Goal: Task Accomplishment & Management: Manage account settings

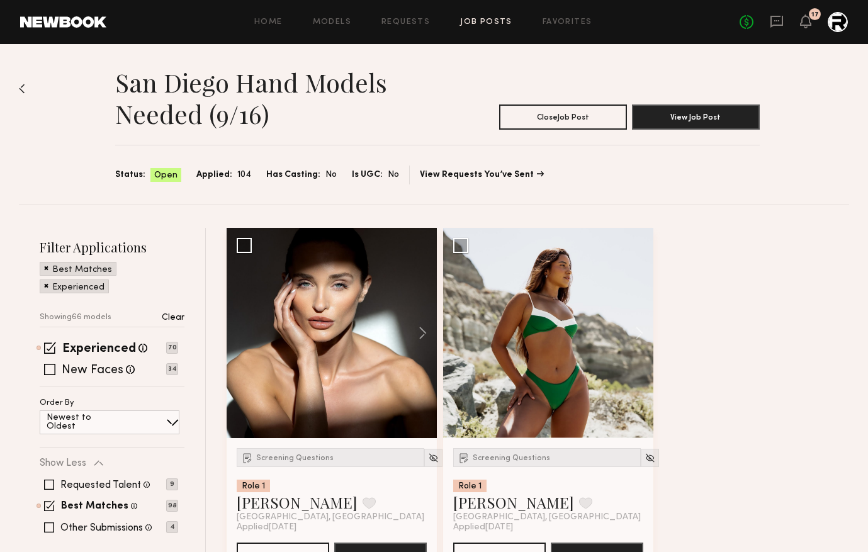
click at [23, 85] on img at bounding box center [22, 89] width 6 height 10
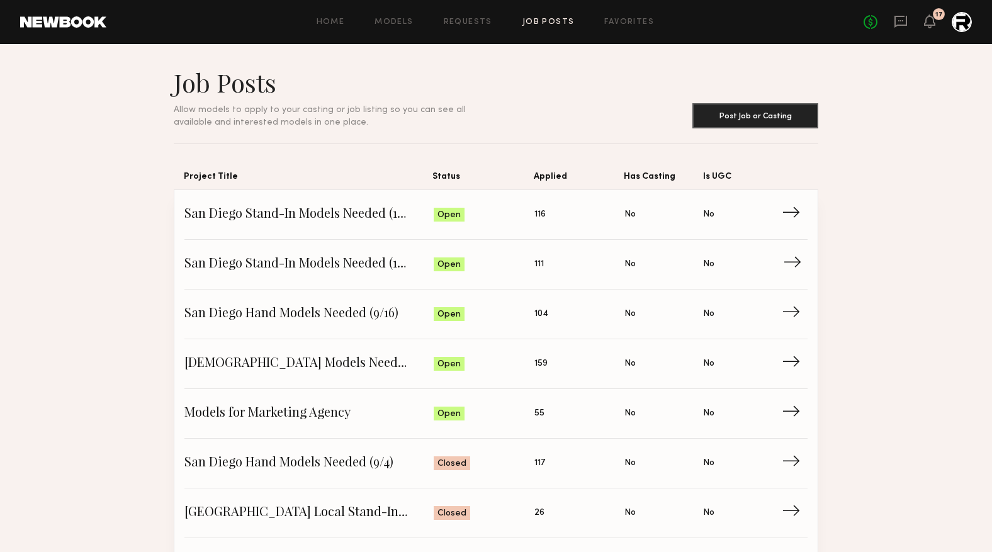
click at [319, 264] on span "San Diego Stand-In Models Needed (10/22)" at bounding box center [308, 264] width 249 height 19
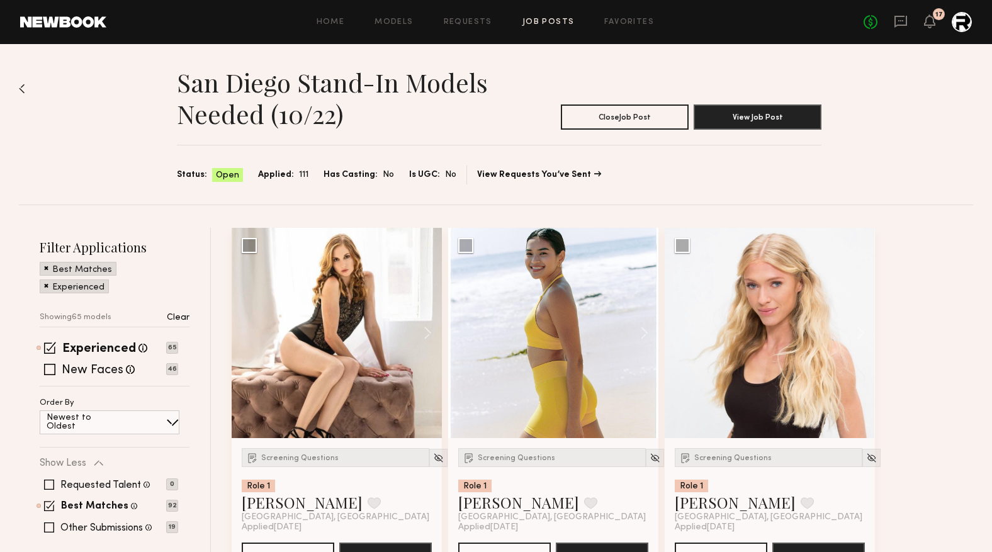
click at [19, 87] on img at bounding box center [22, 89] width 6 height 10
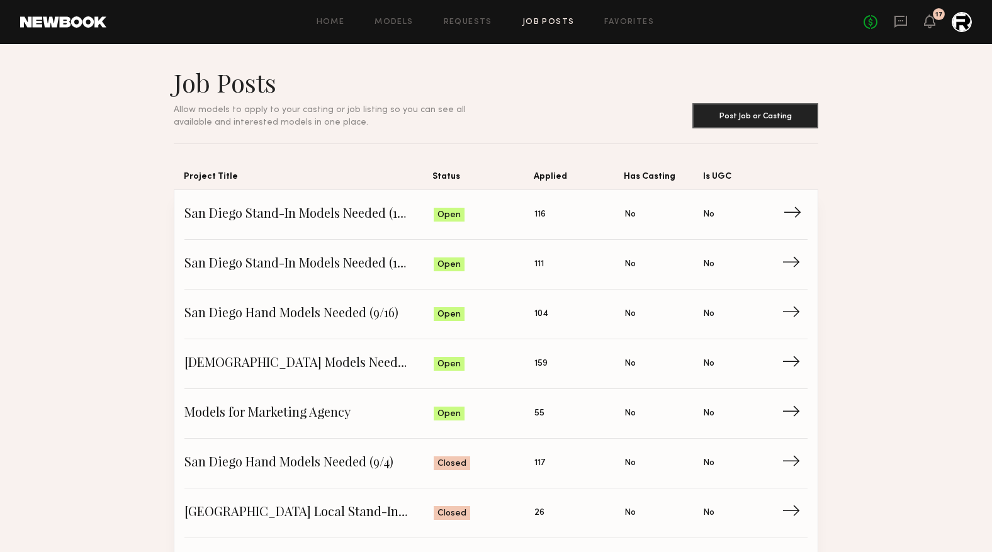
click at [281, 220] on span "San Diego Stand-In Models Needed (10/16)" at bounding box center [308, 214] width 249 height 19
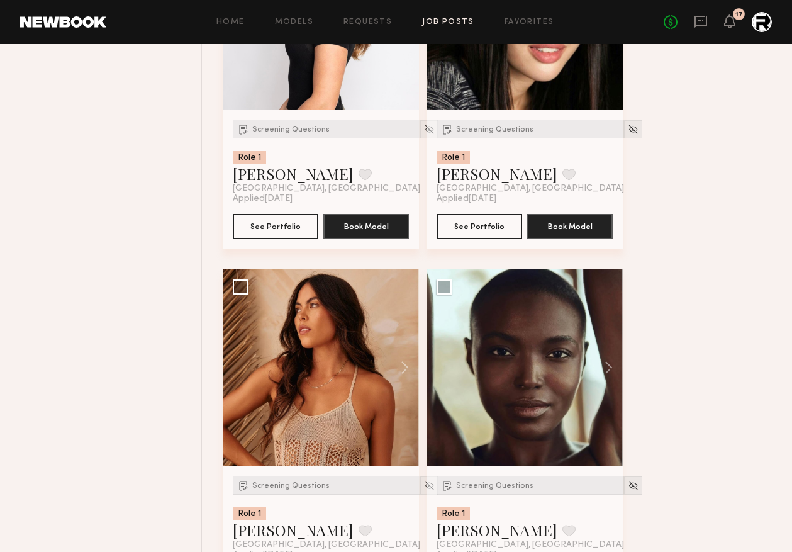
scroll to position [1384, 0]
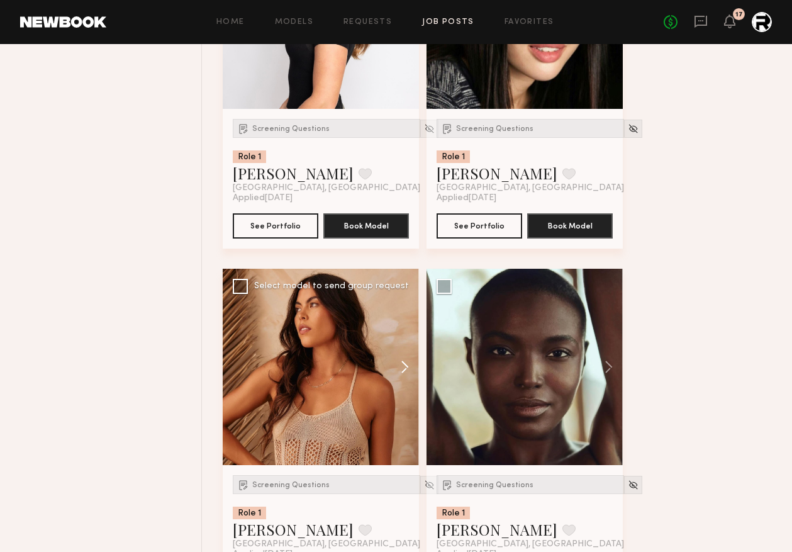
click at [407, 367] on button at bounding box center [399, 367] width 40 height 196
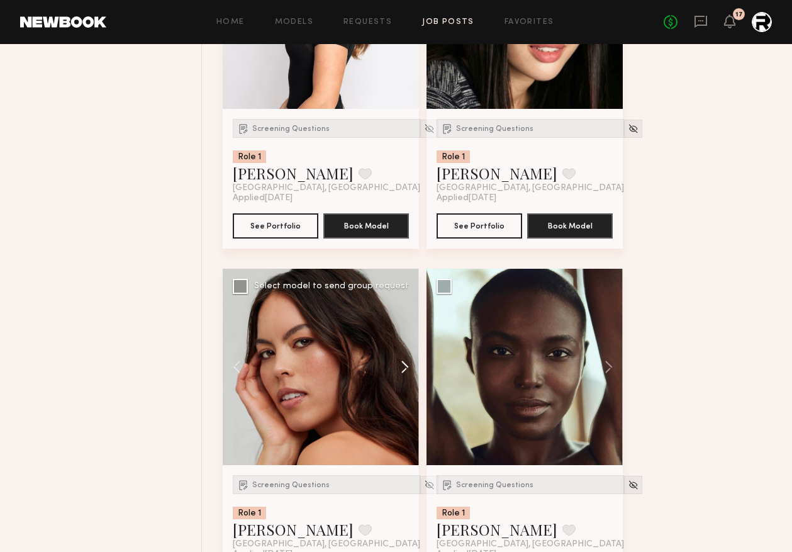
click at [405, 368] on button at bounding box center [399, 367] width 40 height 196
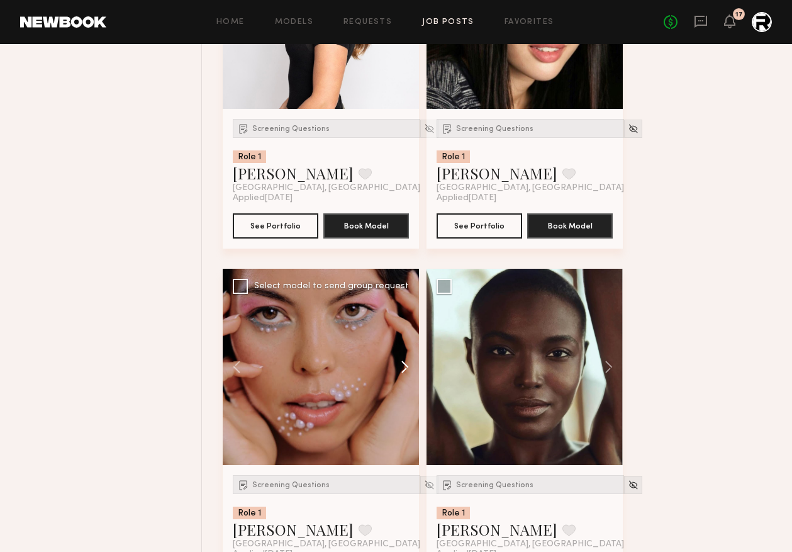
click at [405, 368] on button at bounding box center [399, 367] width 40 height 196
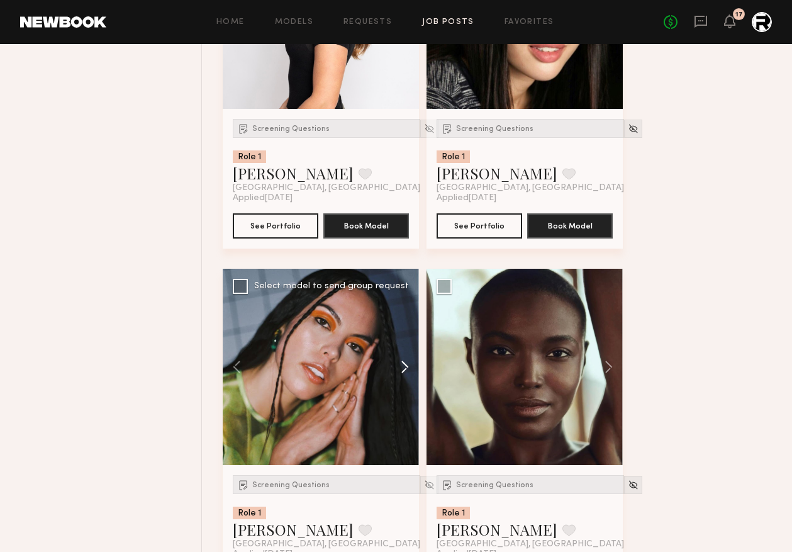
click at [405, 368] on button at bounding box center [399, 367] width 40 height 196
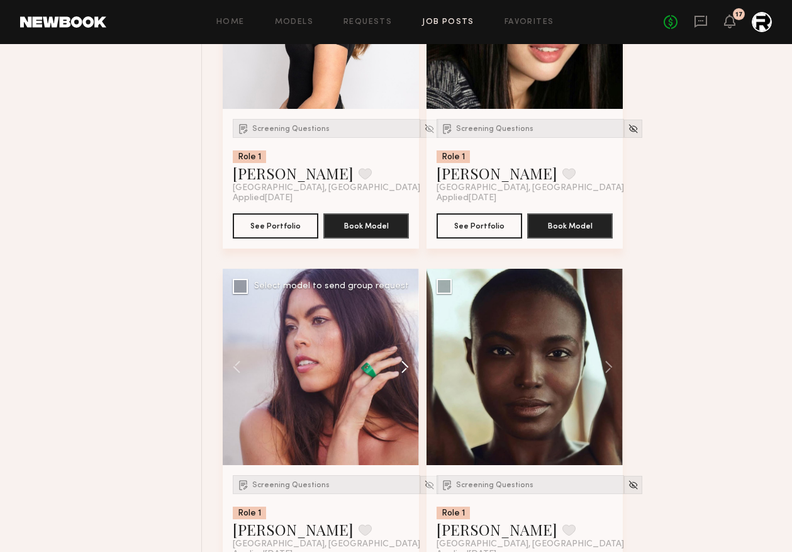
click at [405, 368] on button at bounding box center [399, 367] width 40 height 196
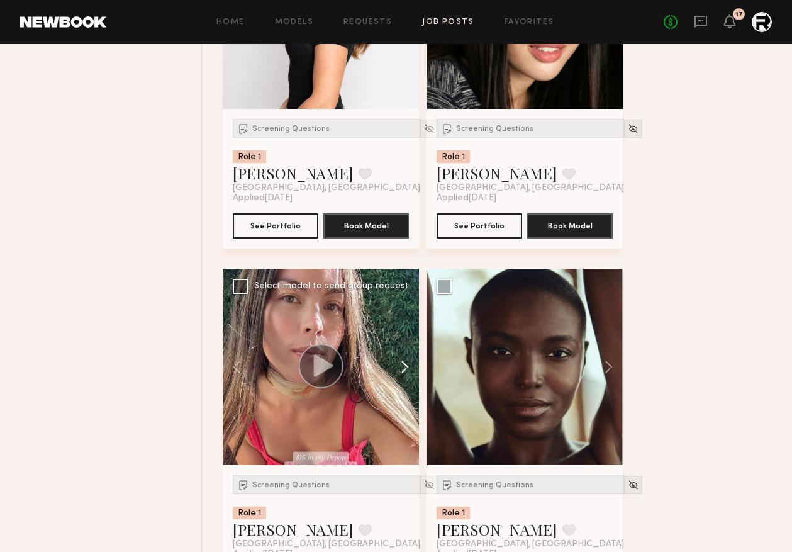
click at [405, 368] on button at bounding box center [399, 367] width 40 height 196
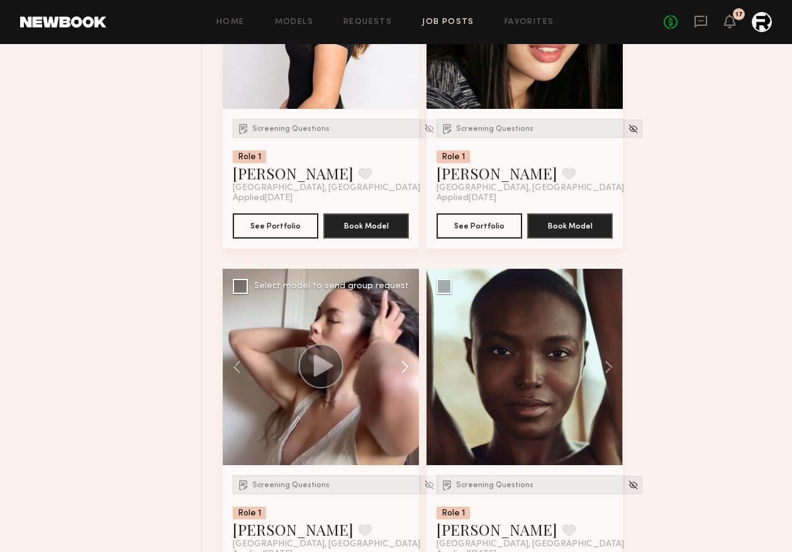
click at [405, 368] on button at bounding box center [399, 367] width 40 height 196
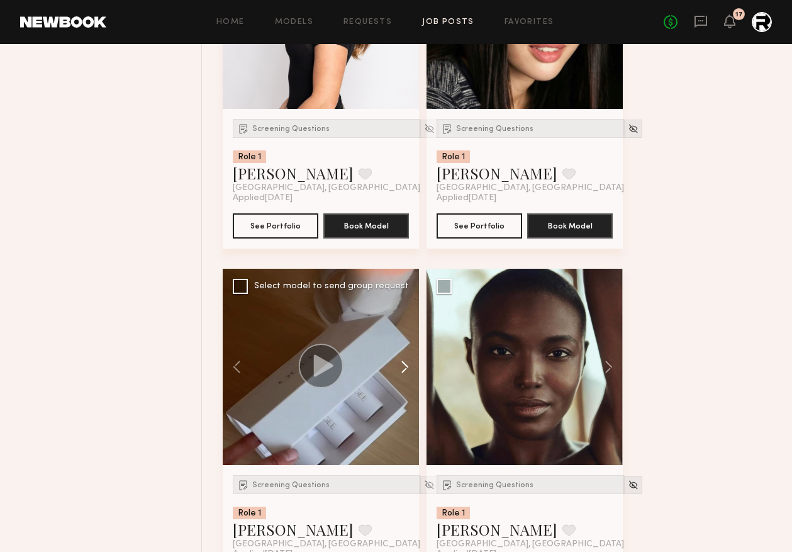
click at [405, 368] on button at bounding box center [399, 367] width 40 height 196
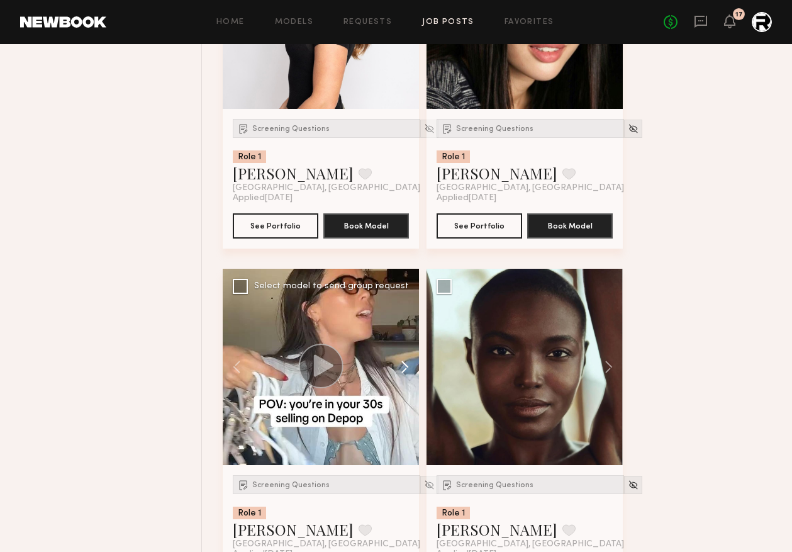
click at [405, 368] on button at bounding box center [399, 367] width 40 height 196
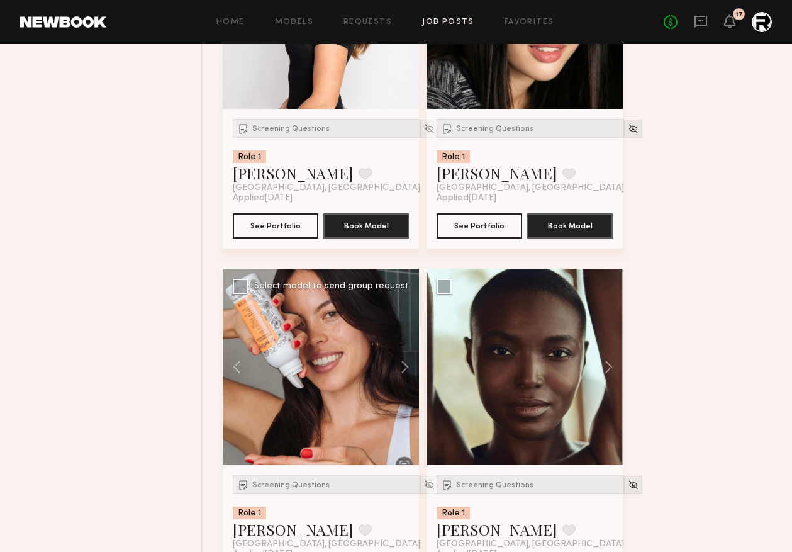
click at [352, 404] on div at bounding box center [321, 367] width 196 height 196
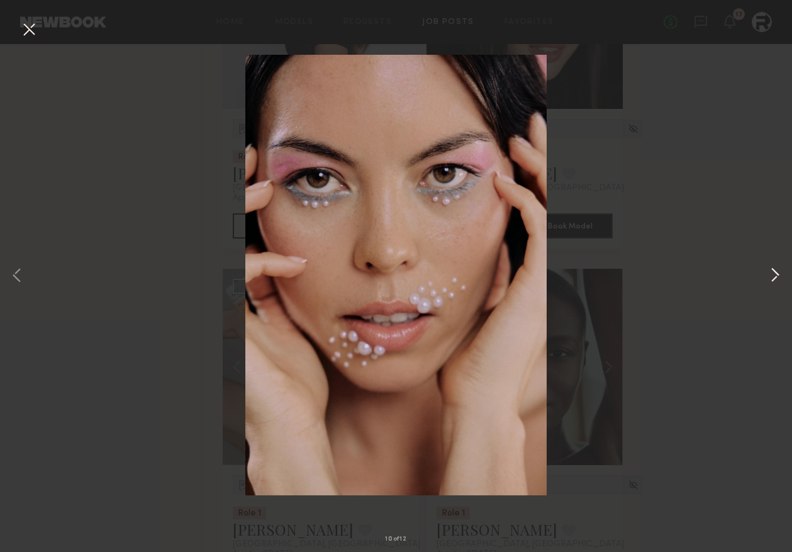
click at [772, 281] on button at bounding box center [775, 276] width 15 height 442
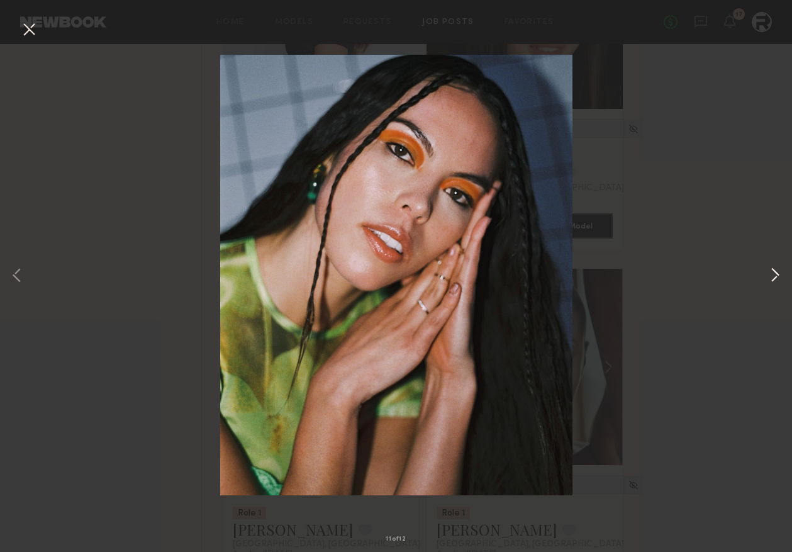
click at [772, 276] on button at bounding box center [775, 276] width 15 height 442
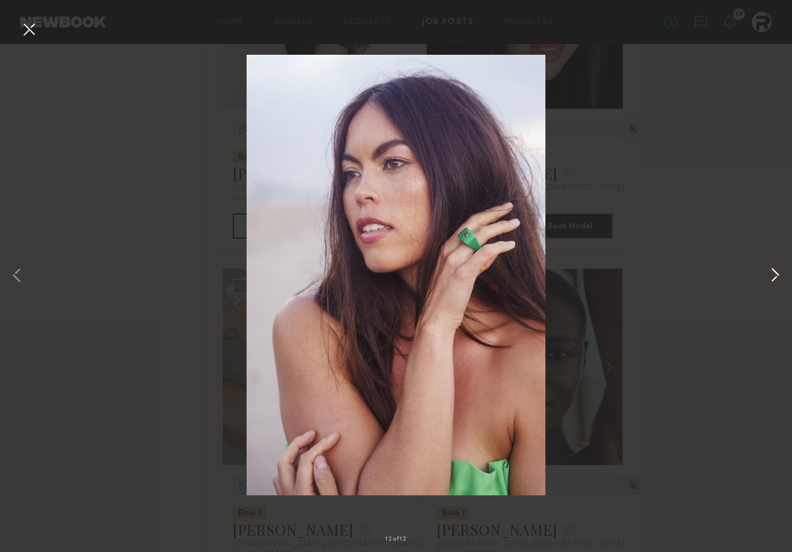
click at [772, 271] on button at bounding box center [775, 276] width 15 height 442
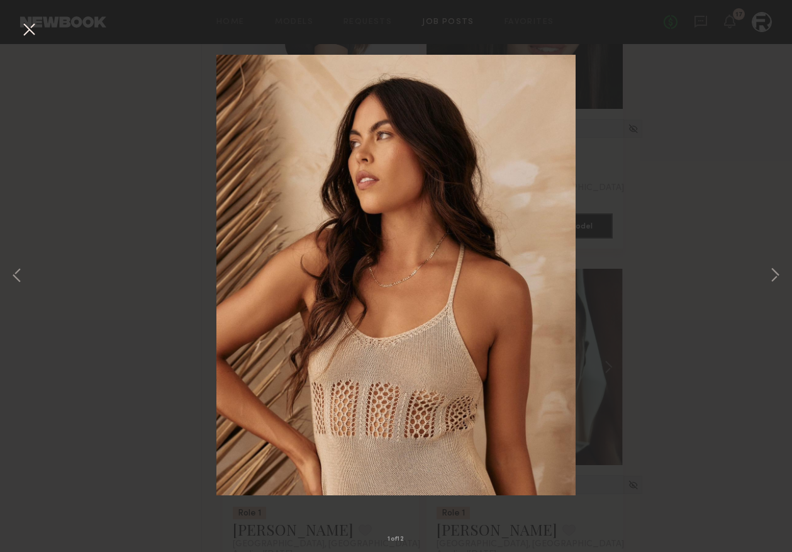
click at [767, 274] on div "1 of 12" at bounding box center [396, 276] width 792 height 552
click at [771, 274] on button at bounding box center [775, 276] width 15 height 442
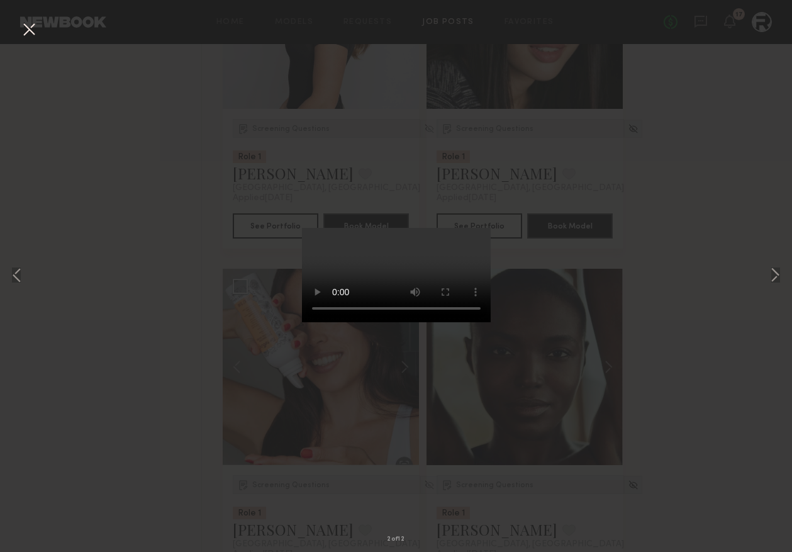
click at [265, 251] on div "2 of 12" at bounding box center [396, 276] width 792 height 552
click at [23, 30] on button at bounding box center [29, 30] width 20 height 23
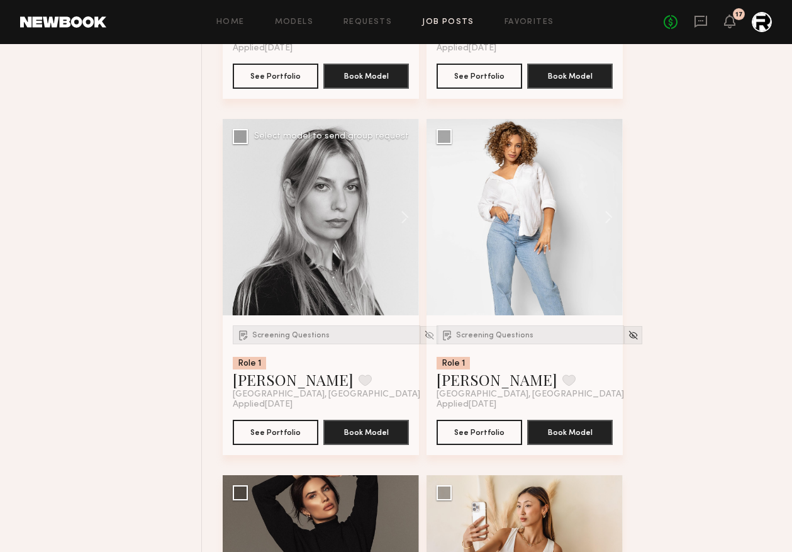
scroll to position [1899, 0]
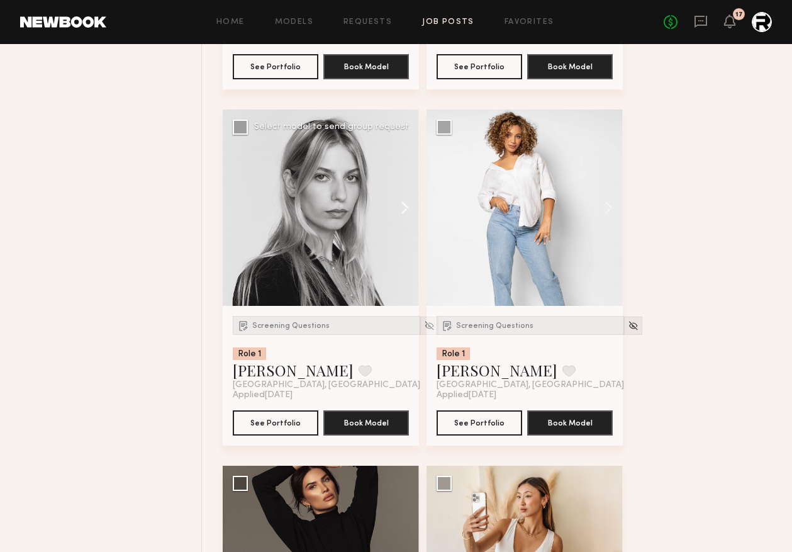
click at [406, 208] on button at bounding box center [399, 208] width 40 height 196
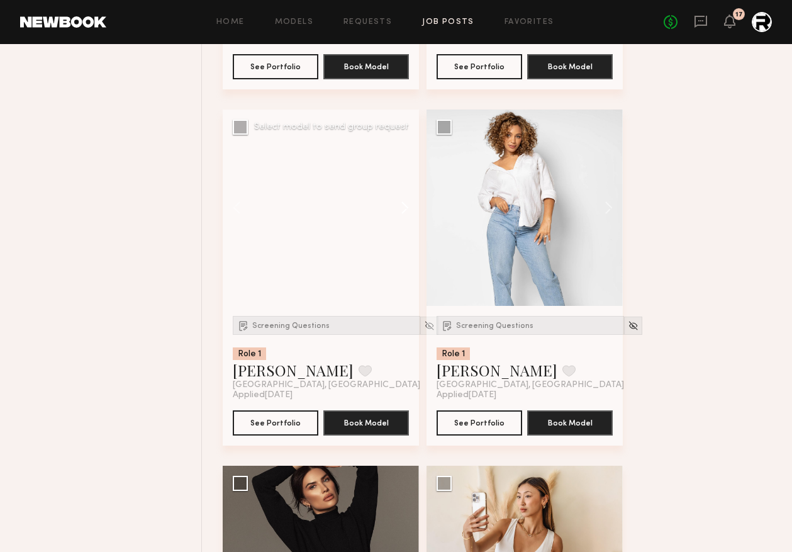
click at [408, 208] on button at bounding box center [399, 208] width 40 height 196
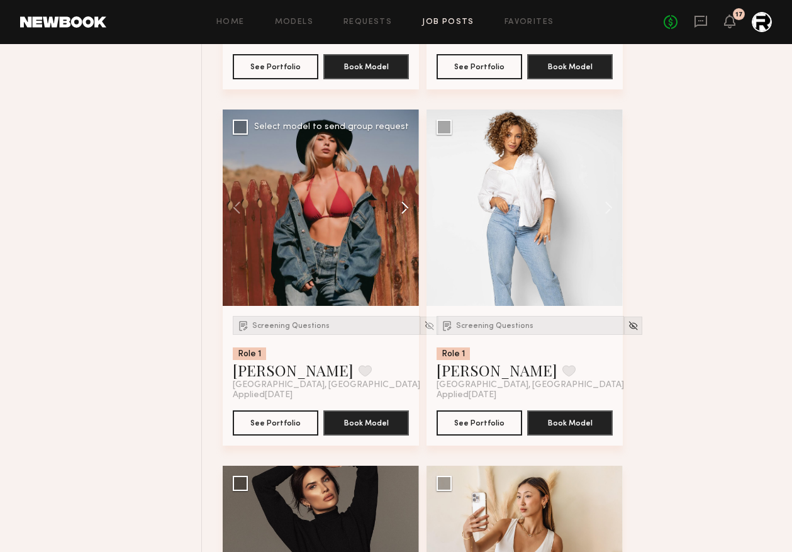
click at [408, 208] on button at bounding box center [399, 208] width 40 height 196
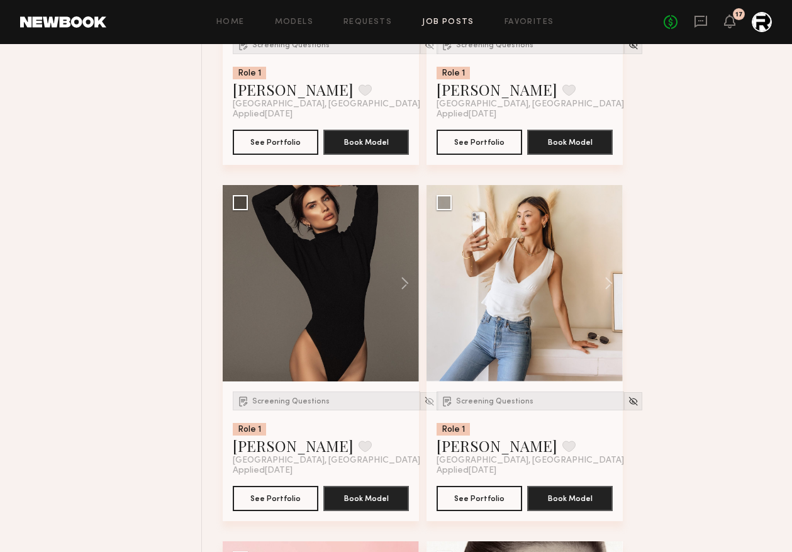
scroll to position [2181, 0]
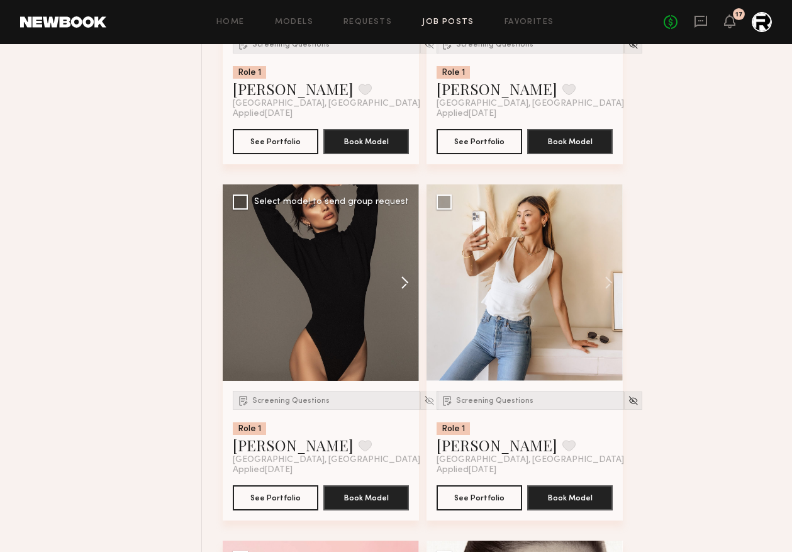
click at [402, 286] on button at bounding box center [399, 282] width 40 height 196
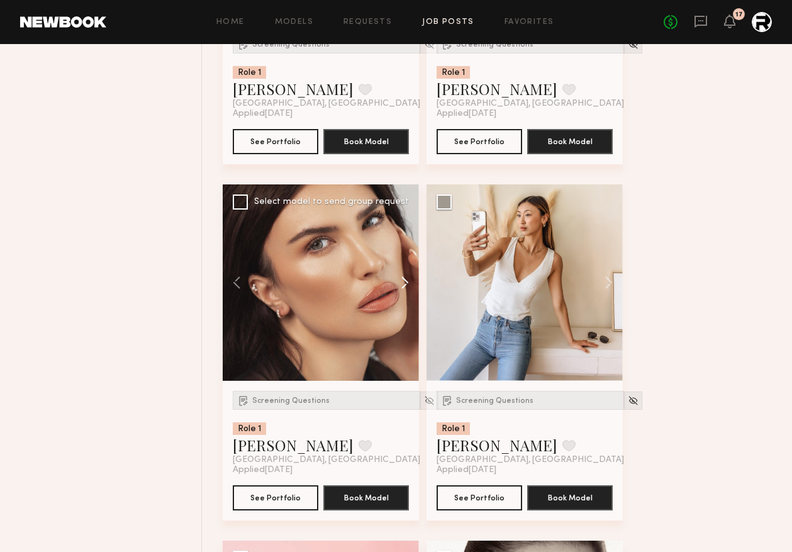
click at [402, 286] on button at bounding box center [399, 282] width 40 height 196
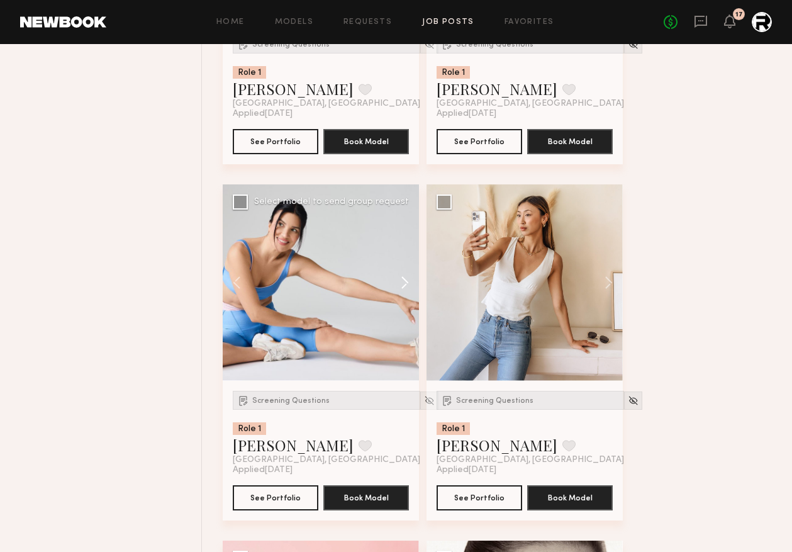
click at [402, 286] on button at bounding box center [399, 282] width 40 height 196
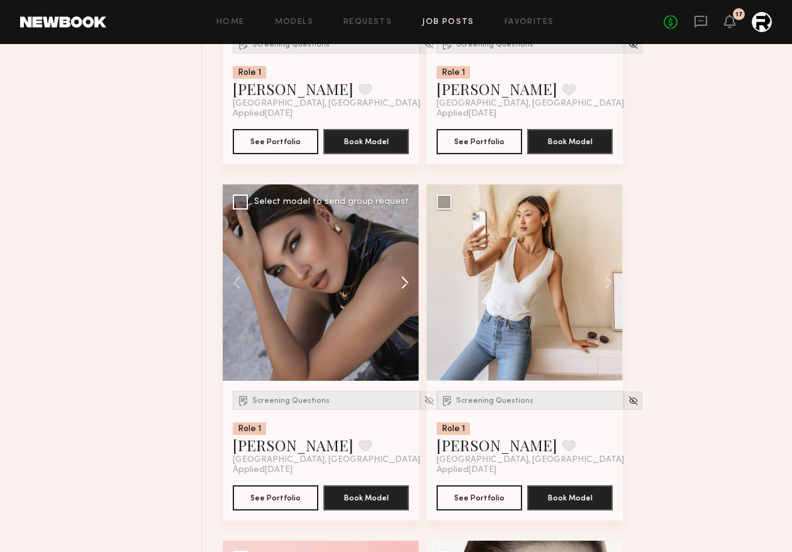
click at [402, 286] on button at bounding box center [399, 282] width 40 height 196
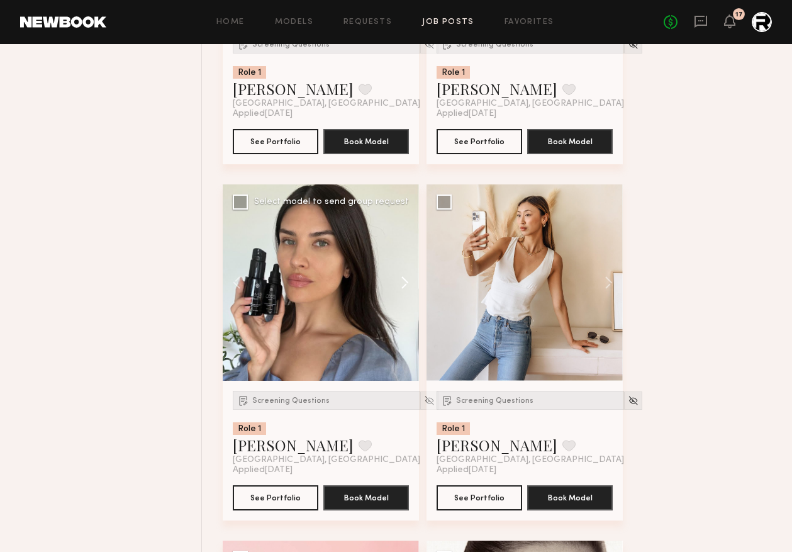
click at [403, 286] on button at bounding box center [399, 282] width 40 height 196
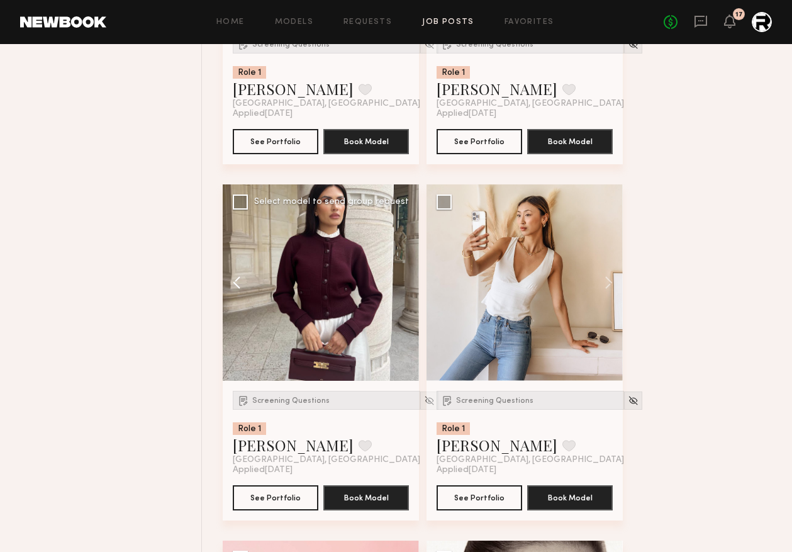
click at [240, 277] on button at bounding box center [243, 282] width 40 height 196
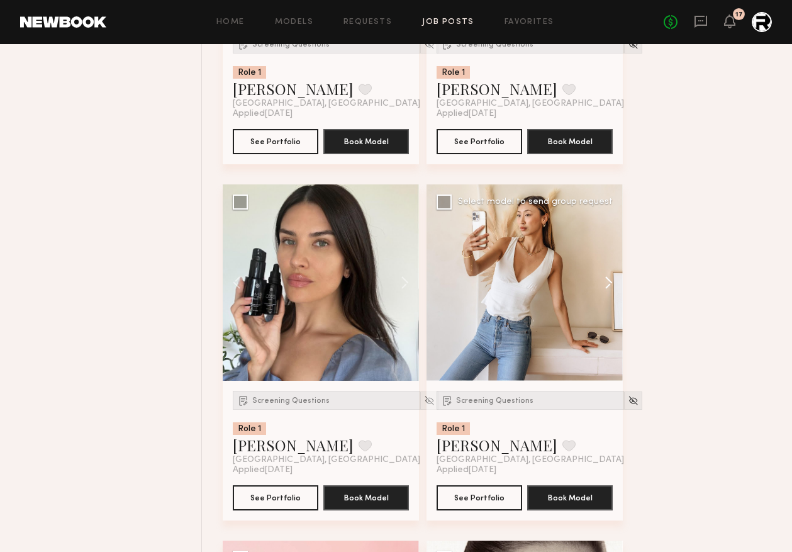
click at [608, 286] on button at bounding box center [603, 282] width 40 height 196
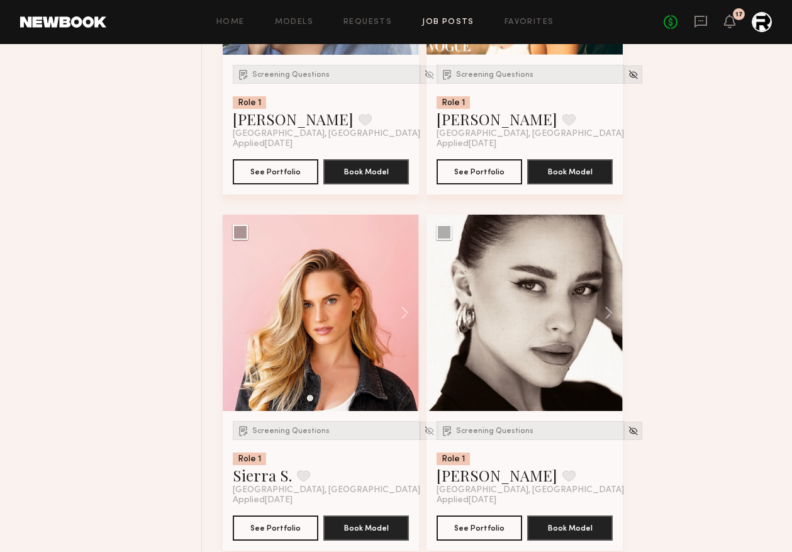
scroll to position [2508, 0]
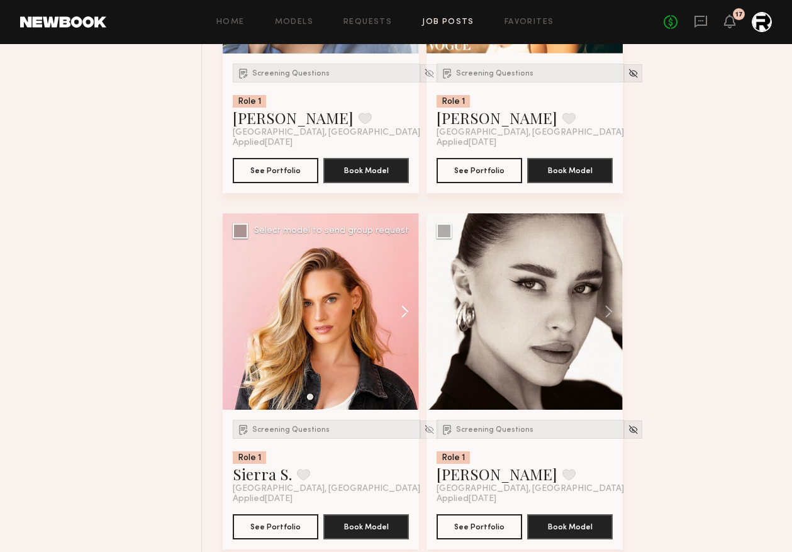
click at [408, 313] on button at bounding box center [399, 311] width 40 height 196
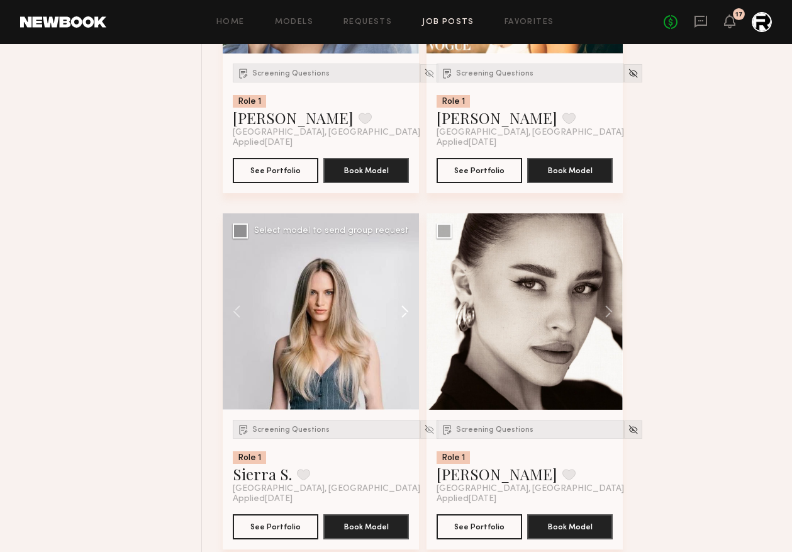
click at [407, 313] on button at bounding box center [399, 311] width 40 height 196
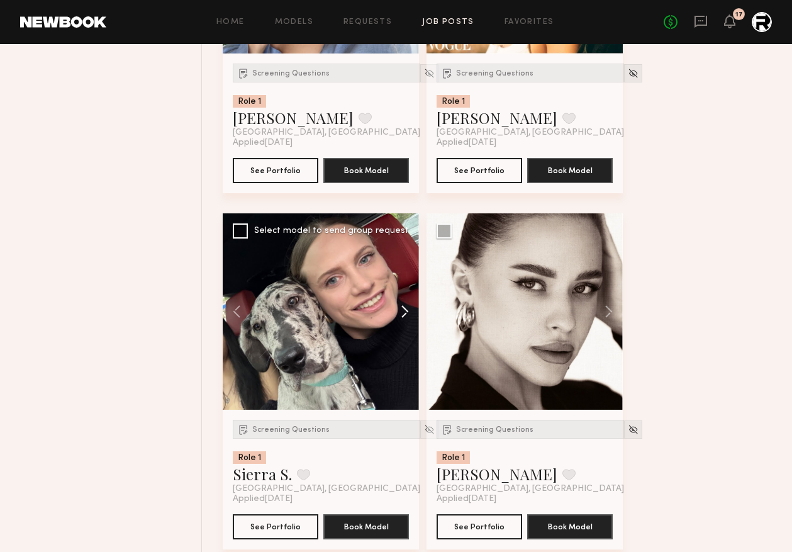
click at [407, 313] on button at bounding box center [399, 311] width 40 height 196
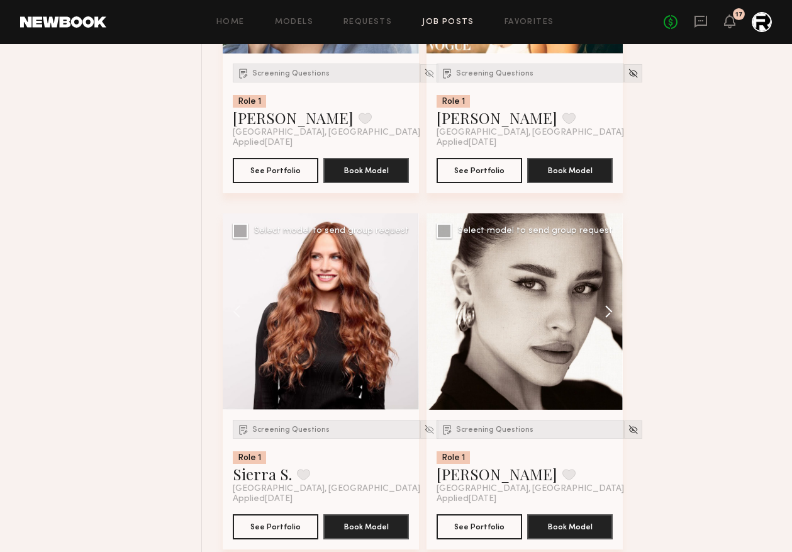
click at [607, 307] on button at bounding box center [603, 311] width 40 height 196
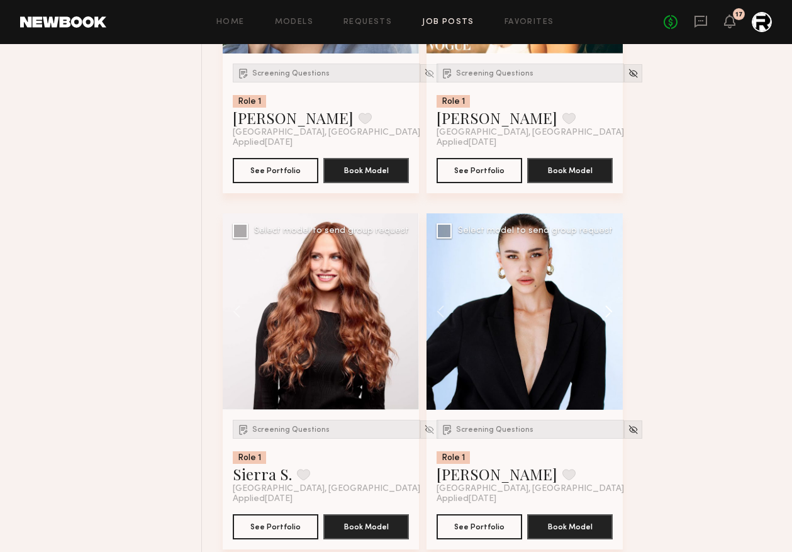
click at [607, 310] on button at bounding box center [603, 311] width 40 height 196
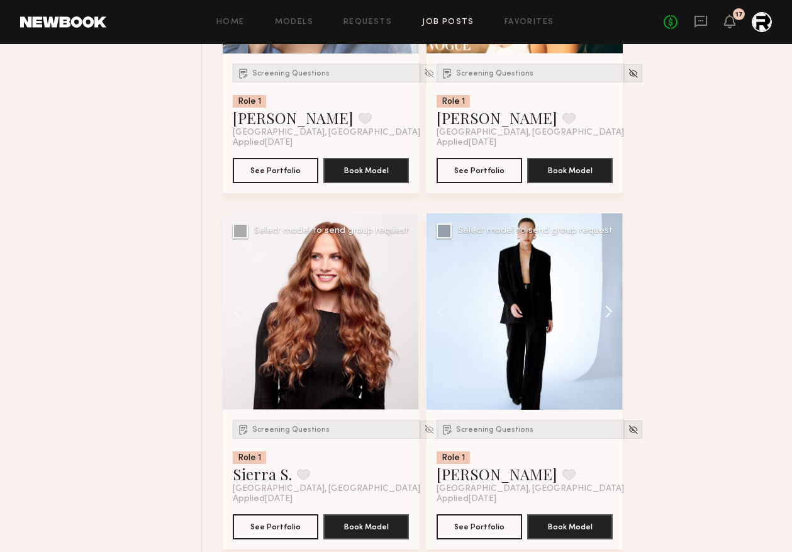
click at [607, 310] on button at bounding box center [603, 311] width 40 height 196
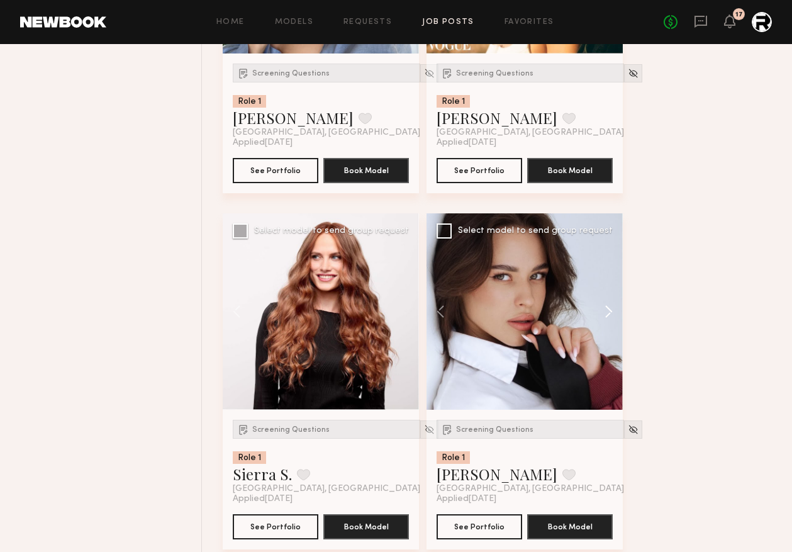
click at [607, 310] on button at bounding box center [603, 311] width 40 height 196
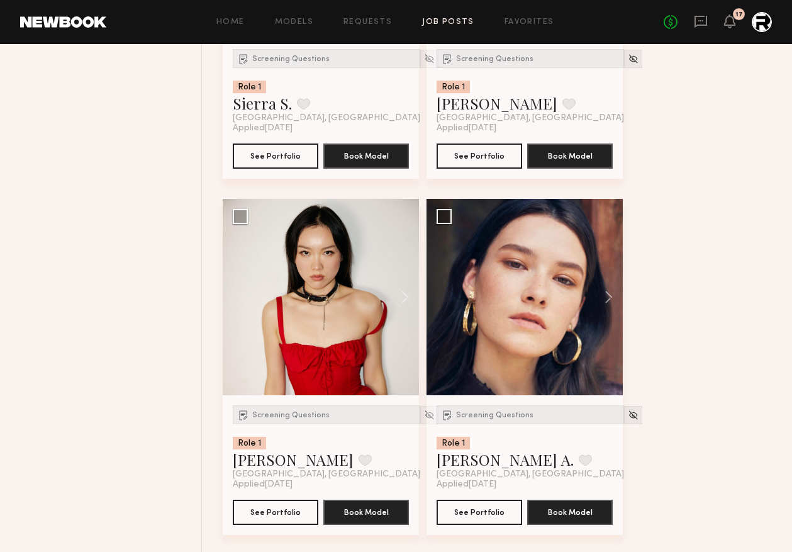
scroll to position [2880, 0]
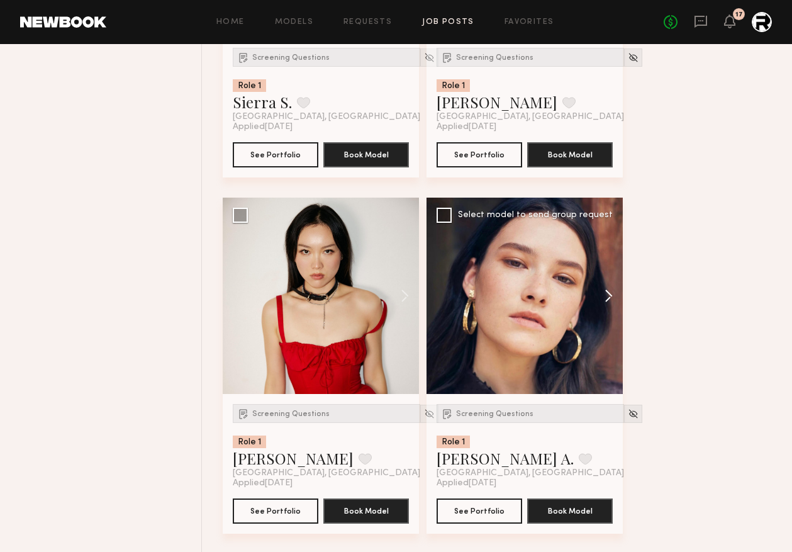
click at [609, 293] on button at bounding box center [603, 296] width 40 height 196
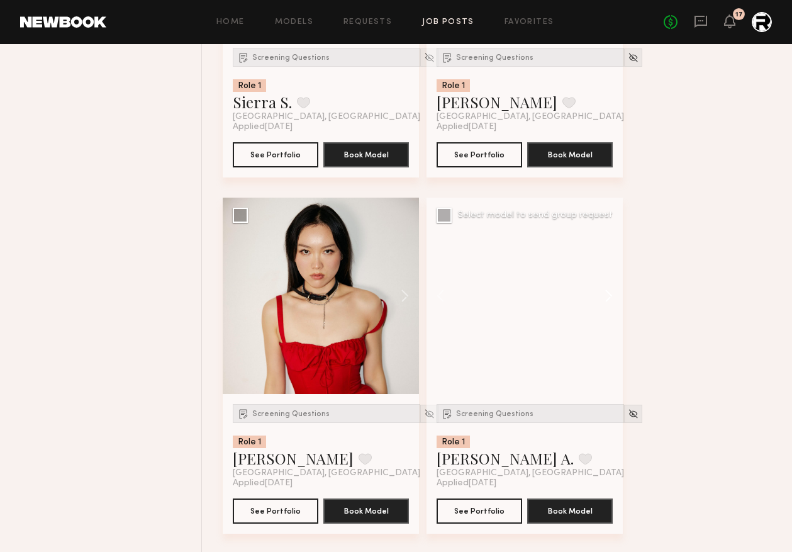
click at [609, 293] on button at bounding box center [603, 296] width 40 height 196
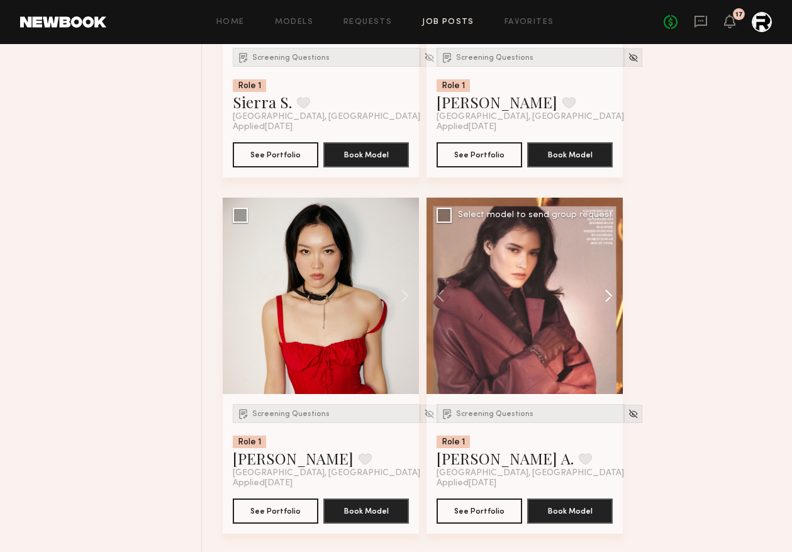
click at [609, 293] on button at bounding box center [603, 296] width 40 height 196
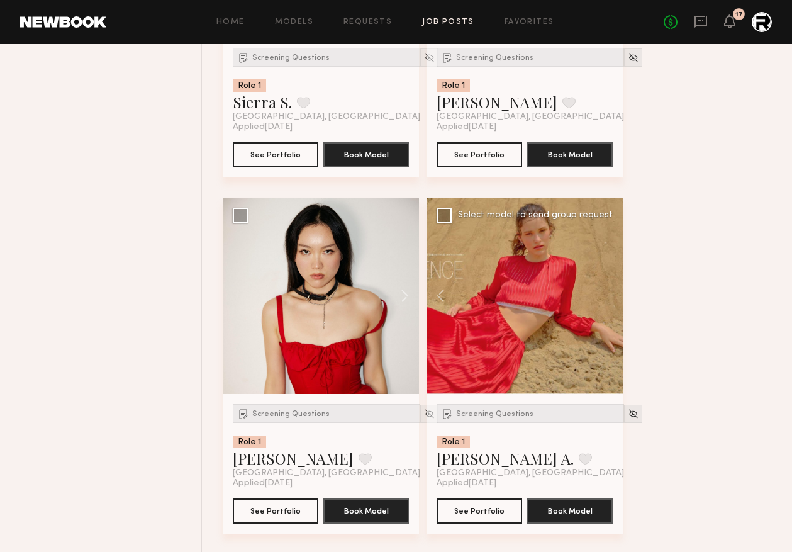
click at [609, 293] on div at bounding box center [525, 296] width 196 height 196
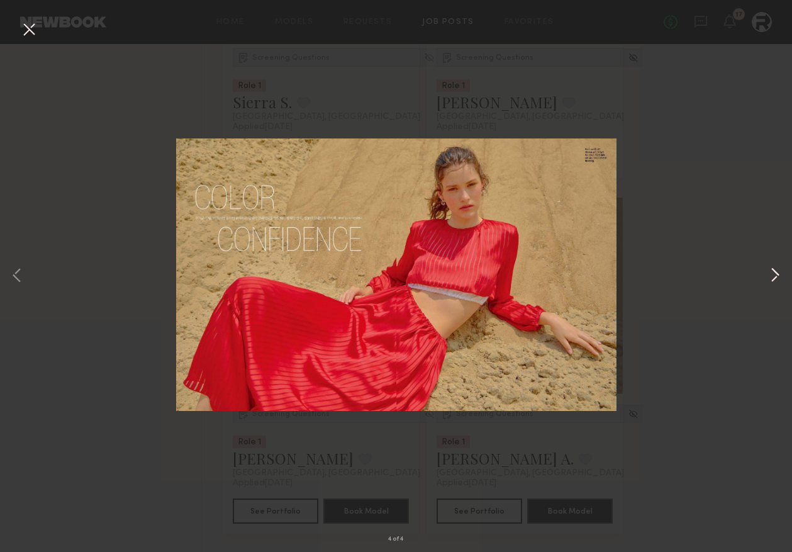
click at [777, 271] on button at bounding box center [775, 276] width 15 height 442
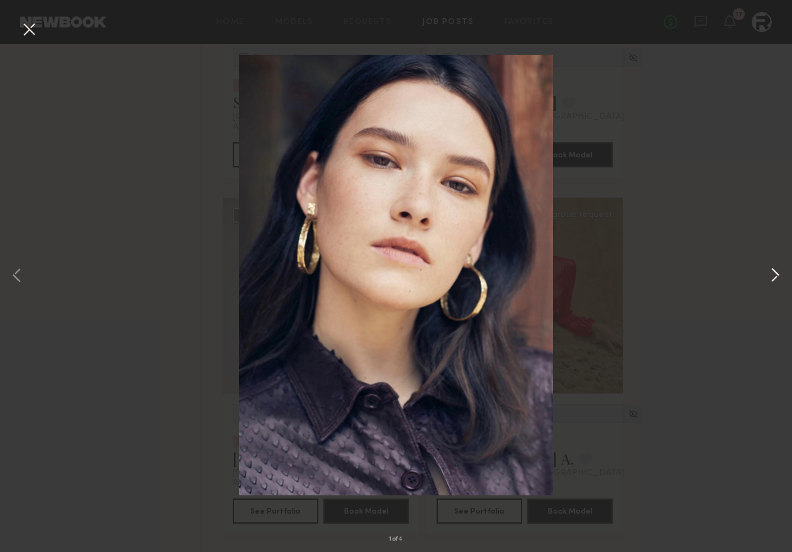
click at [778, 270] on button at bounding box center [775, 276] width 15 height 442
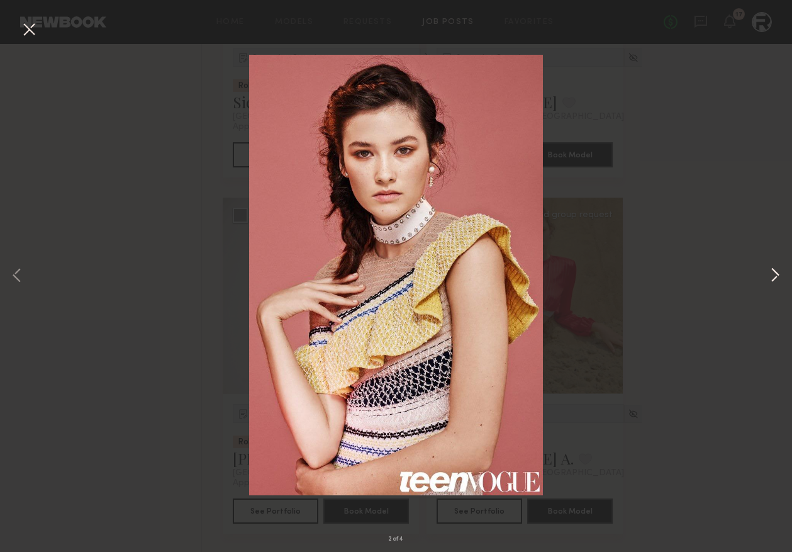
click at [772, 273] on button at bounding box center [775, 276] width 15 height 442
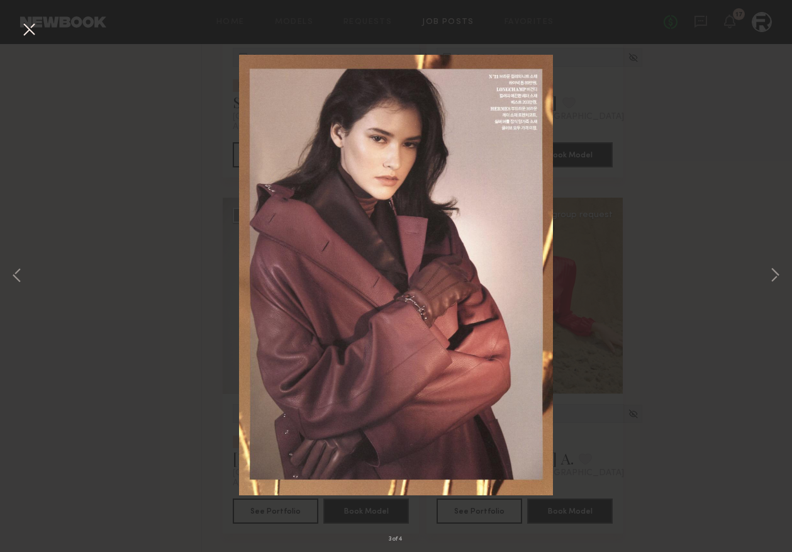
click at [705, 207] on div "3 of 4" at bounding box center [396, 276] width 792 height 552
click at [39, 35] on div "3 of 4" at bounding box center [396, 276] width 792 height 552
click at [25, 30] on button at bounding box center [29, 30] width 20 height 23
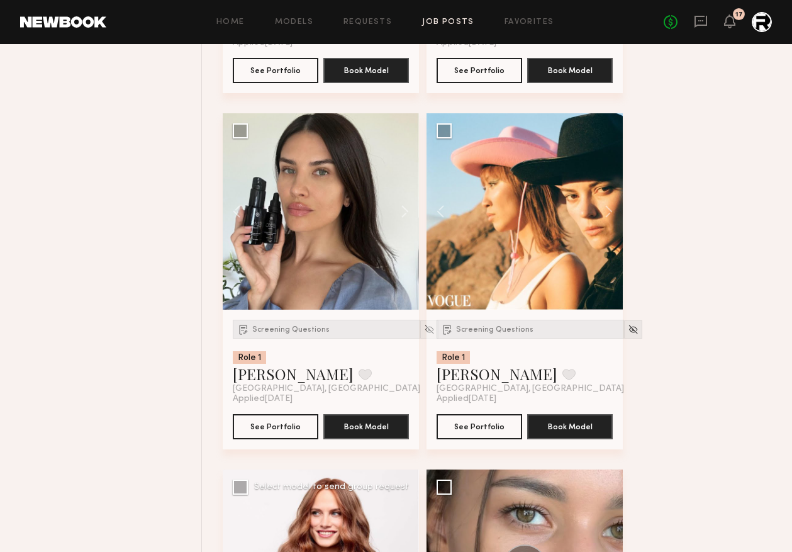
scroll to position [2237, 0]
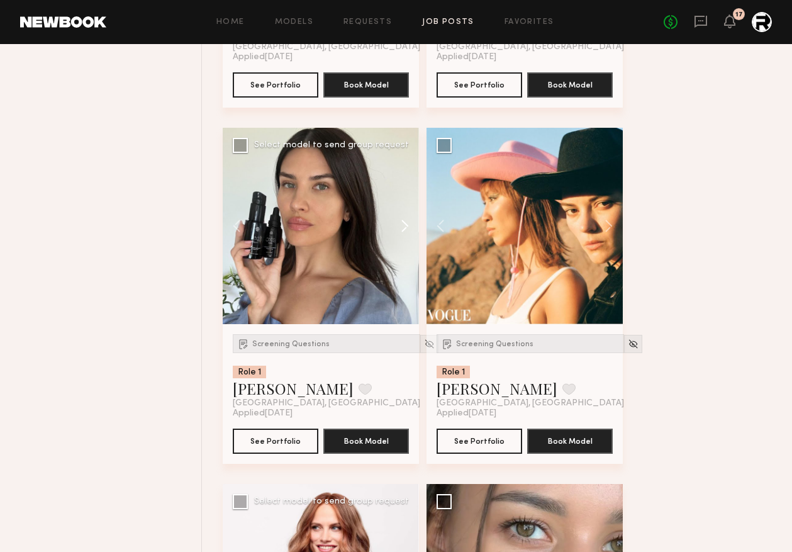
click at [404, 226] on button at bounding box center [399, 226] width 40 height 196
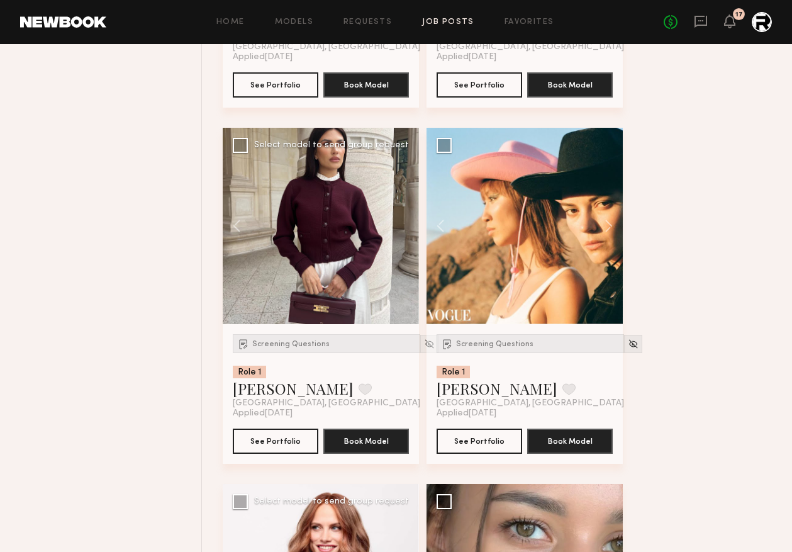
click at [404, 226] on div at bounding box center [321, 226] width 196 height 196
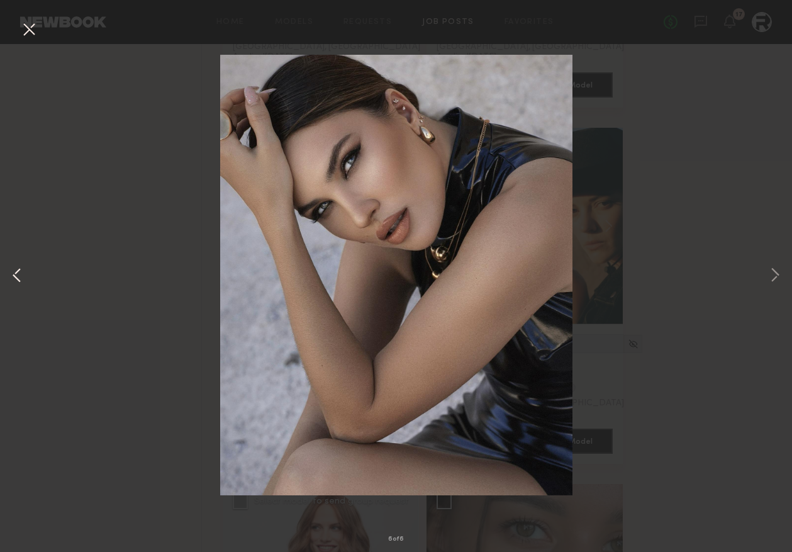
click at [16, 278] on button at bounding box center [16, 276] width 15 height 442
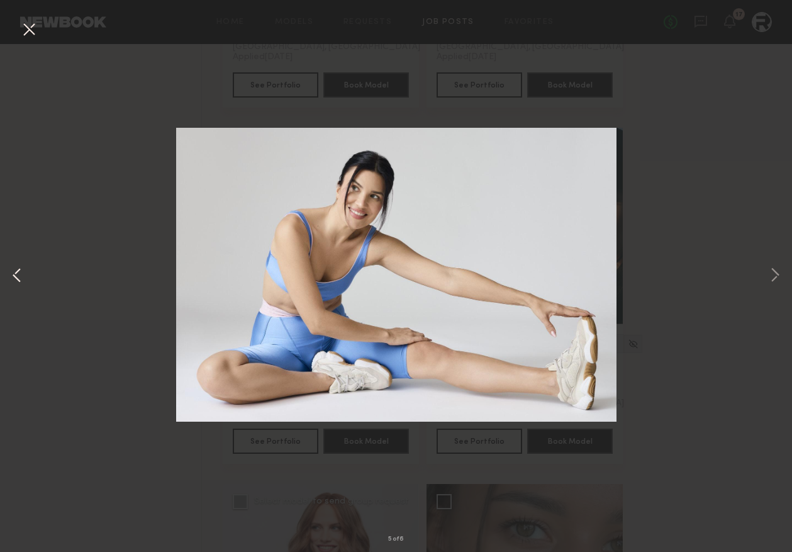
click at [15, 269] on button at bounding box center [16, 276] width 15 height 442
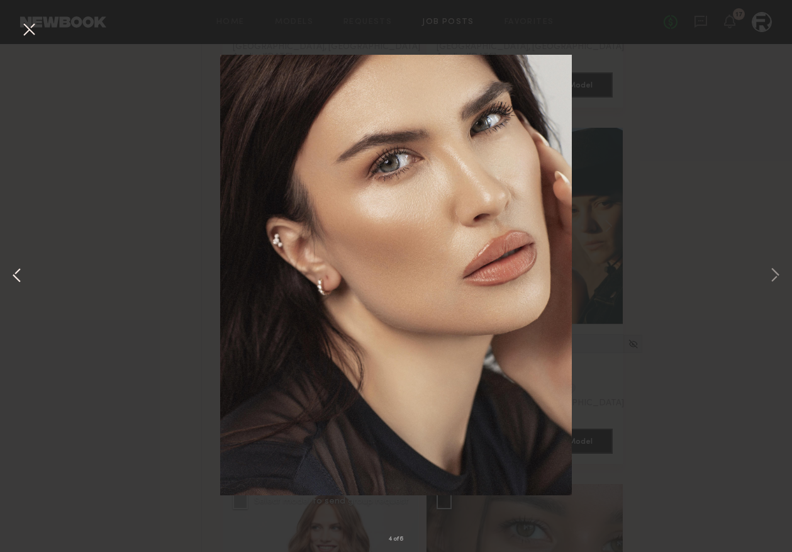
click at [15, 271] on button at bounding box center [16, 276] width 15 height 442
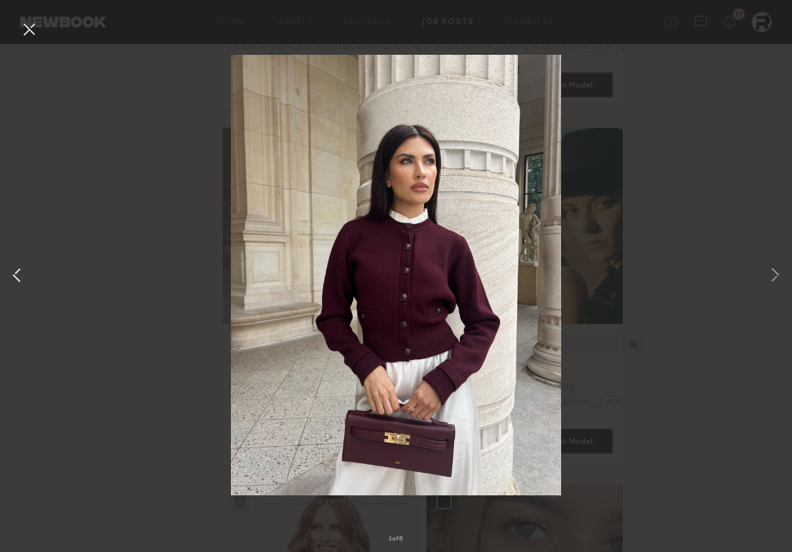
click at [15, 271] on button at bounding box center [16, 276] width 15 height 442
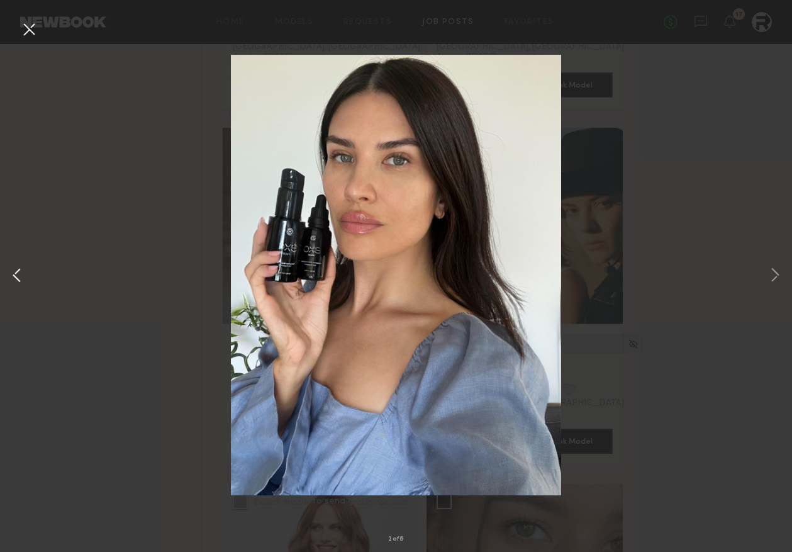
click at [15, 271] on button at bounding box center [16, 276] width 15 height 442
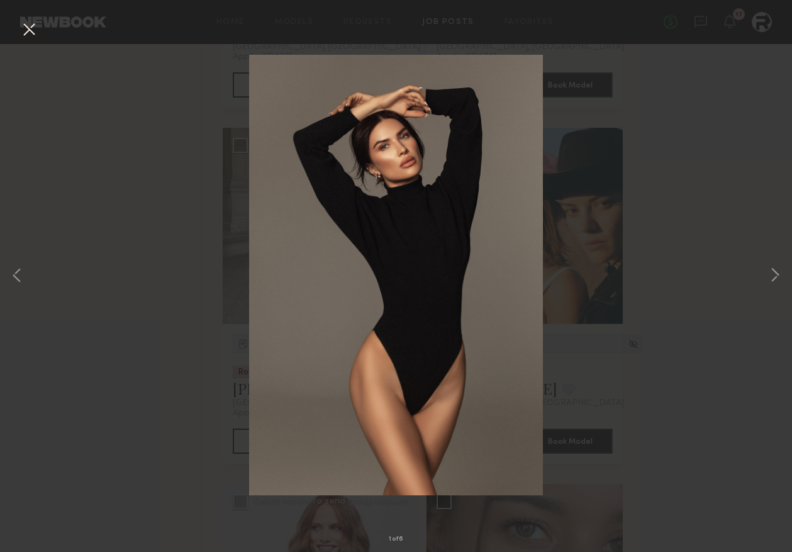
click at [145, 269] on div "1 of 6" at bounding box center [396, 276] width 792 height 552
click at [194, 184] on div "1 of 6" at bounding box center [396, 276] width 792 height 552
click at [28, 30] on button at bounding box center [29, 30] width 20 height 23
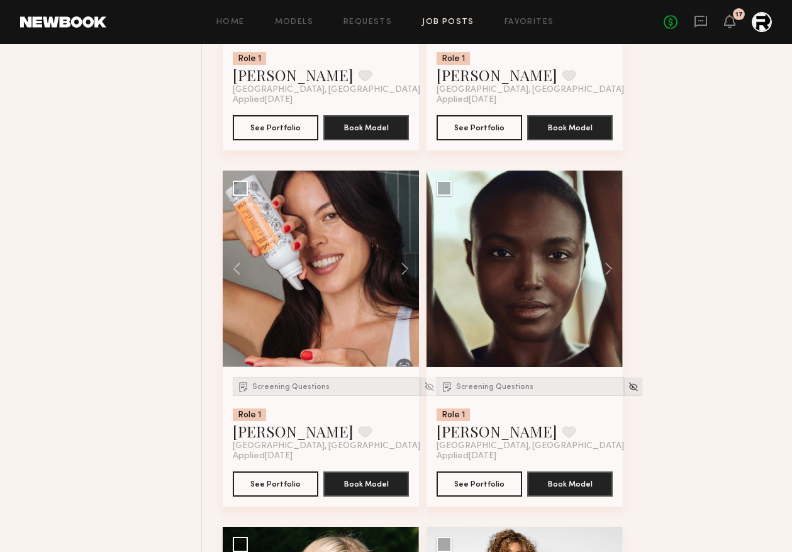
scroll to position [1485, 0]
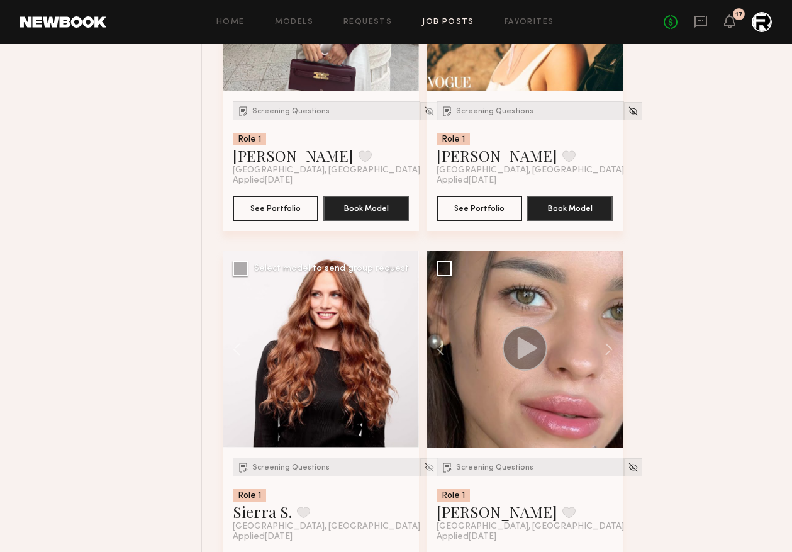
scroll to position [2472, 0]
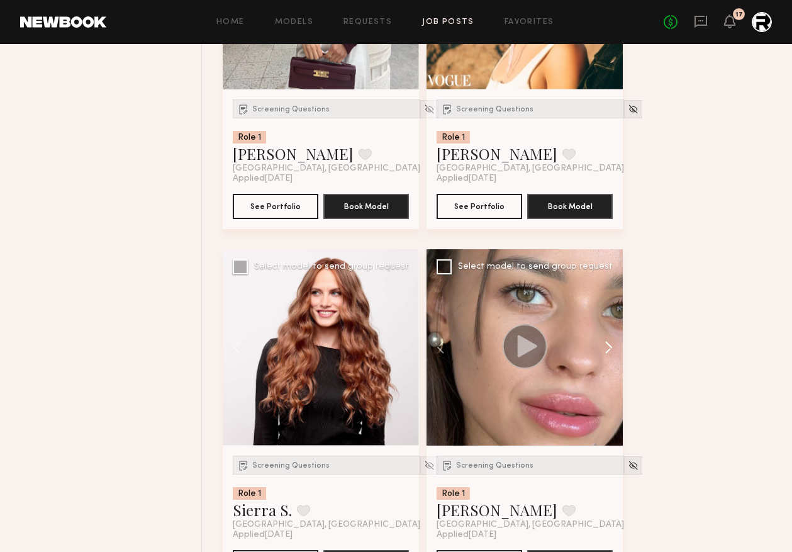
click at [612, 349] on button at bounding box center [603, 347] width 40 height 196
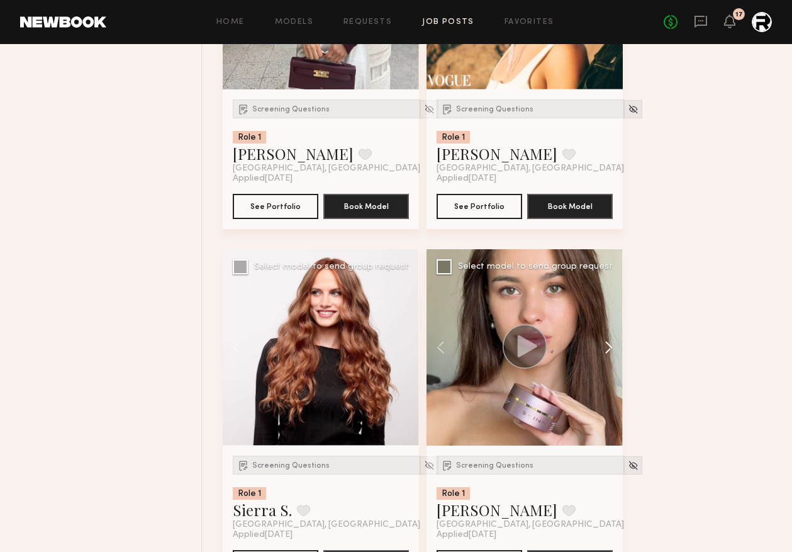
click at [613, 349] on button at bounding box center [603, 347] width 40 height 196
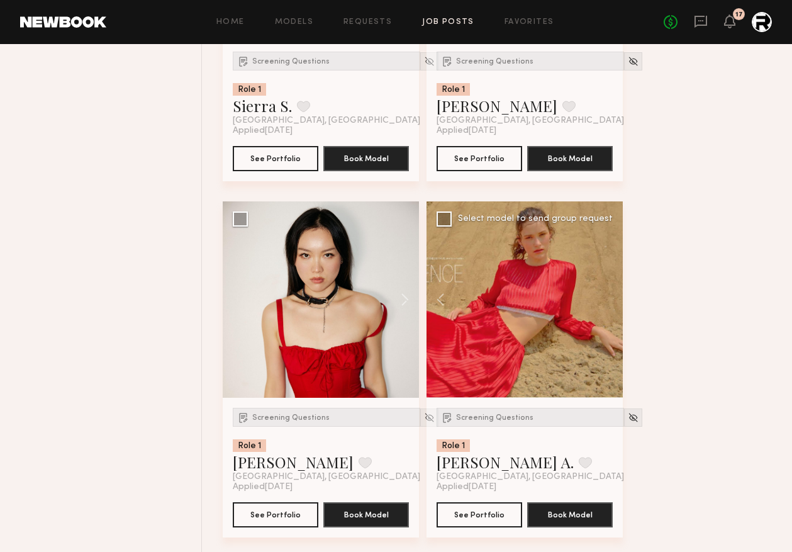
scroll to position [2877, 0]
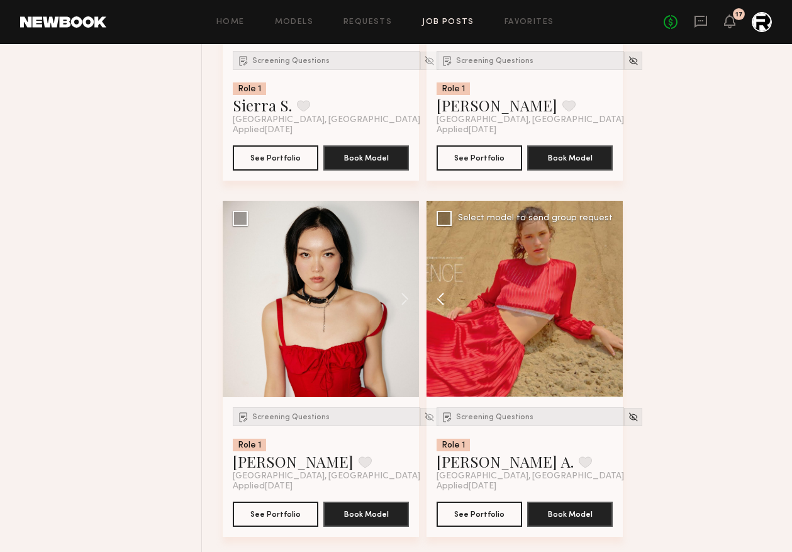
click at [445, 300] on button at bounding box center [447, 299] width 40 height 196
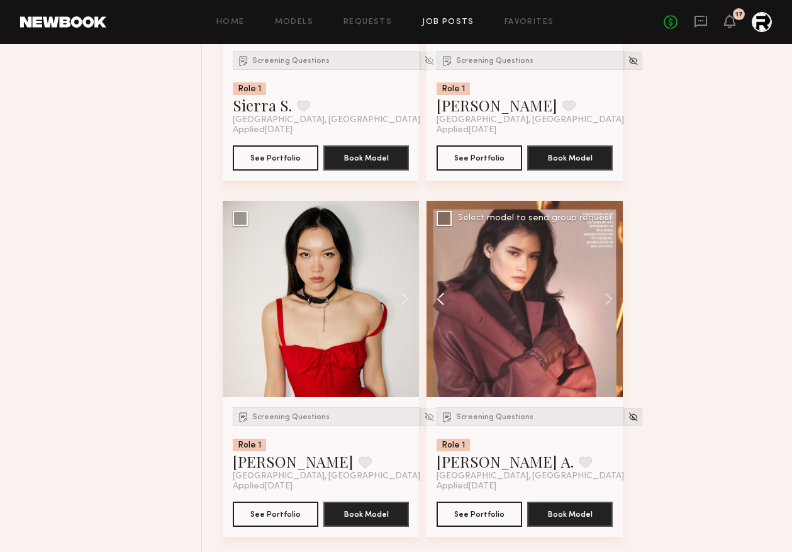
click at [440, 300] on button at bounding box center [447, 299] width 40 height 196
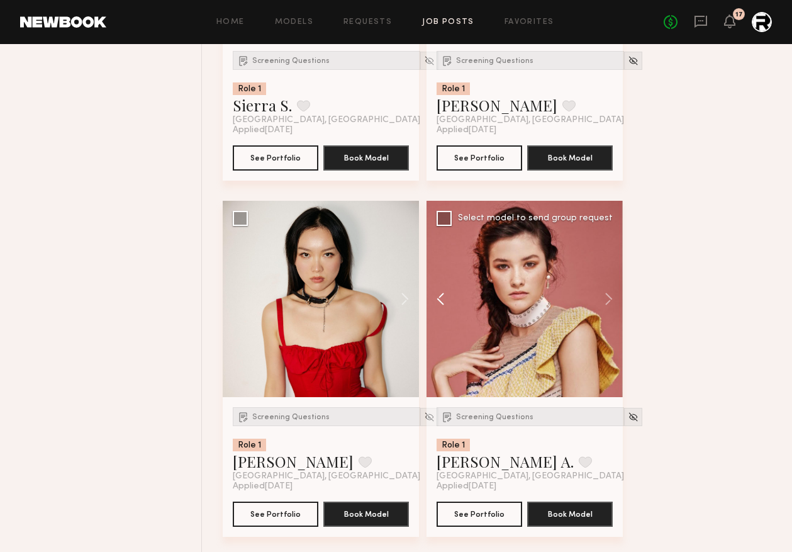
click at [441, 299] on button at bounding box center [447, 299] width 40 height 196
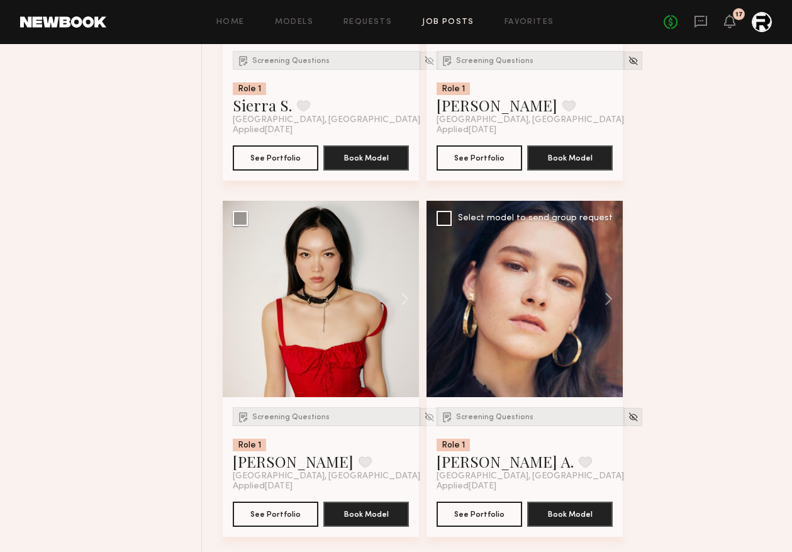
click at [442, 298] on div at bounding box center [525, 299] width 196 height 196
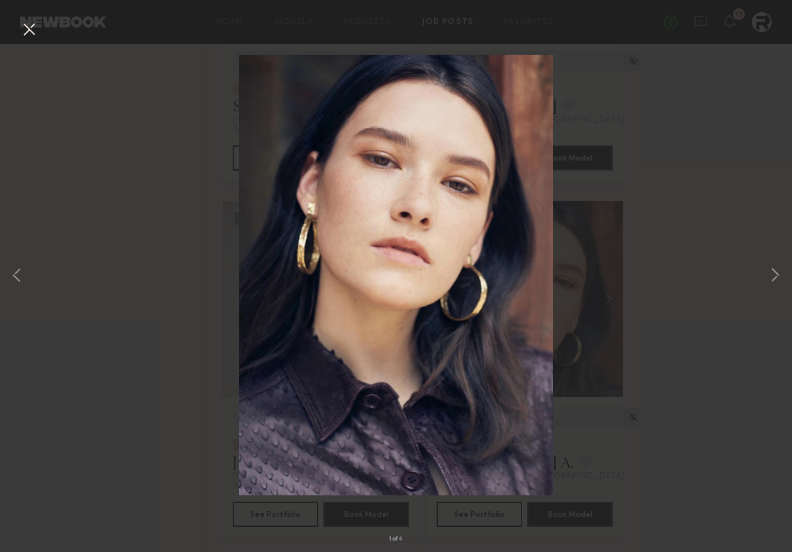
click at [138, 305] on div "1 of 4" at bounding box center [396, 276] width 792 height 552
click at [19, 22] on button at bounding box center [29, 30] width 20 height 23
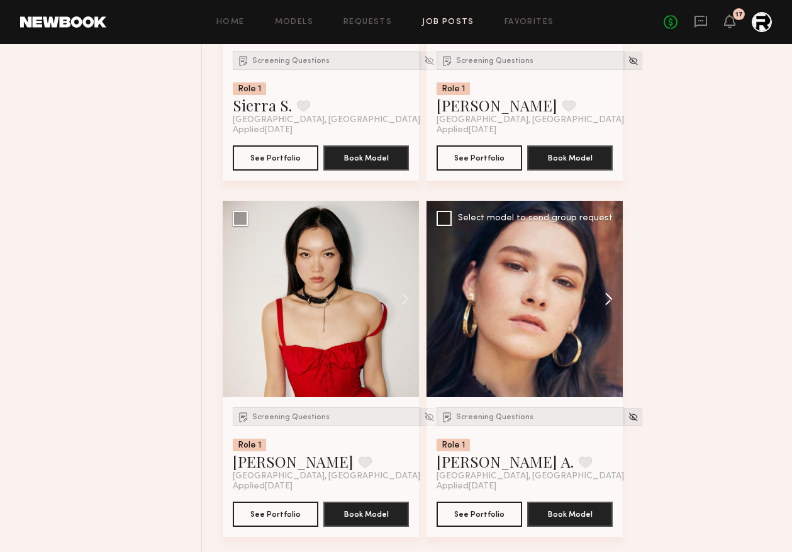
scroll to position [2917, 0]
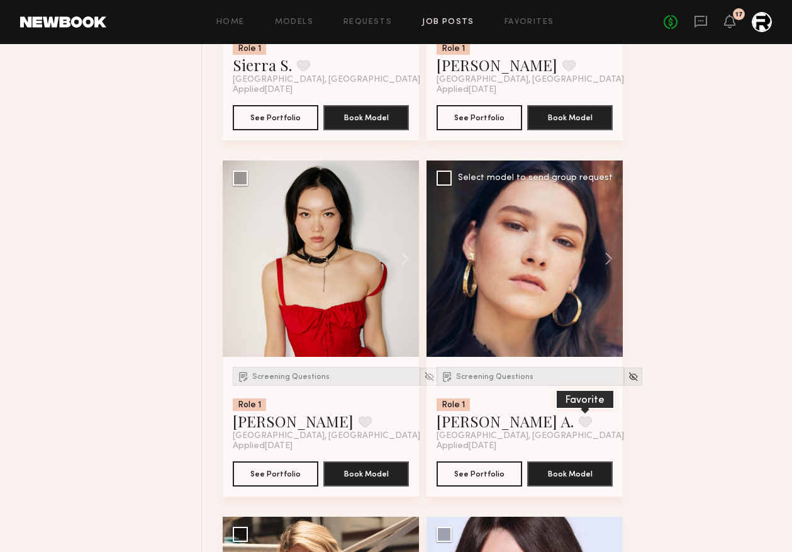
click at [579, 426] on button at bounding box center [585, 421] width 13 height 11
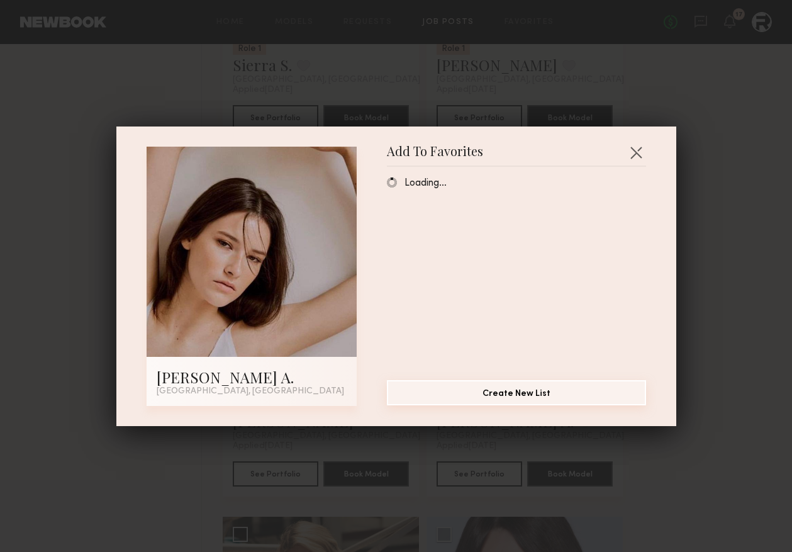
click at [543, 400] on button "Create New List" at bounding box center [516, 392] width 259 height 25
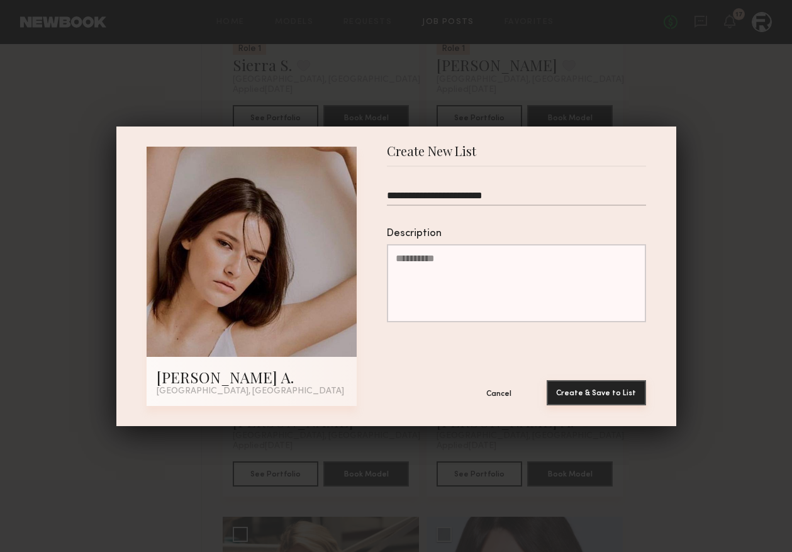
type input "**********"
click at [598, 396] on button "Create & Save to List" at bounding box center [596, 392] width 99 height 25
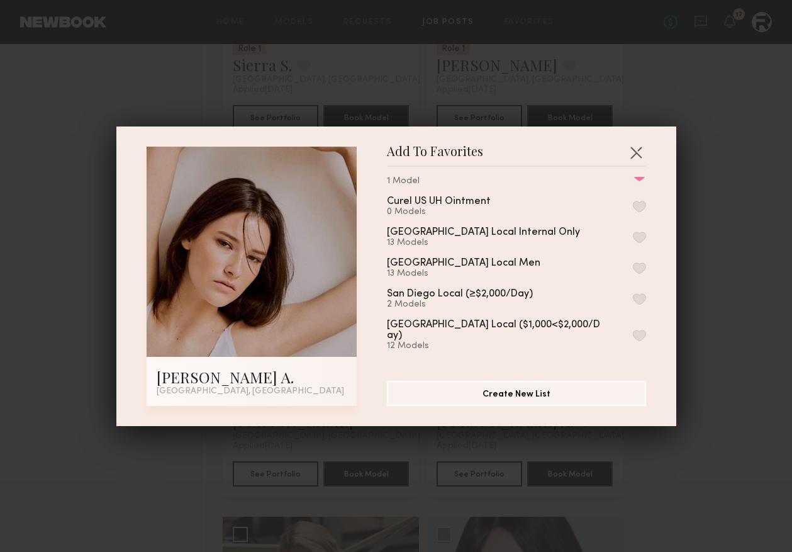
scroll to position [0, 0]
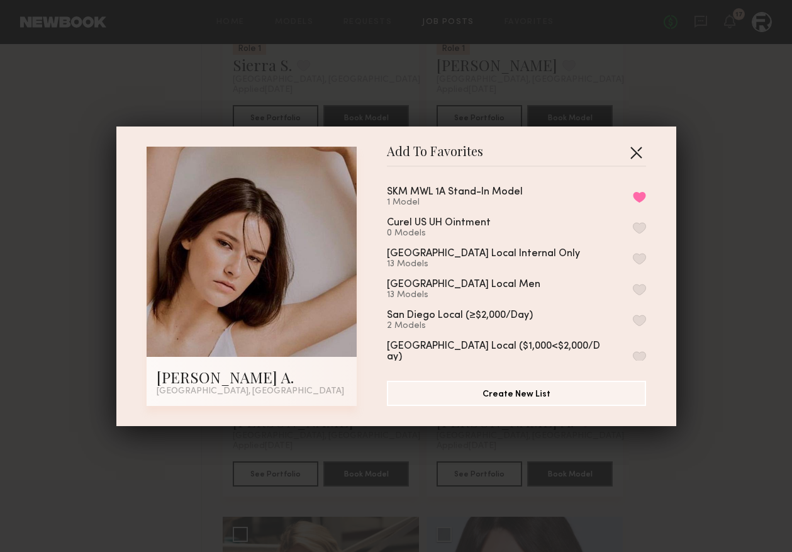
click at [632, 156] on button "button" at bounding box center [636, 152] width 20 height 20
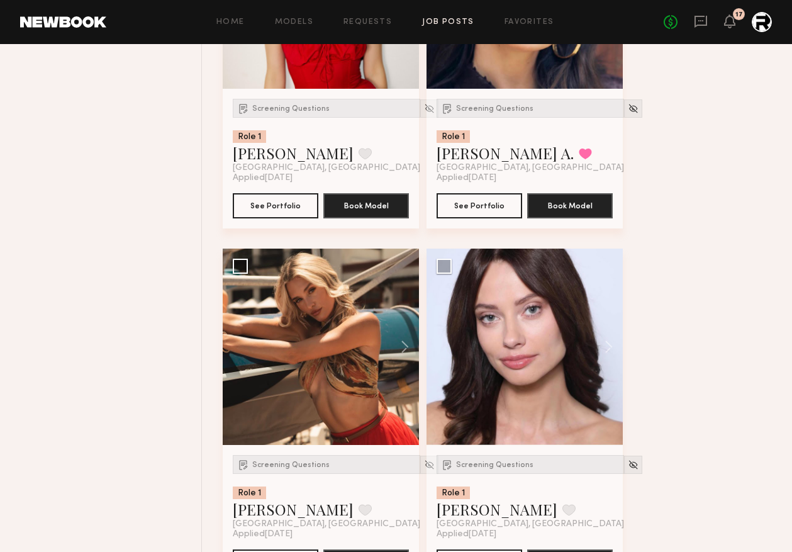
scroll to position [3188, 0]
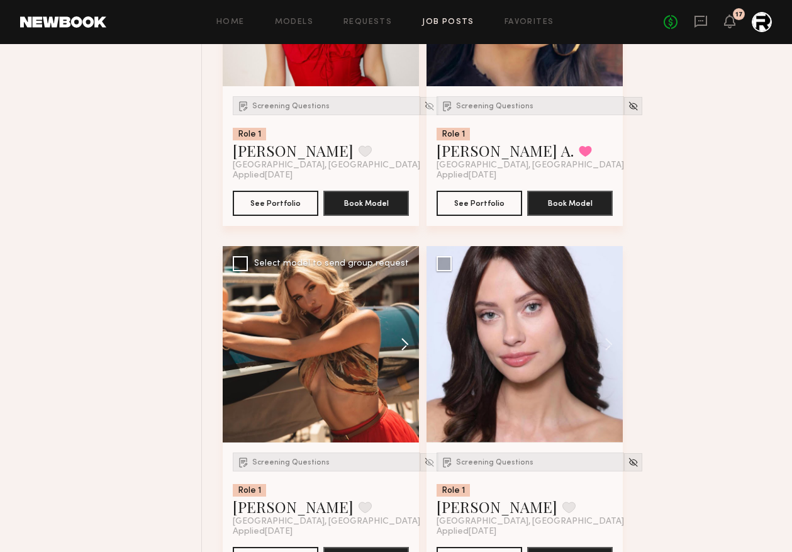
click at [404, 346] on button at bounding box center [399, 344] width 40 height 196
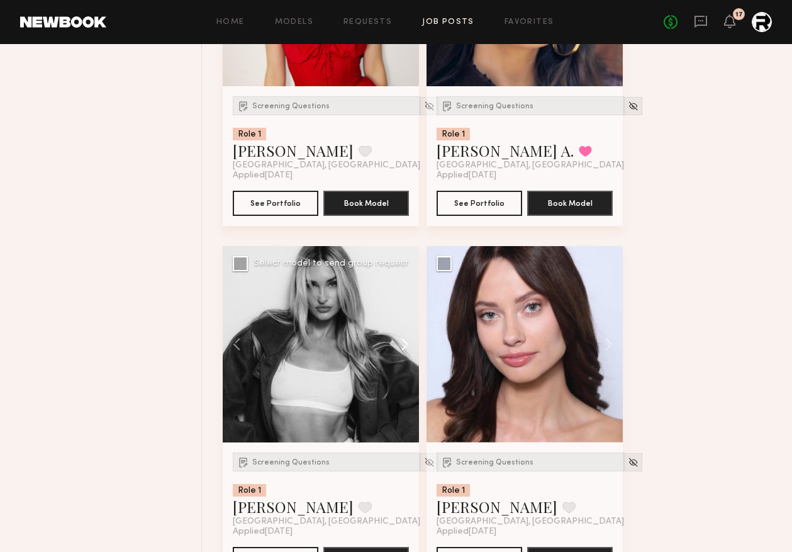
click at [404, 346] on button at bounding box center [399, 344] width 40 height 196
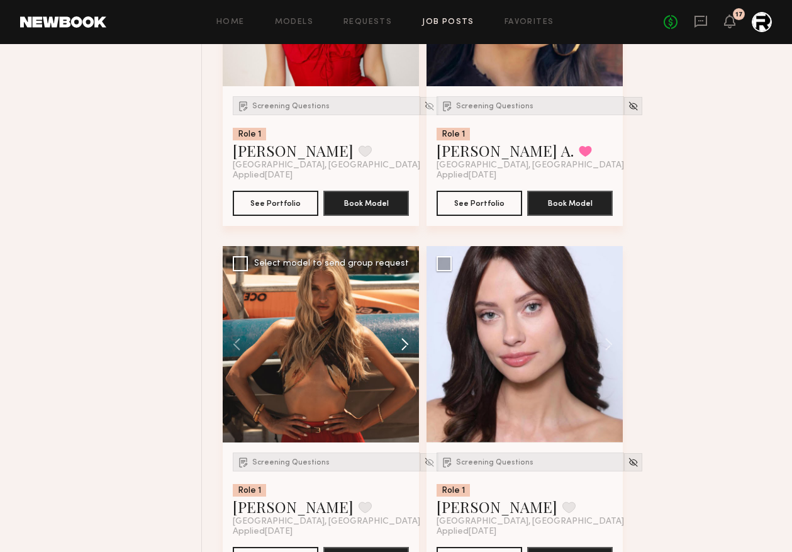
click at [403, 346] on button at bounding box center [399, 344] width 40 height 196
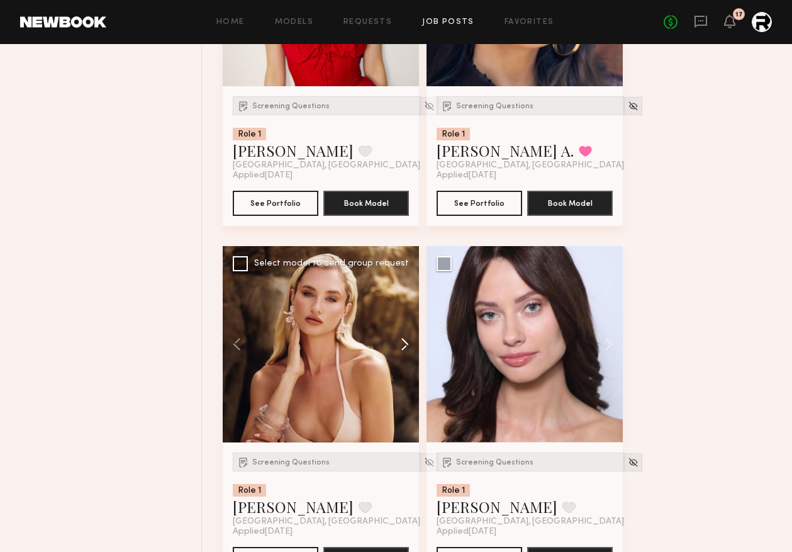
click at [404, 346] on button at bounding box center [399, 344] width 40 height 196
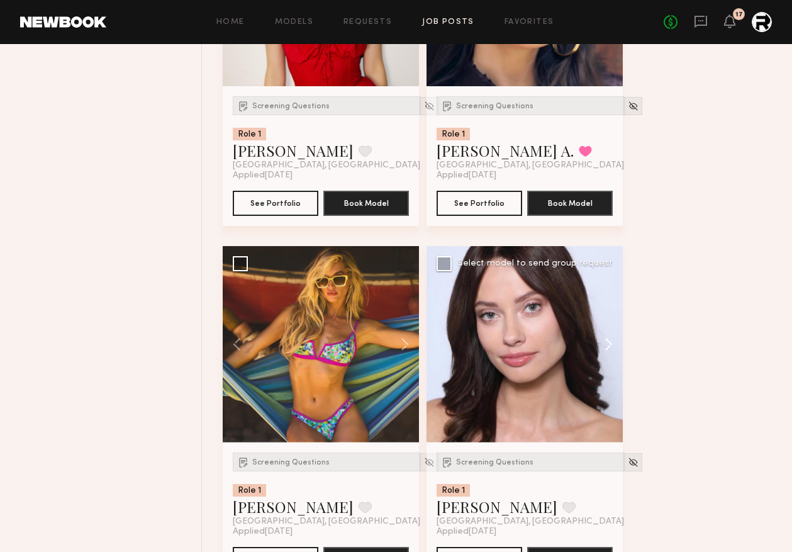
click at [614, 345] on button at bounding box center [603, 344] width 40 height 196
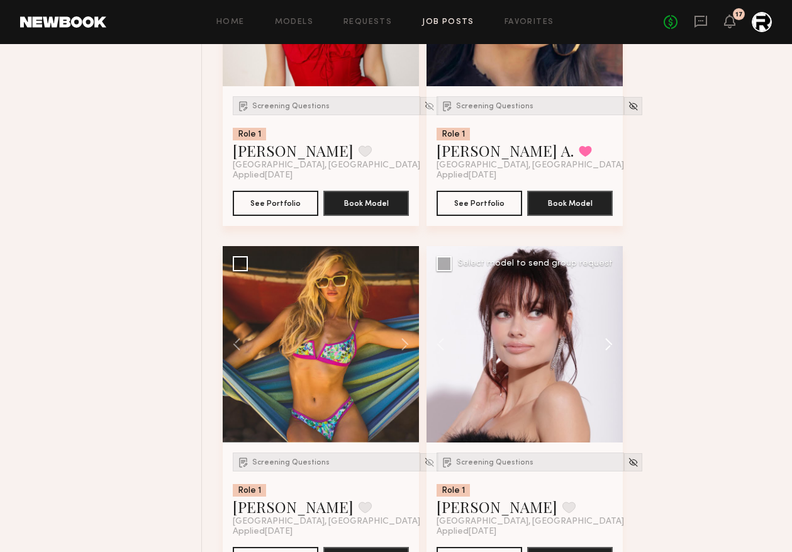
click at [614, 345] on button at bounding box center [603, 344] width 40 height 196
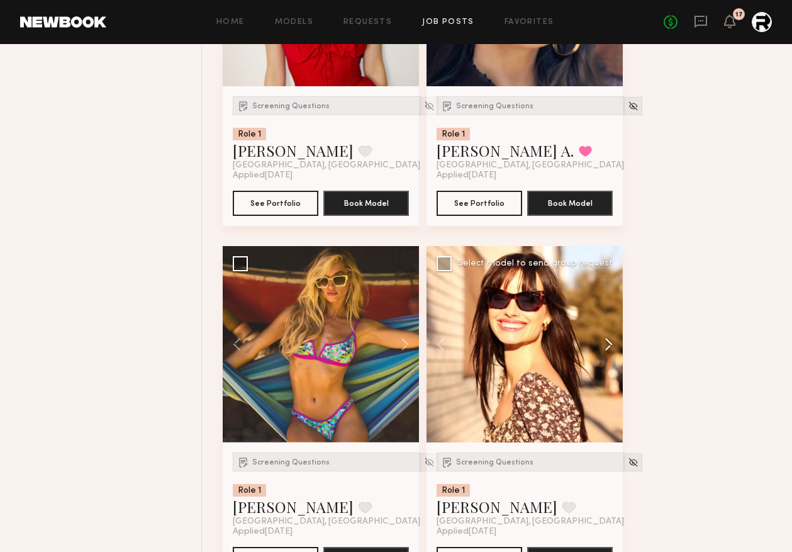
click at [614, 345] on button at bounding box center [603, 344] width 40 height 196
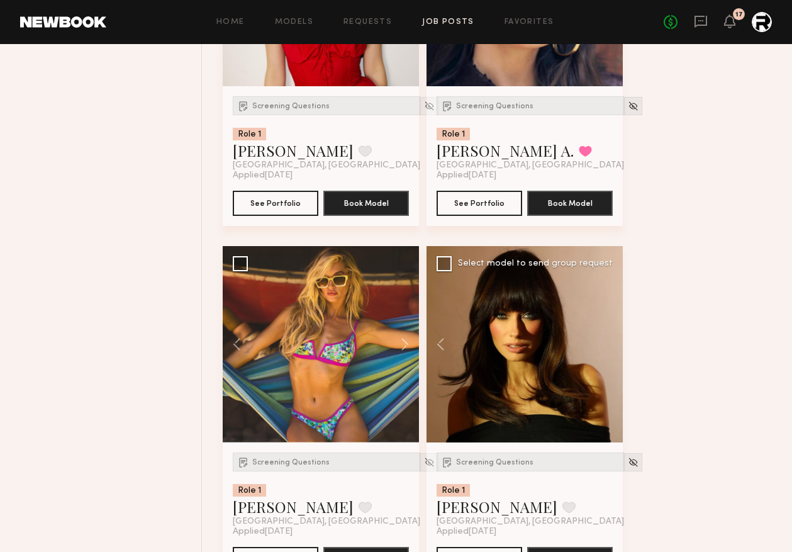
click at [614, 345] on div at bounding box center [525, 344] width 196 height 196
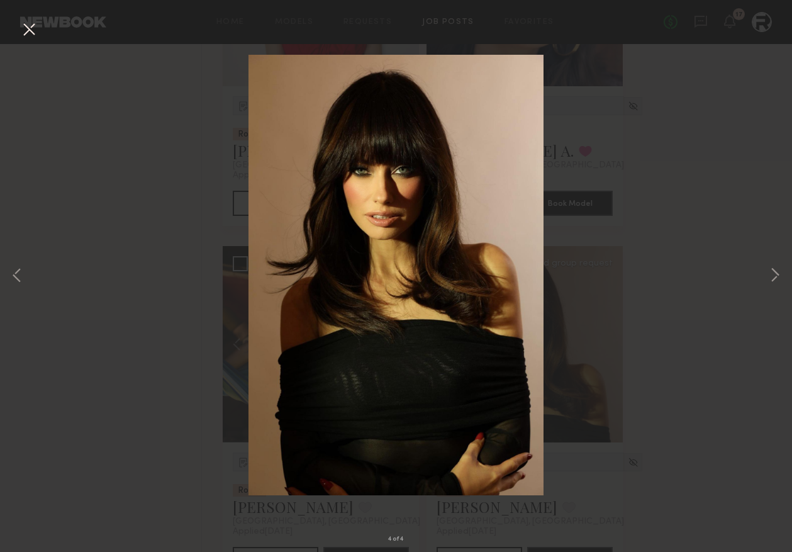
click at [3, 264] on div "4 of 4" at bounding box center [396, 276] width 792 height 552
click at [20, 278] on button at bounding box center [16, 276] width 15 height 442
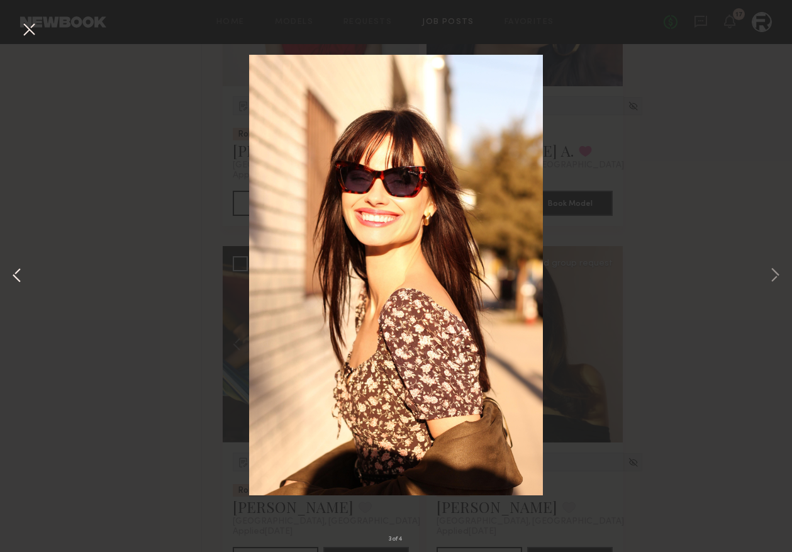
click at [20, 278] on button at bounding box center [16, 276] width 15 height 442
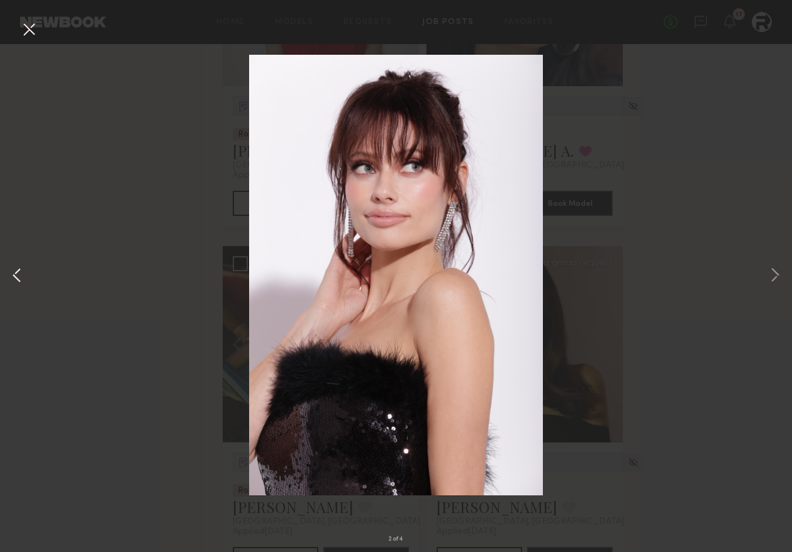
click at [17, 278] on button at bounding box center [16, 276] width 15 height 442
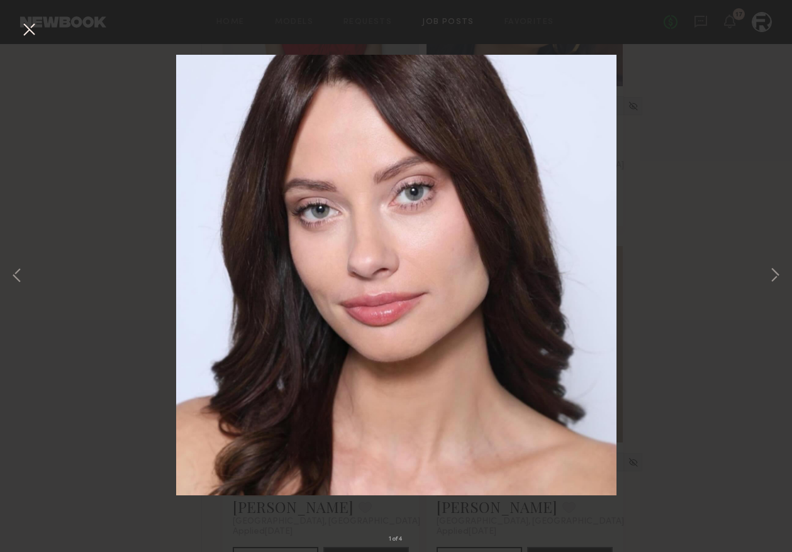
click at [79, 230] on div "1 of 4" at bounding box center [396, 276] width 792 height 552
click at [26, 30] on button at bounding box center [29, 30] width 20 height 23
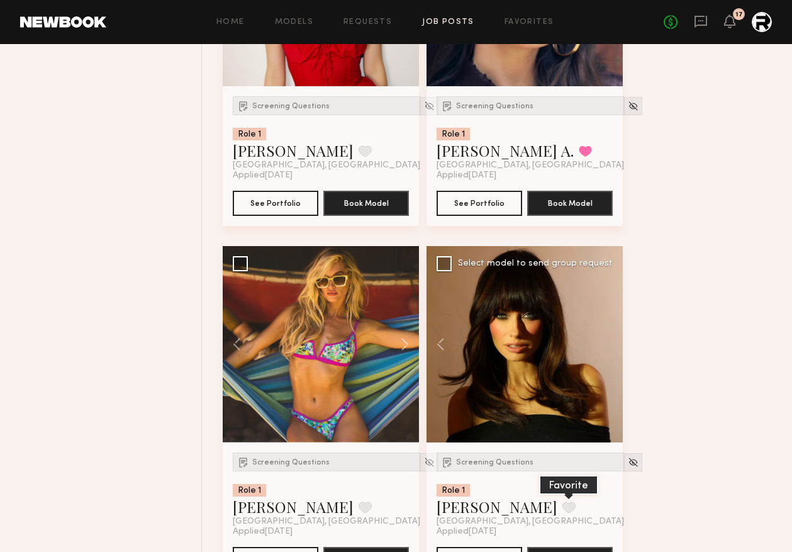
click at [563, 508] on button at bounding box center [569, 507] width 13 height 11
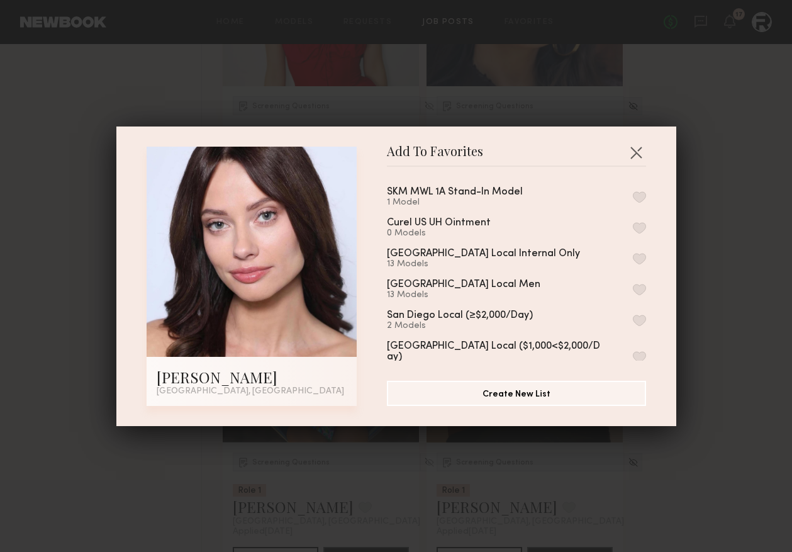
click at [648, 197] on div "SKM MWL 1A Stand-In Model 1 Model Curel US UH Ointment 0 Models San Diego Local…" at bounding box center [523, 269] width 272 height 184
click at [635, 194] on button "button" at bounding box center [639, 196] width 13 height 11
click at [634, 155] on button "button" at bounding box center [636, 152] width 20 height 20
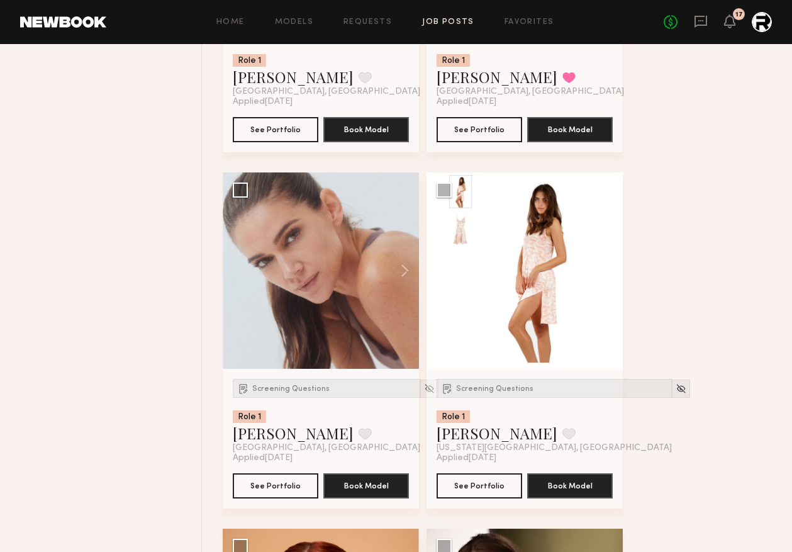
scroll to position [3622, 0]
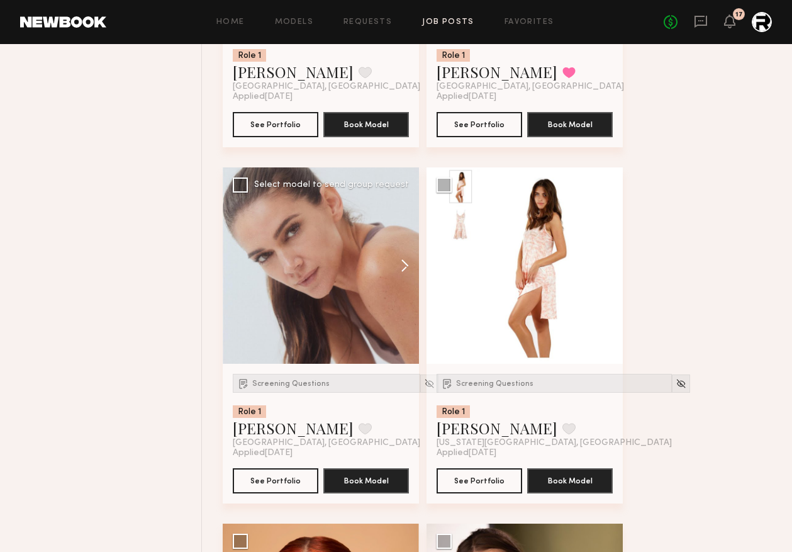
click at [402, 261] on button at bounding box center [399, 265] width 40 height 196
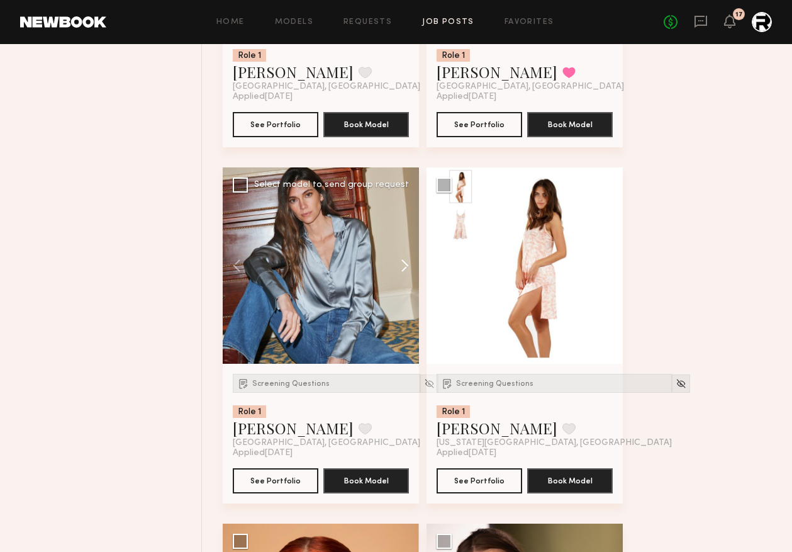
click at [402, 261] on button at bounding box center [399, 265] width 40 height 196
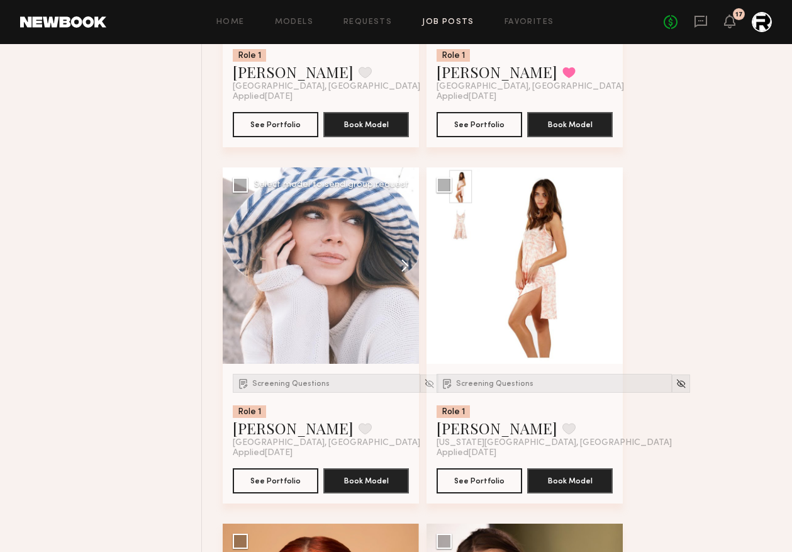
click at [403, 261] on button at bounding box center [399, 265] width 40 height 196
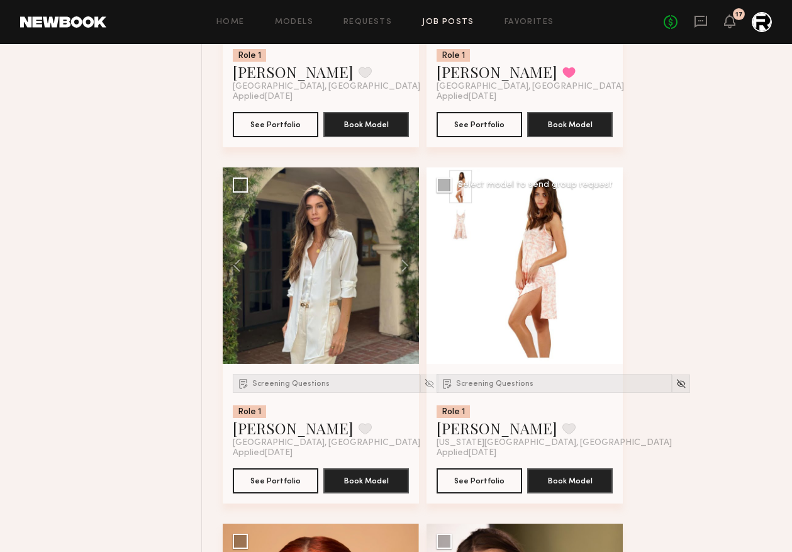
scroll to position [4015, 0]
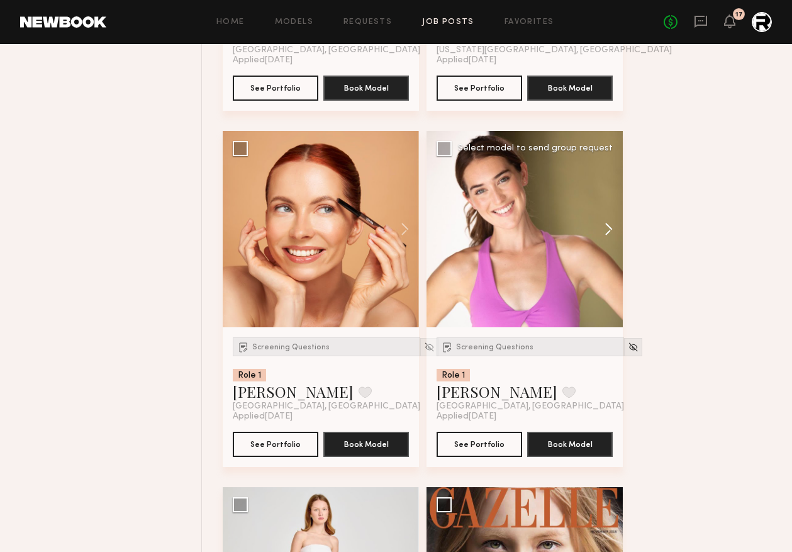
click at [609, 230] on button at bounding box center [603, 229] width 40 height 196
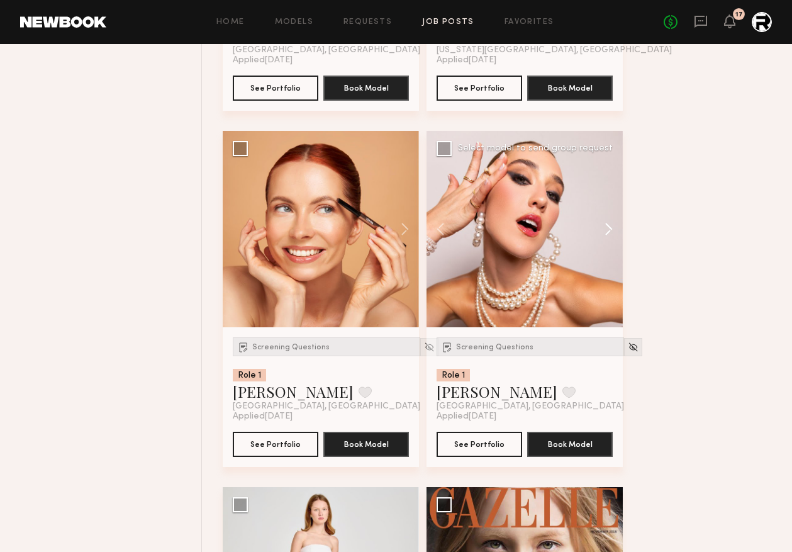
click at [609, 230] on button at bounding box center [603, 229] width 40 height 196
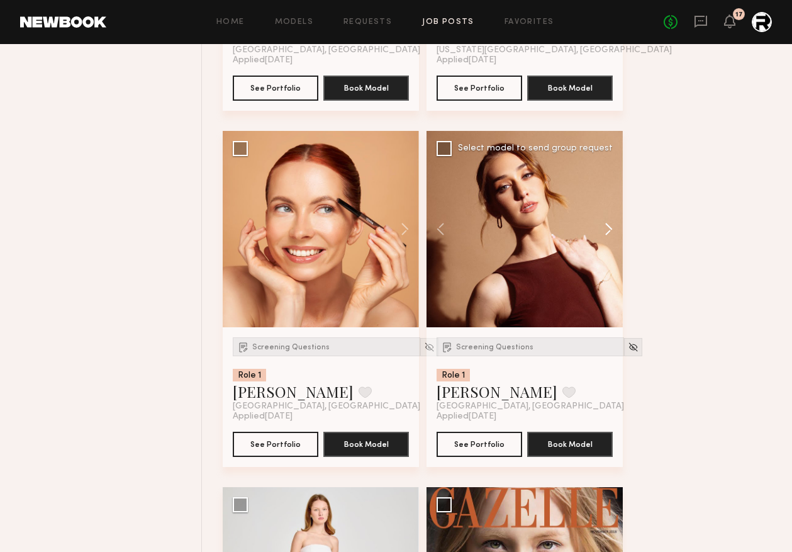
click at [609, 230] on button at bounding box center [603, 229] width 40 height 196
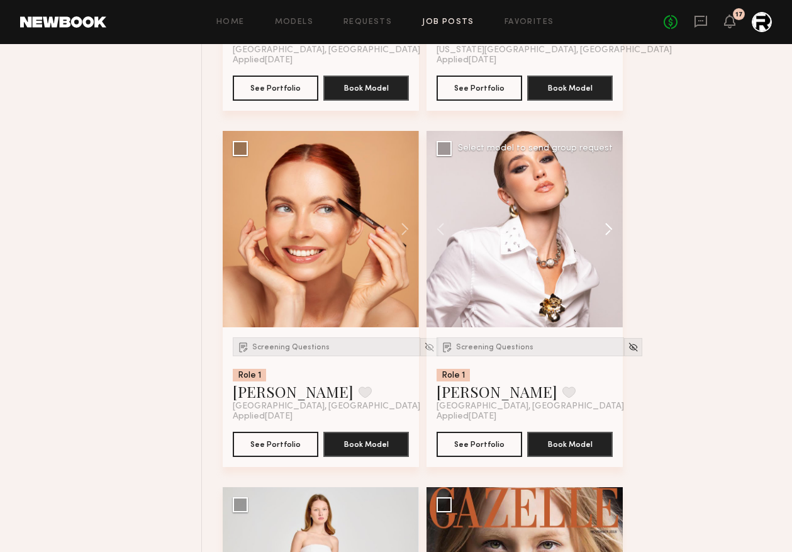
click at [609, 230] on button at bounding box center [603, 229] width 40 height 196
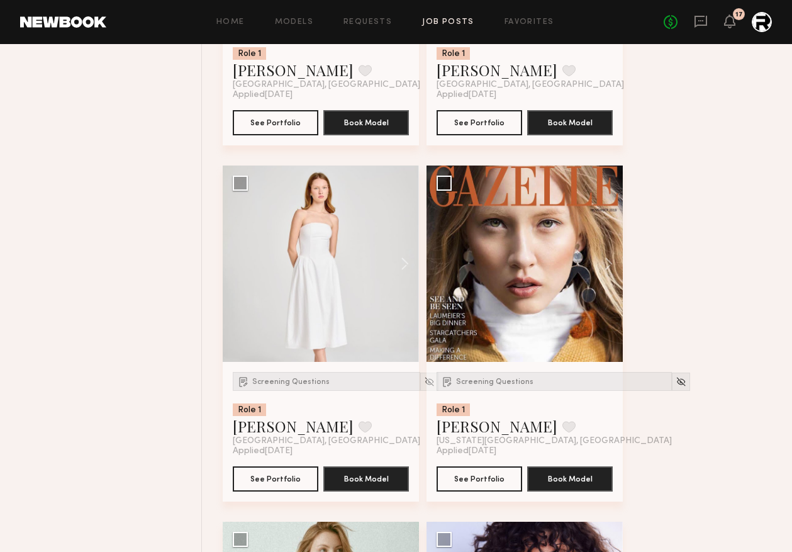
scroll to position [4338, 0]
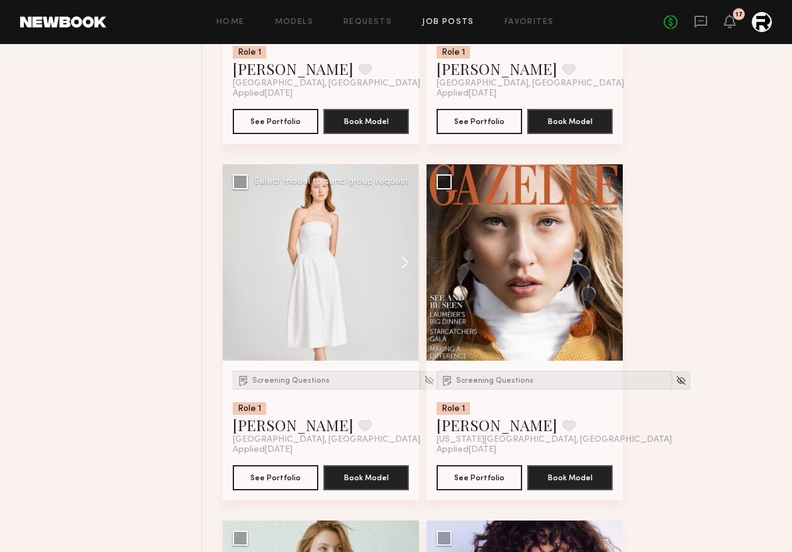
click at [407, 263] on button at bounding box center [399, 262] width 40 height 196
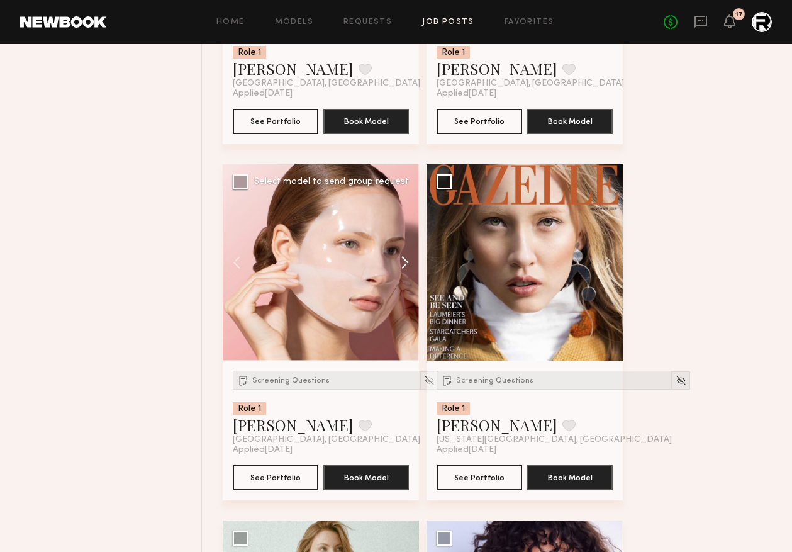
click at [406, 264] on button at bounding box center [399, 262] width 40 height 196
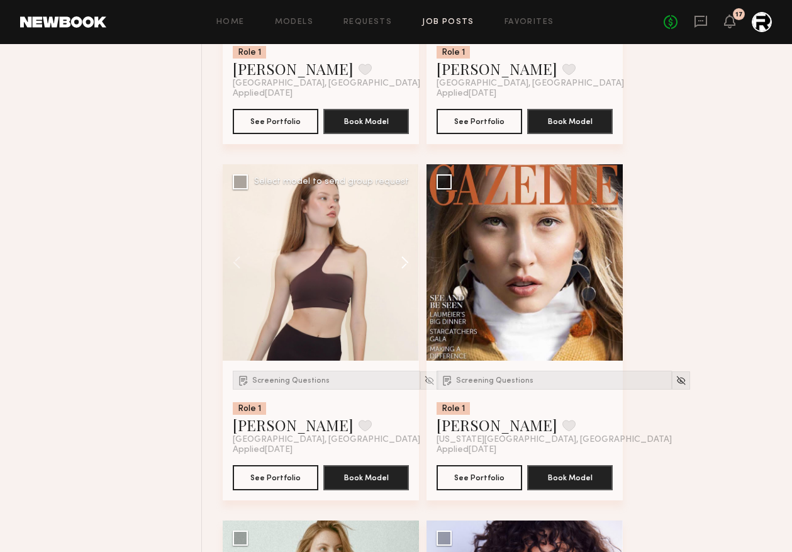
click at [406, 264] on button at bounding box center [399, 262] width 40 height 196
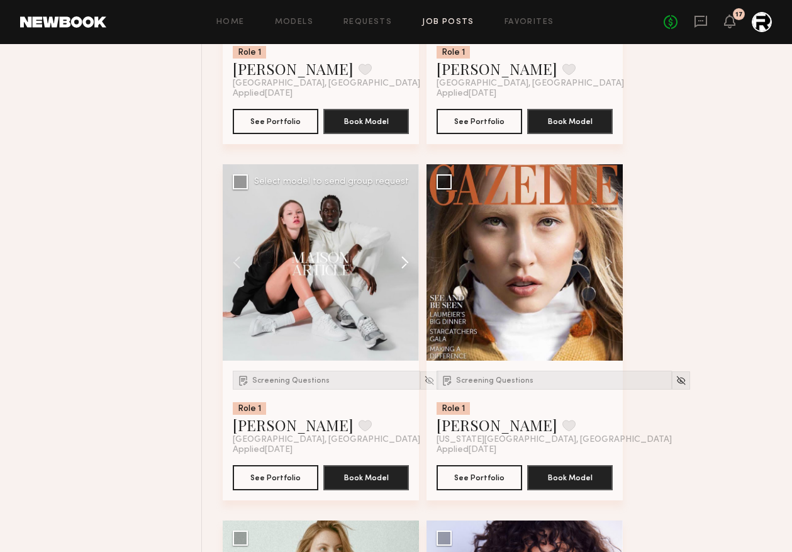
click at [406, 264] on button at bounding box center [399, 262] width 40 height 196
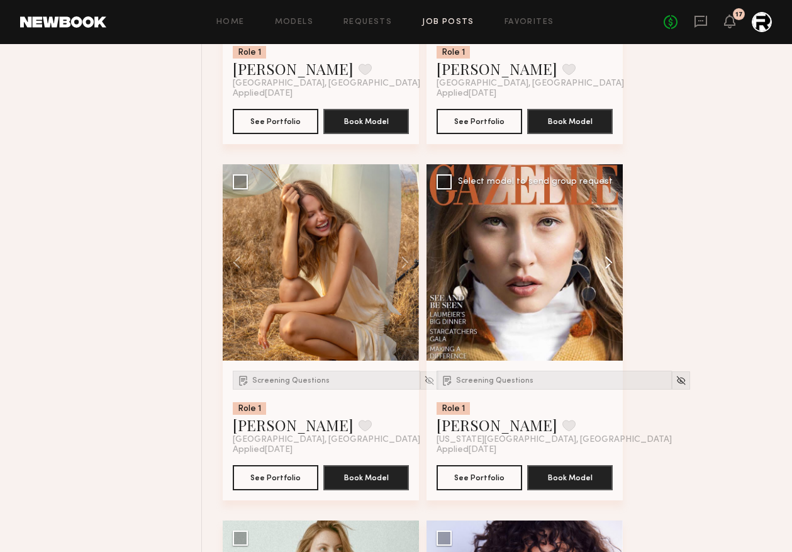
click at [609, 267] on button at bounding box center [603, 262] width 40 height 196
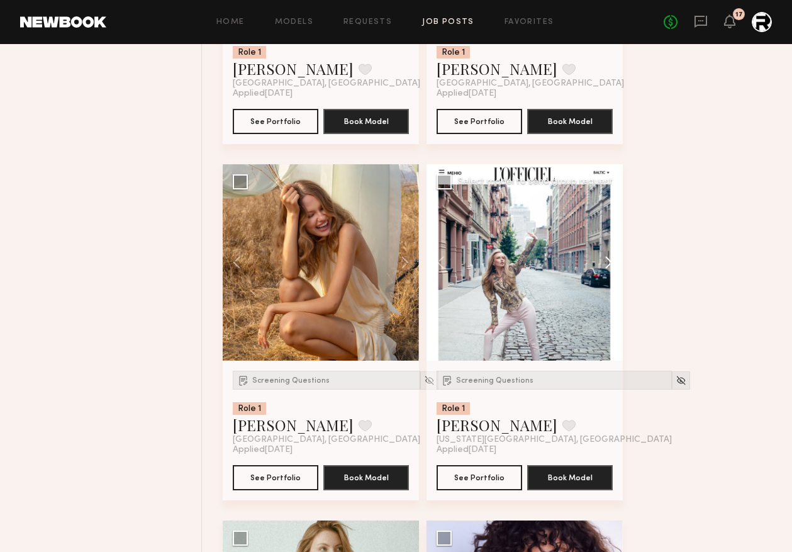
click at [609, 267] on button at bounding box center [603, 262] width 40 height 196
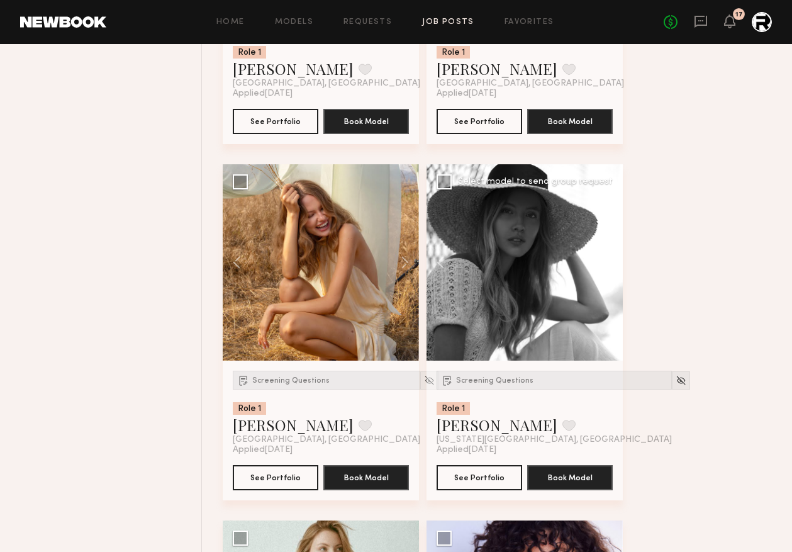
click at [609, 267] on button at bounding box center [603, 262] width 40 height 196
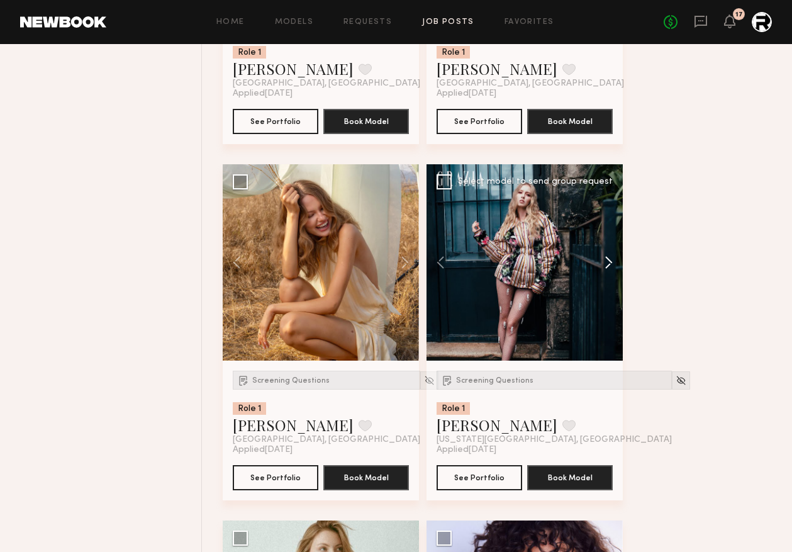
click at [609, 267] on button at bounding box center [603, 262] width 40 height 196
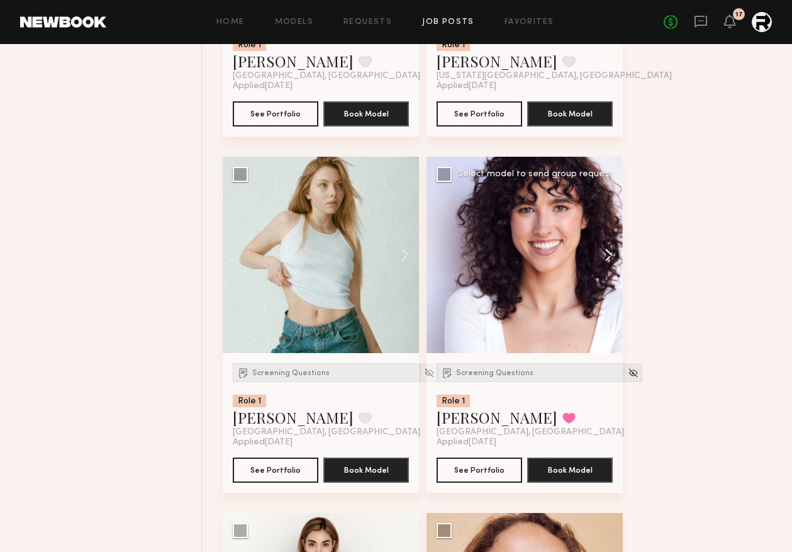
scroll to position [4838, 0]
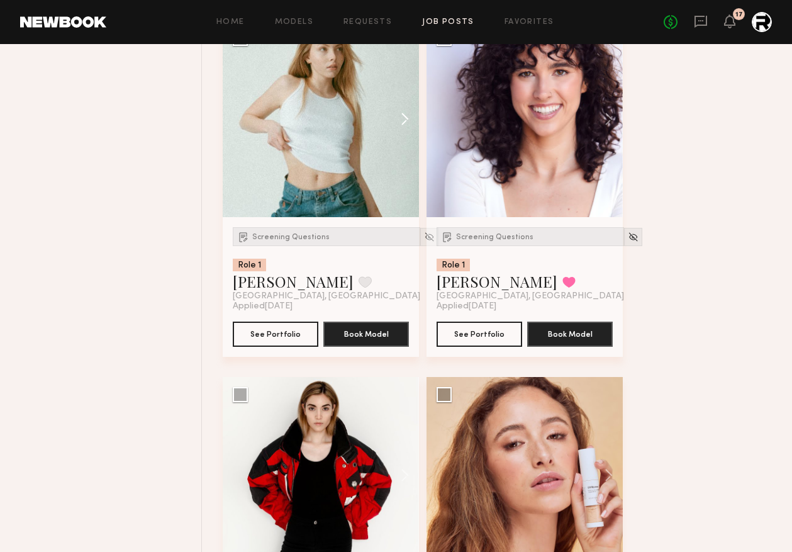
click at [404, 128] on button at bounding box center [399, 119] width 40 height 196
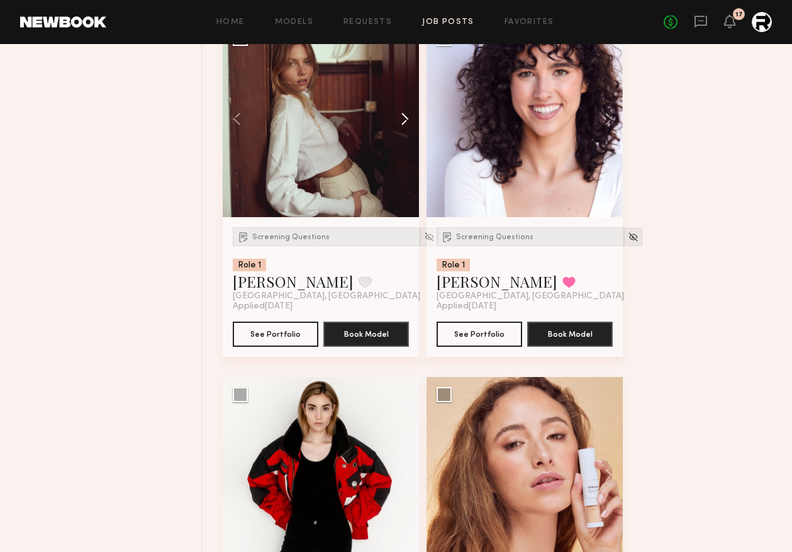
click at [404, 128] on button at bounding box center [399, 119] width 40 height 196
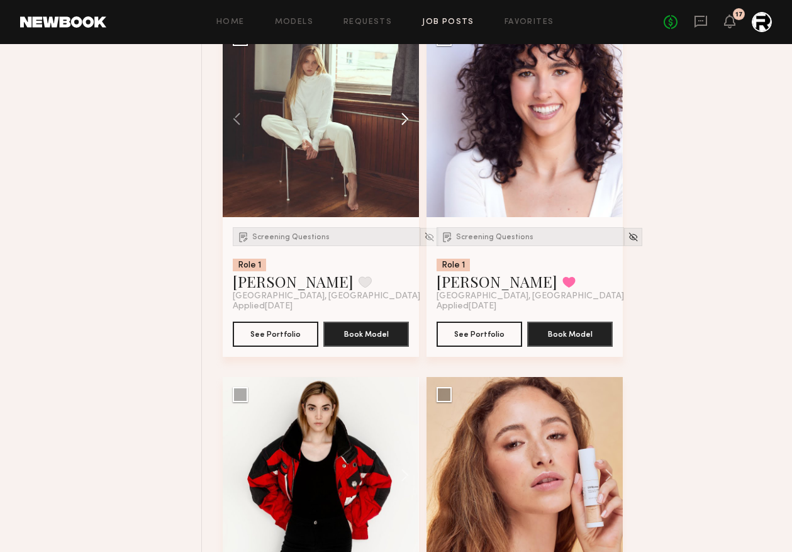
click at [404, 128] on button at bounding box center [399, 119] width 40 height 196
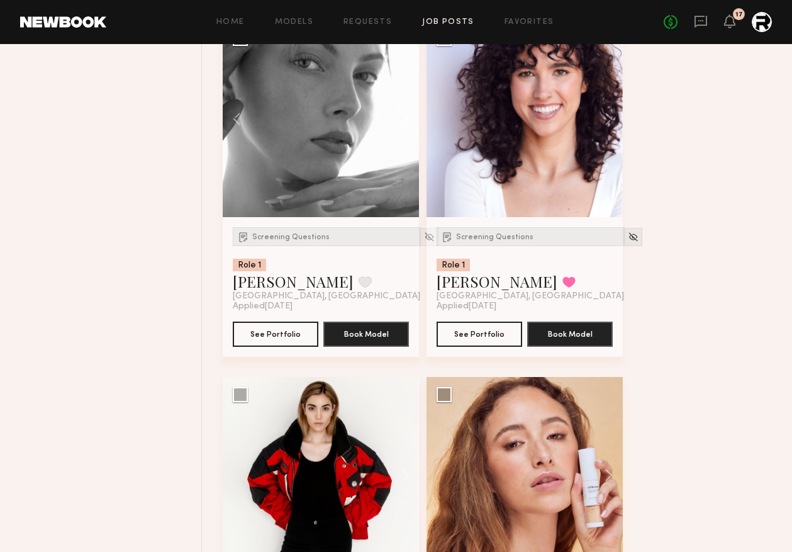
click at [404, 128] on button at bounding box center [399, 119] width 40 height 196
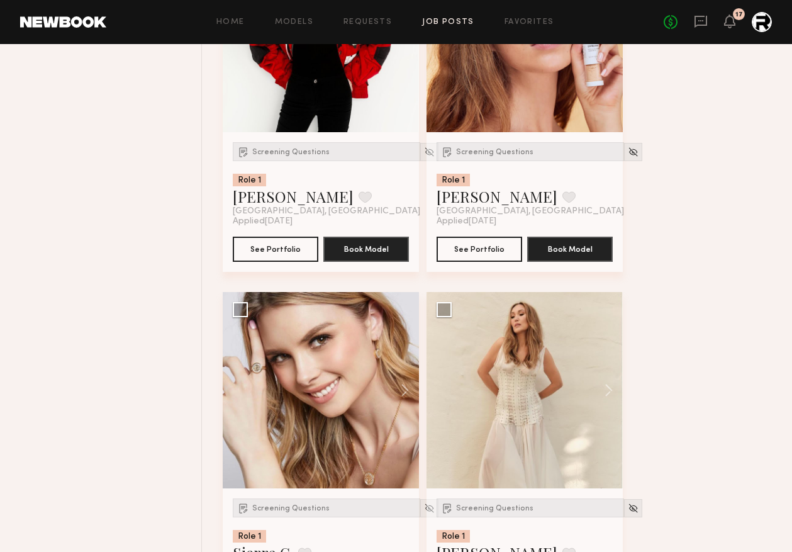
scroll to position [5280, 0]
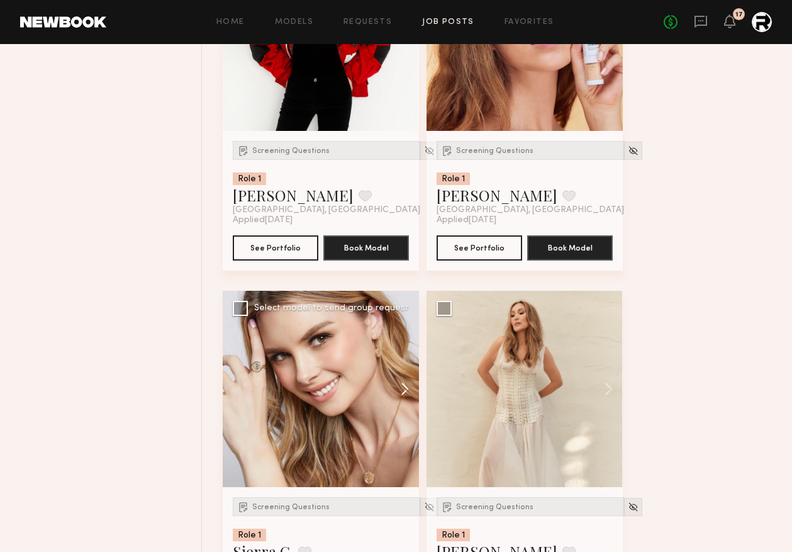
click at [403, 395] on button at bounding box center [399, 389] width 40 height 196
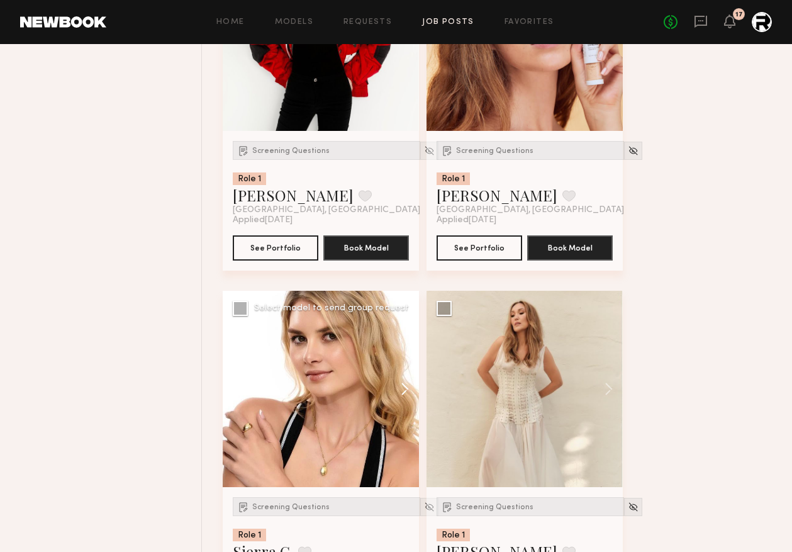
click at [403, 395] on button at bounding box center [399, 389] width 40 height 196
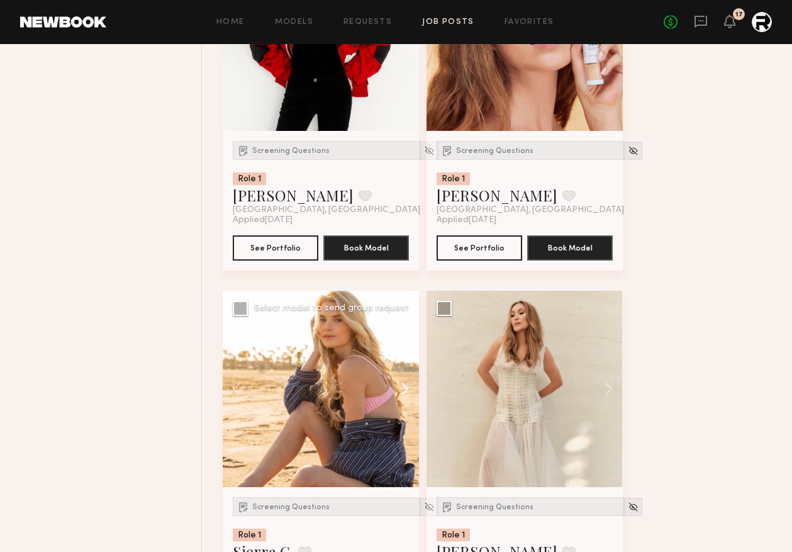
click at [403, 395] on button at bounding box center [399, 389] width 40 height 196
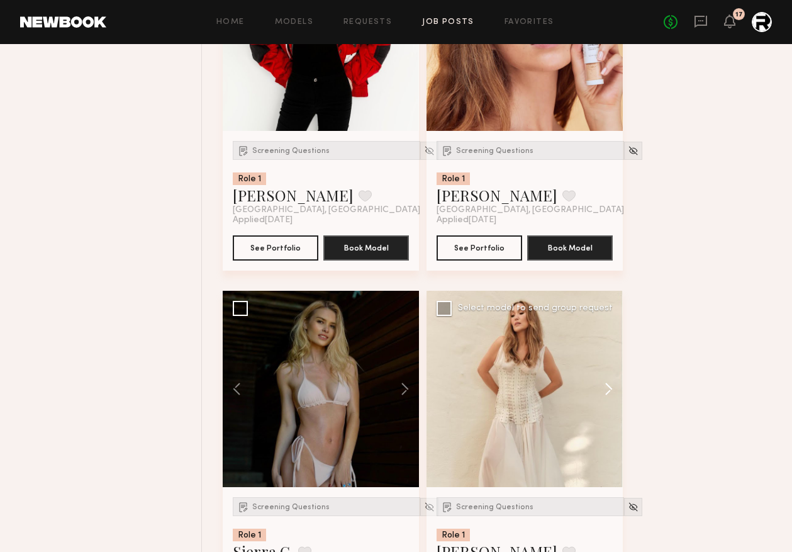
click at [606, 388] on button at bounding box center [603, 389] width 40 height 196
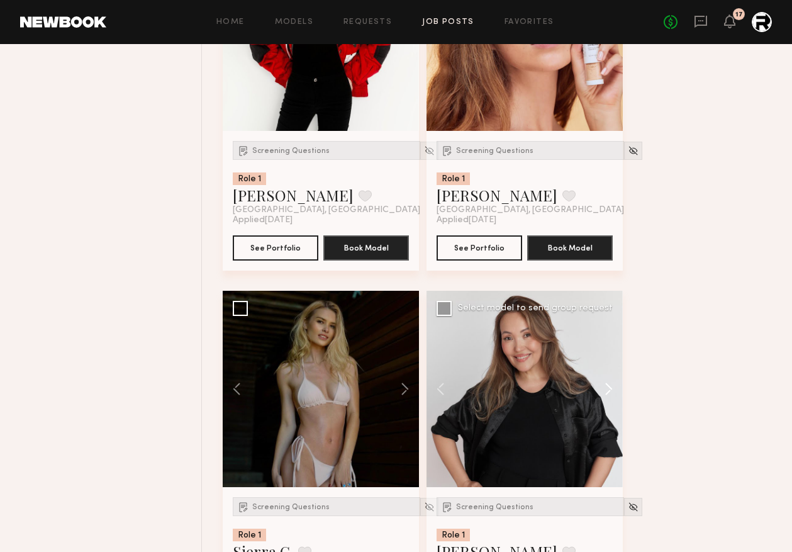
click at [610, 391] on button at bounding box center [603, 389] width 40 height 196
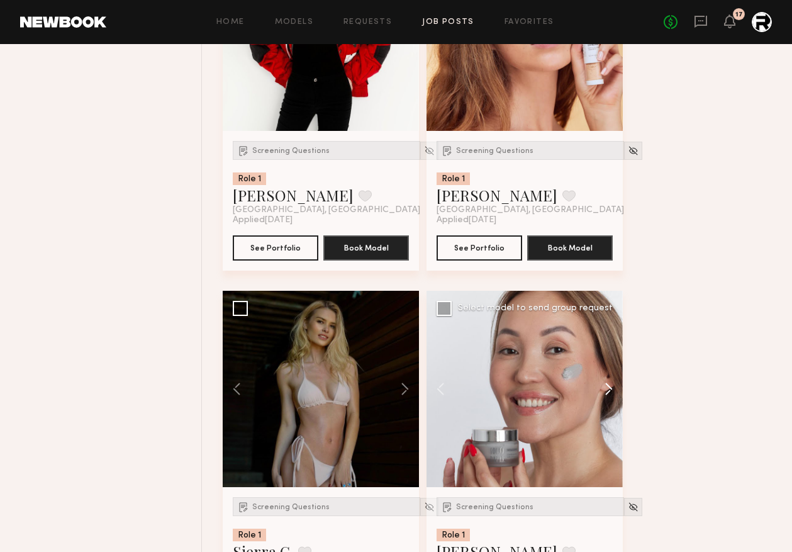
click at [610, 391] on button at bounding box center [603, 389] width 40 height 196
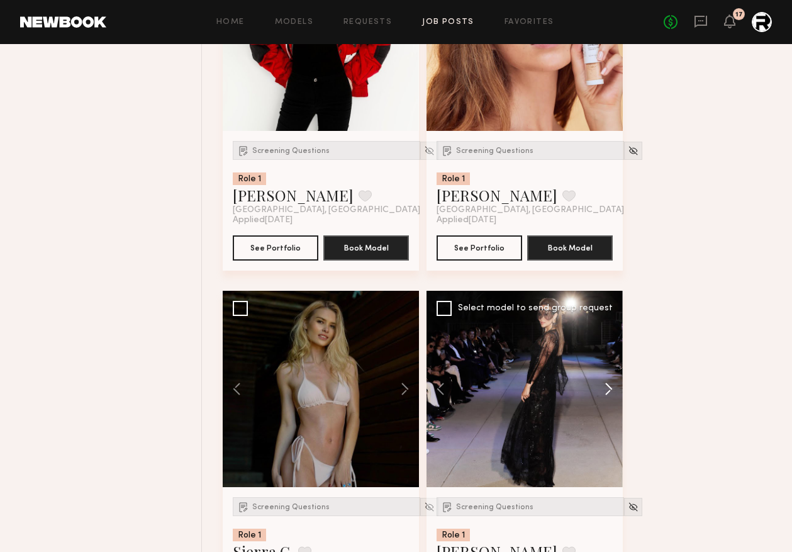
scroll to position [5692, 0]
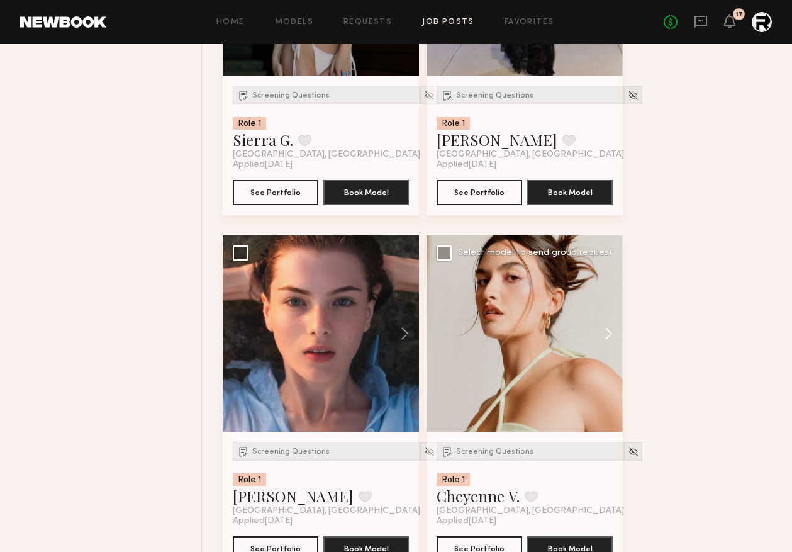
click at [610, 344] on button at bounding box center [603, 333] width 40 height 196
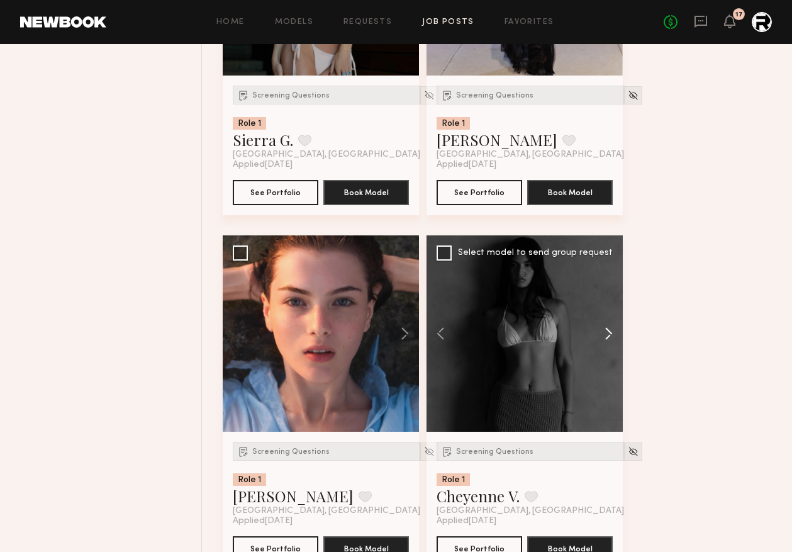
click at [610, 343] on button at bounding box center [603, 333] width 40 height 196
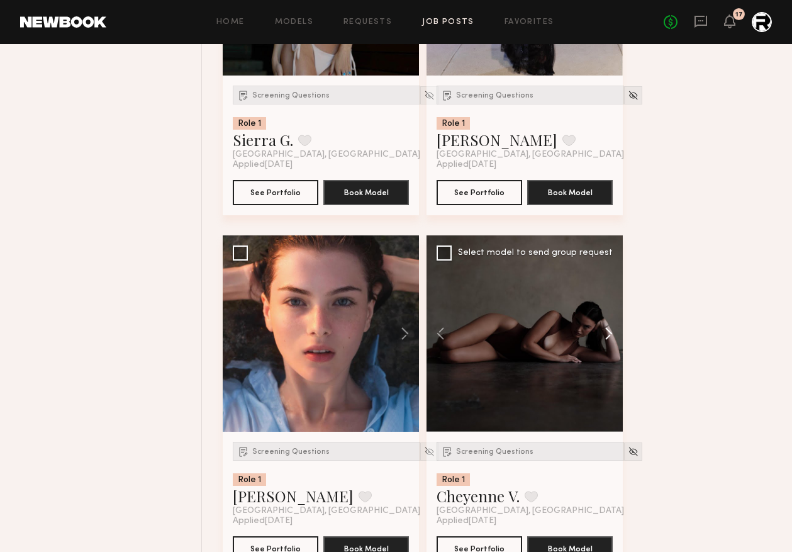
click at [610, 343] on button at bounding box center [603, 333] width 40 height 196
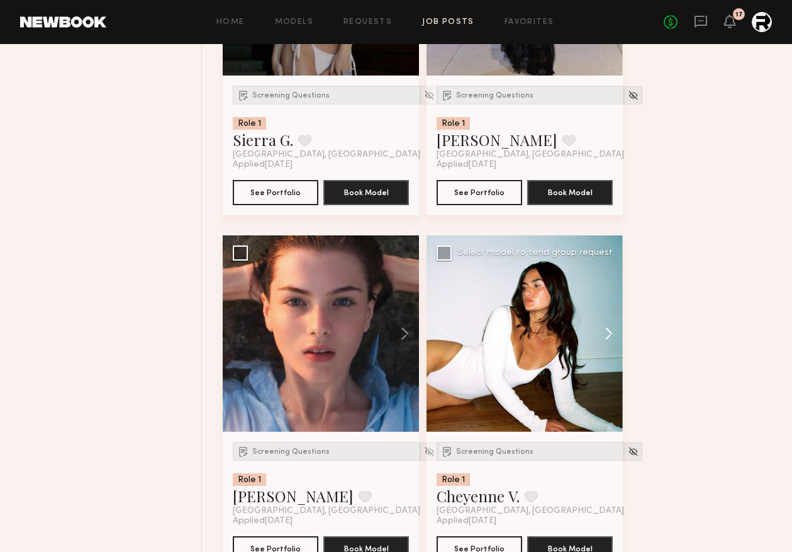
click at [610, 342] on button at bounding box center [603, 333] width 40 height 196
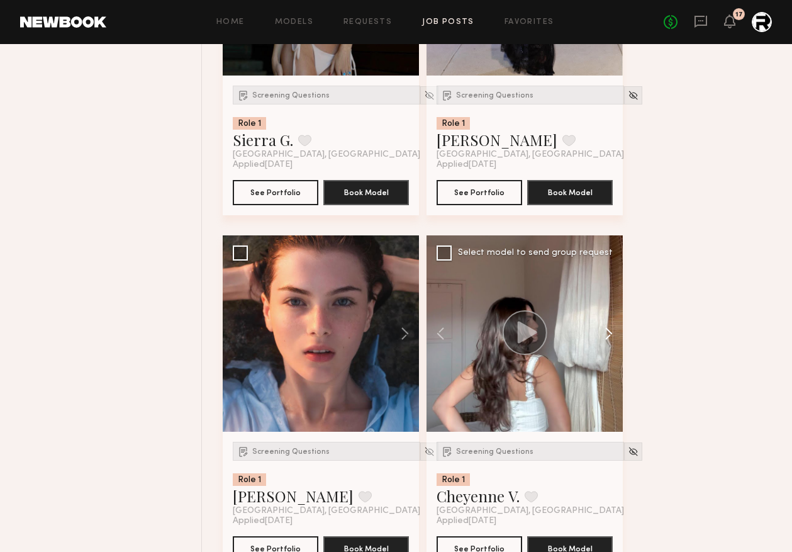
click at [610, 342] on button at bounding box center [603, 333] width 40 height 196
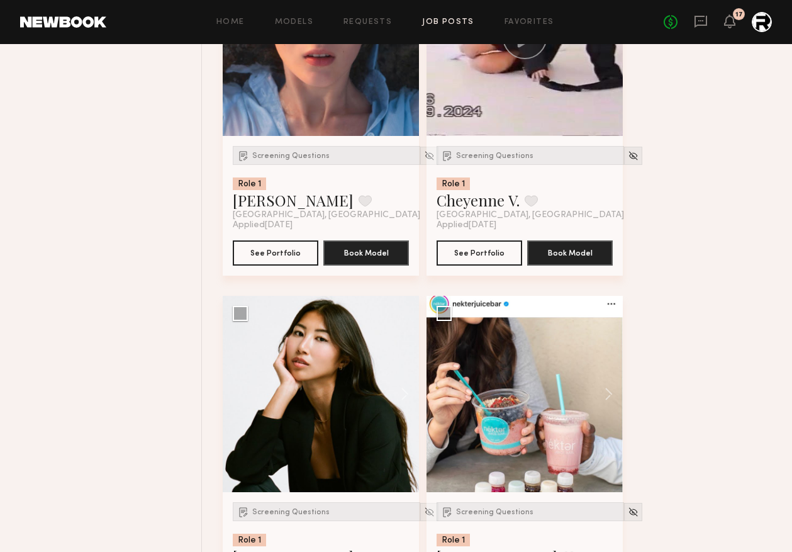
scroll to position [5991, 0]
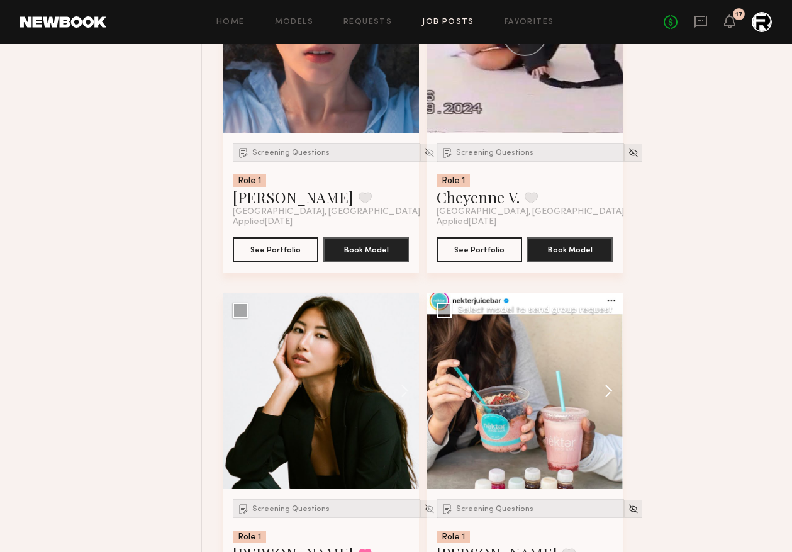
click at [609, 393] on button at bounding box center [603, 391] width 40 height 196
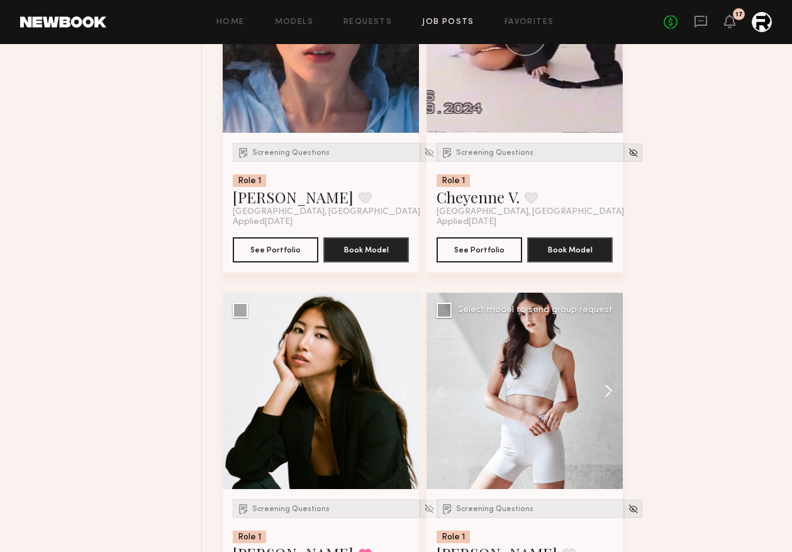
click at [609, 393] on button at bounding box center [603, 391] width 40 height 196
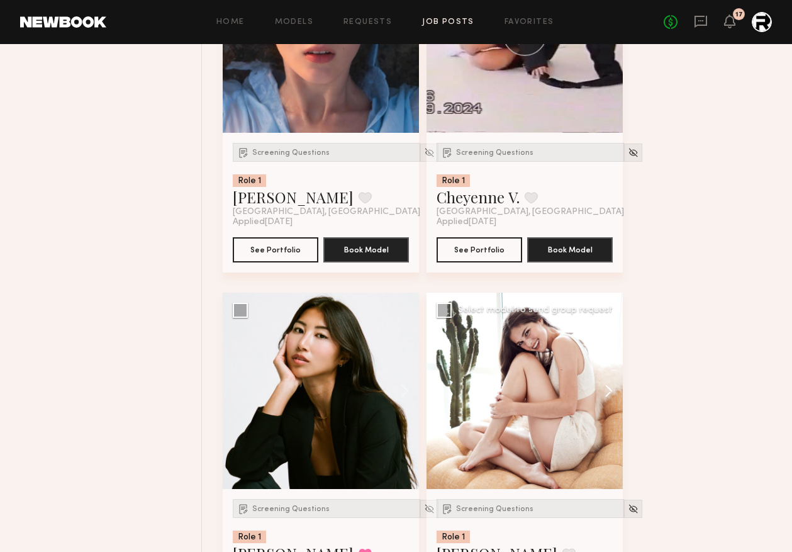
click at [609, 393] on button at bounding box center [603, 391] width 40 height 196
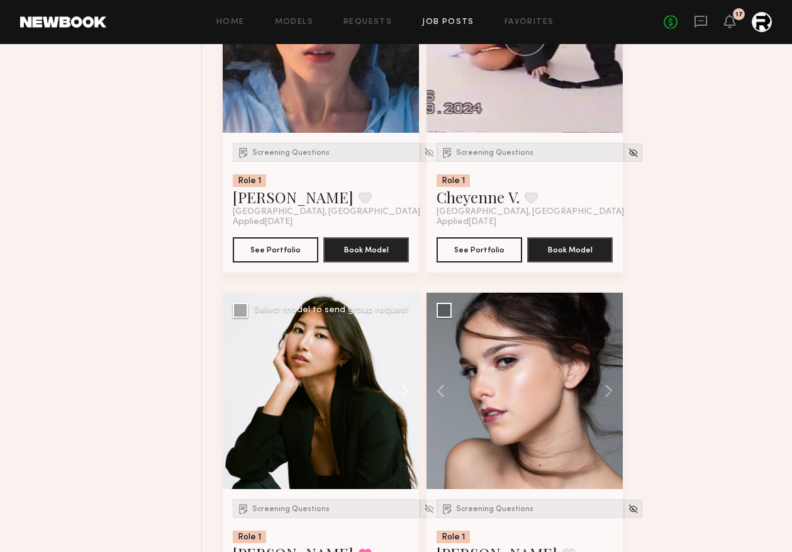
click at [406, 393] on button at bounding box center [399, 391] width 40 height 196
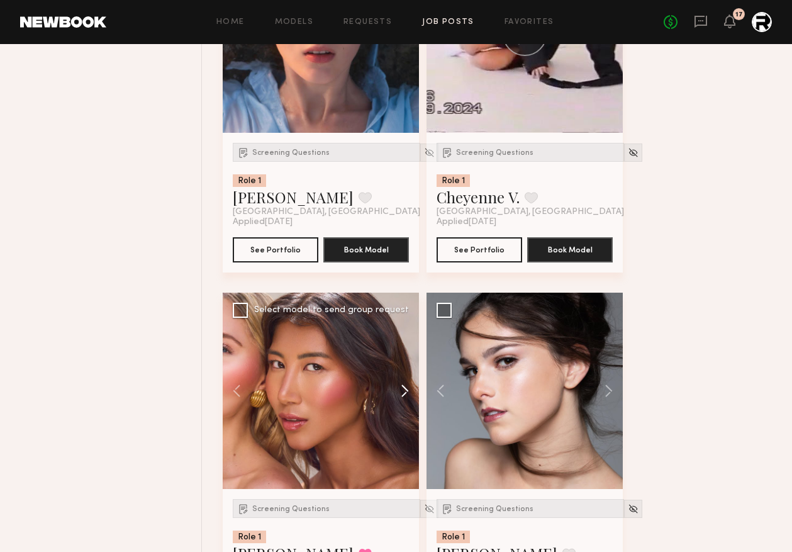
click at [406, 393] on button at bounding box center [399, 391] width 40 height 196
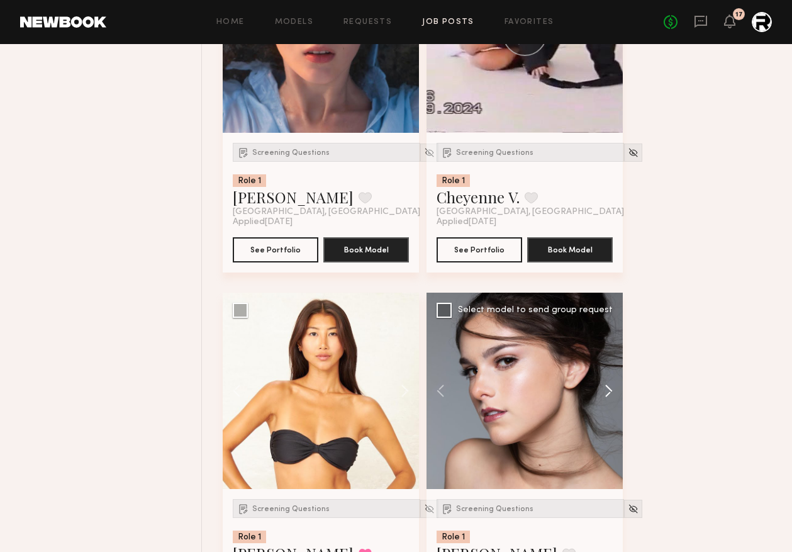
click at [607, 391] on button at bounding box center [603, 391] width 40 height 196
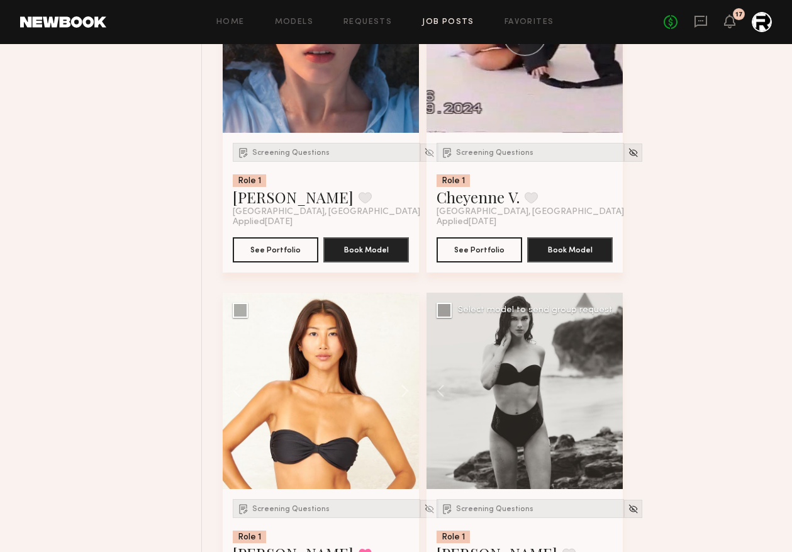
click at [607, 391] on div at bounding box center [525, 391] width 196 height 196
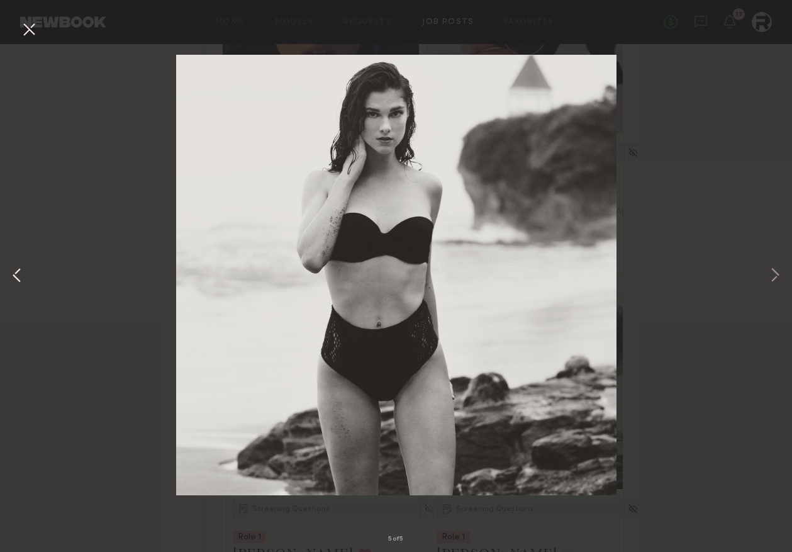
click at [14, 275] on button at bounding box center [16, 276] width 15 height 442
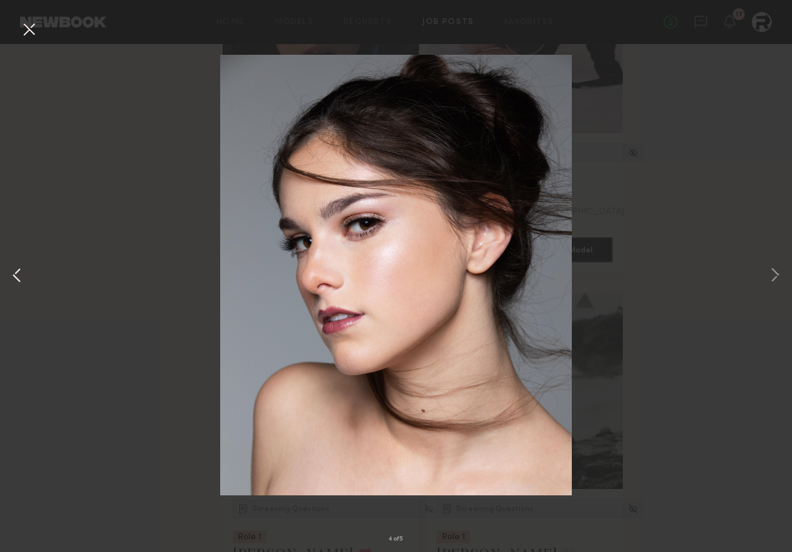
click at [17, 275] on button at bounding box center [16, 276] width 15 height 442
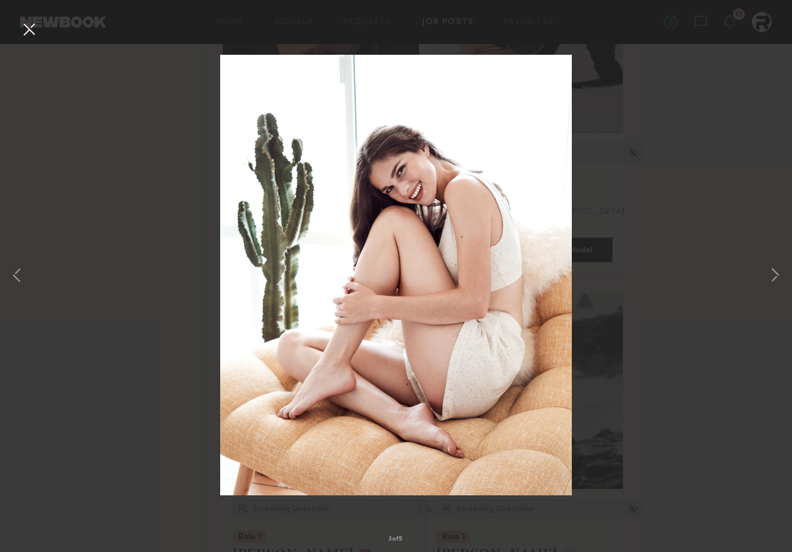
click at [26, 27] on button at bounding box center [29, 30] width 20 height 23
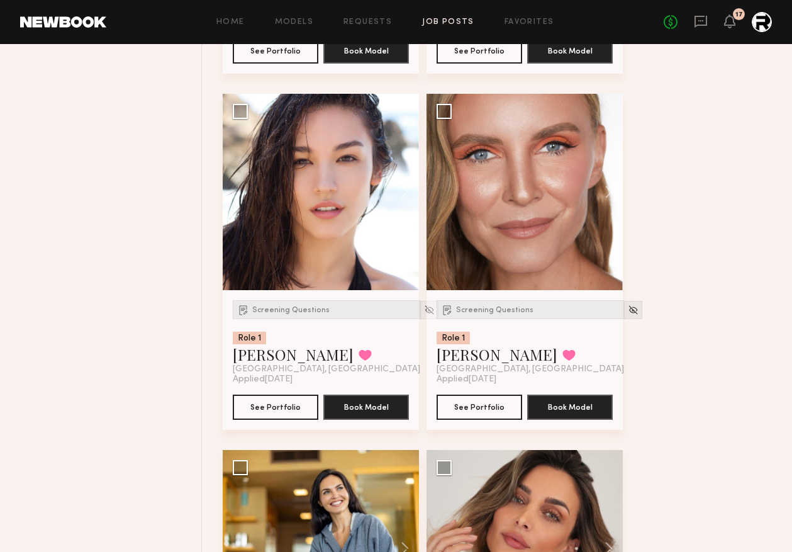
scroll to position [6548, 0]
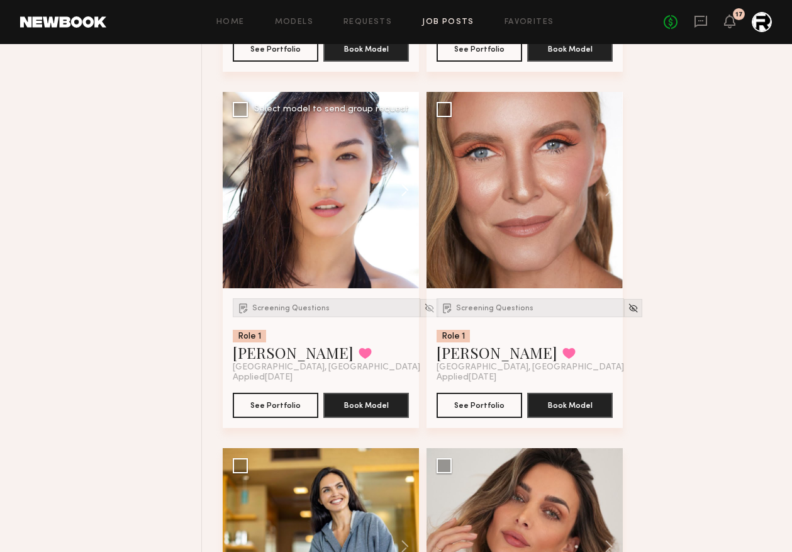
click at [406, 196] on button at bounding box center [399, 190] width 40 height 196
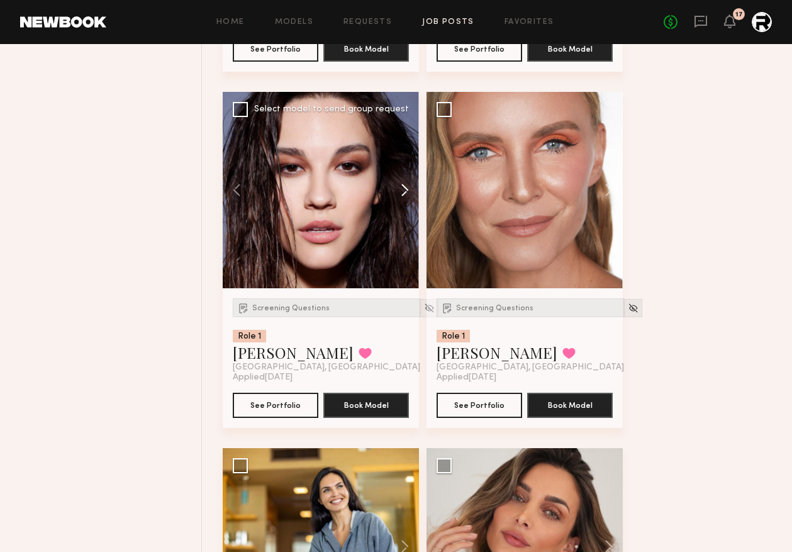
click at [406, 196] on button at bounding box center [399, 190] width 40 height 196
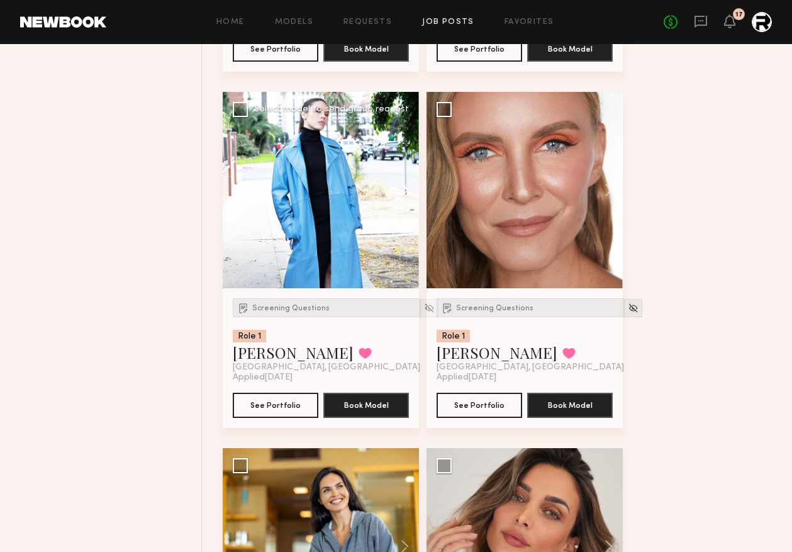
click at [406, 196] on button at bounding box center [399, 190] width 40 height 196
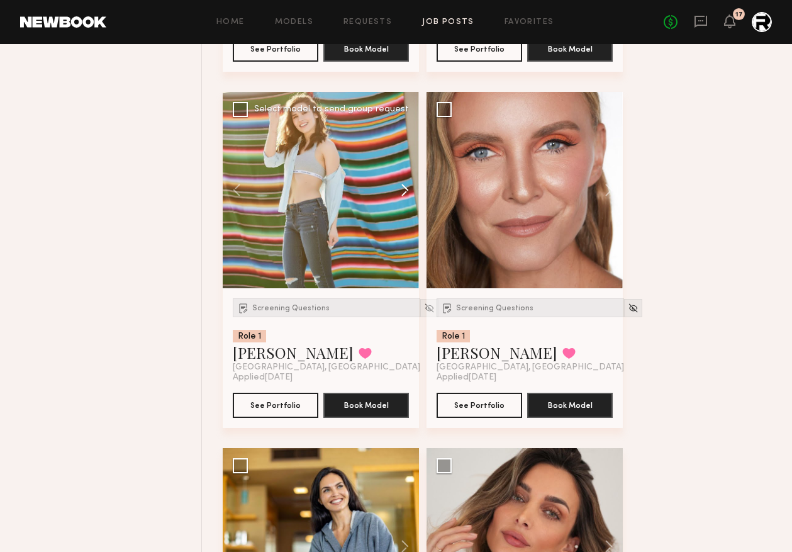
click at [406, 196] on button at bounding box center [399, 190] width 40 height 196
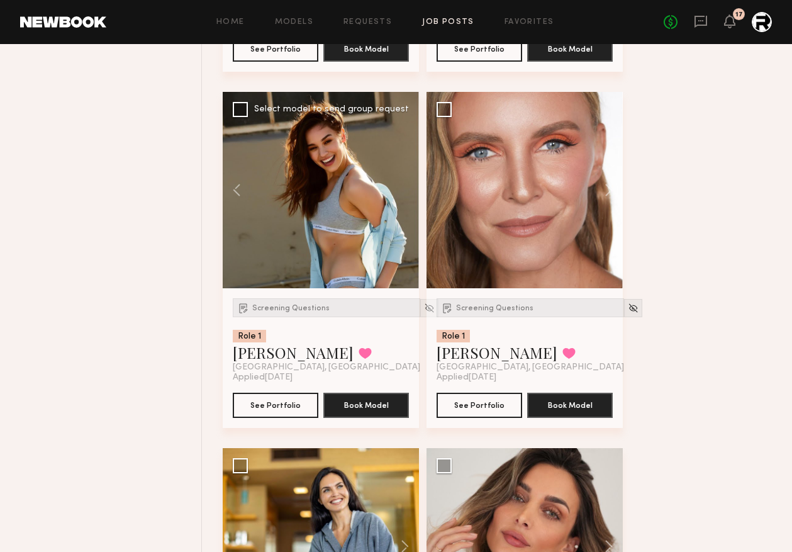
click at [406, 196] on div at bounding box center [321, 190] width 196 height 196
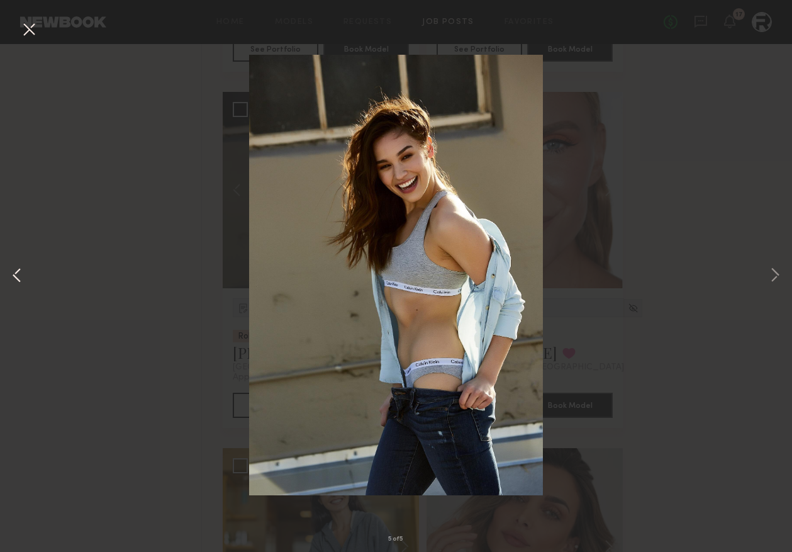
click at [17, 278] on button at bounding box center [16, 276] width 15 height 442
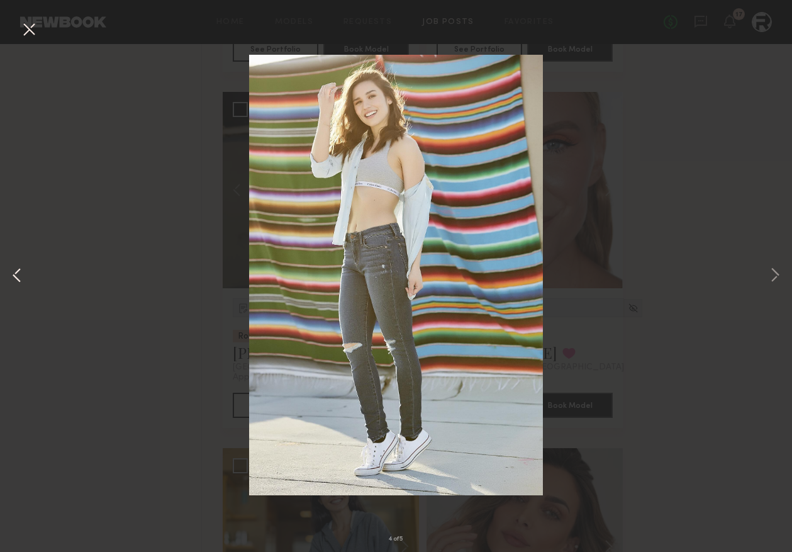
click at [17, 278] on button at bounding box center [16, 276] width 15 height 442
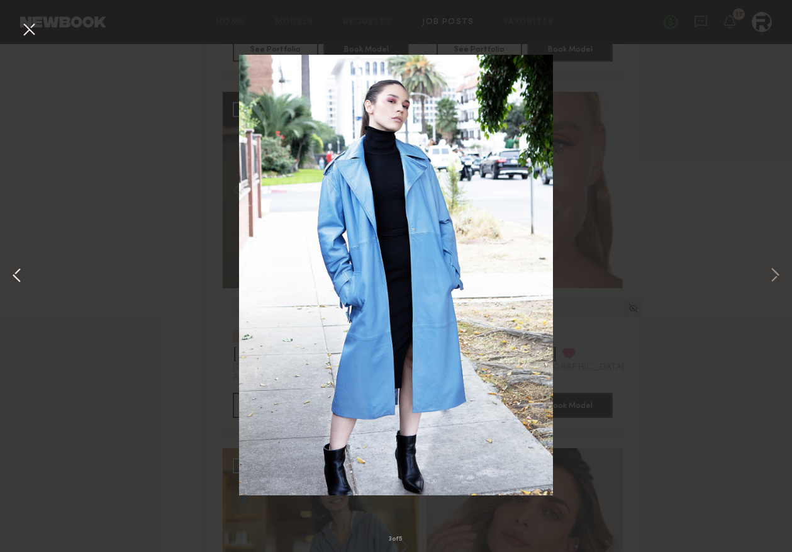
click at [14, 277] on button at bounding box center [16, 276] width 15 height 442
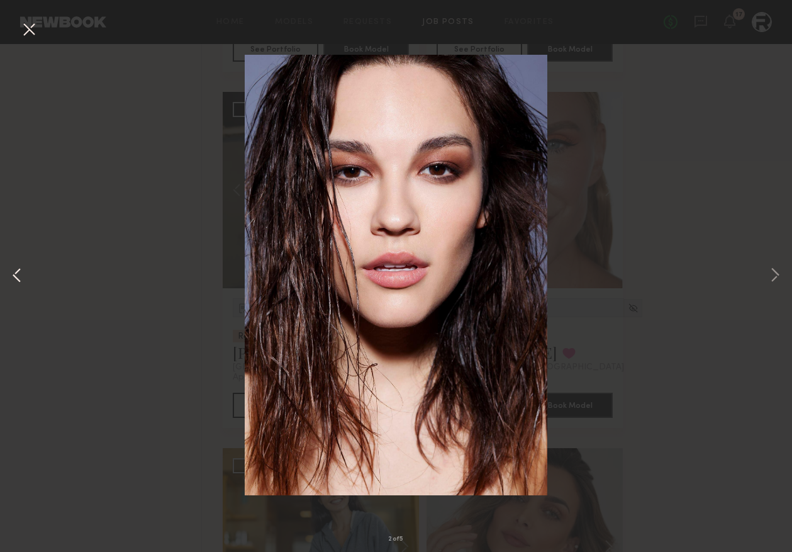
click at [14, 274] on button at bounding box center [16, 276] width 15 height 442
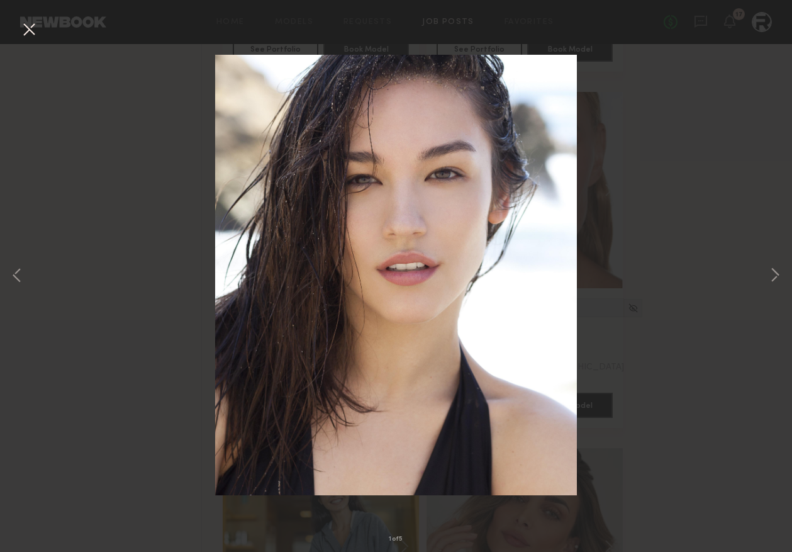
click at [25, 35] on button at bounding box center [29, 30] width 20 height 23
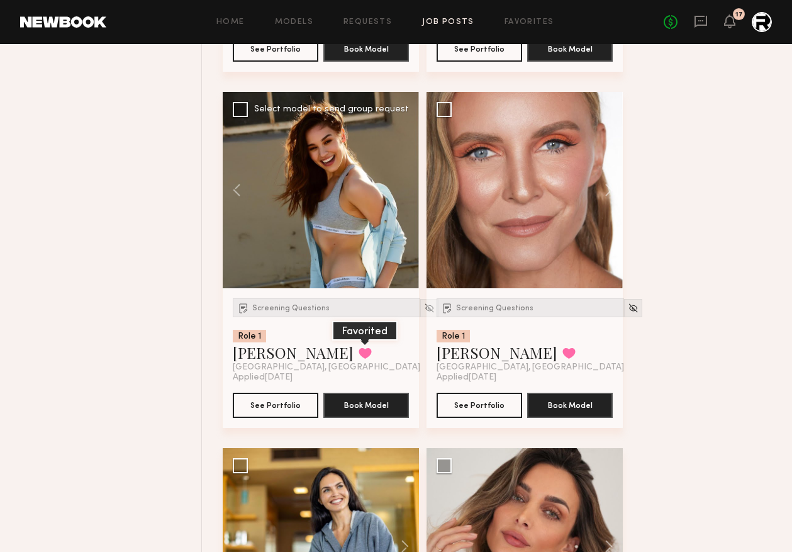
click at [359, 357] on button at bounding box center [365, 352] width 13 height 11
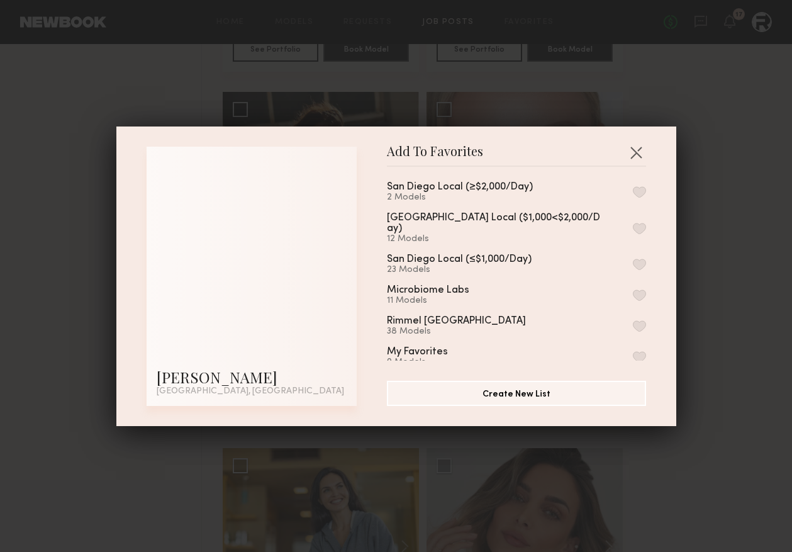
scroll to position [0, 0]
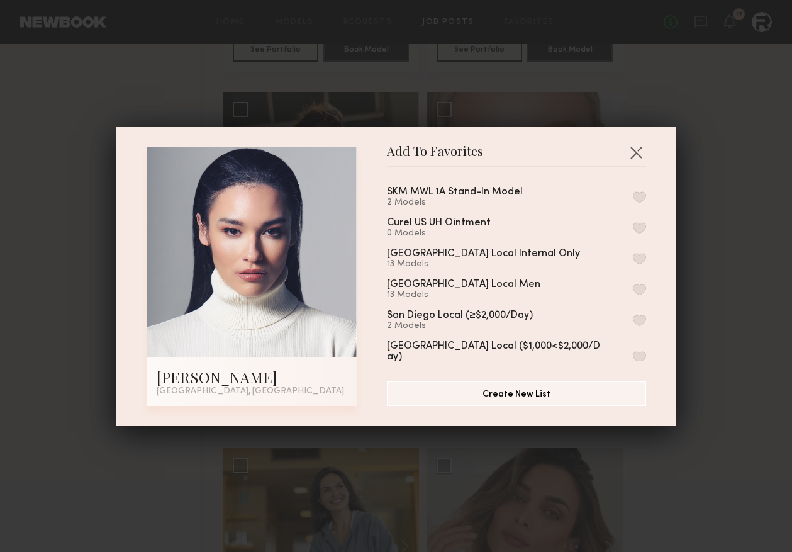
click at [626, 198] on div "SKM MWL 1A Stand-In Model 2 Models" at bounding box center [516, 197] width 259 height 21
click at [634, 198] on button "button" at bounding box center [639, 196] width 13 height 11
click at [638, 155] on button "button" at bounding box center [636, 152] width 20 height 20
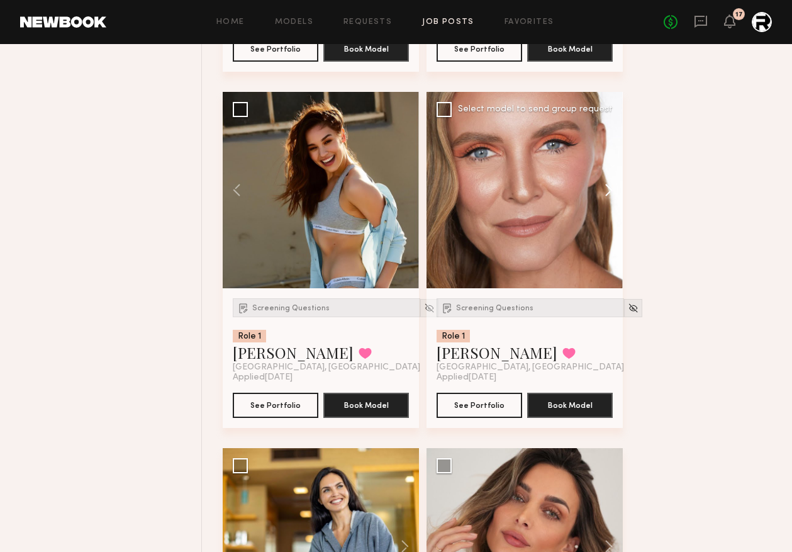
click at [600, 195] on button at bounding box center [603, 190] width 40 height 196
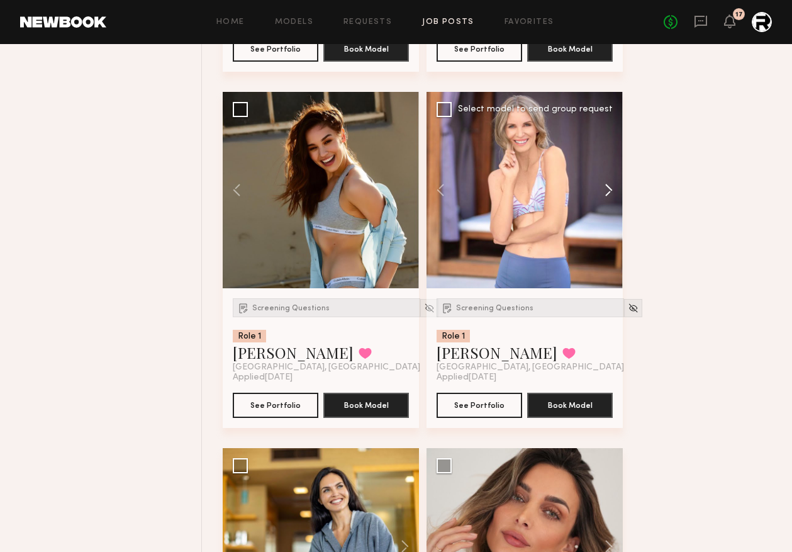
click at [615, 198] on button at bounding box center [603, 190] width 40 height 196
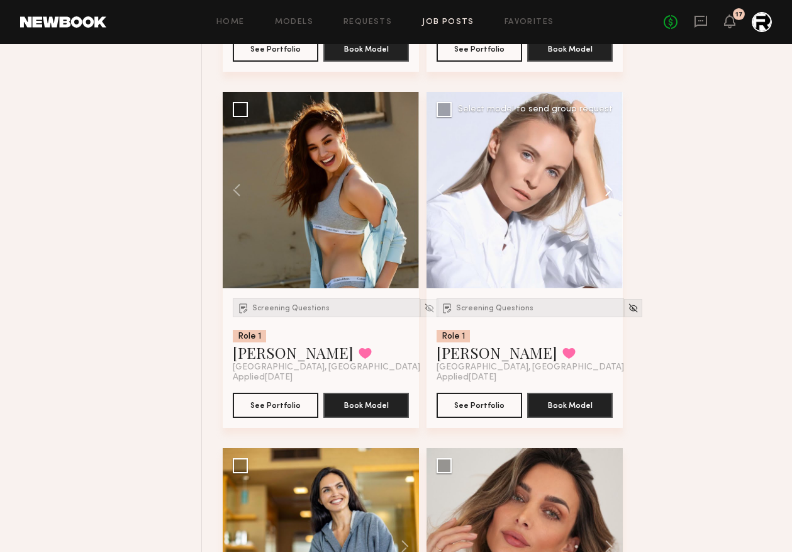
click at [615, 198] on button at bounding box center [603, 190] width 40 height 196
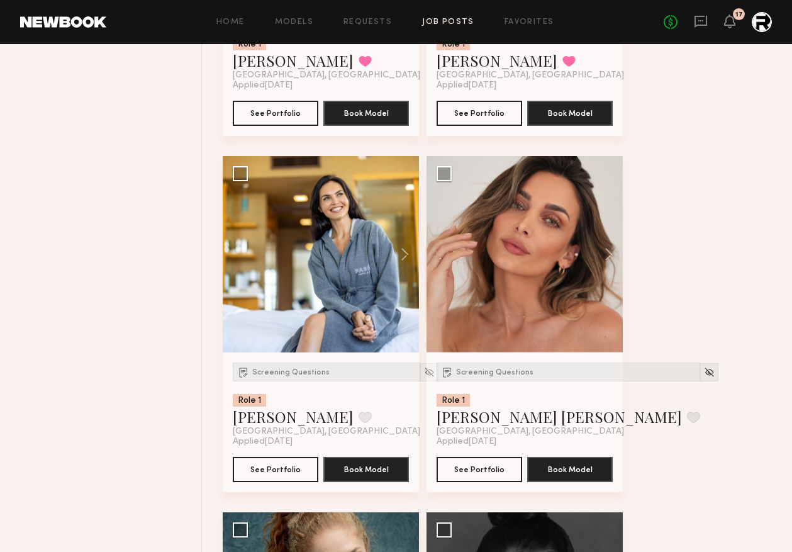
scroll to position [6841, 0]
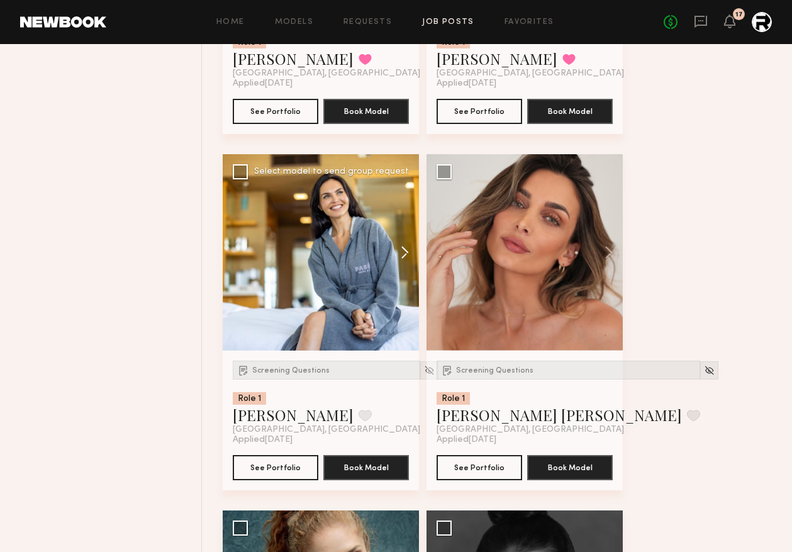
click at [402, 252] on button at bounding box center [399, 252] width 40 height 196
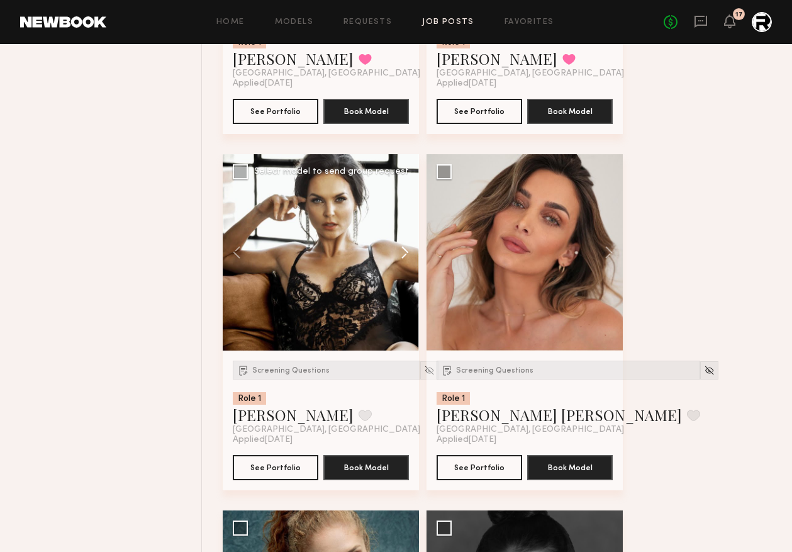
click at [402, 256] on button at bounding box center [399, 252] width 40 height 196
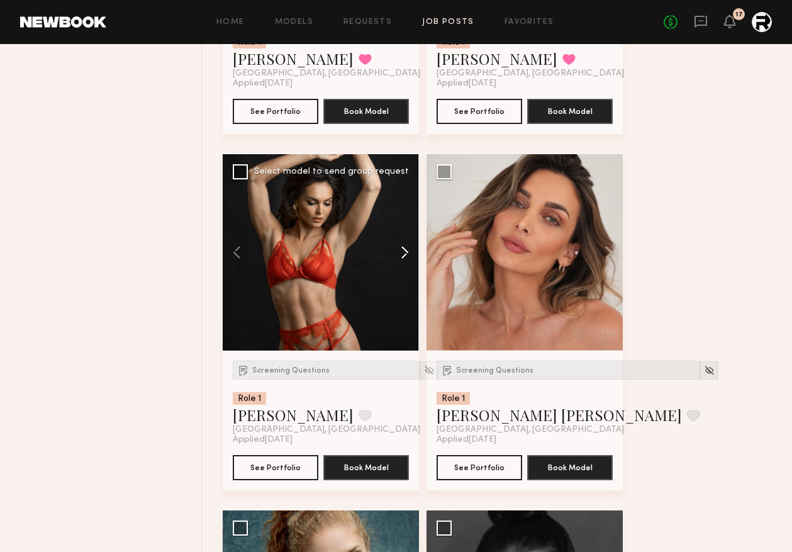
click at [402, 256] on button at bounding box center [399, 252] width 40 height 196
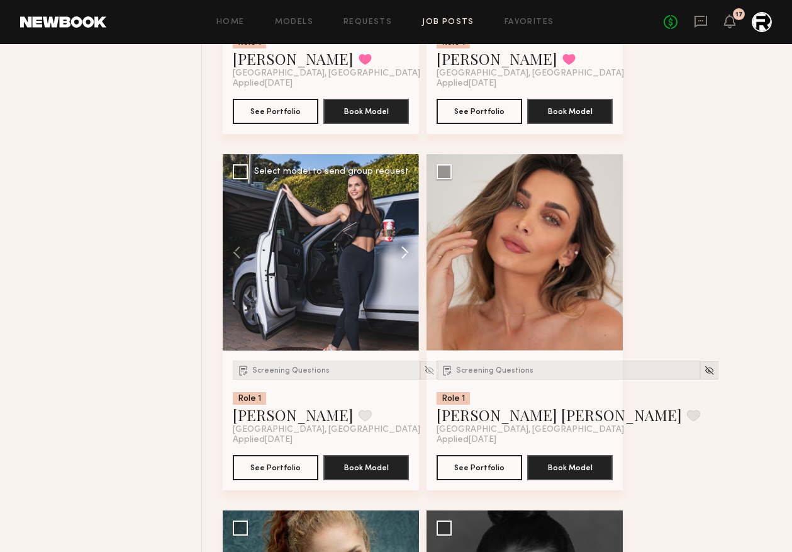
click at [404, 257] on button at bounding box center [399, 252] width 40 height 196
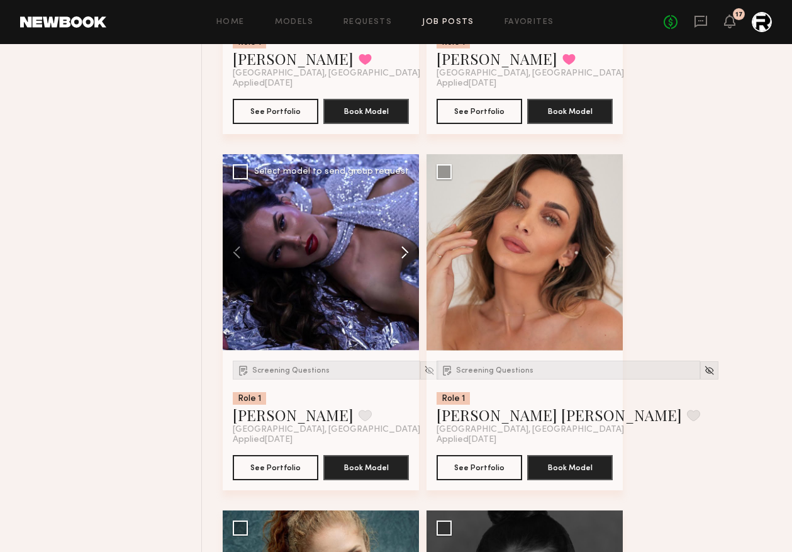
click at [404, 257] on button at bounding box center [399, 252] width 40 height 196
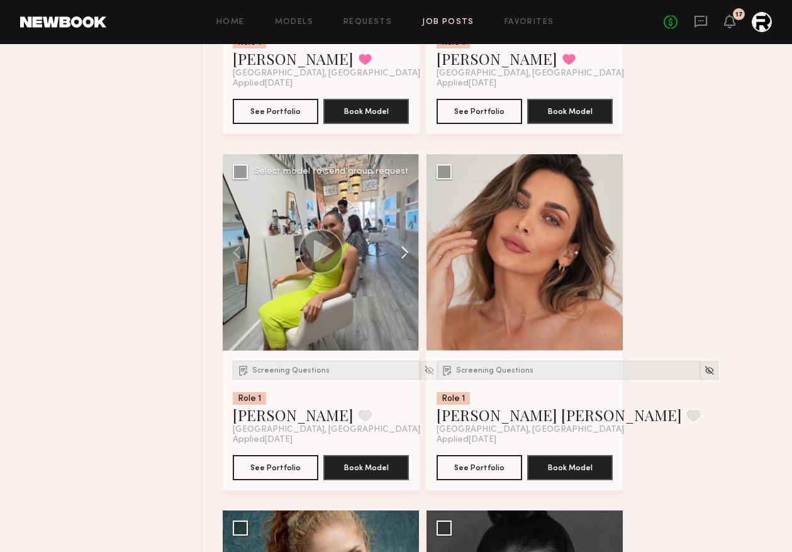
click at [404, 257] on button at bounding box center [399, 252] width 40 height 196
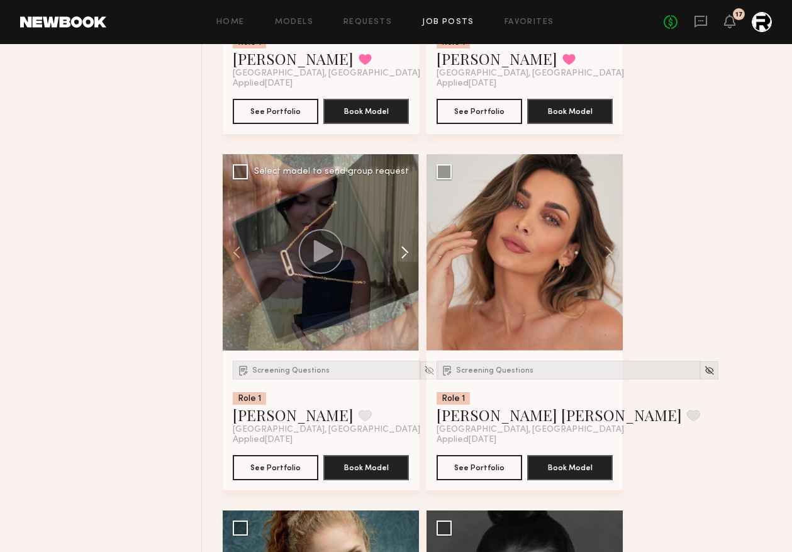
click at [404, 257] on button at bounding box center [399, 252] width 40 height 196
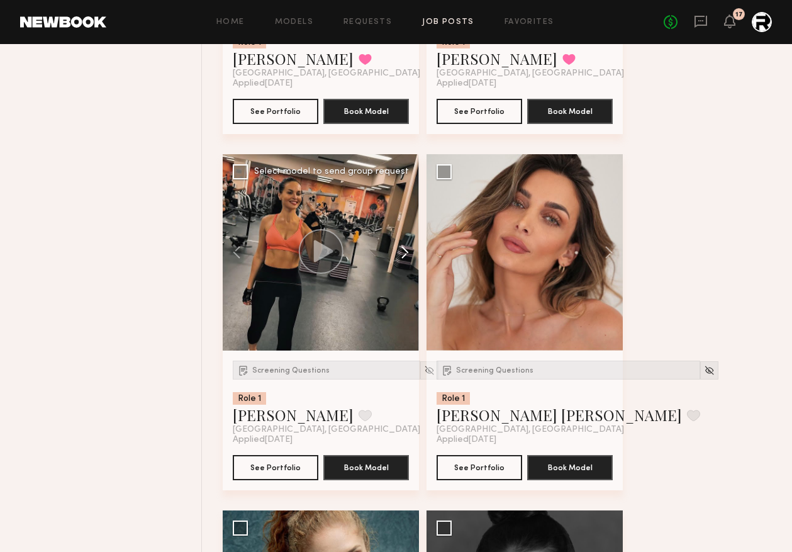
click at [404, 257] on button at bounding box center [399, 252] width 40 height 196
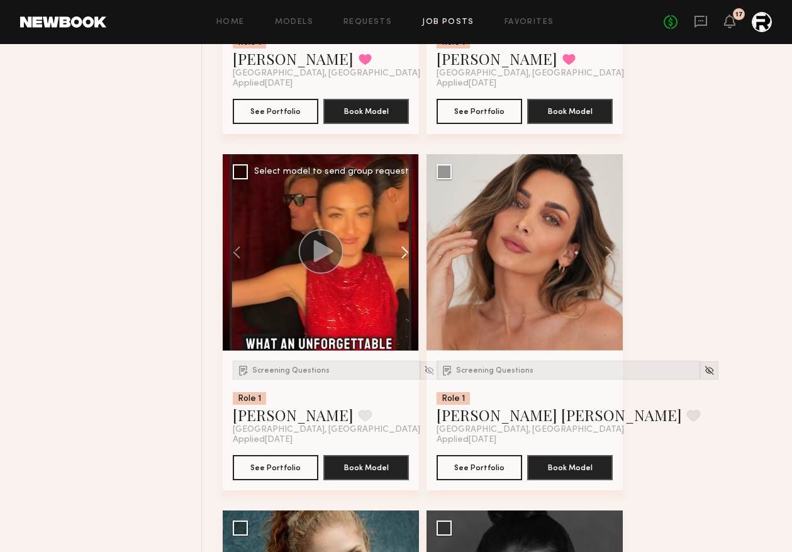
click at [404, 257] on button at bounding box center [399, 252] width 40 height 196
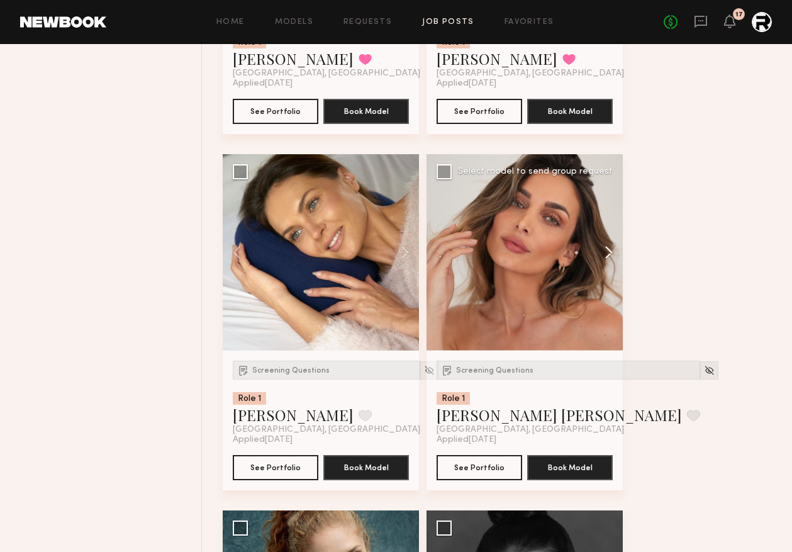
click at [607, 258] on button at bounding box center [603, 252] width 40 height 196
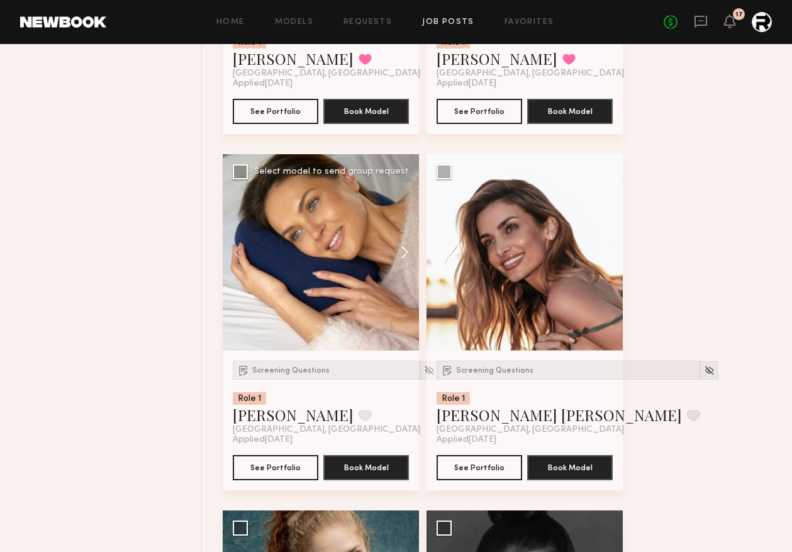
click at [404, 258] on button at bounding box center [399, 252] width 40 height 196
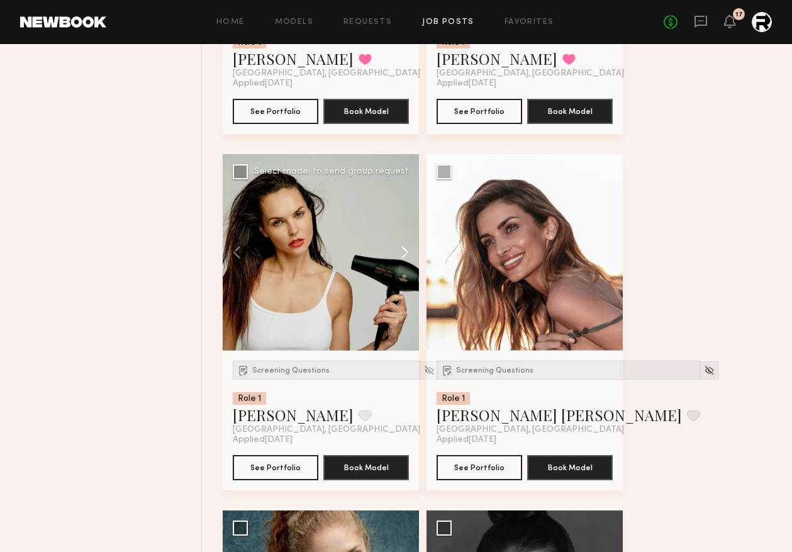
click at [404, 258] on button at bounding box center [399, 252] width 40 height 196
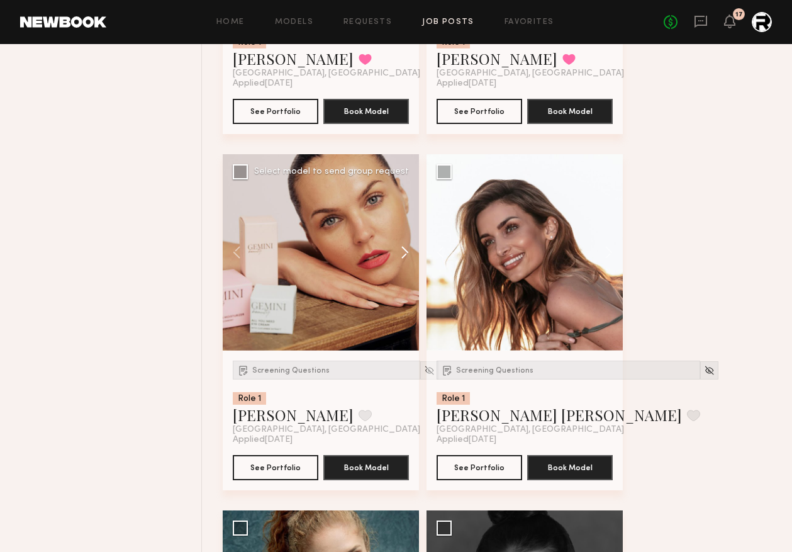
click at [404, 259] on button at bounding box center [399, 252] width 40 height 196
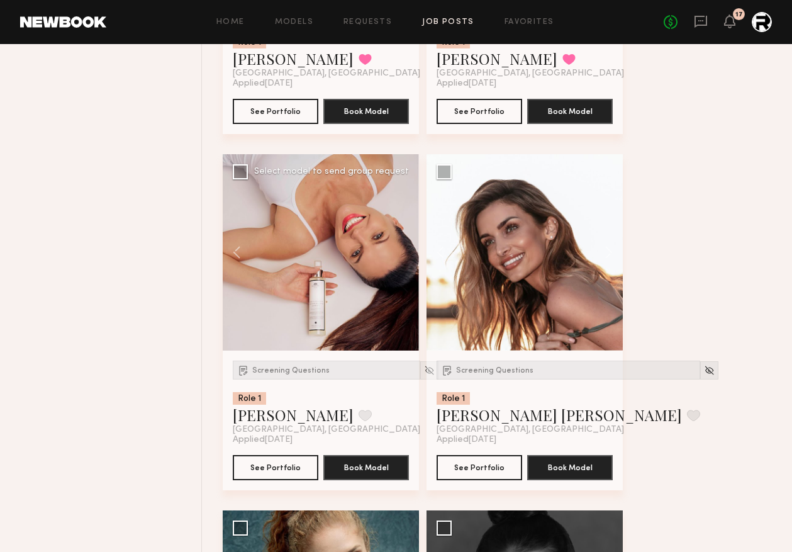
click at [404, 259] on div at bounding box center [321, 252] width 196 height 196
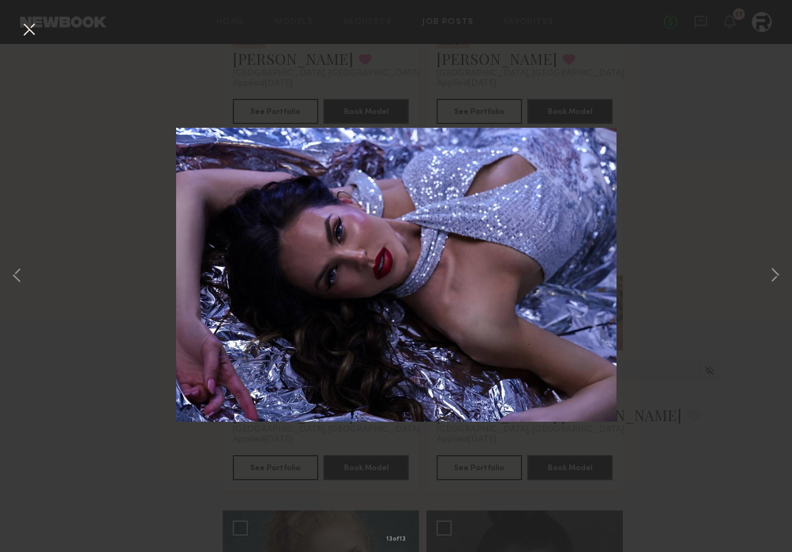
click at [661, 208] on div "13 of 13" at bounding box center [396, 276] width 792 height 552
click at [28, 28] on button at bounding box center [29, 30] width 20 height 23
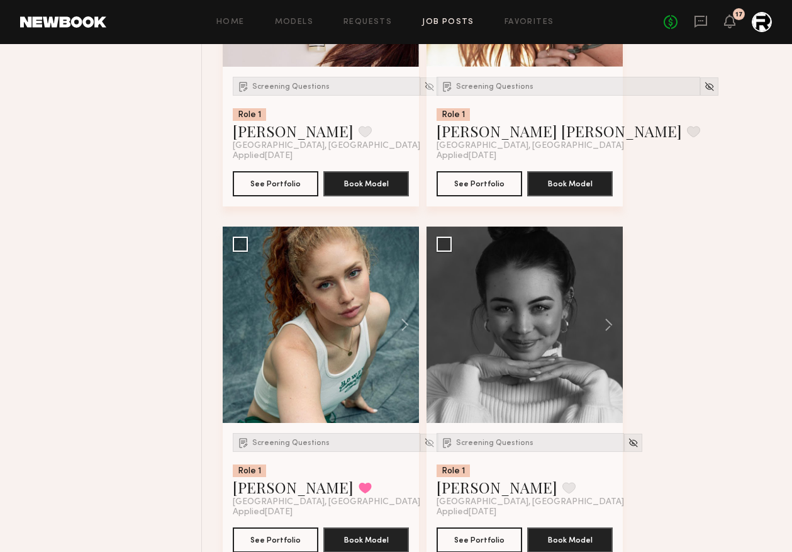
scroll to position [7127, 0]
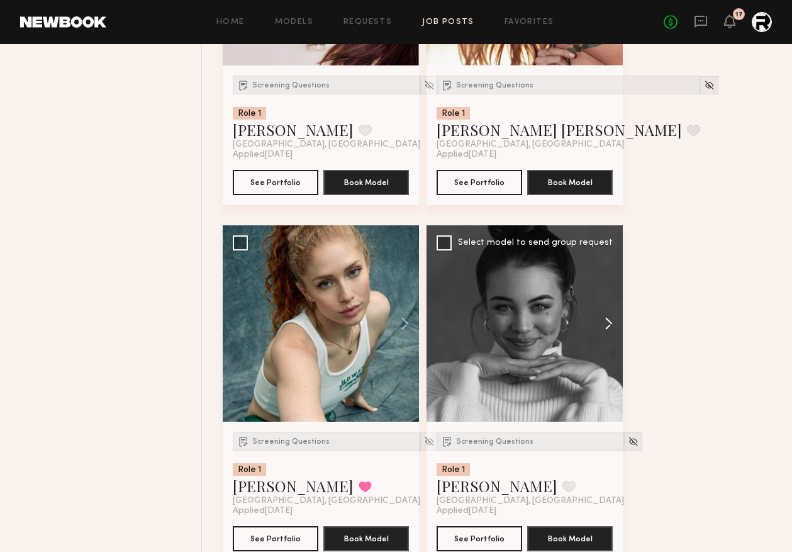
click at [609, 329] on button at bounding box center [603, 323] width 40 height 196
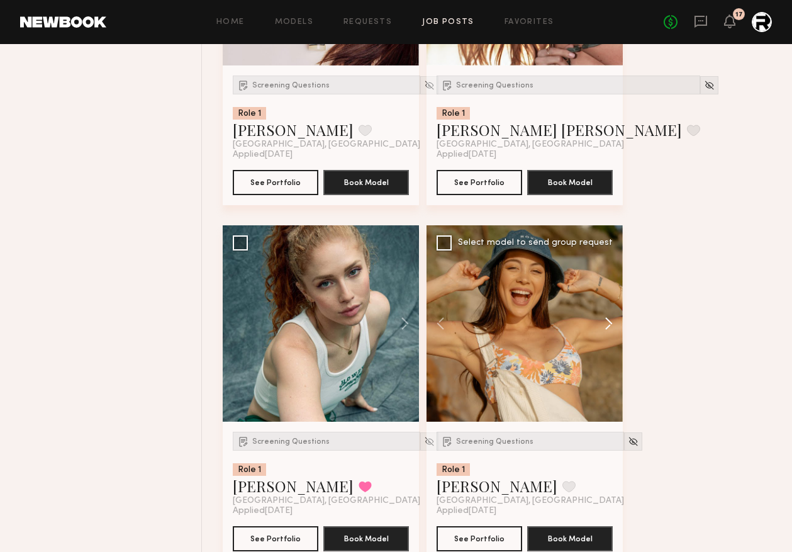
click at [609, 329] on button at bounding box center [603, 323] width 40 height 196
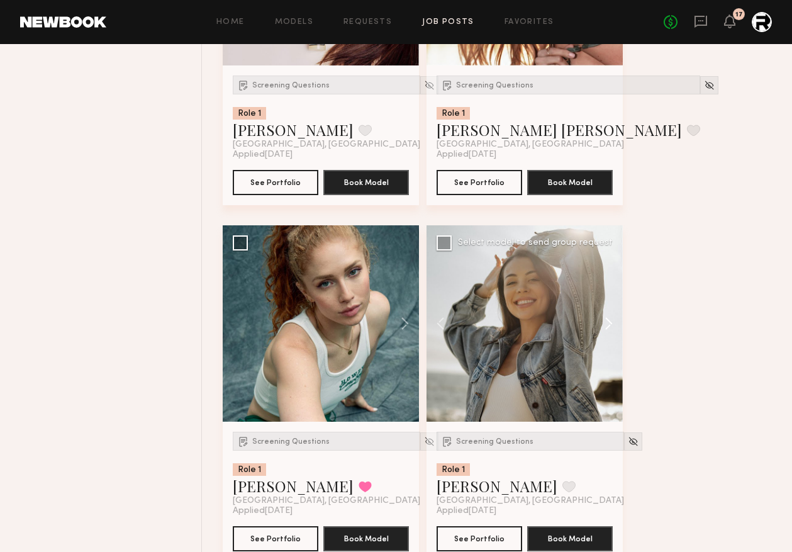
click at [609, 329] on button at bounding box center [603, 323] width 40 height 196
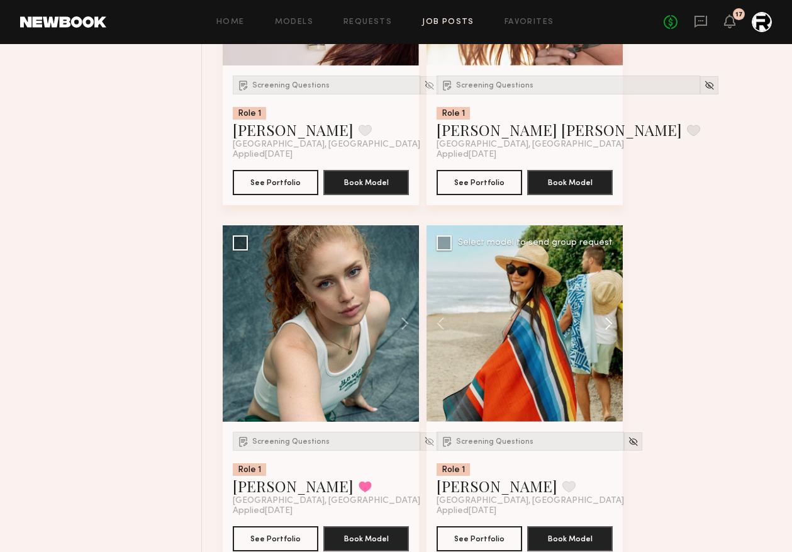
click at [609, 329] on button at bounding box center [603, 323] width 40 height 196
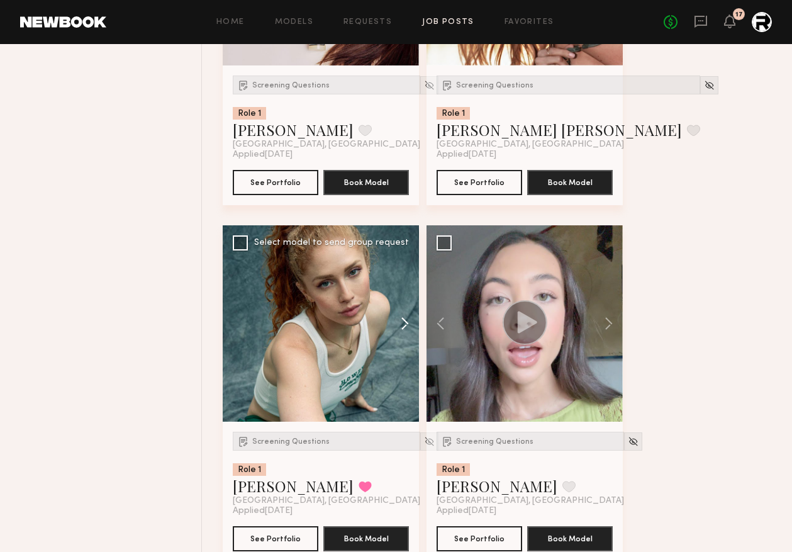
click at [403, 326] on button at bounding box center [399, 323] width 40 height 196
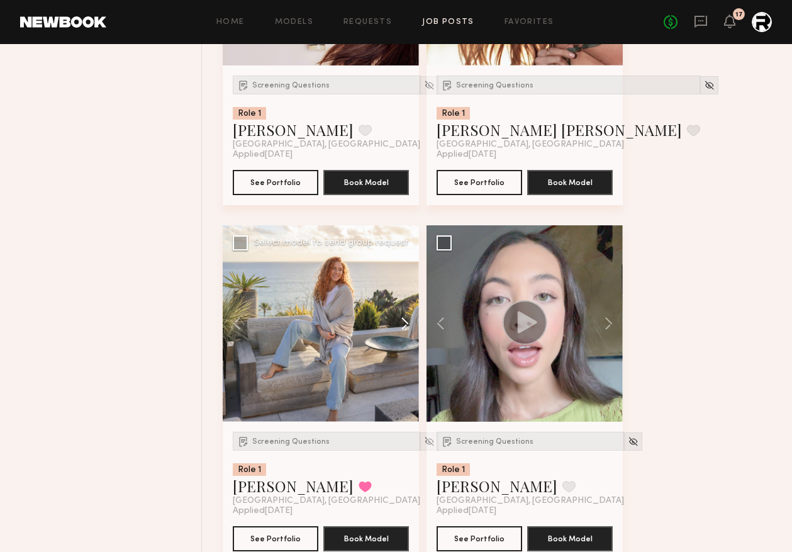
click at [404, 327] on button at bounding box center [399, 323] width 40 height 196
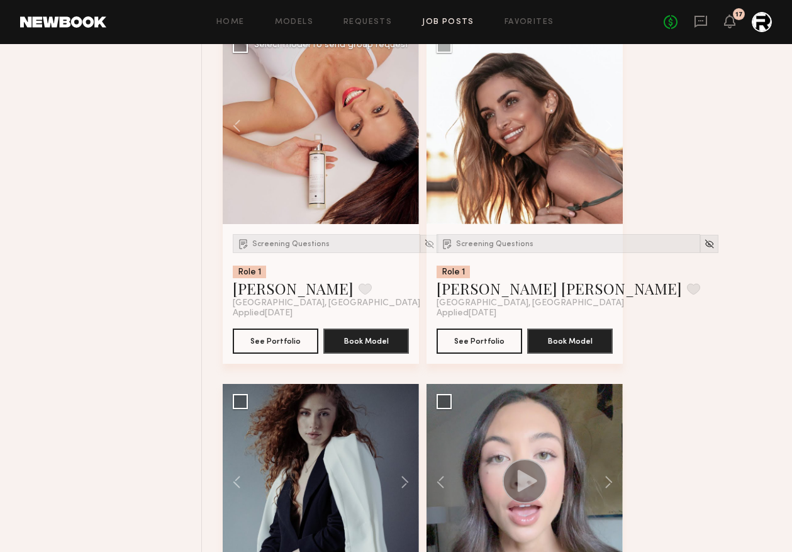
scroll to position [6914, 0]
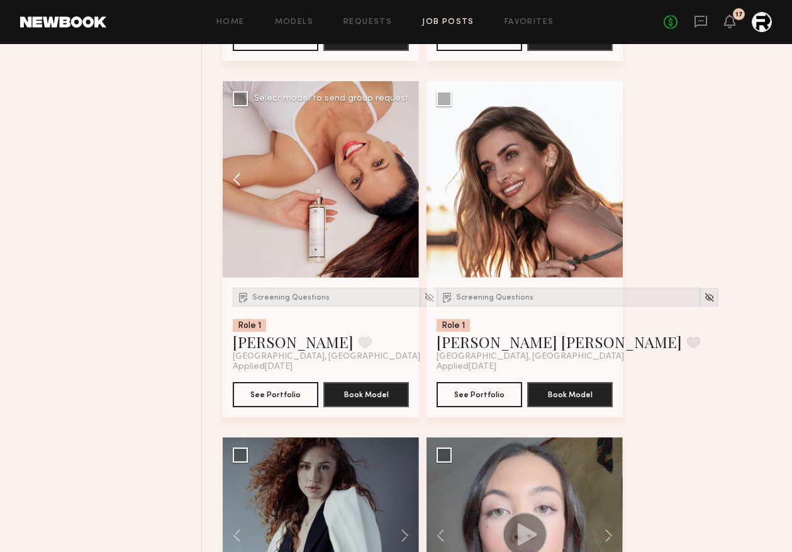
click at [228, 186] on button at bounding box center [243, 179] width 40 height 196
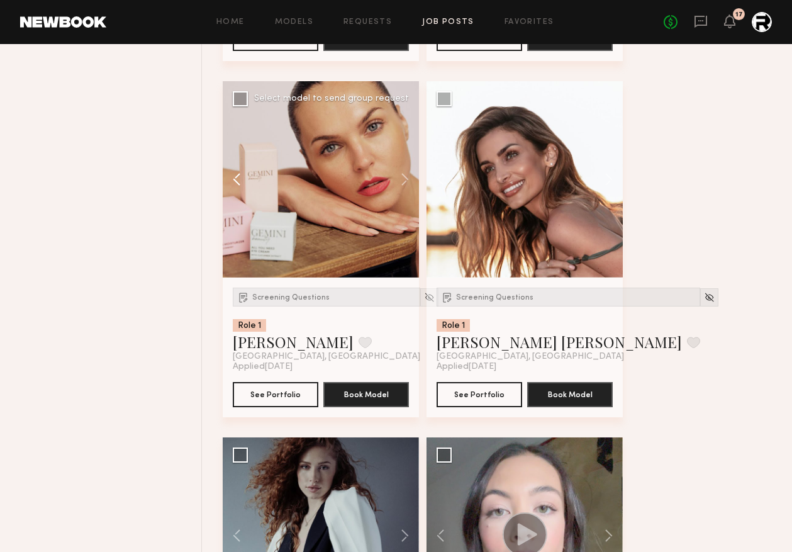
click at [232, 185] on button at bounding box center [243, 179] width 40 height 196
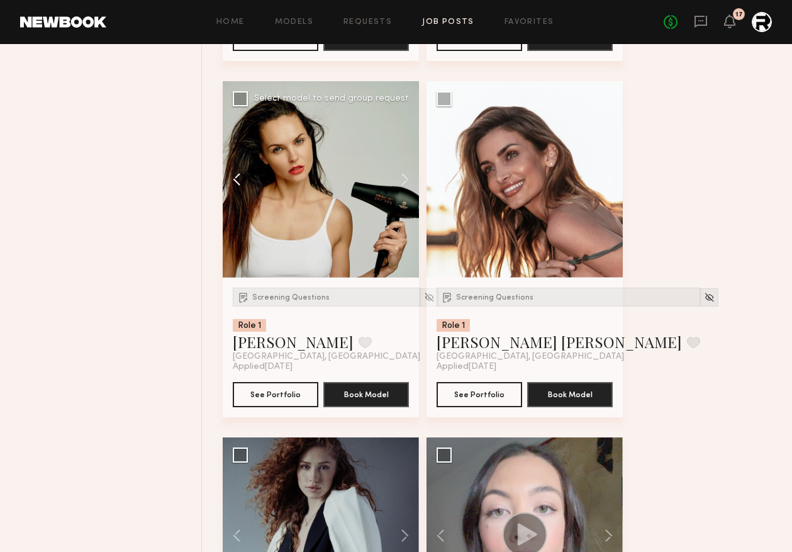
click at [232, 185] on button at bounding box center [243, 179] width 40 height 196
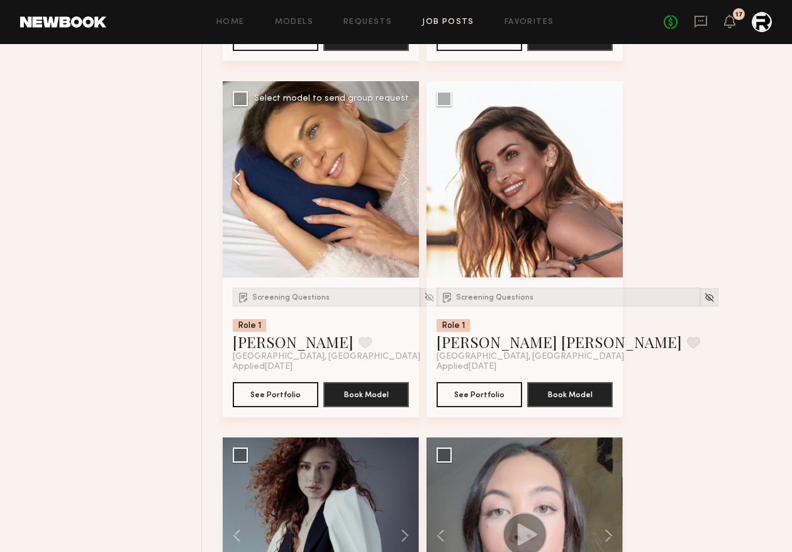
click at [232, 185] on button at bounding box center [243, 179] width 40 height 196
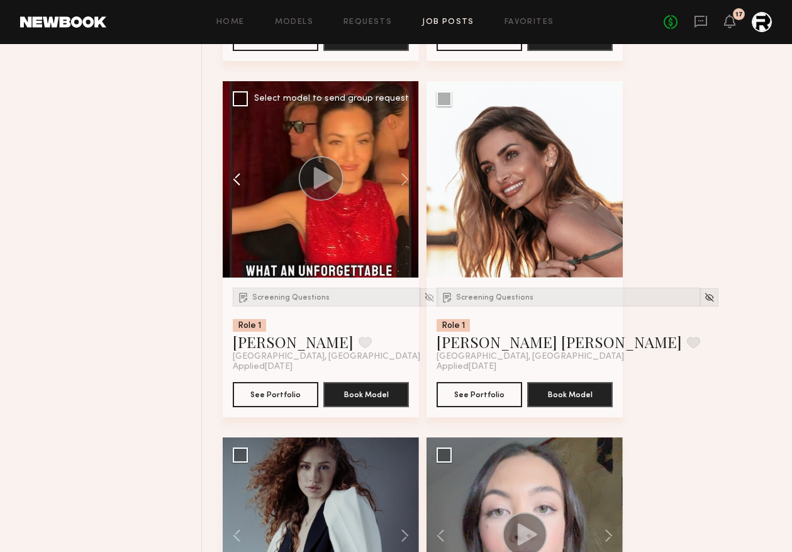
click at [237, 184] on button at bounding box center [243, 179] width 40 height 196
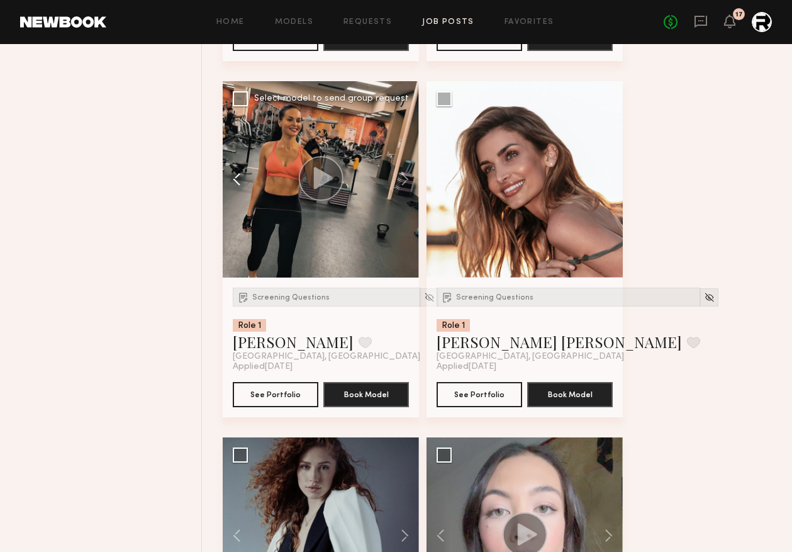
click at [237, 184] on button at bounding box center [243, 179] width 40 height 196
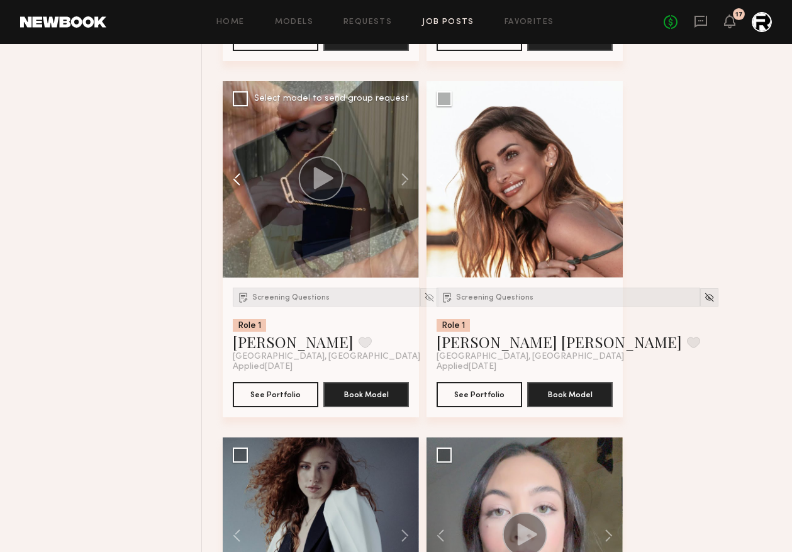
click at [237, 184] on button at bounding box center [243, 179] width 40 height 196
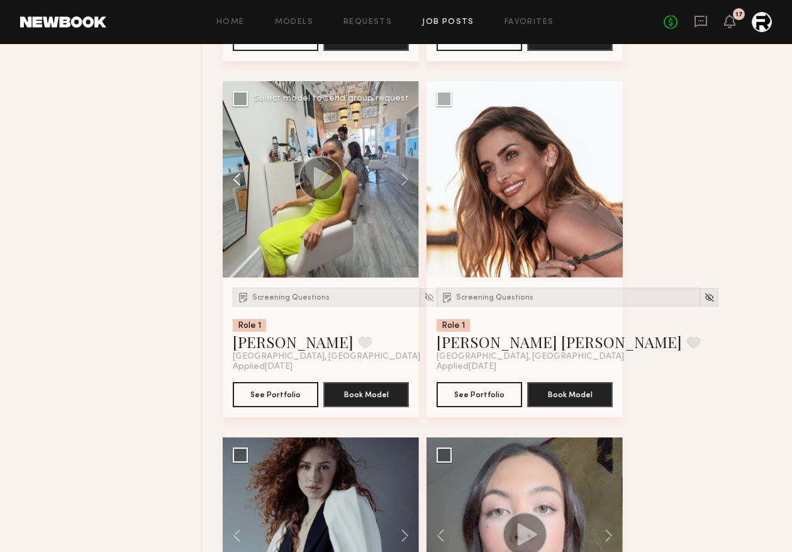
click at [237, 184] on button at bounding box center [243, 179] width 40 height 196
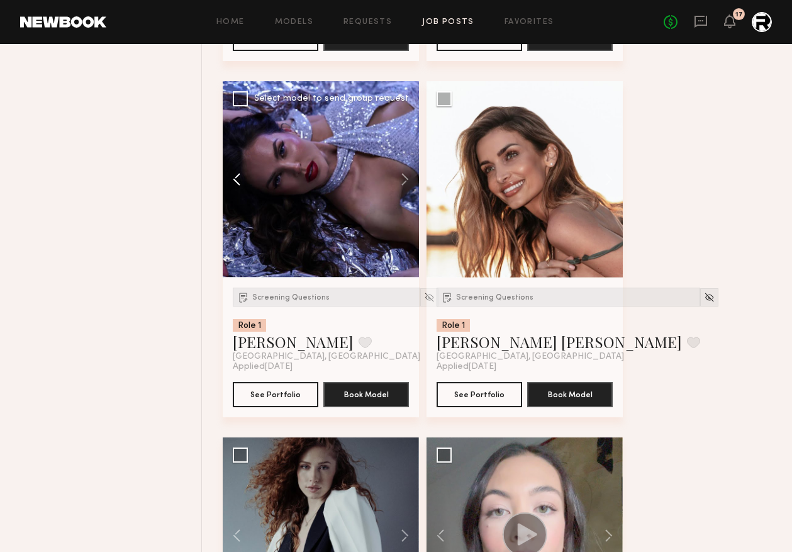
click at [237, 184] on button at bounding box center [243, 179] width 40 height 196
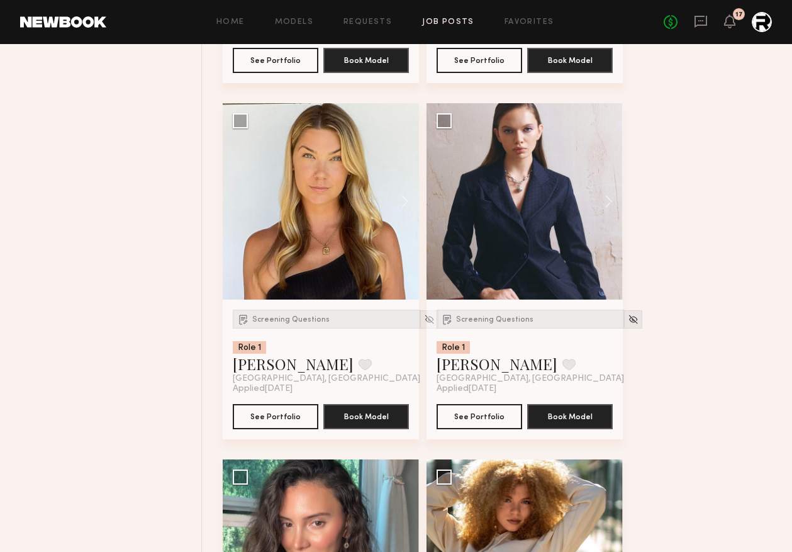
scroll to position [7594, 0]
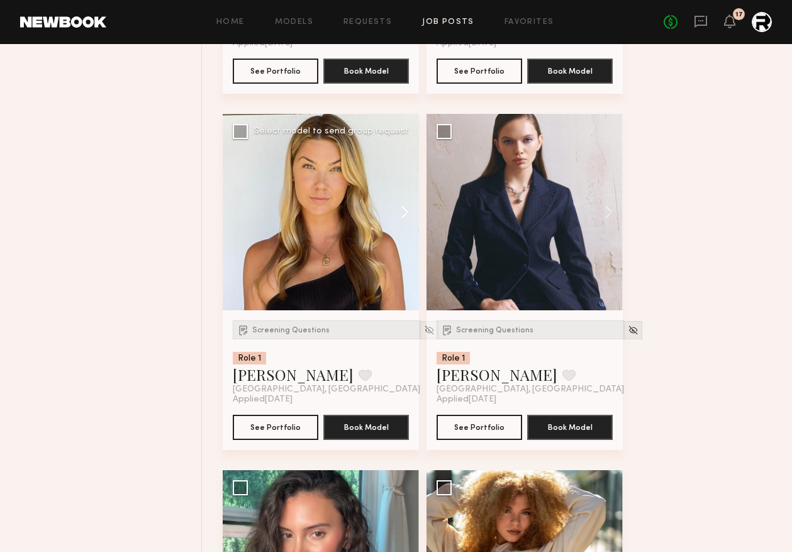
click at [402, 217] on button at bounding box center [399, 212] width 40 height 196
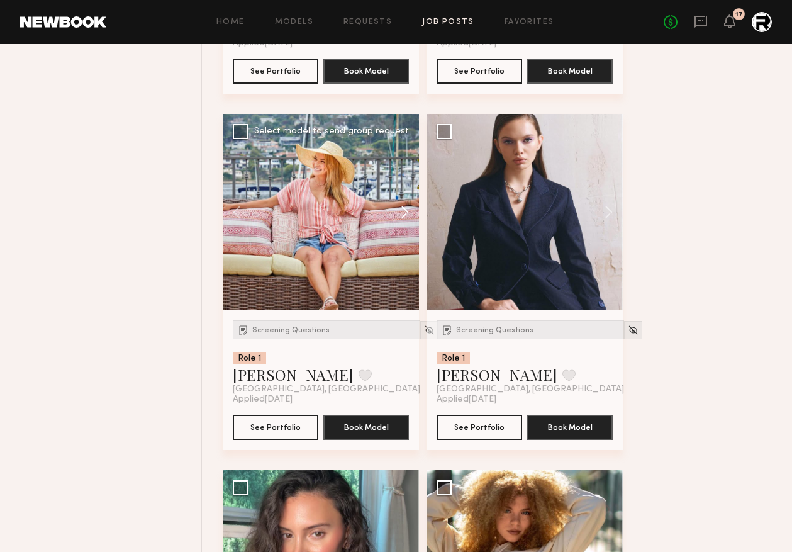
click at [408, 217] on button at bounding box center [399, 212] width 40 height 196
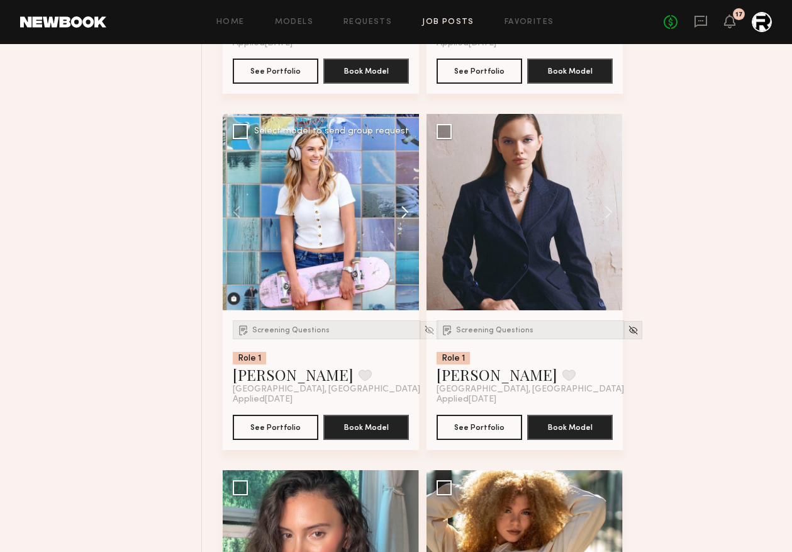
click at [408, 217] on button at bounding box center [399, 212] width 40 height 196
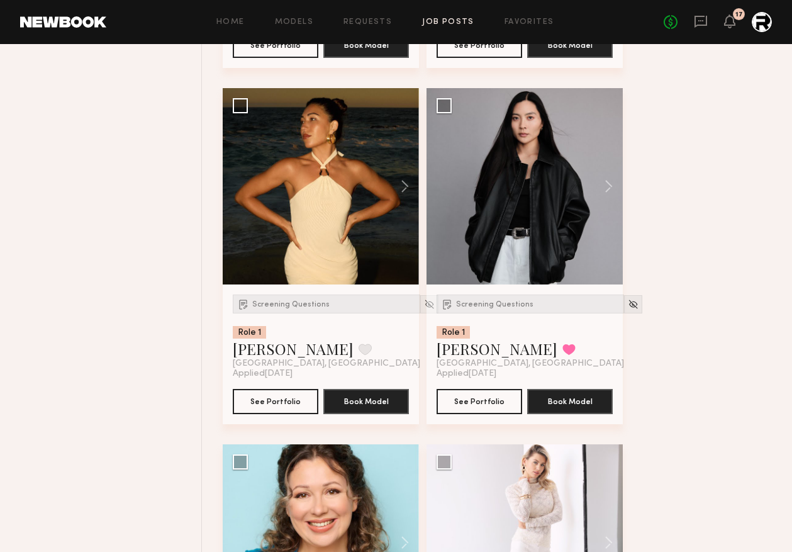
scroll to position [8333, 0]
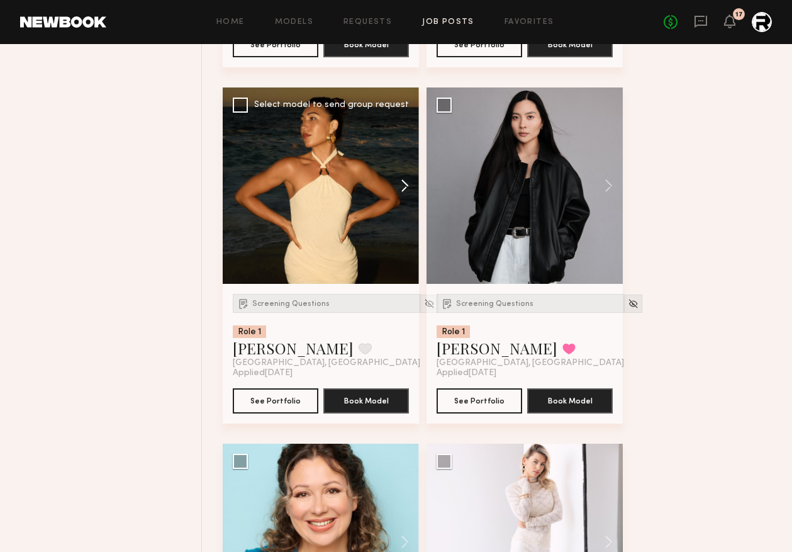
click at [409, 191] on button at bounding box center [399, 185] width 40 height 196
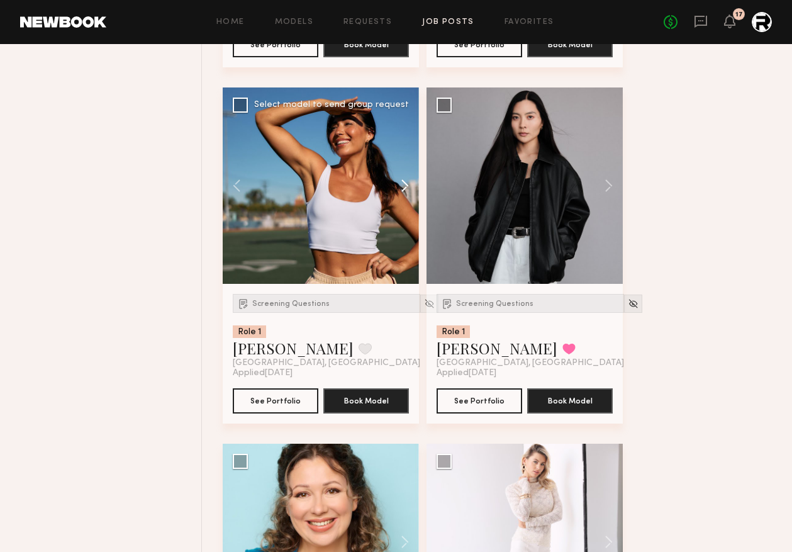
click at [410, 192] on button at bounding box center [399, 185] width 40 height 196
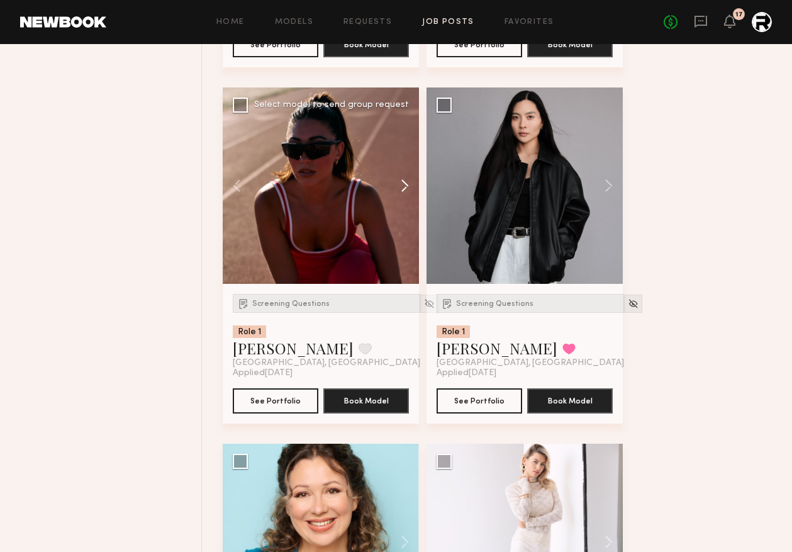
click at [410, 192] on button at bounding box center [399, 185] width 40 height 196
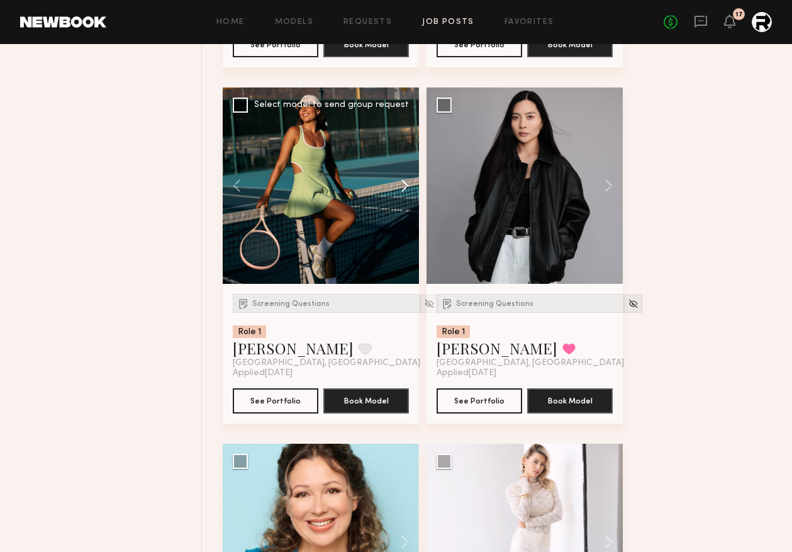
click at [410, 192] on button at bounding box center [399, 185] width 40 height 196
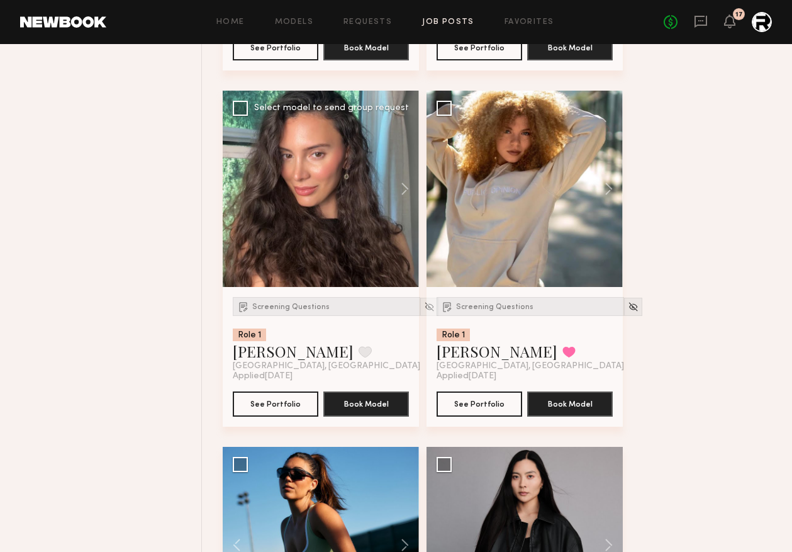
scroll to position [7967, 0]
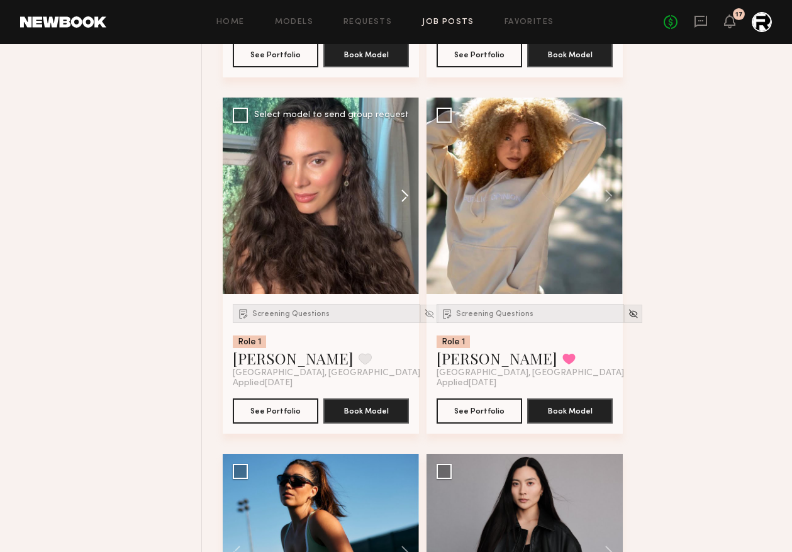
click at [407, 201] on button at bounding box center [399, 196] width 40 height 196
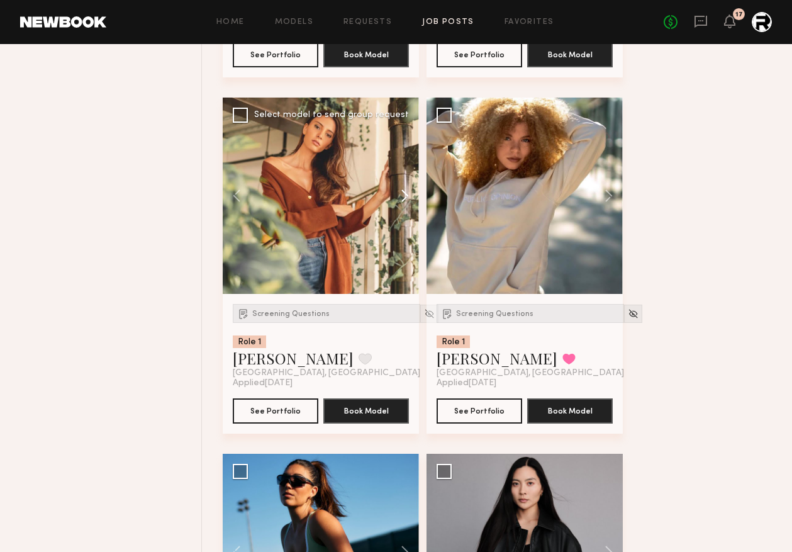
click at [407, 201] on button at bounding box center [399, 196] width 40 height 196
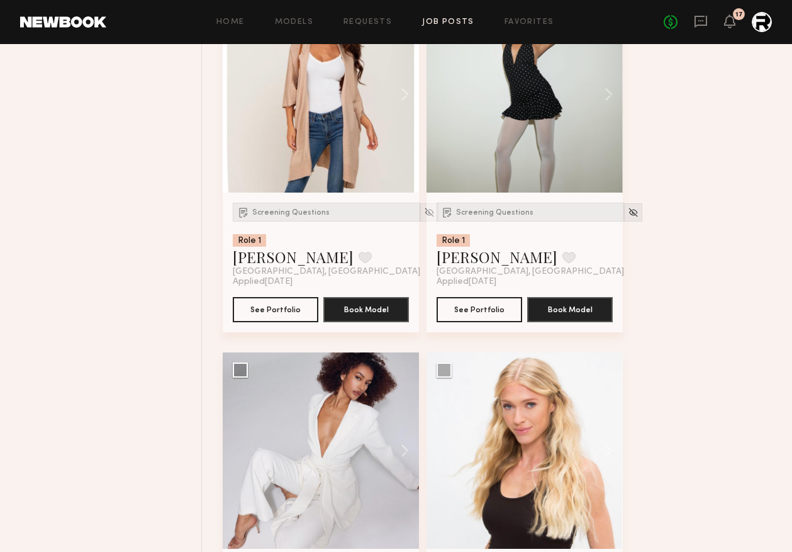
scroll to position [128, 0]
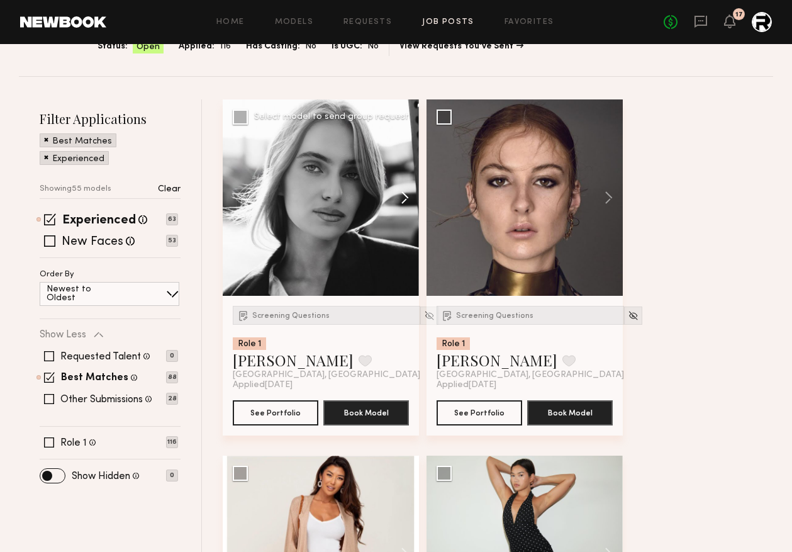
click at [401, 199] on button at bounding box center [399, 197] width 40 height 196
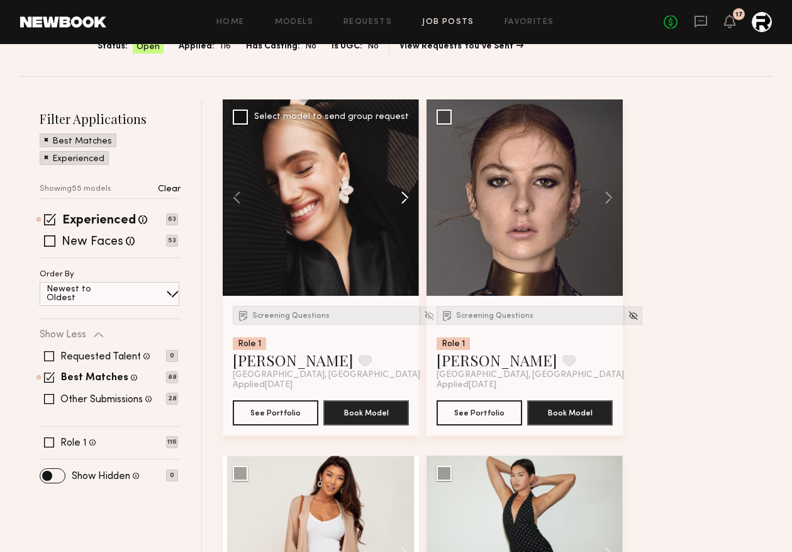
click at [406, 198] on button at bounding box center [399, 197] width 40 height 196
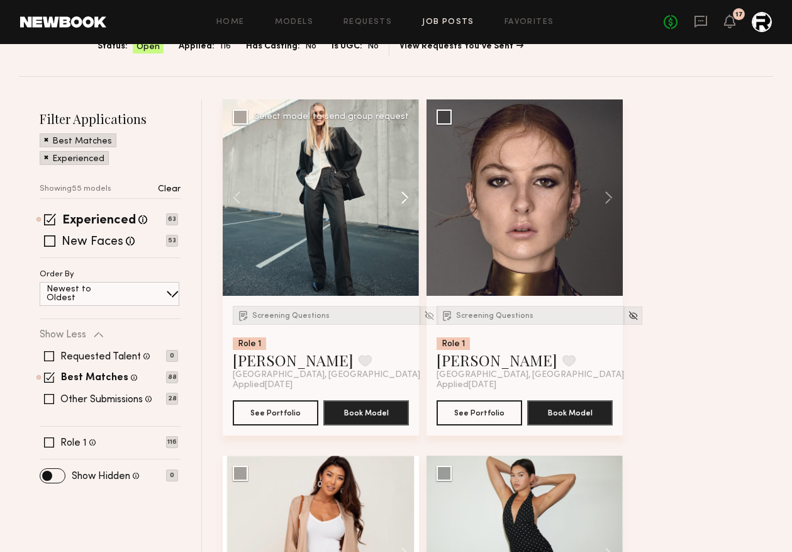
click at [406, 198] on button at bounding box center [399, 197] width 40 height 196
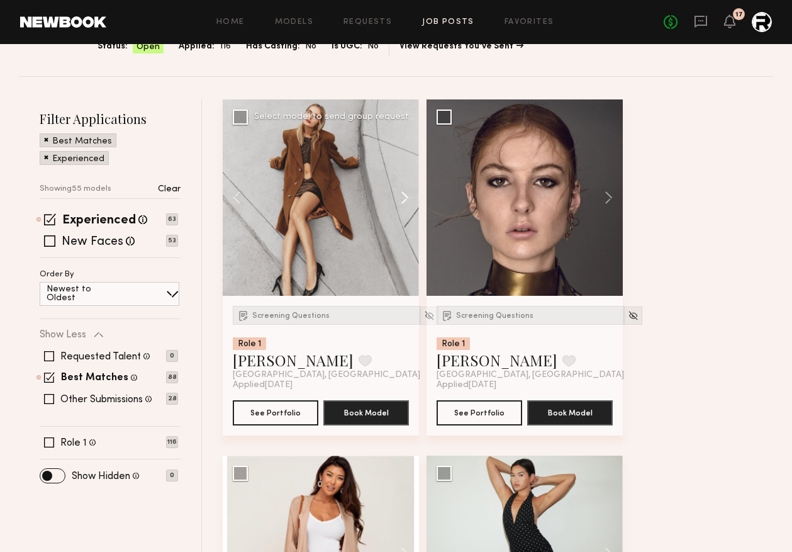
click at [406, 198] on button at bounding box center [399, 197] width 40 height 196
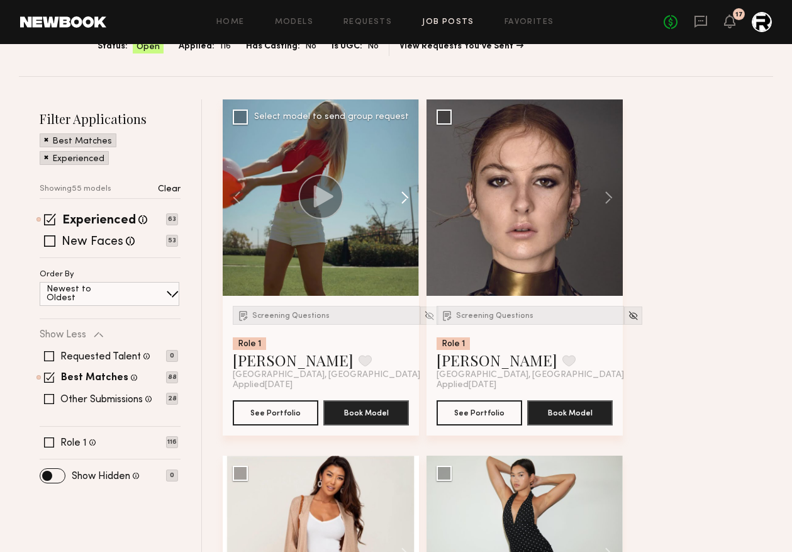
click at [406, 198] on button at bounding box center [399, 197] width 40 height 196
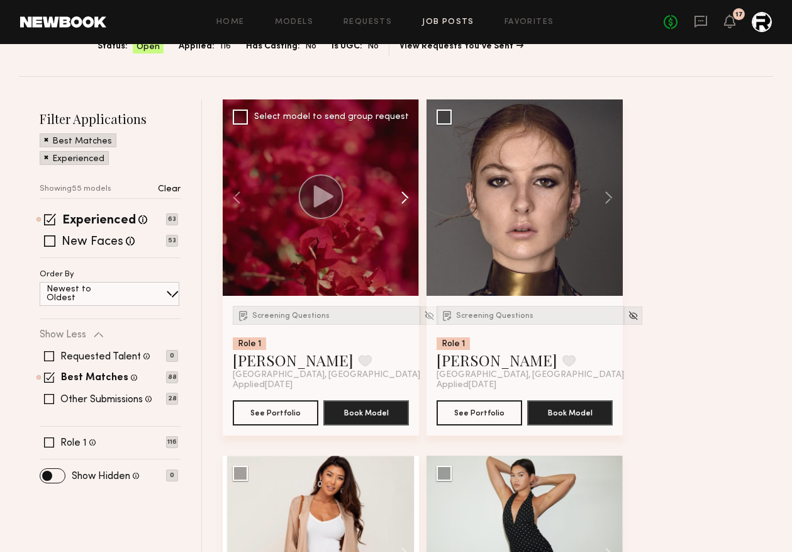
click at [406, 198] on button at bounding box center [399, 197] width 40 height 196
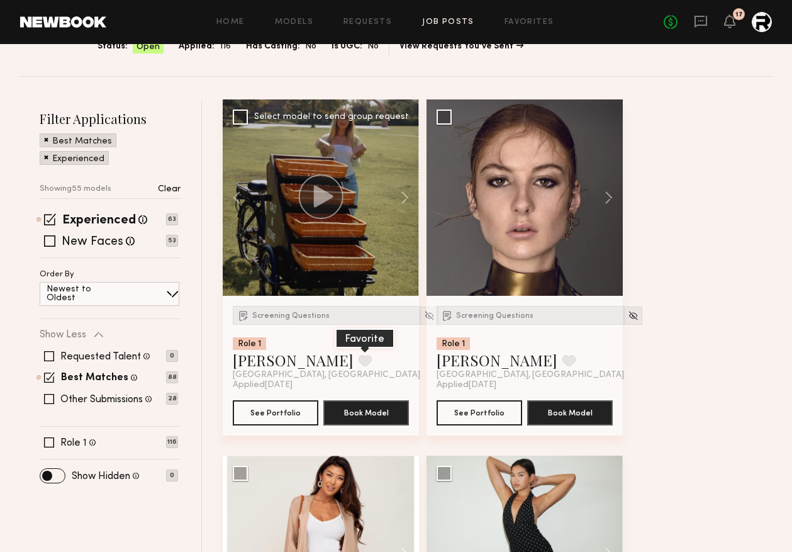
click at [359, 357] on button at bounding box center [365, 360] width 13 height 11
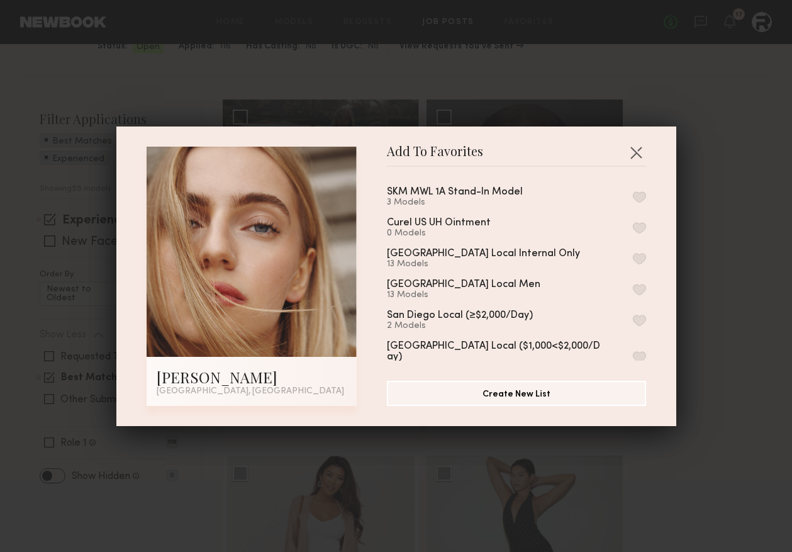
click at [635, 198] on button "button" at bounding box center [639, 196] width 13 height 11
click at [706, 176] on div "Add To Favorites Anzhela D. Los Angeles, CA Add To Favorites SKM MWL 1A Stand-I…" at bounding box center [396, 276] width 792 height 552
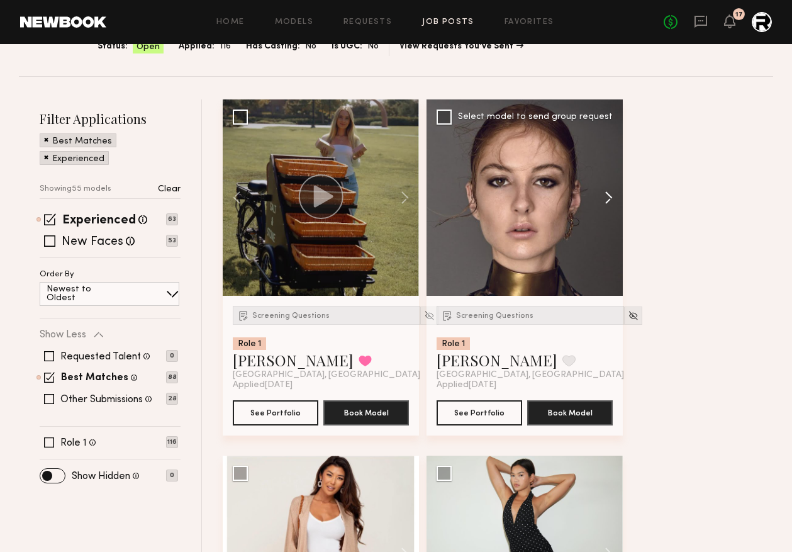
click at [617, 195] on button at bounding box center [603, 197] width 40 height 196
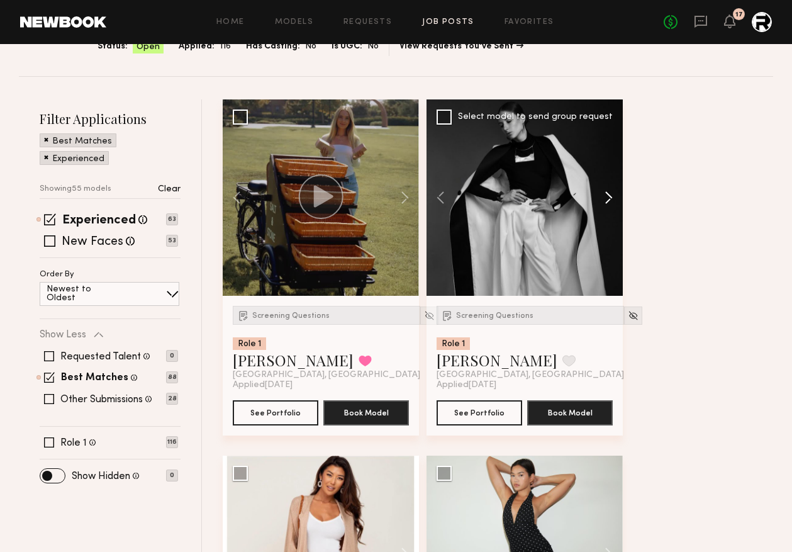
click at [614, 195] on button at bounding box center [603, 197] width 40 height 196
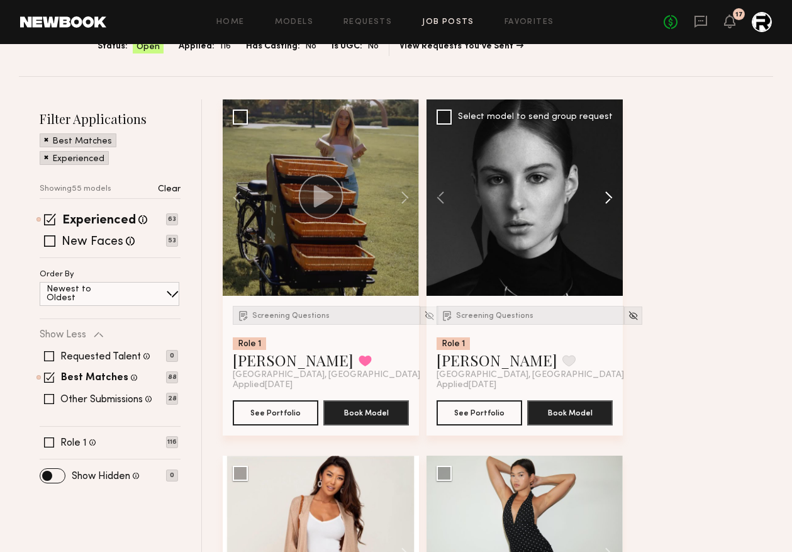
click at [614, 195] on button at bounding box center [603, 197] width 40 height 196
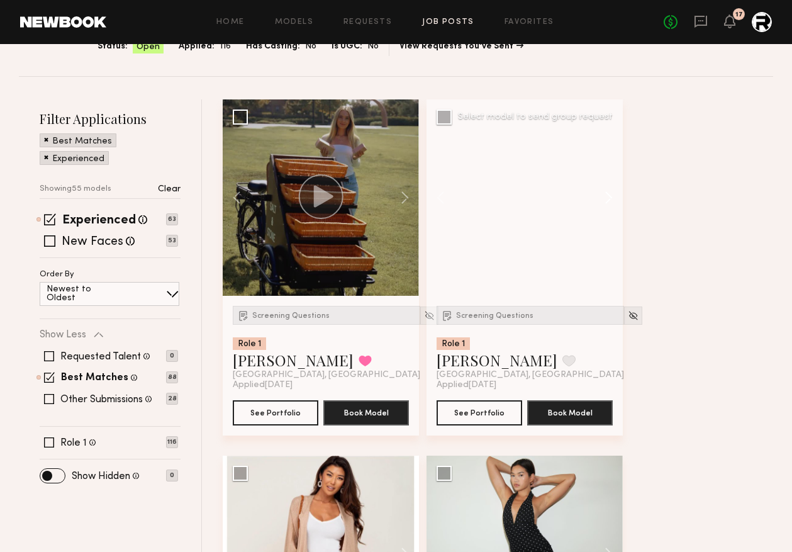
click at [614, 195] on button at bounding box center [603, 197] width 40 height 196
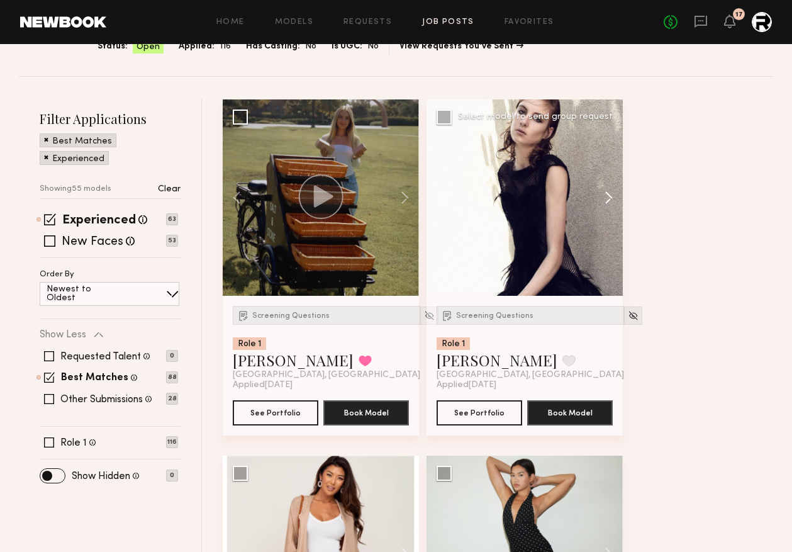
click at [614, 195] on button at bounding box center [603, 197] width 40 height 196
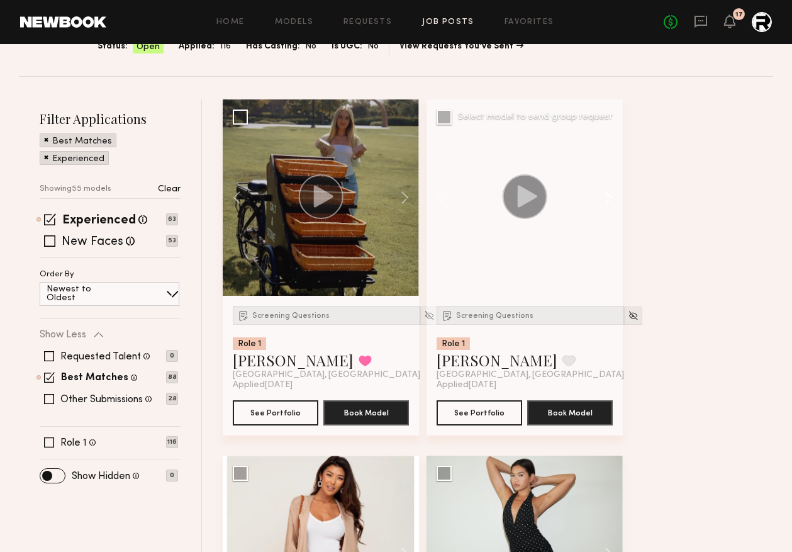
click at [614, 195] on button at bounding box center [603, 197] width 40 height 196
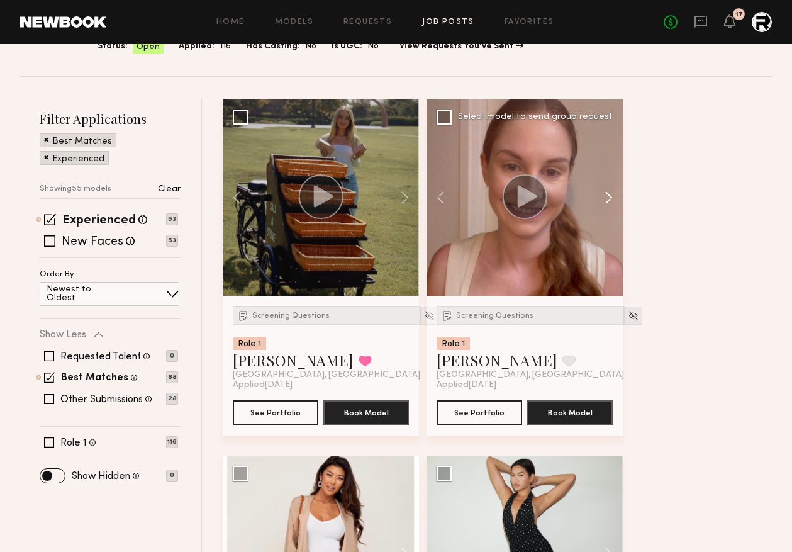
click at [614, 195] on button at bounding box center [603, 197] width 40 height 196
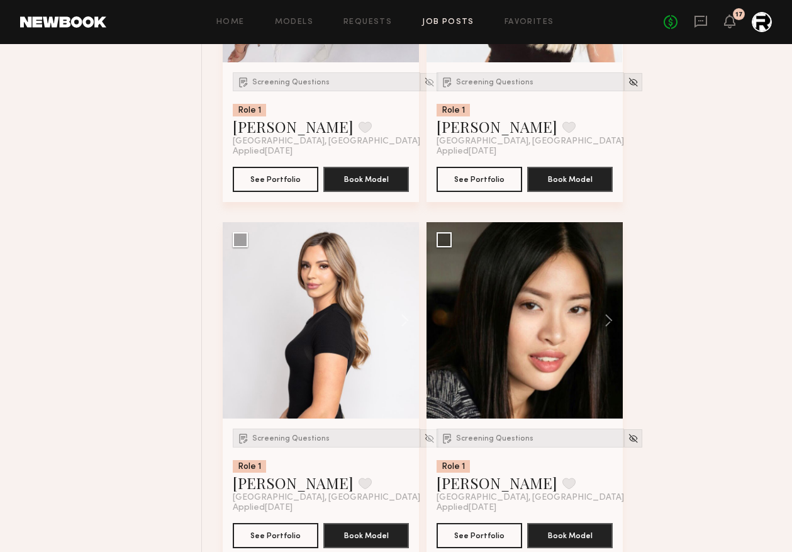
scroll to position [1076, 0]
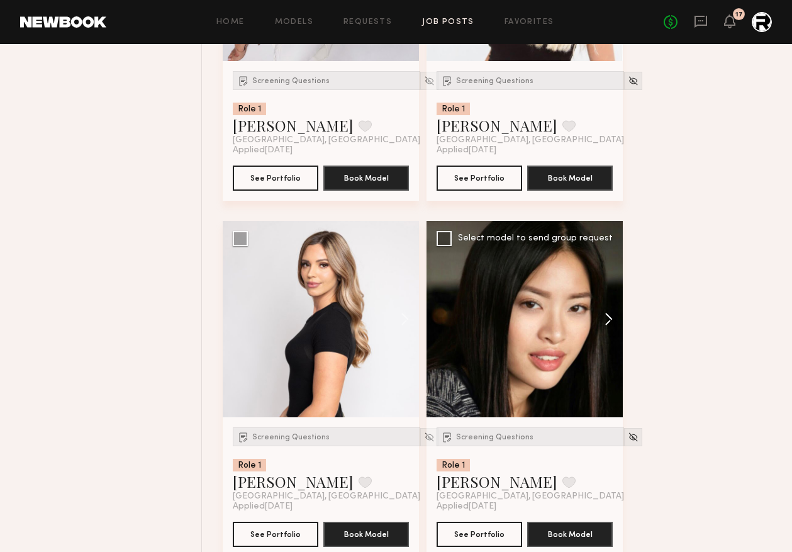
click at [608, 319] on button at bounding box center [603, 319] width 40 height 196
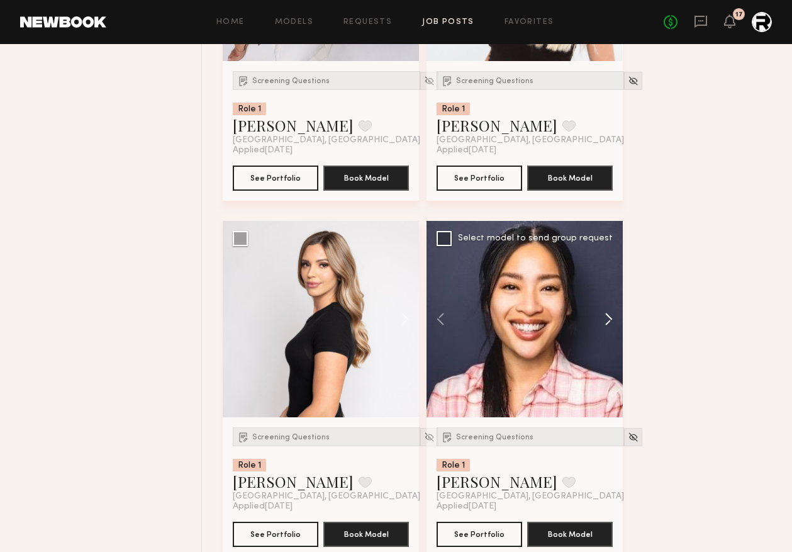
click at [608, 319] on button at bounding box center [603, 319] width 40 height 196
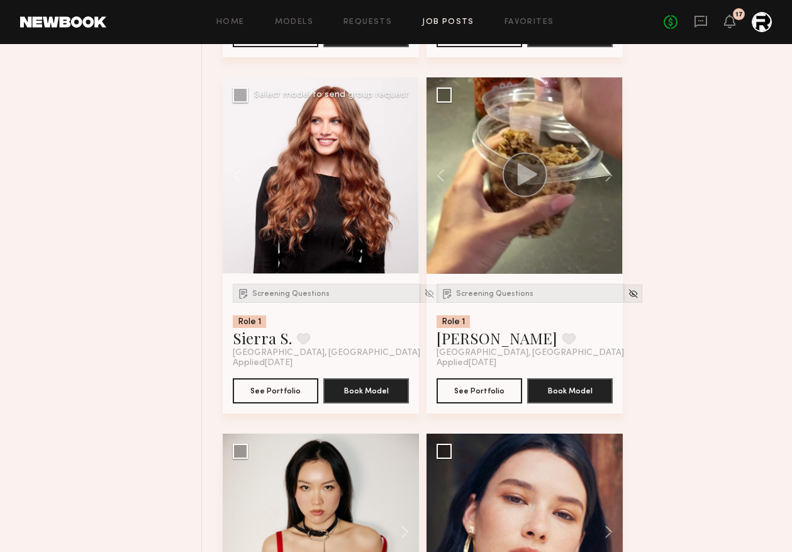
scroll to position [2647, 0]
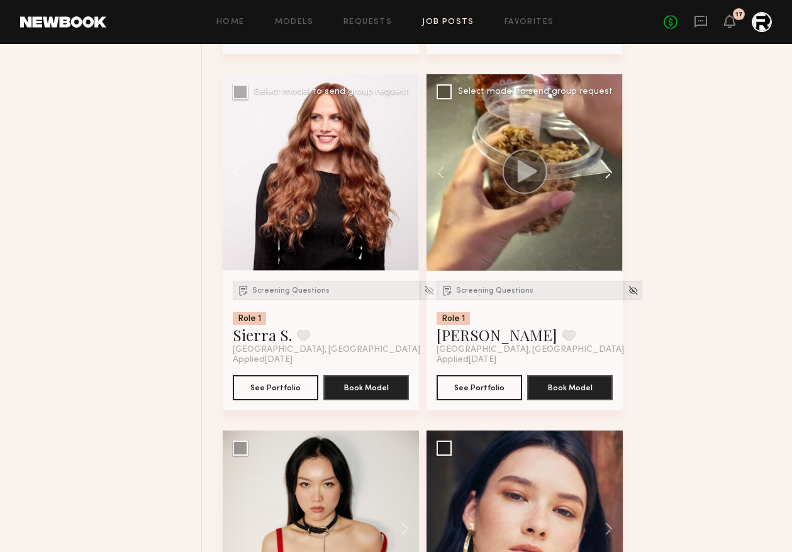
click at [609, 174] on button at bounding box center [603, 172] width 40 height 196
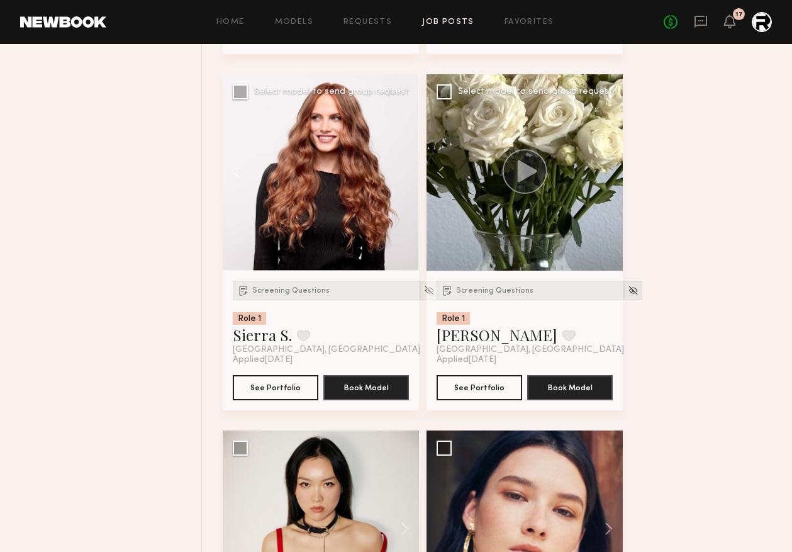
click at [609, 174] on div at bounding box center [525, 172] width 196 height 196
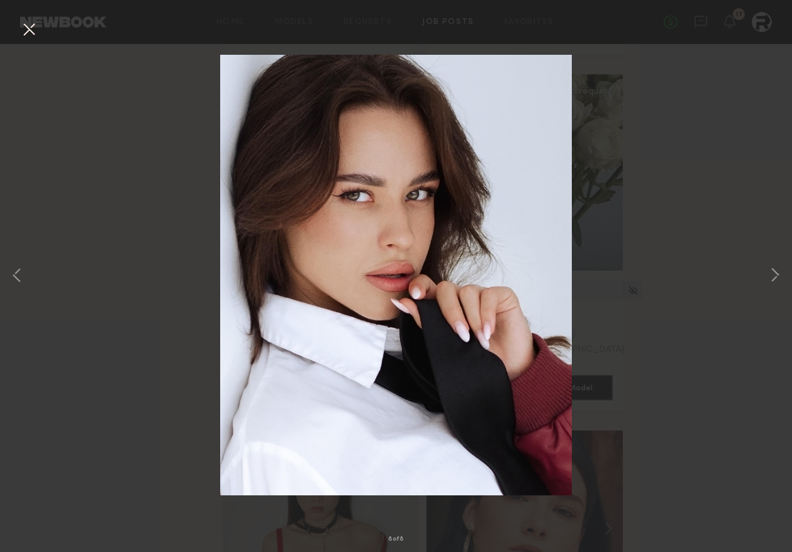
click at [19, 17] on div "8 of 8" at bounding box center [396, 276] width 792 height 552
click at [31, 31] on button at bounding box center [29, 30] width 20 height 23
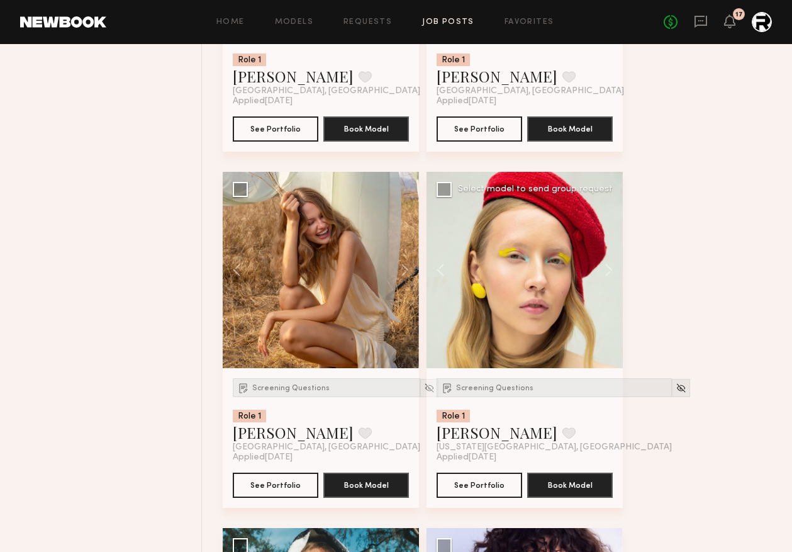
scroll to position [4332, 0]
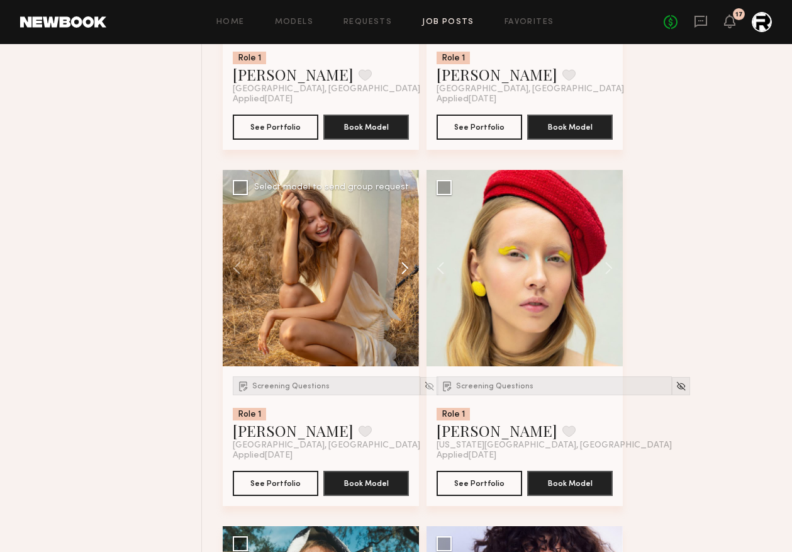
click at [406, 270] on button at bounding box center [399, 268] width 40 height 196
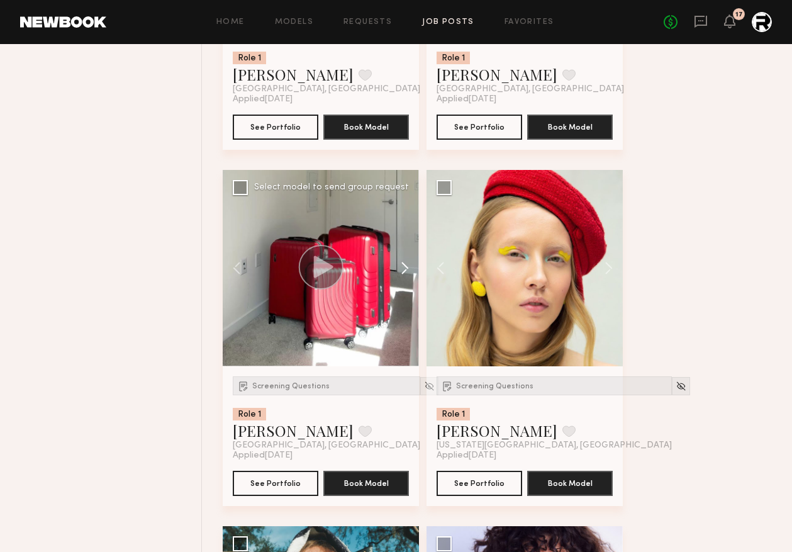
click at [406, 270] on button at bounding box center [399, 268] width 40 height 196
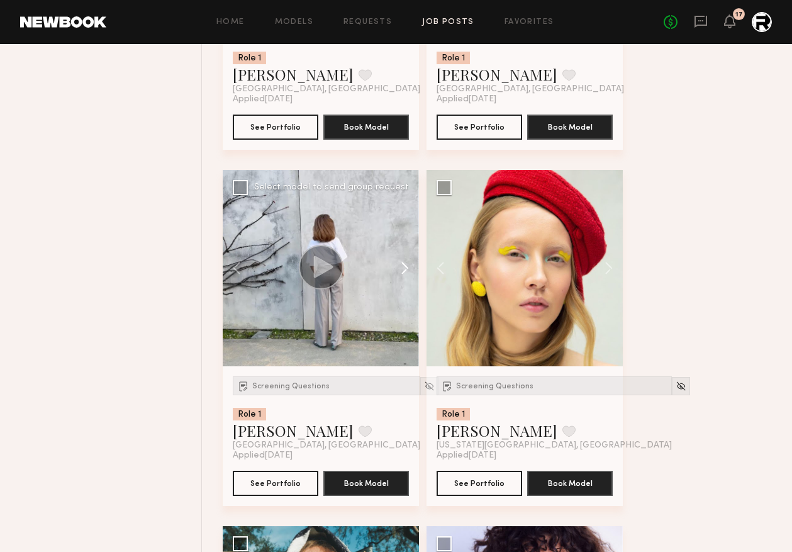
click at [406, 270] on button at bounding box center [399, 268] width 40 height 196
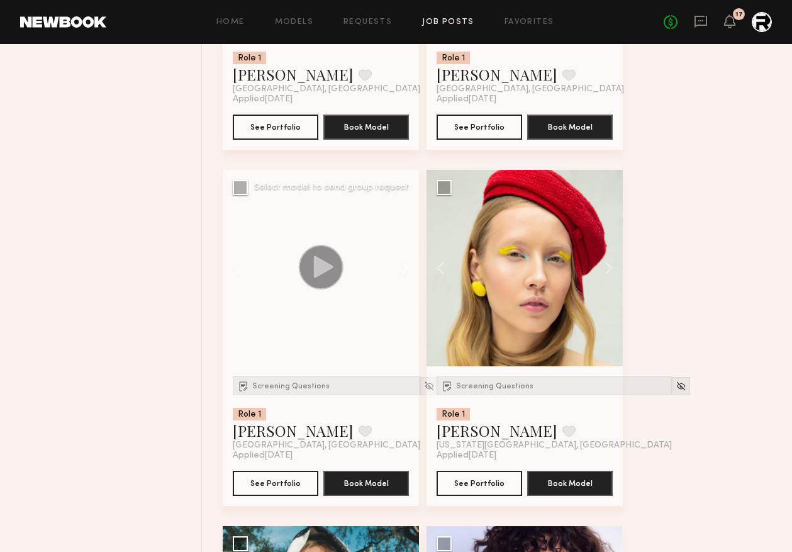
click at [406, 270] on button at bounding box center [399, 268] width 40 height 196
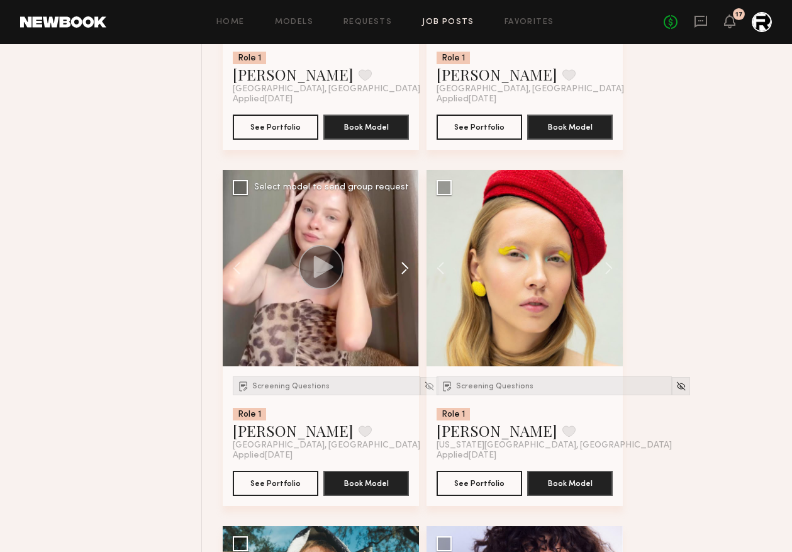
click at [405, 270] on button at bounding box center [399, 268] width 40 height 196
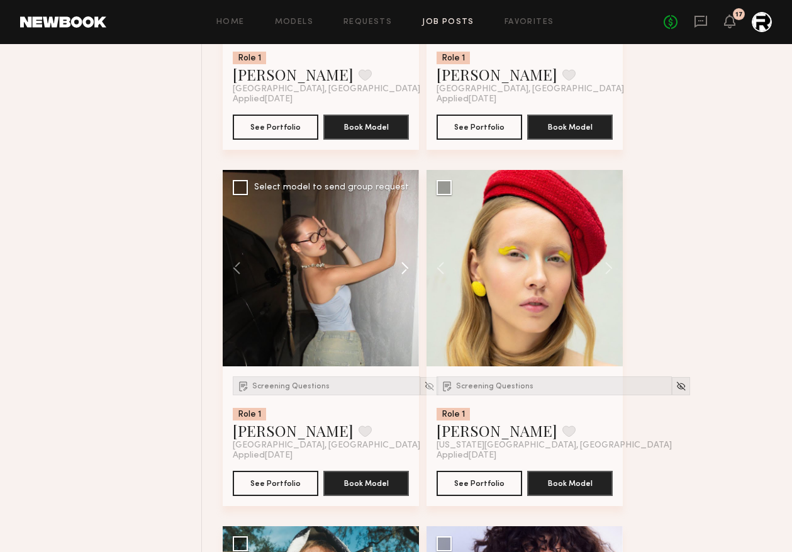
click at [405, 270] on button at bounding box center [399, 268] width 40 height 196
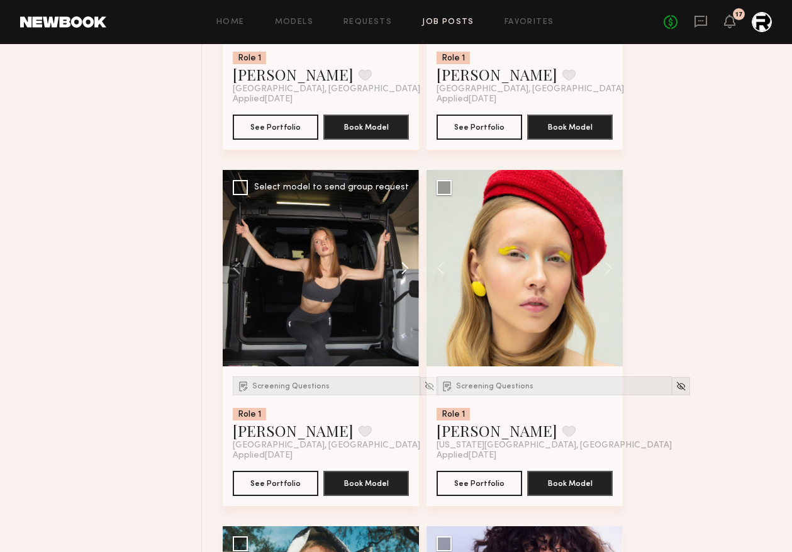
click at [405, 268] on button at bounding box center [399, 268] width 40 height 196
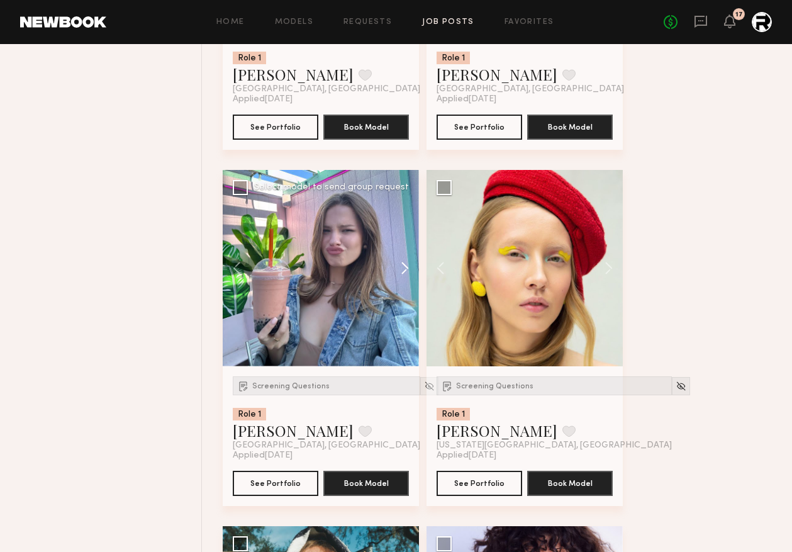
click at [405, 269] on button at bounding box center [399, 268] width 40 height 196
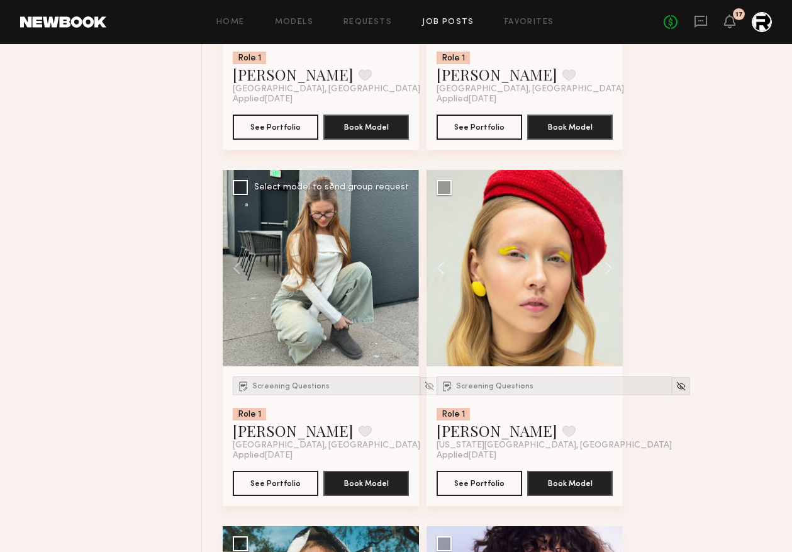
click at [405, 269] on div at bounding box center [321, 268] width 196 height 196
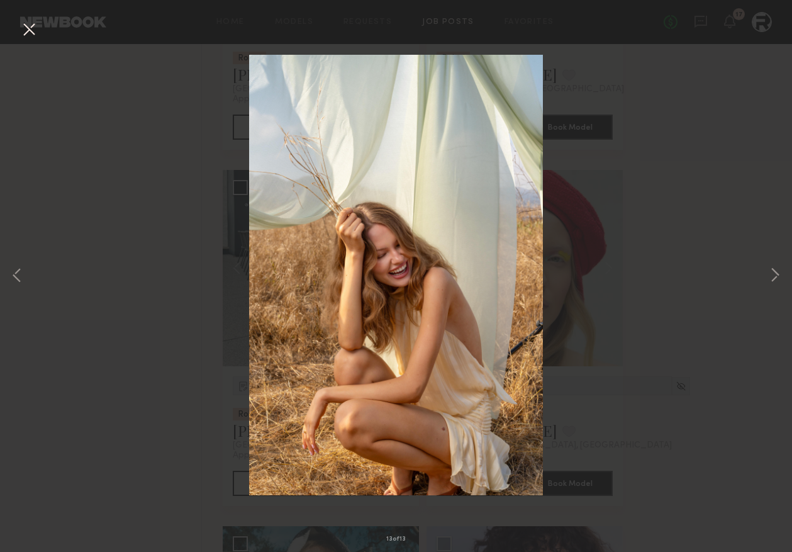
click at [28, 38] on button at bounding box center [29, 30] width 20 height 23
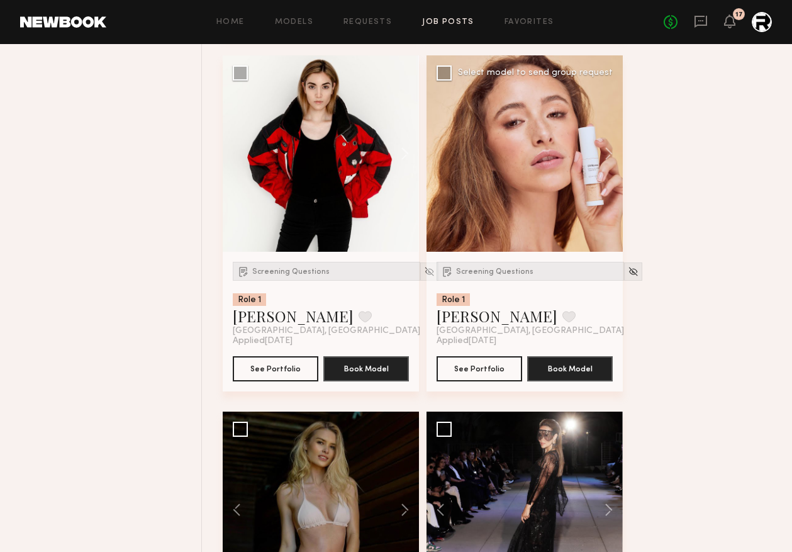
scroll to position [5143, 0]
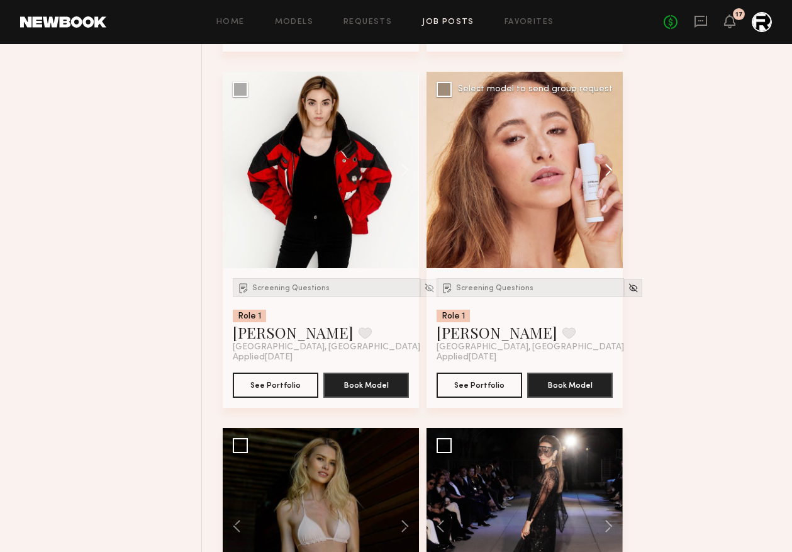
click at [607, 175] on button at bounding box center [603, 170] width 40 height 196
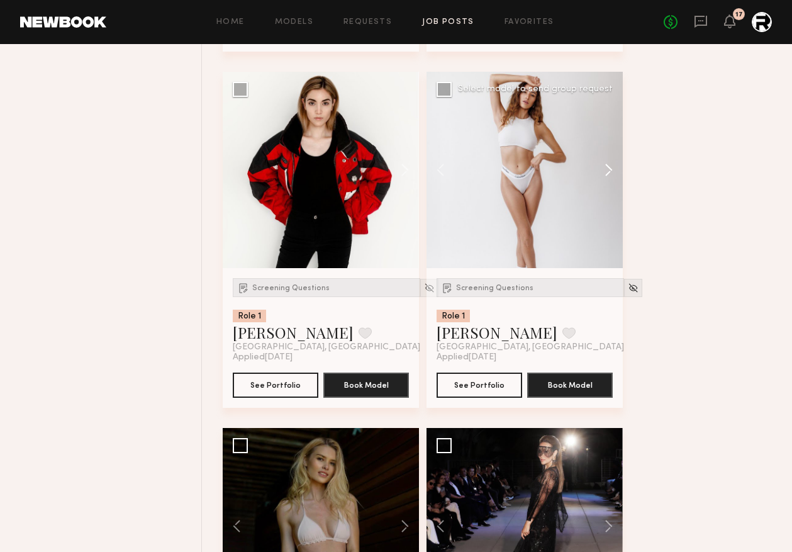
click at [607, 174] on button at bounding box center [603, 170] width 40 height 196
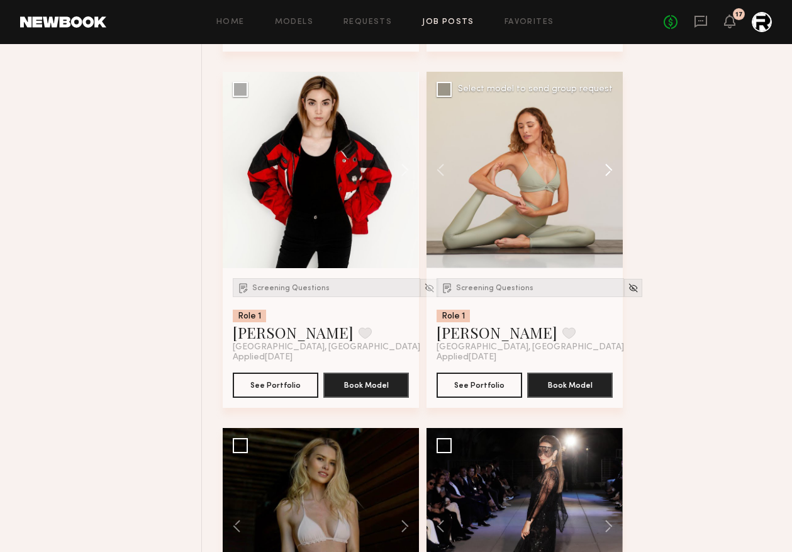
click at [607, 174] on button at bounding box center [603, 170] width 40 height 196
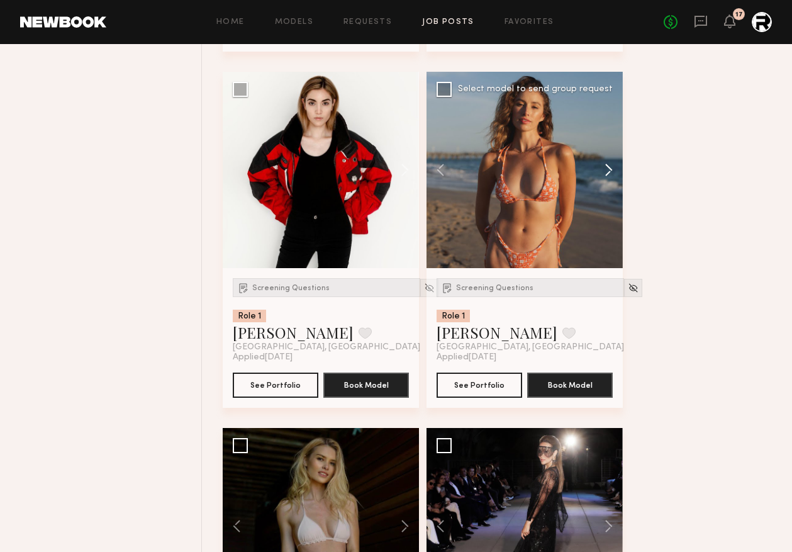
click at [607, 174] on button at bounding box center [603, 170] width 40 height 196
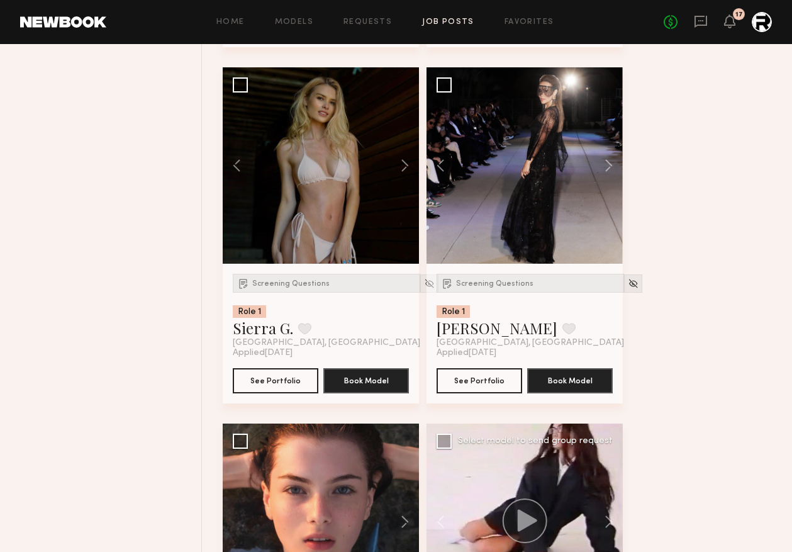
scroll to position [5471, 0]
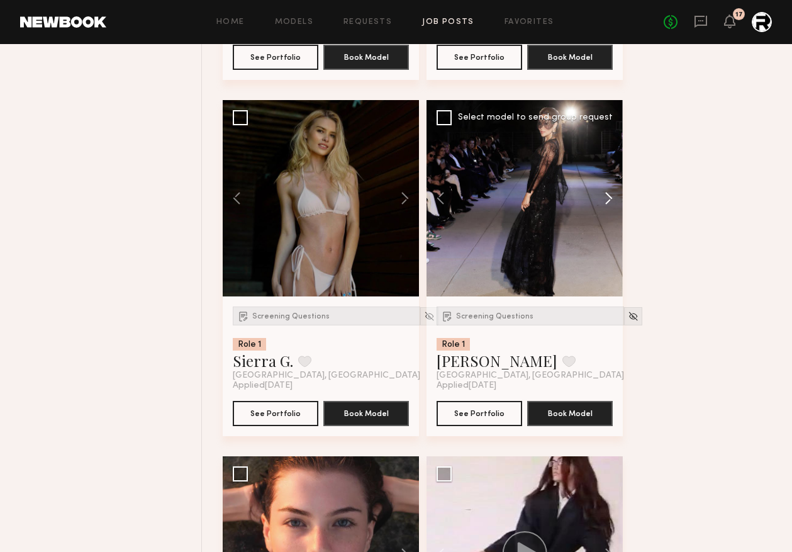
click at [608, 200] on button at bounding box center [603, 198] width 40 height 196
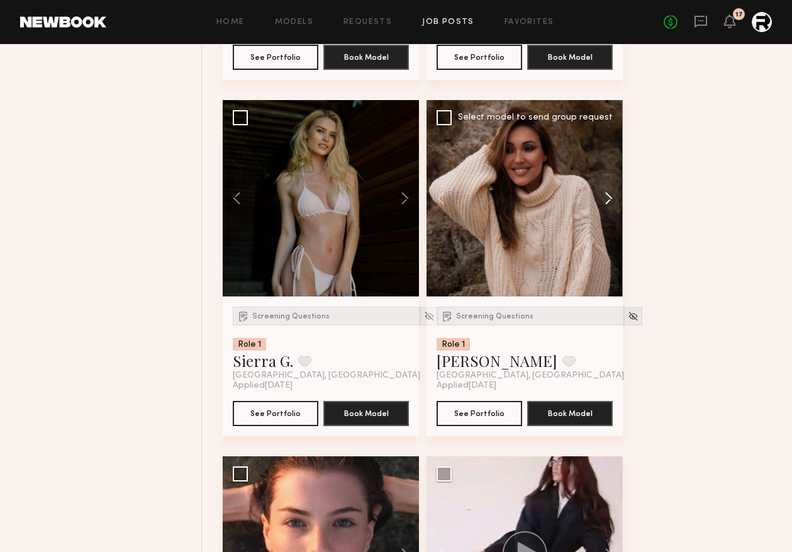
click at [608, 200] on button at bounding box center [603, 198] width 40 height 196
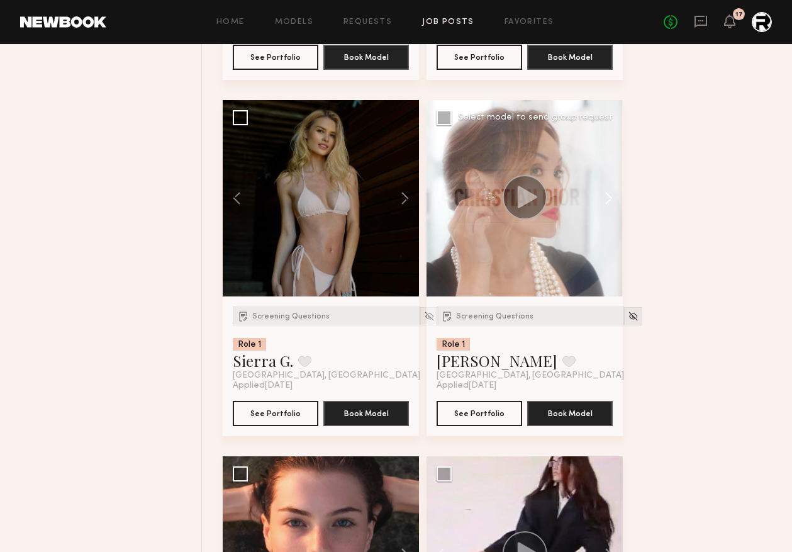
scroll to position [5650, 0]
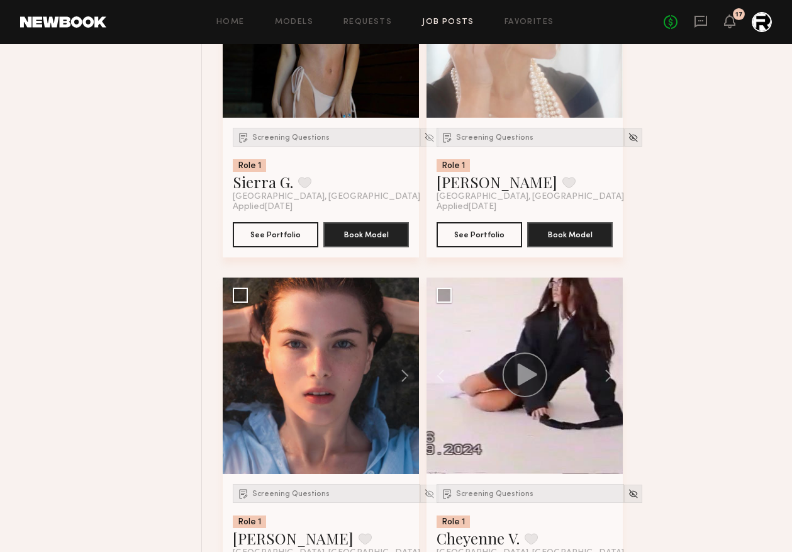
click at [525, 8] on header "Home Models Requests Job Posts Favorites Sign Out No fees up to $5,000 17" at bounding box center [396, 22] width 792 height 44
click at [529, 18] on link "Favorites" at bounding box center [530, 22] width 50 height 8
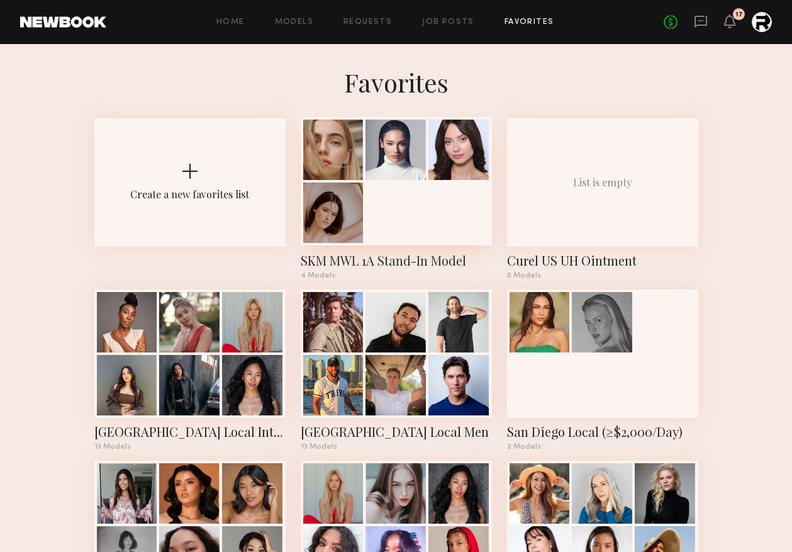
click at [420, 222] on div at bounding box center [396, 181] width 191 height 128
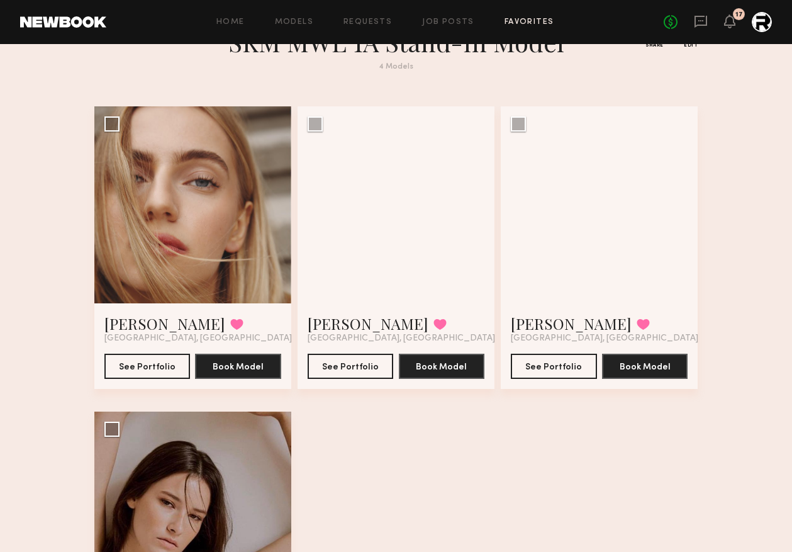
scroll to position [57, 0]
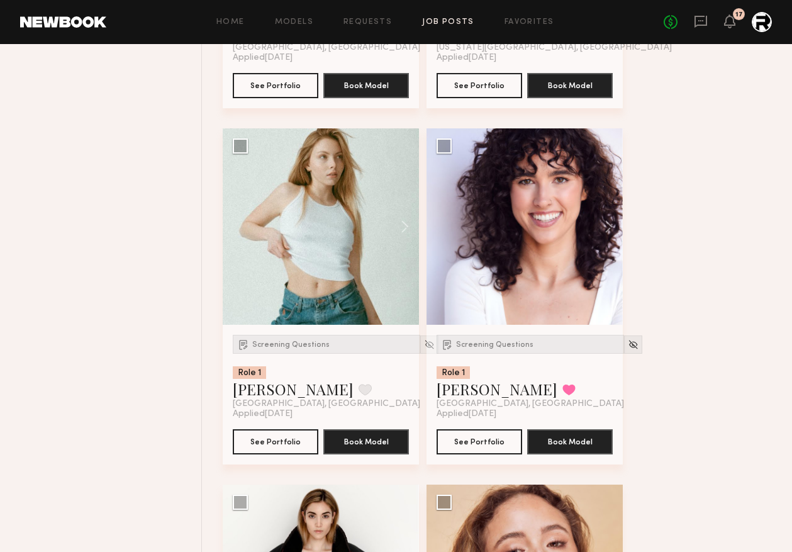
scroll to position [4672, 0]
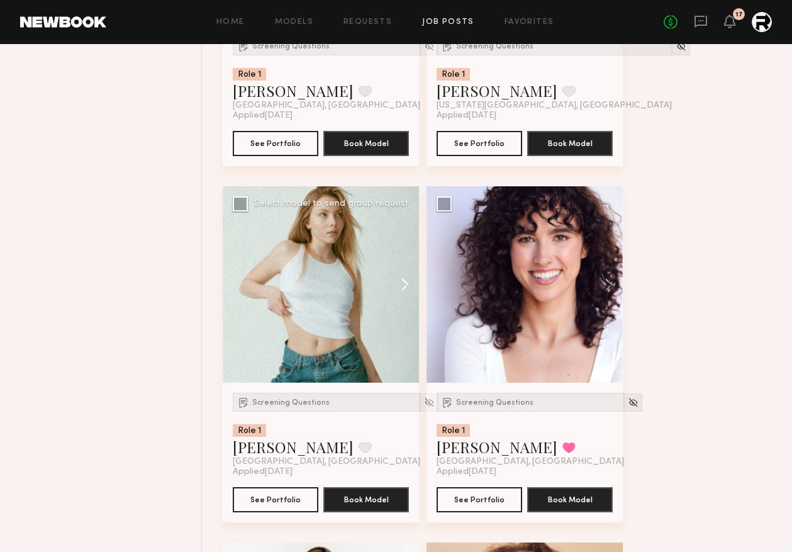
click at [405, 286] on button at bounding box center [399, 284] width 40 height 196
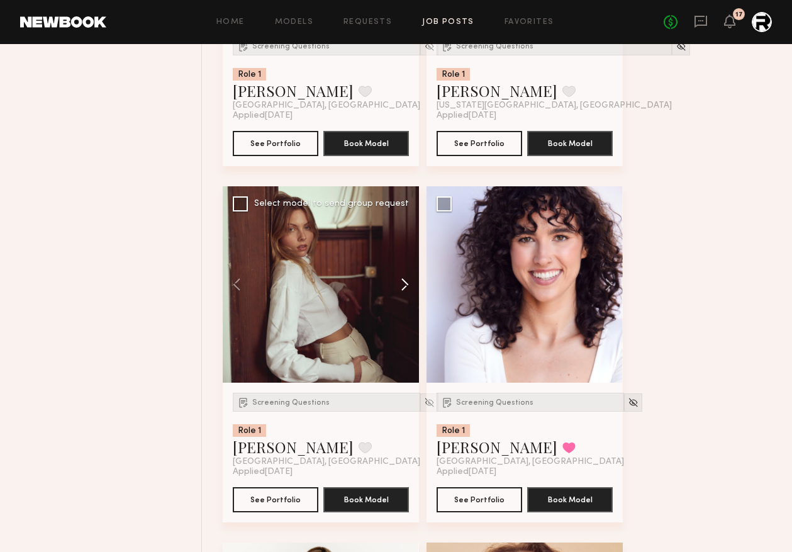
click at [405, 286] on button at bounding box center [399, 284] width 40 height 196
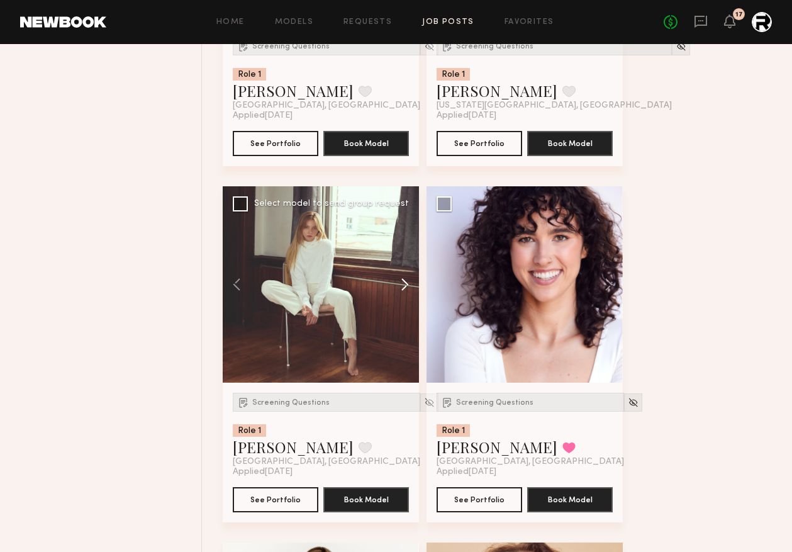
click at [405, 286] on button at bounding box center [399, 284] width 40 height 196
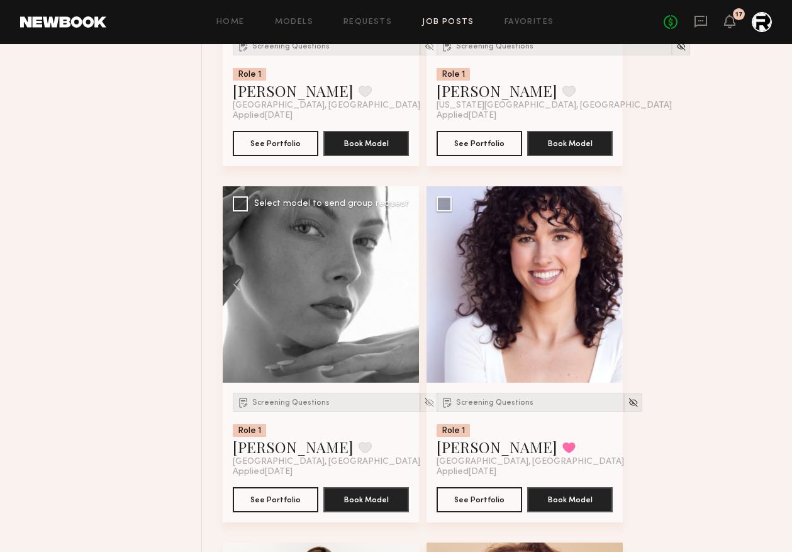
click at [405, 286] on button at bounding box center [399, 284] width 40 height 196
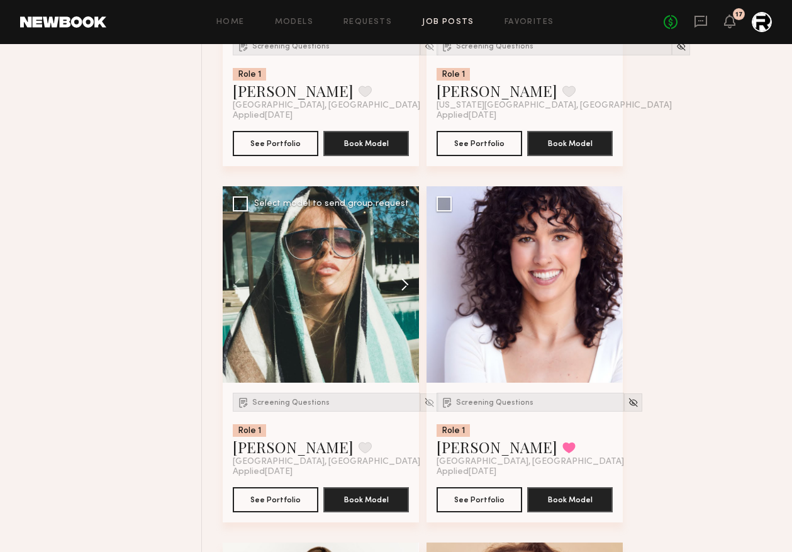
click at [405, 286] on button at bounding box center [399, 284] width 40 height 196
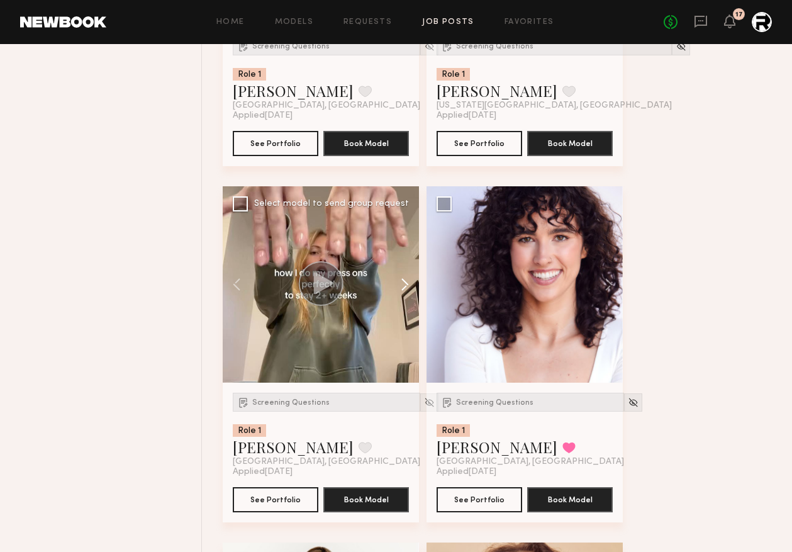
click at [405, 286] on button at bounding box center [399, 284] width 40 height 196
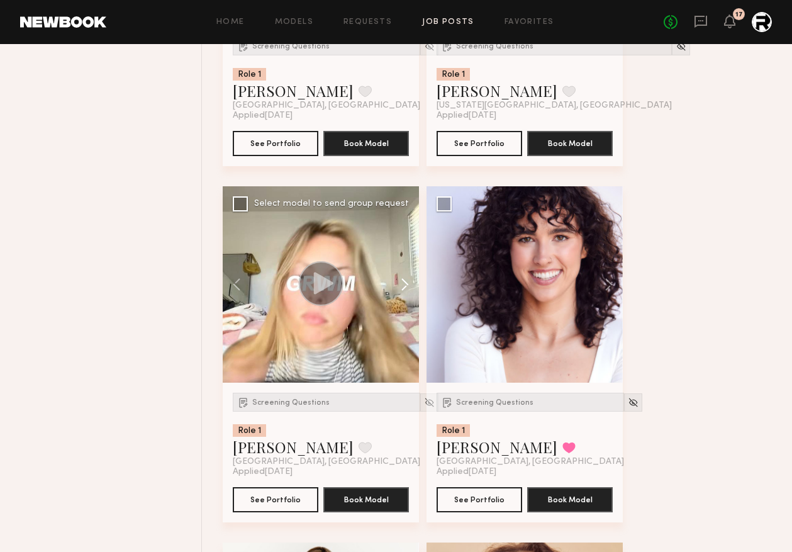
click at [405, 286] on button at bounding box center [399, 284] width 40 height 196
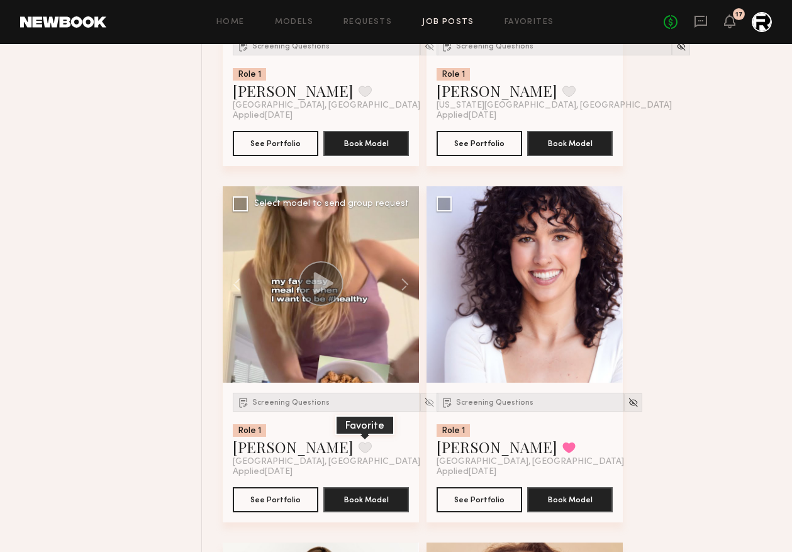
click at [359, 453] on button at bounding box center [365, 447] width 13 height 11
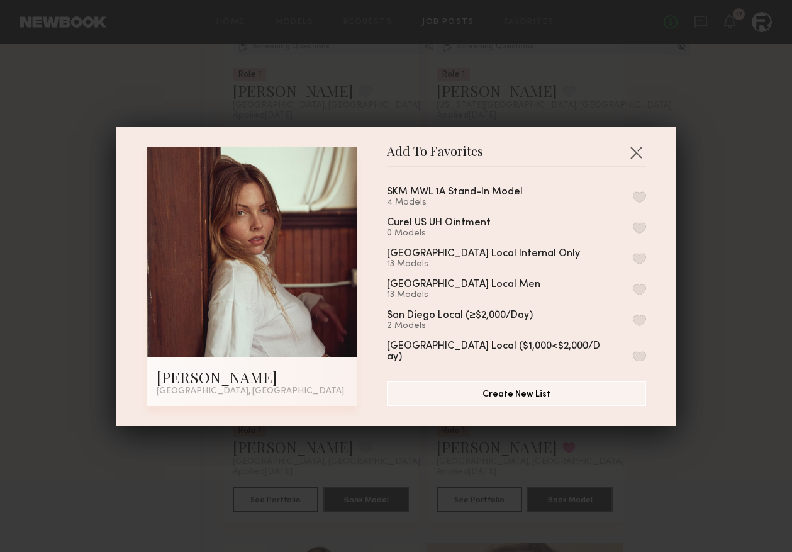
click at [644, 194] on button "button" at bounding box center [639, 196] width 13 height 11
click at [695, 321] on div "Add To Favorites Ellie G. Los Angeles, CA Add To Favorites SKM MWL 1A Stand-In …" at bounding box center [396, 276] width 792 height 552
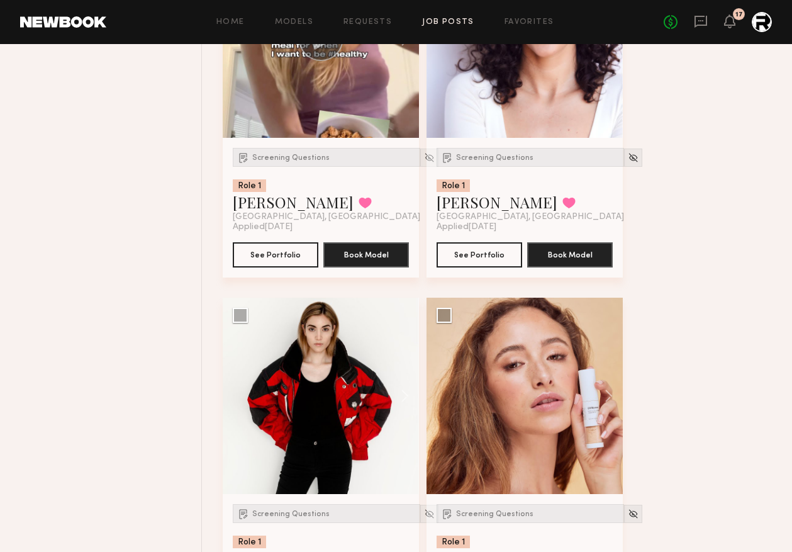
scroll to position [4947, 0]
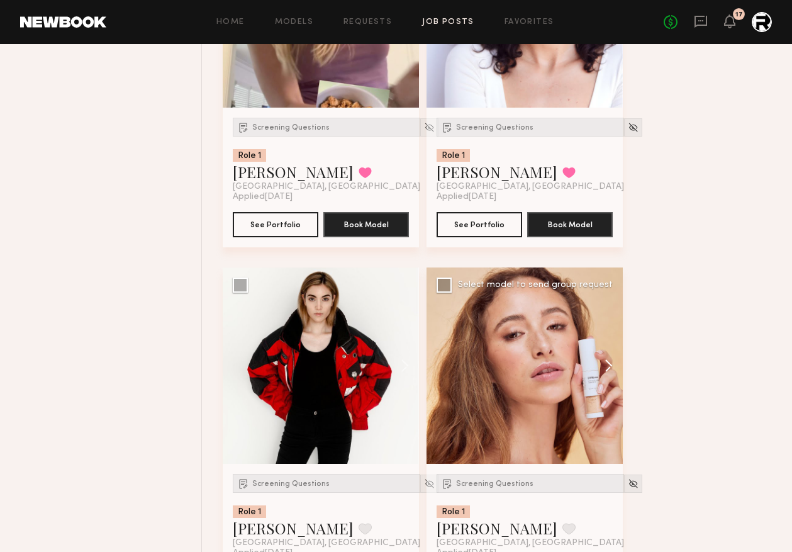
click at [612, 371] on button at bounding box center [603, 365] width 40 height 196
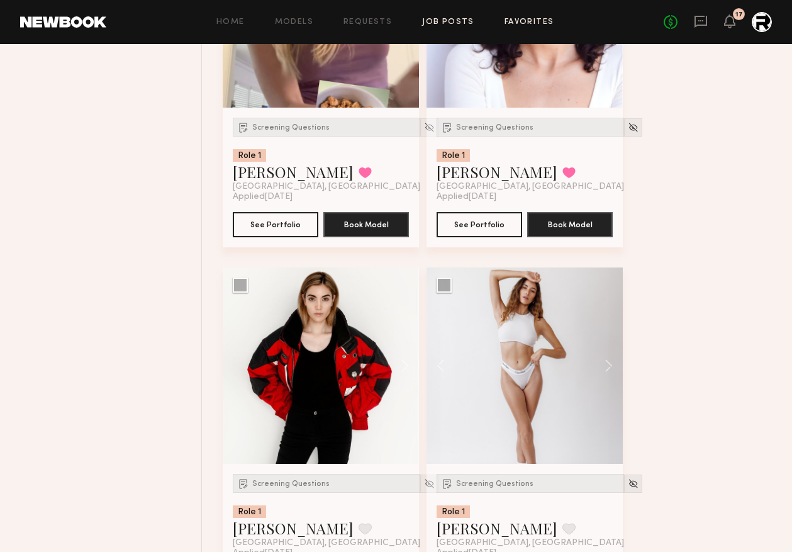
click at [535, 21] on link "Favorites" at bounding box center [530, 22] width 50 height 8
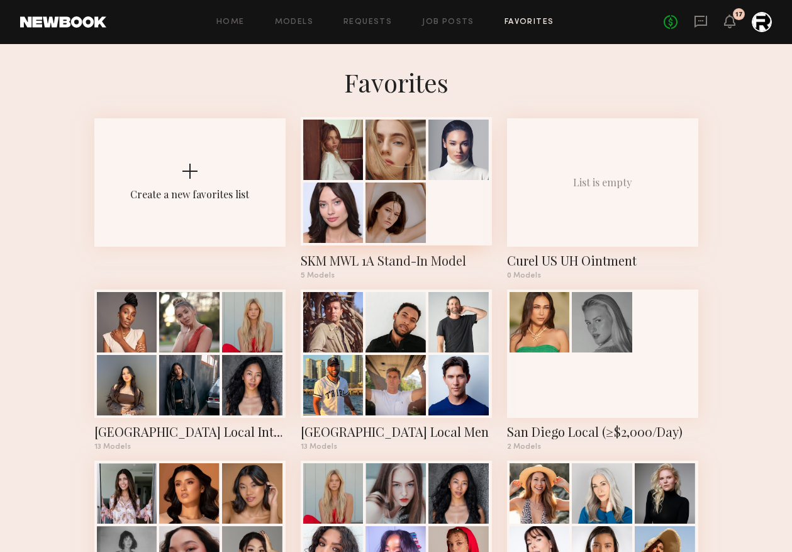
click at [404, 186] on div at bounding box center [396, 213] width 60 height 60
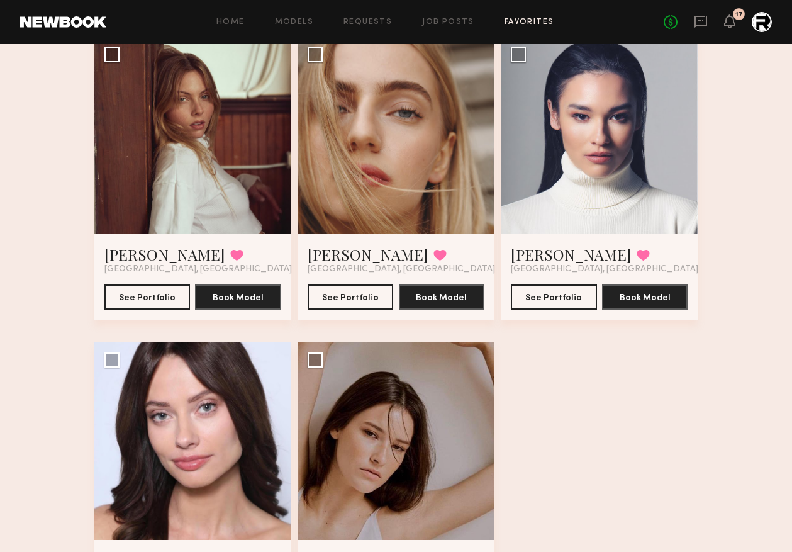
scroll to position [99, 0]
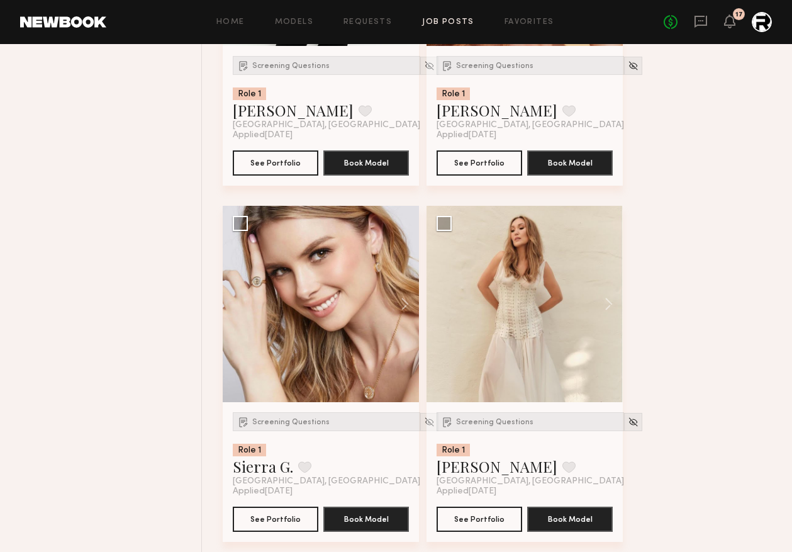
scroll to position [5400, 0]
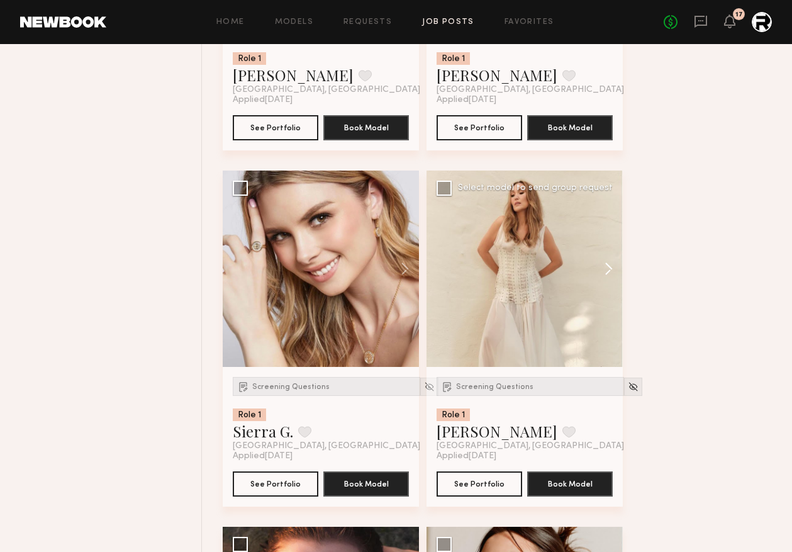
click at [612, 272] on button at bounding box center [603, 269] width 40 height 196
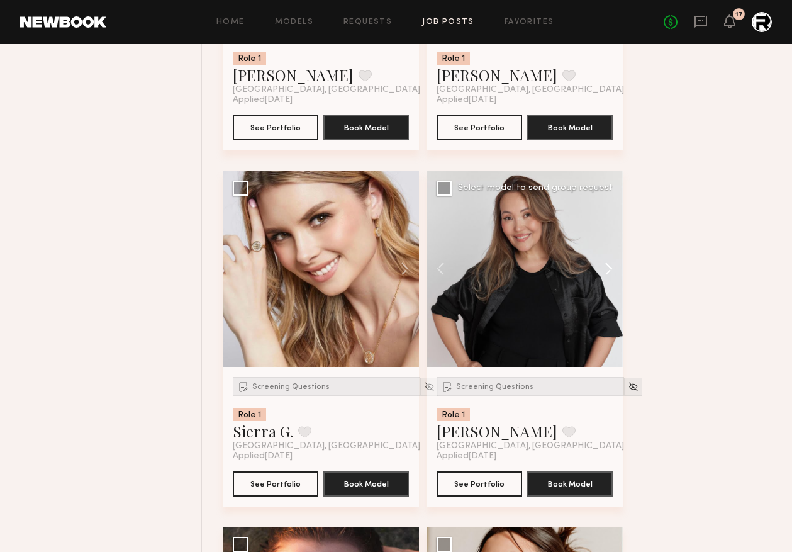
click at [612, 272] on button at bounding box center [603, 269] width 40 height 196
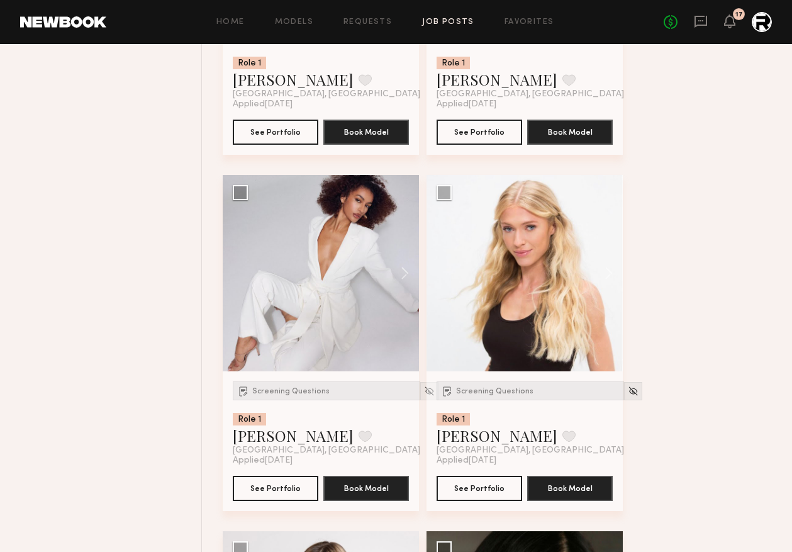
scroll to position [707, 0]
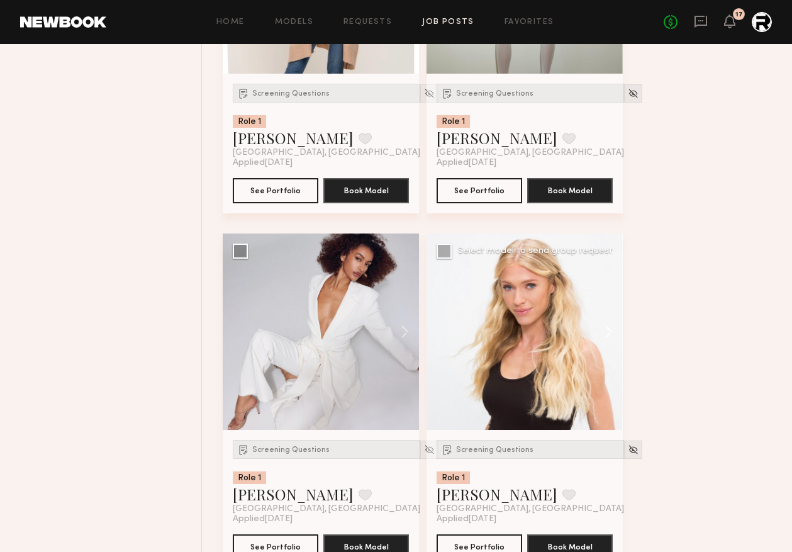
click at [610, 329] on button at bounding box center [603, 331] width 40 height 196
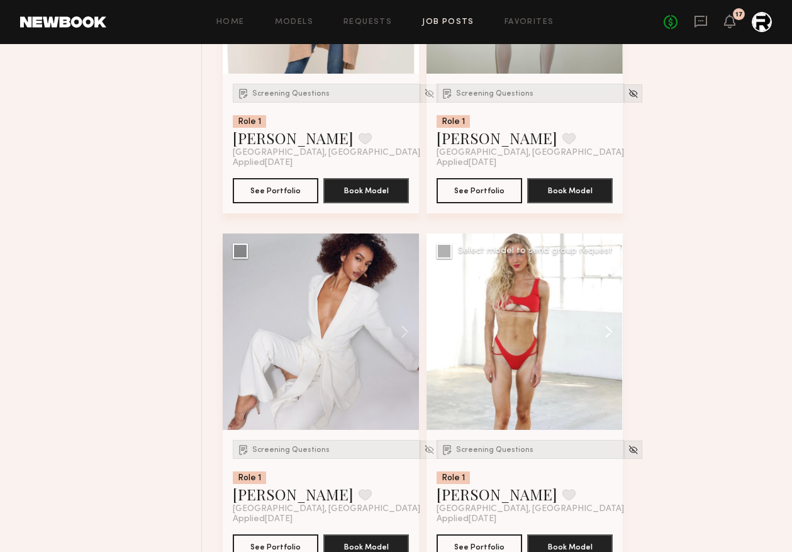
click at [612, 332] on button at bounding box center [603, 331] width 40 height 196
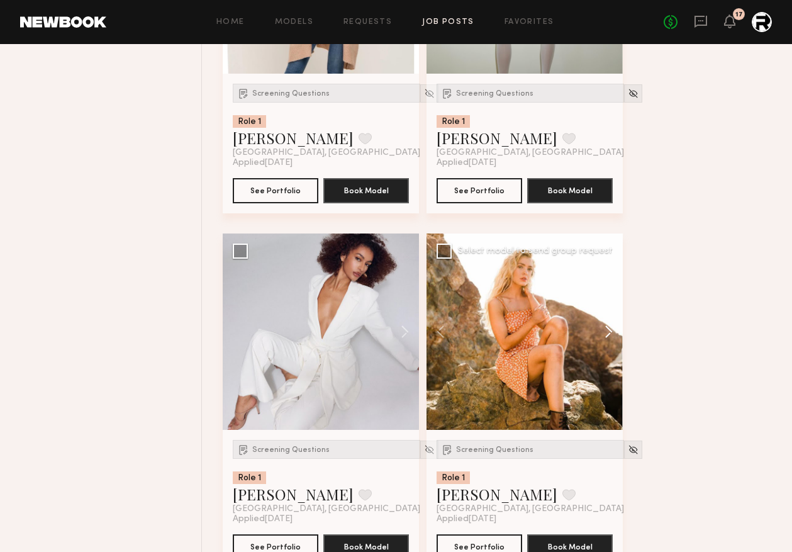
click at [612, 332] on button at bounding box center [603, 331] width 40 height 196
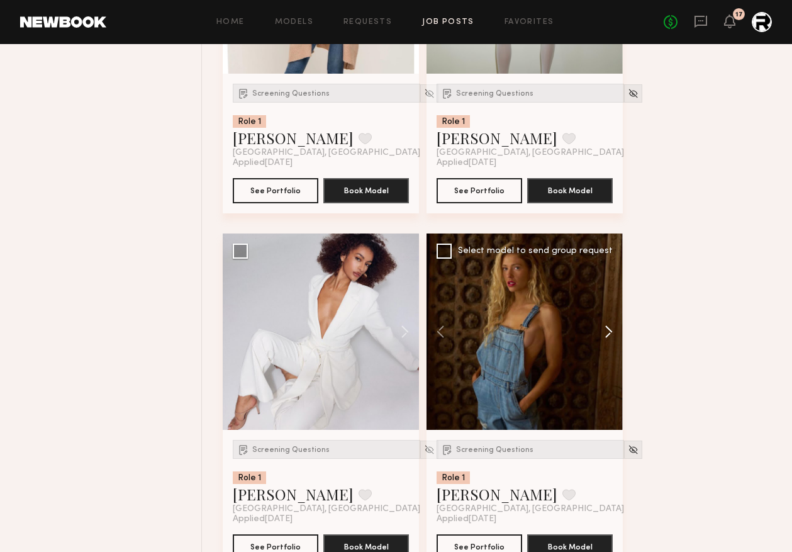
click at [612, 332] on button at bounding box center [603, 331] width 40 height 196
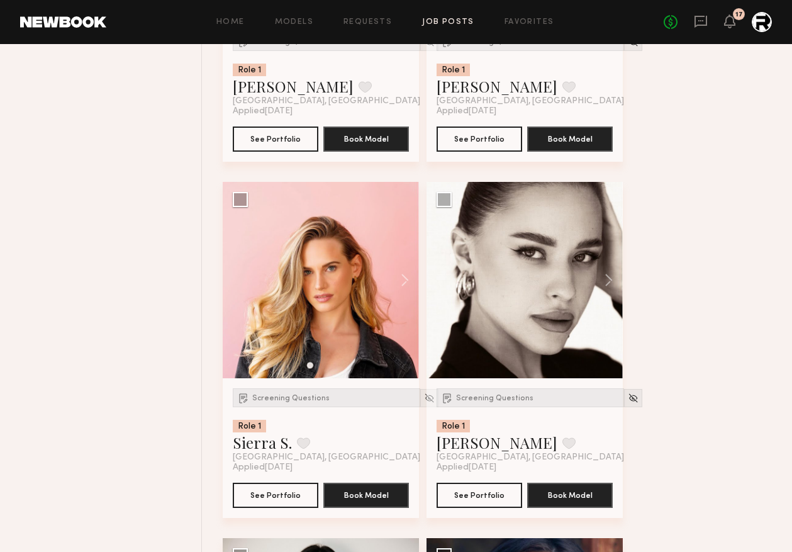
scroll to position [2543, 0]
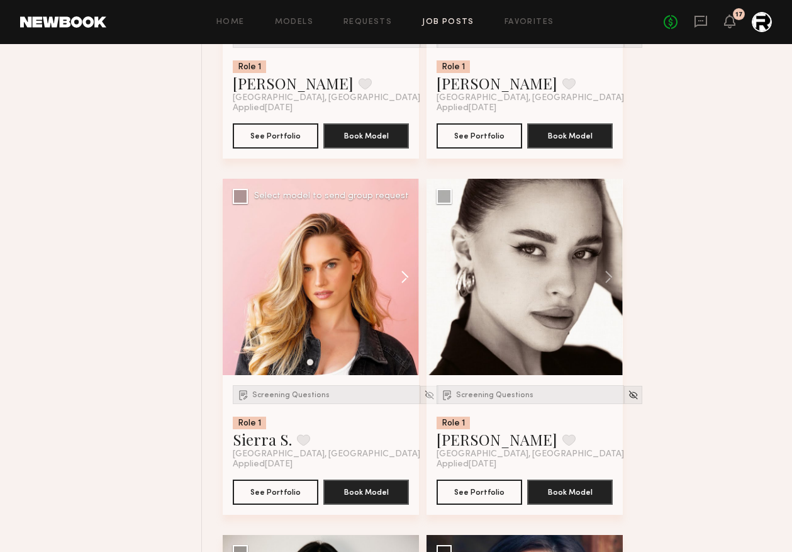
click at [402, 281] on button at bounding box center [399, 277] width 40 height 196
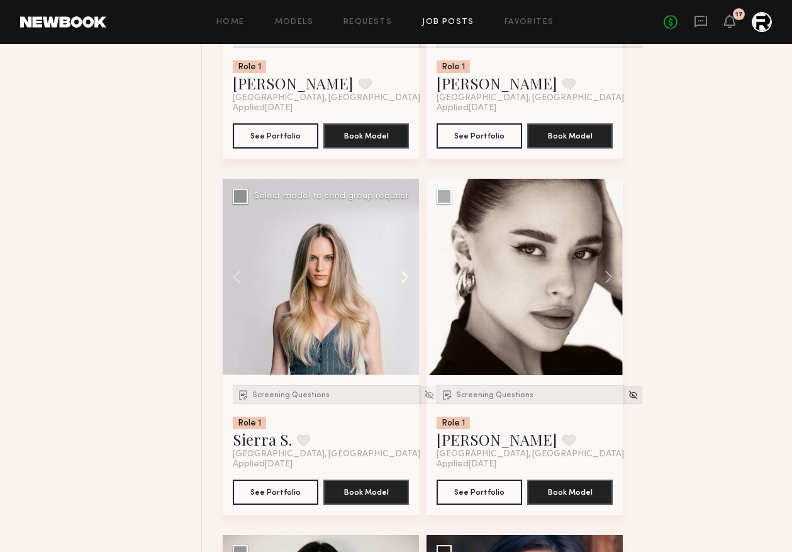
click at [402, 281] on button at bounding box center [399, 277] width 40 height 196
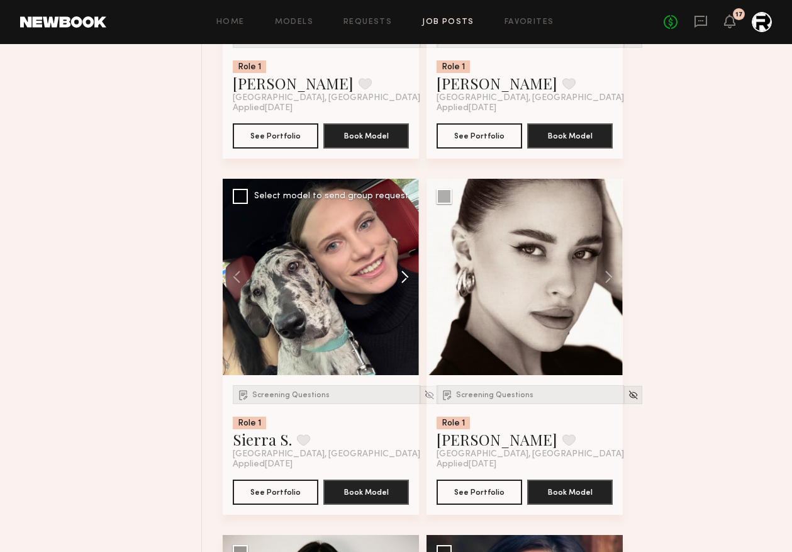
click at [402, 281] on button at bounding box center [399, 277] width 40 height 196
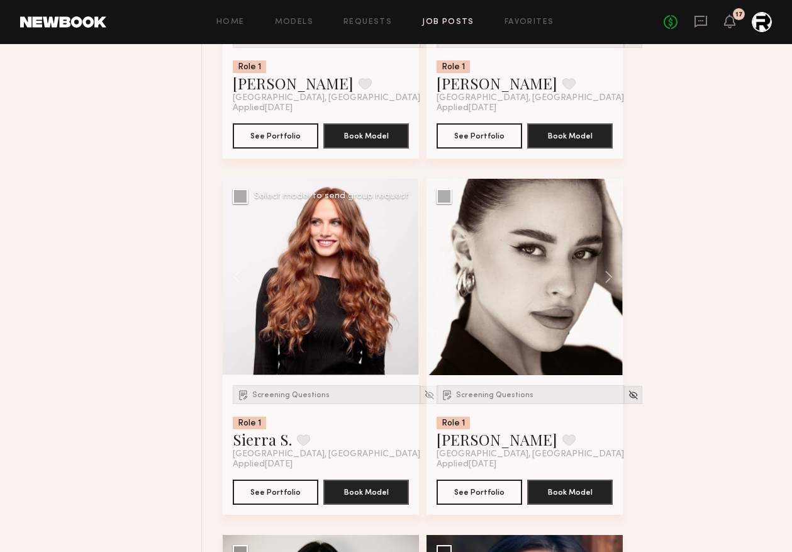
click at [402, 281] on div at bounding box center [321, 277] width 196 height 196
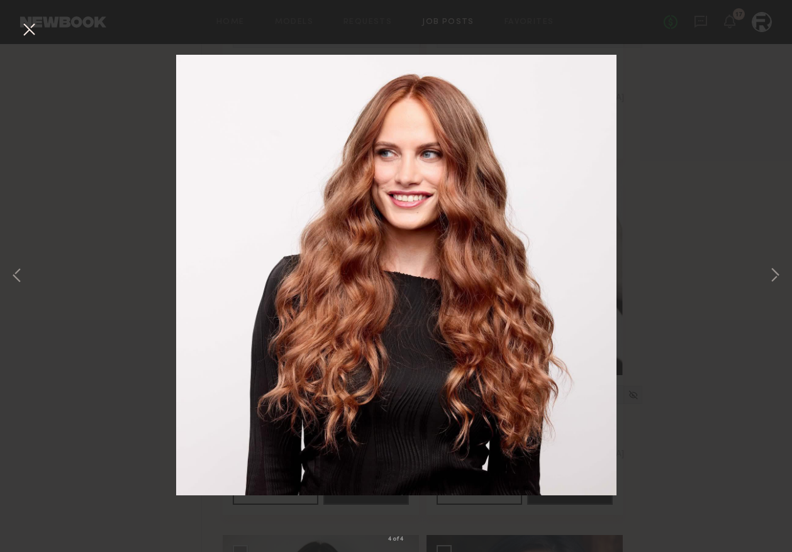
click at [650, 279] on div "4 of 4" at bounding box center [396, 276] width 792 height 552
click at [749, 56] on div "4 of 4" at bounding box center [396, 276] width 792 height 552
click at [33, 20] on button at bounding box center [29, 30] width 20 height 23
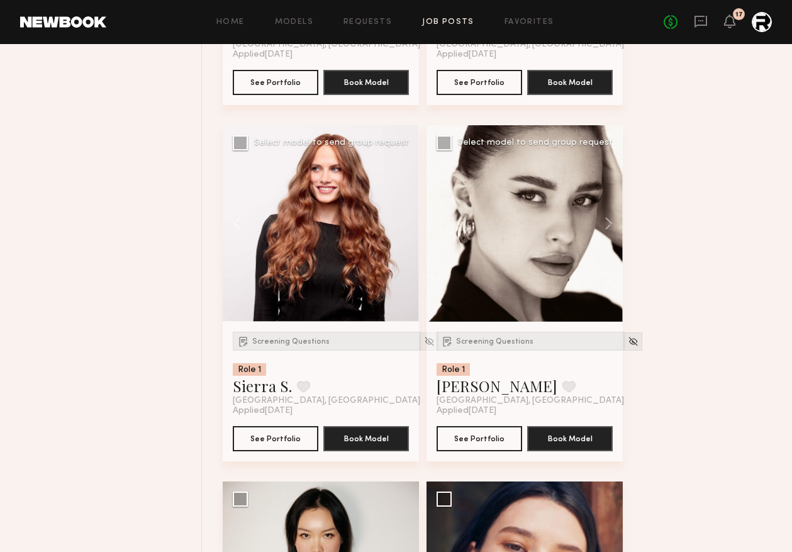
scroll to position [2598, 0]
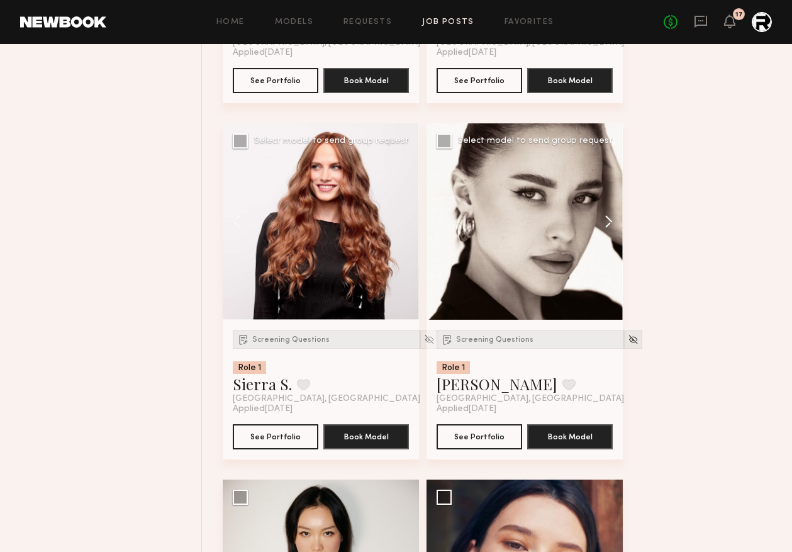
click at [606, 224] on button at bounding box center [603, 221] width 40 height 196
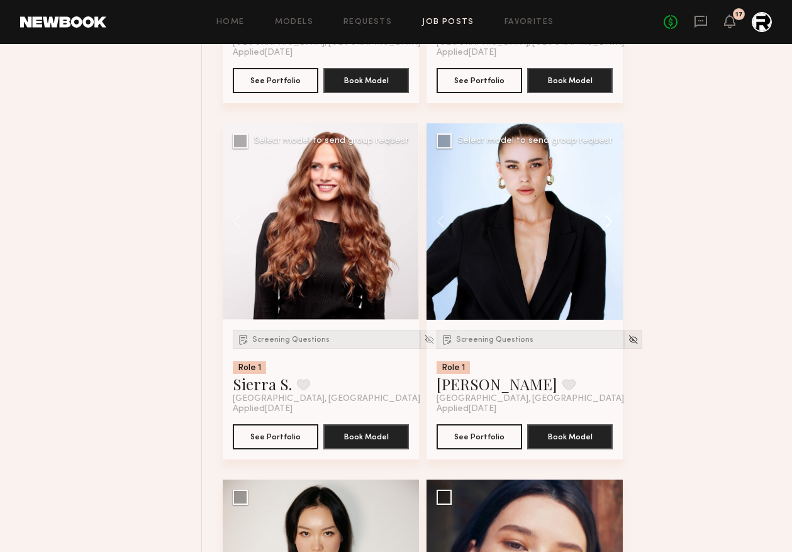
click at [606, 224] on button at bounding box center [603, 221] width 40 height 196
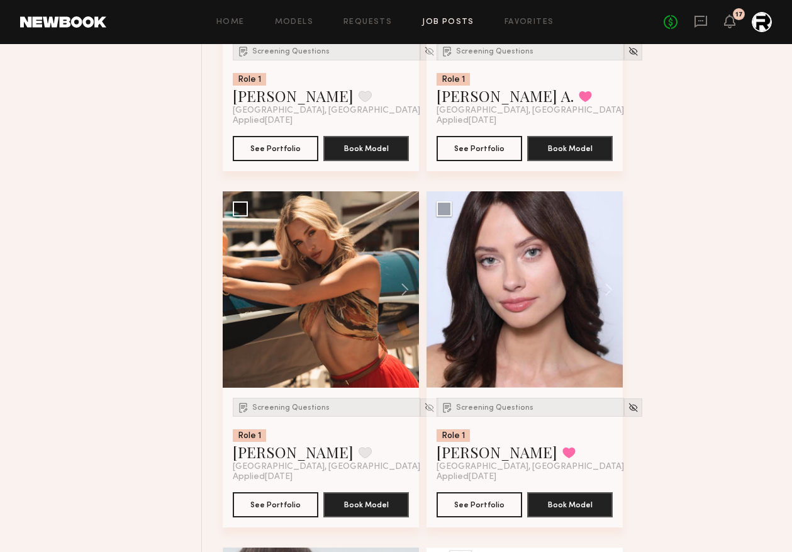
scroll to position [3257, 0]
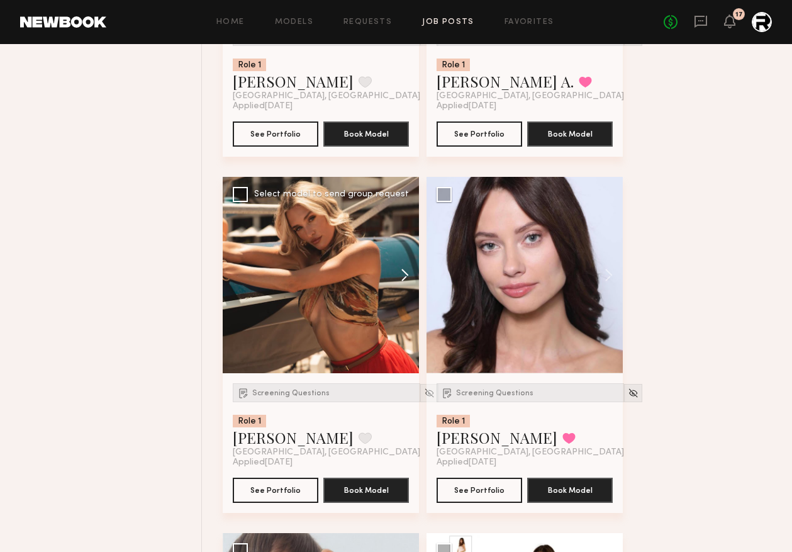
click at [403, 278] on button at bounding box center [399, 275] width 40 height 196
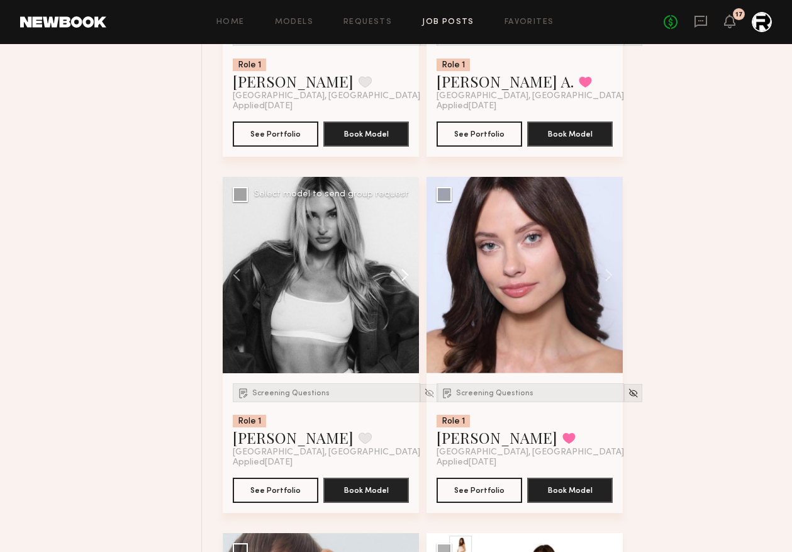
click at [404, 278] on button at bounding box center [399, 275] width 40 height 196
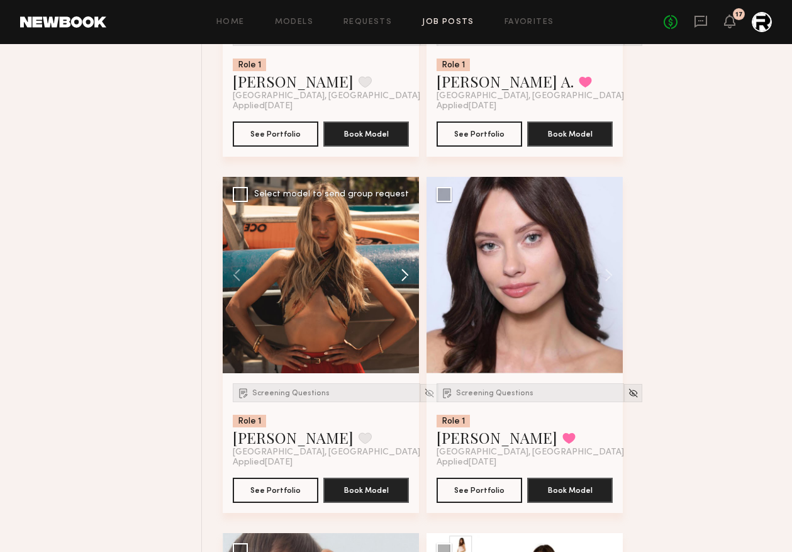
click at [404, 278] on button at bounding box center [399, 275] width 40 height 196
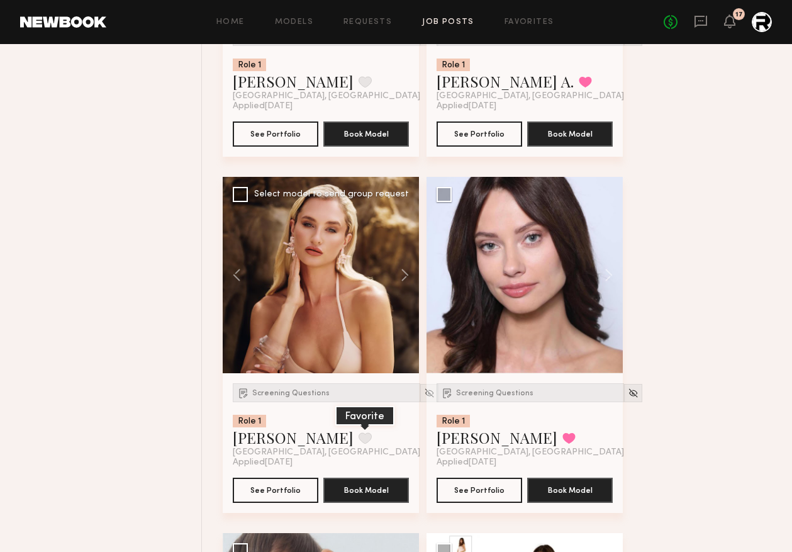
click at [359, 444] on button at bounding box center [365, 437] width 13 height 11
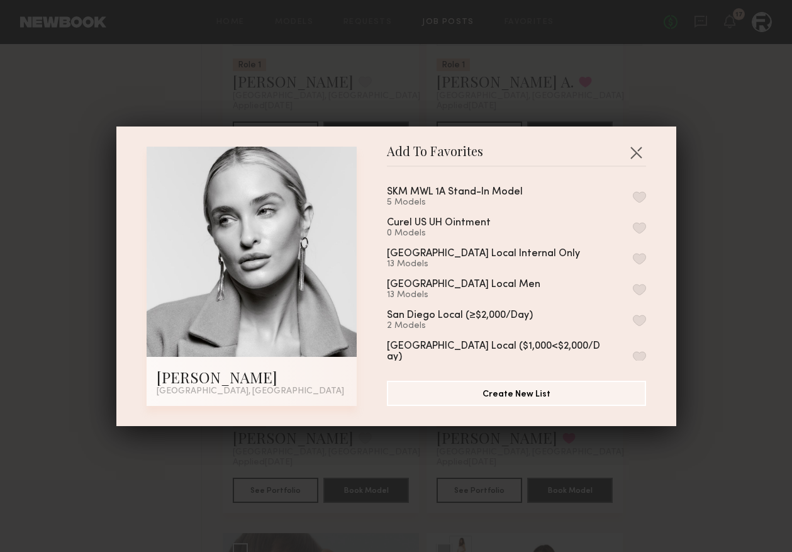
click at [636, 194] on button "button" at bounding box center [639, 196] width 13 height 11
click at [636, 151] on button "button" at bounding box center [636, 152] width 20 height 20
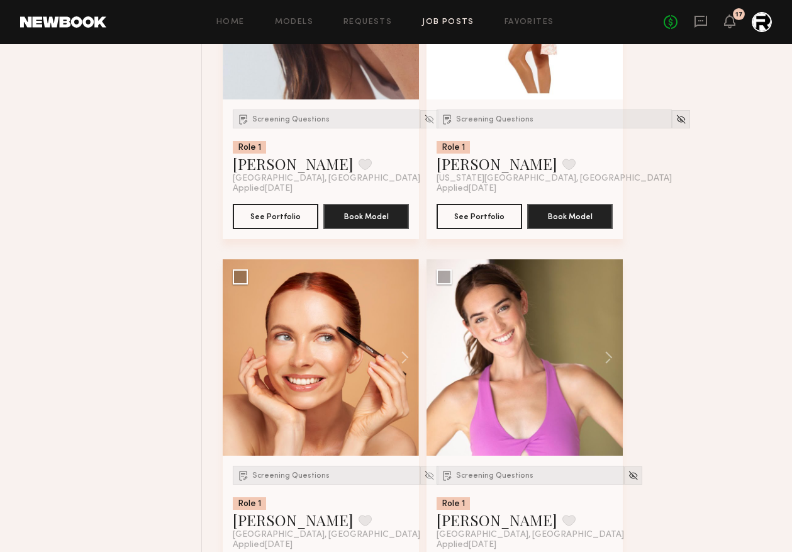
scroll to position [3888, 0]
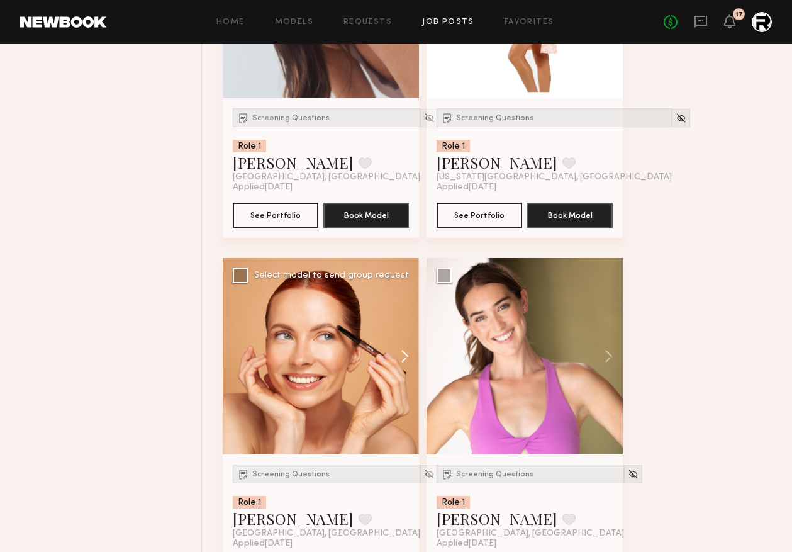
click at [408, 357] on button at bounding box center [399, 356] width 40 height 196
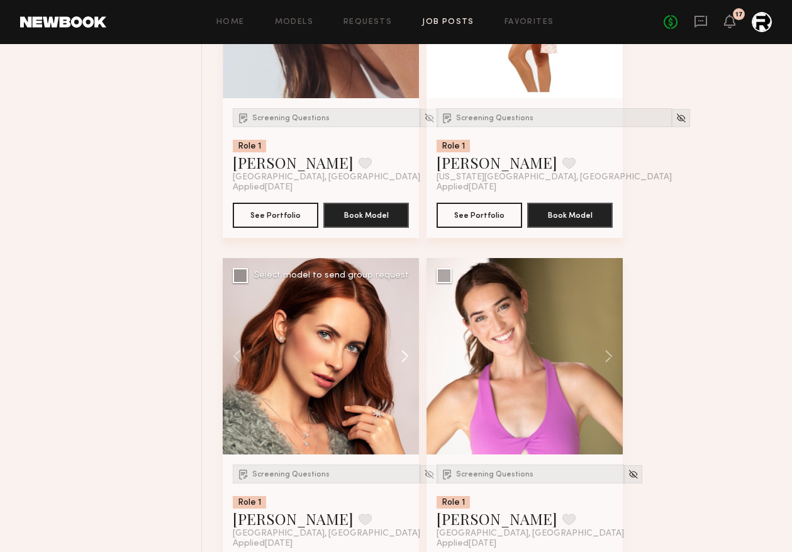
click at [408, 357] on button at bounding box center [399, 356] width 40 height 196
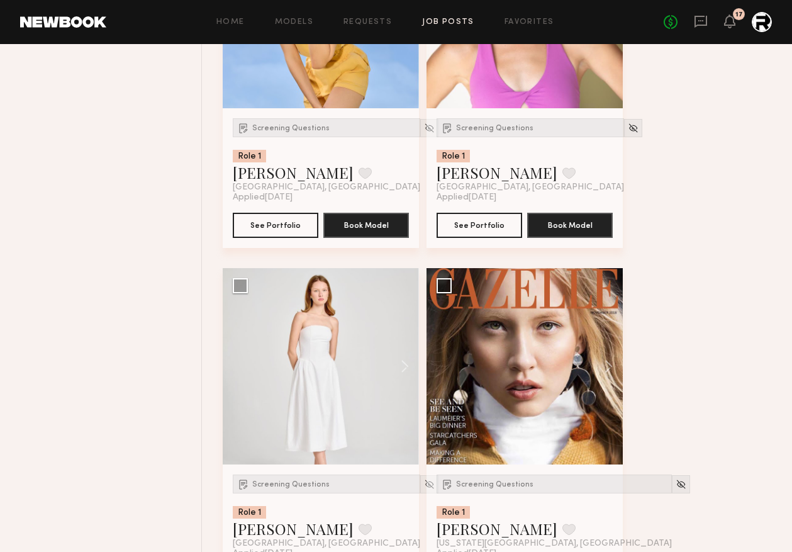
scroll to position [4235, 0]
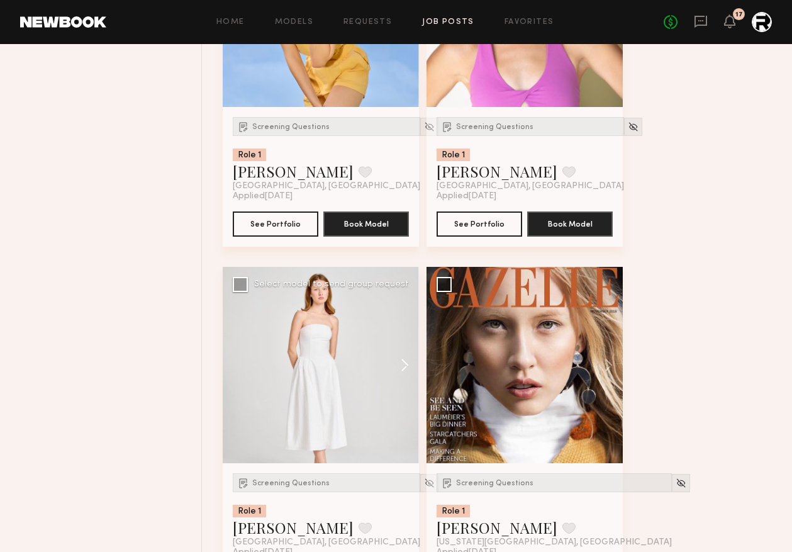
click at [411, 368] on button at bounding box center [399, 365] width 40 height 196
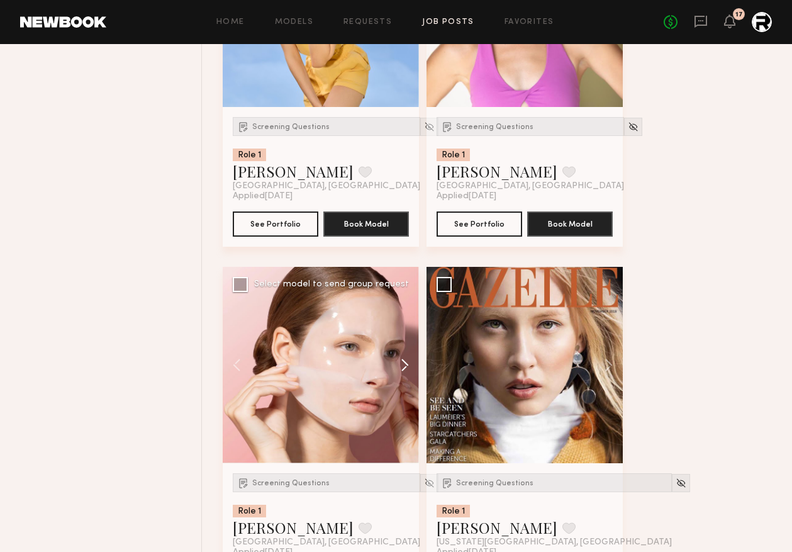
click at [411, 368] on button at bounding box center [399, 365] width 40 height 196
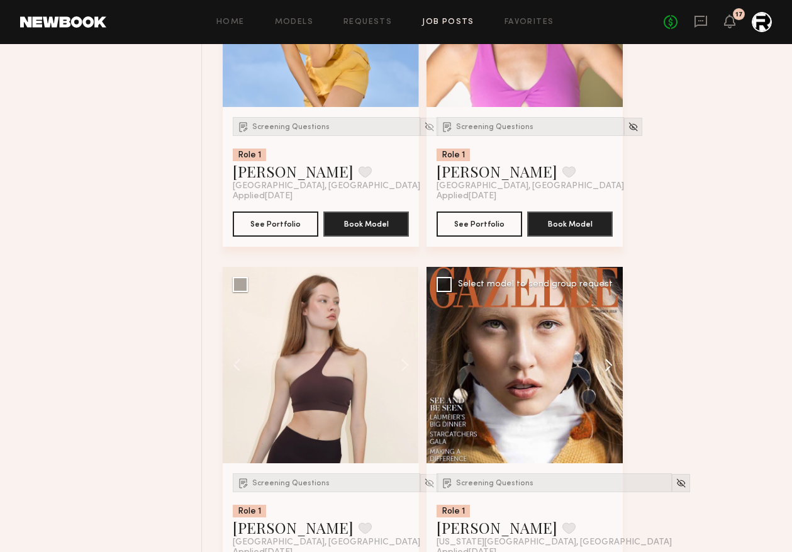
click at [609, 371] on button at bounding box center [603, 365] width 40 height 196
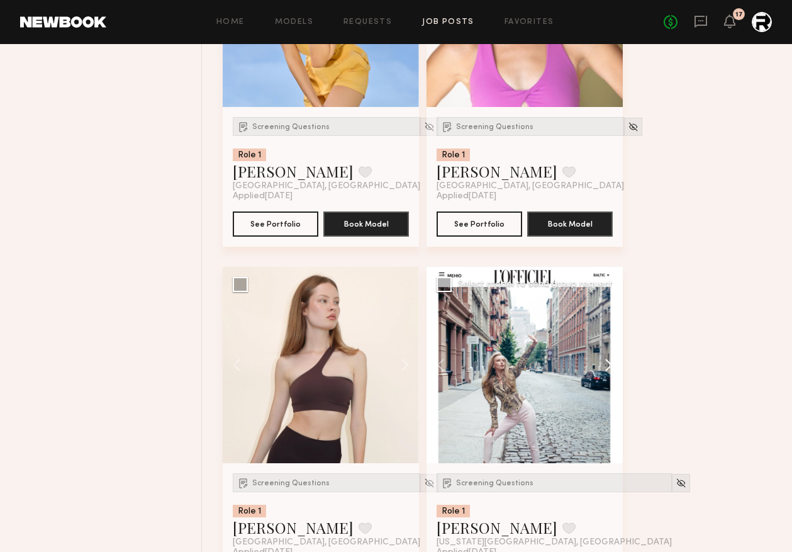
click at [609, 370] on button at bounding box center [603, 365] width 40 height 196
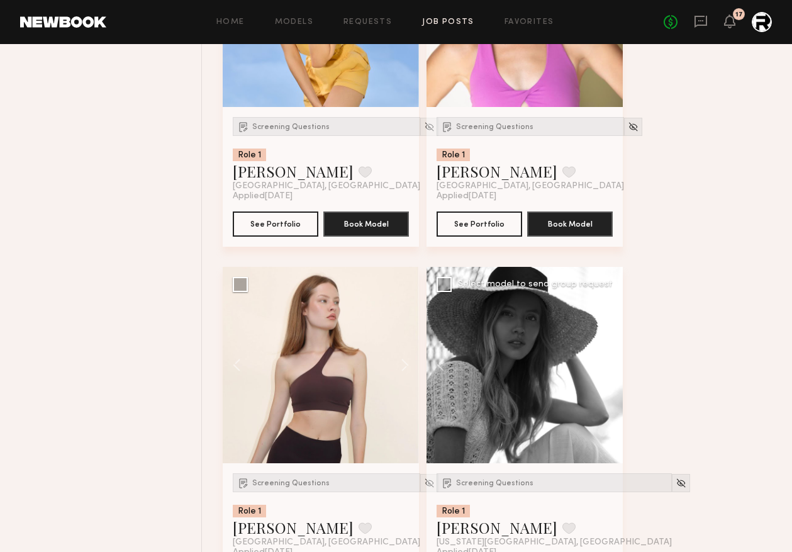
click at [609, 370] on button at bounding box center [603, 365] width 40 height 196
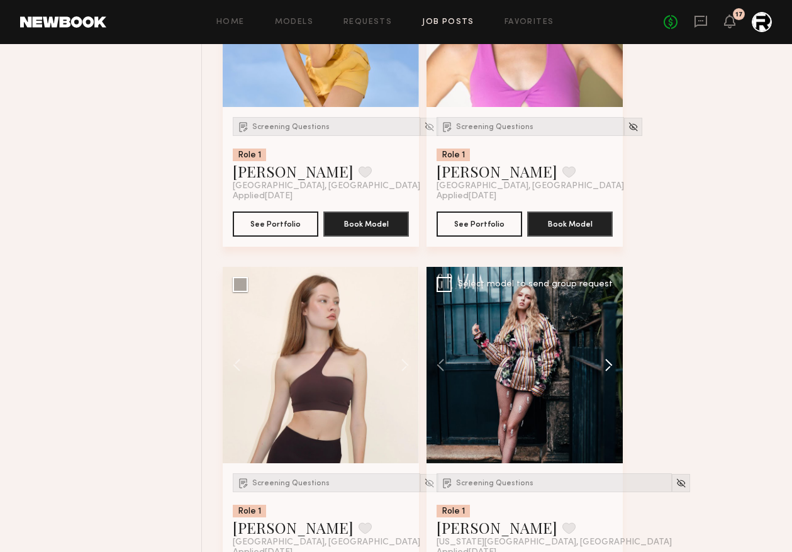
click at [609, 370] on button at bounding box center [603, 365] width 40 height 196
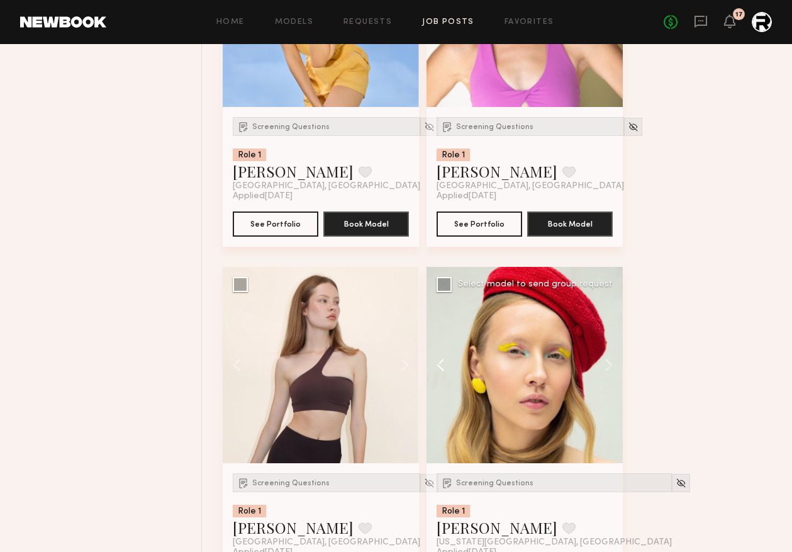
click at [437, 369] on button at bounding box center [447, 365] width 40 height 196
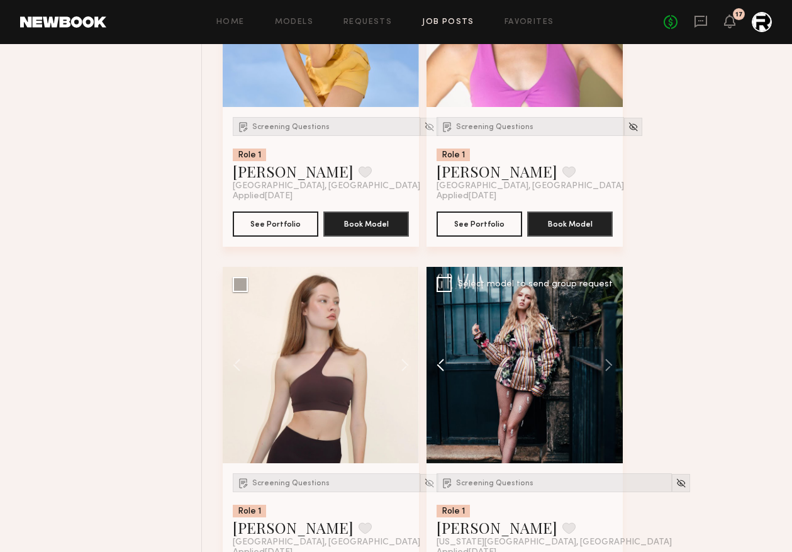
click at [437, 369] on button at bounding box center [447, 365] width 40 height 196
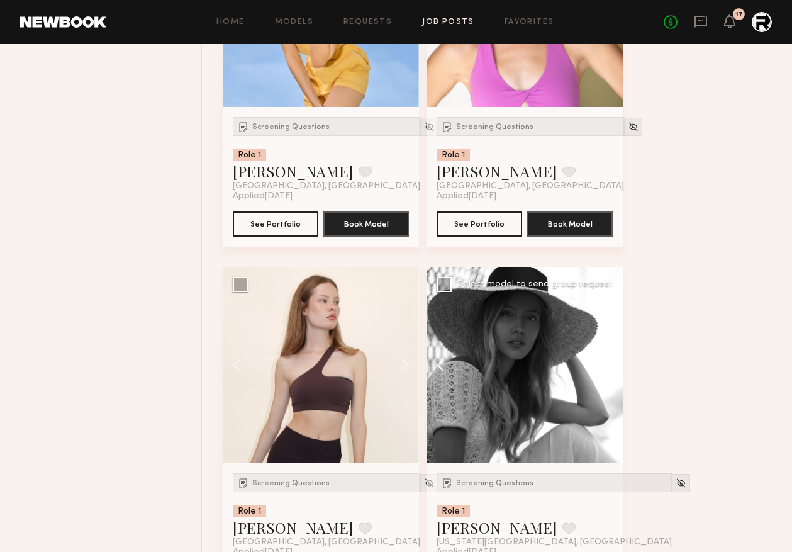
click at [437, 369] on button at bounding box center [447, 365] width 40 height 196
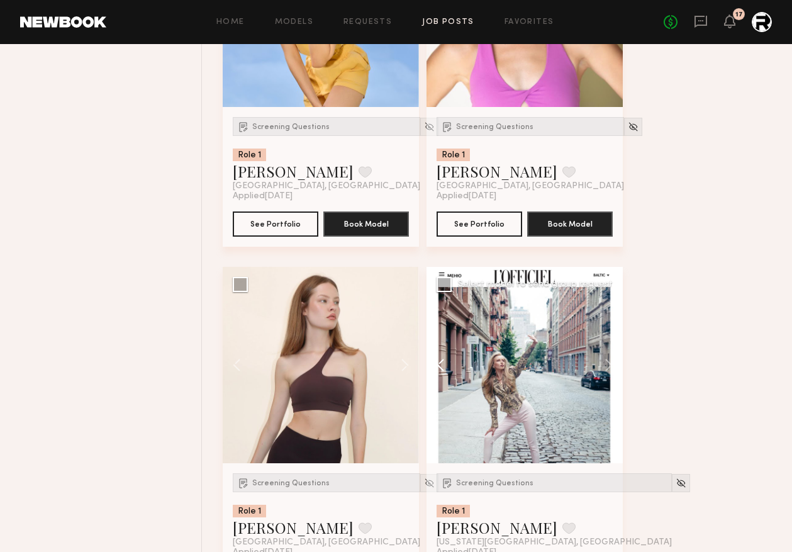
click at [437, 369] on button at bounding box center [447, 365] width 40 height 196
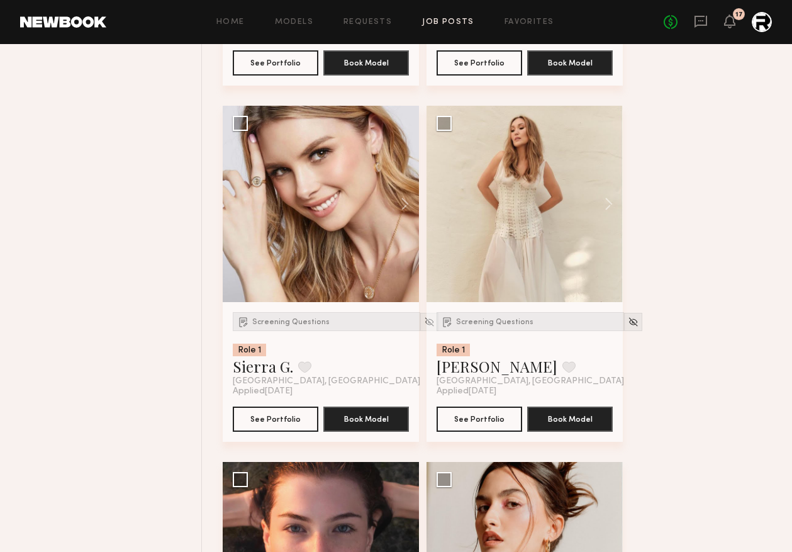
scroll to position [5466, 0]
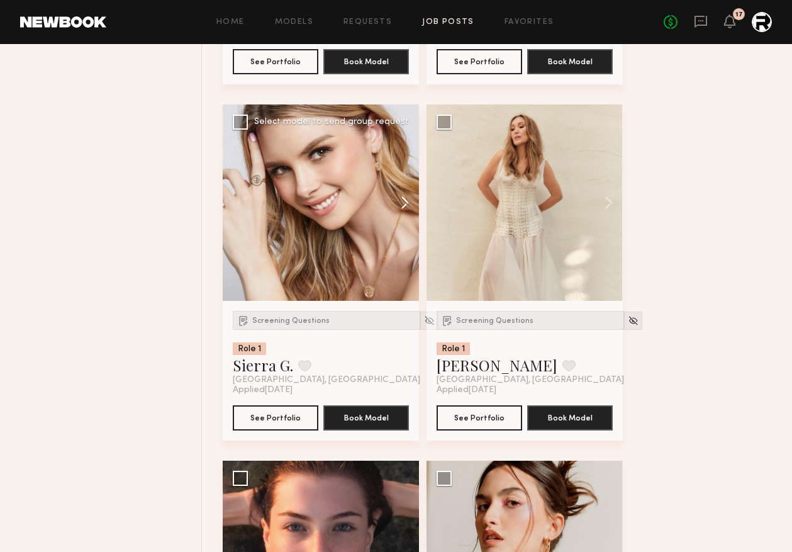
click at [405, 205] on button at bounding box center [399, 202] width 40 height 196
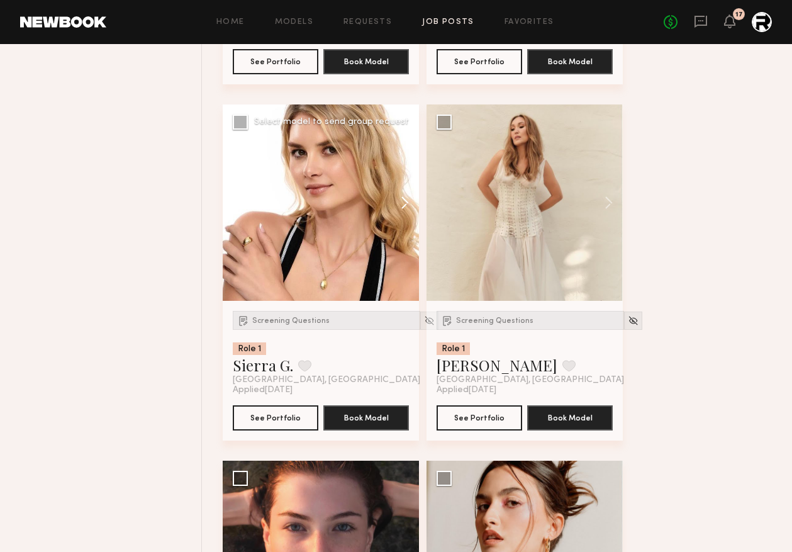
click at [405, 205] on button at bounding box center [399, 202] width 40 height 196
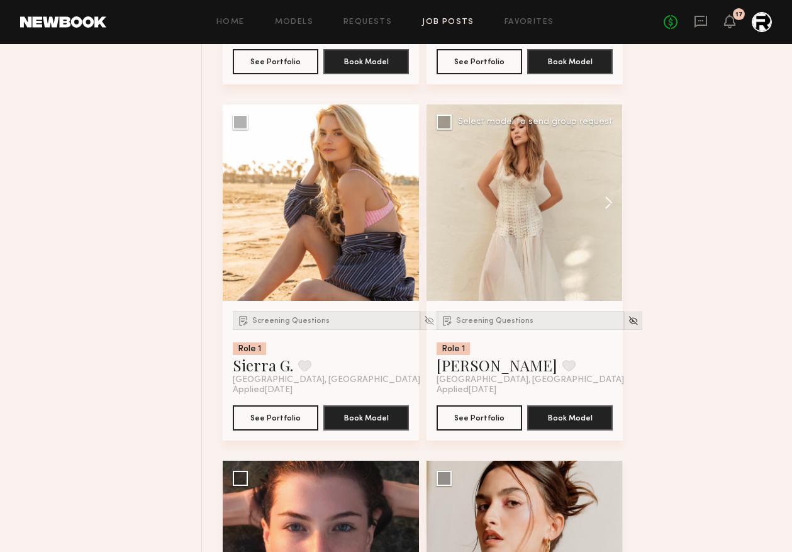
click at [607, 211] on button at bounding box center [603, 202] width 40 height 196
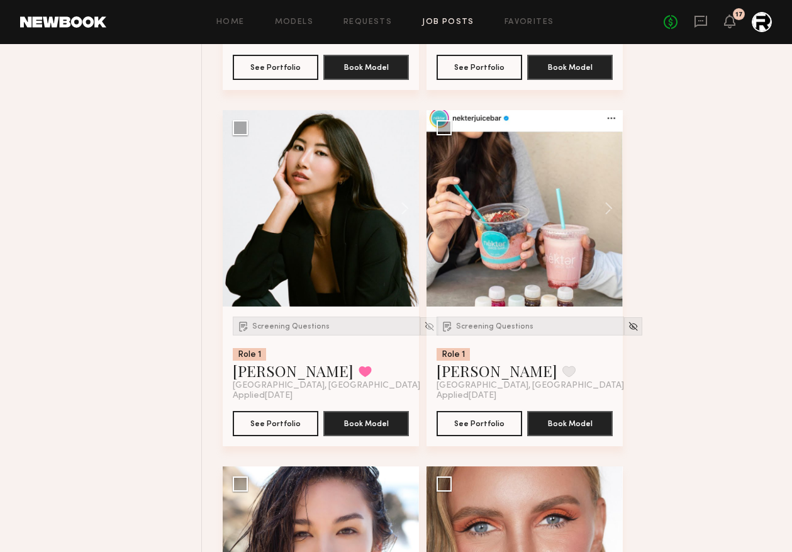
scroll to position [6175, 0]
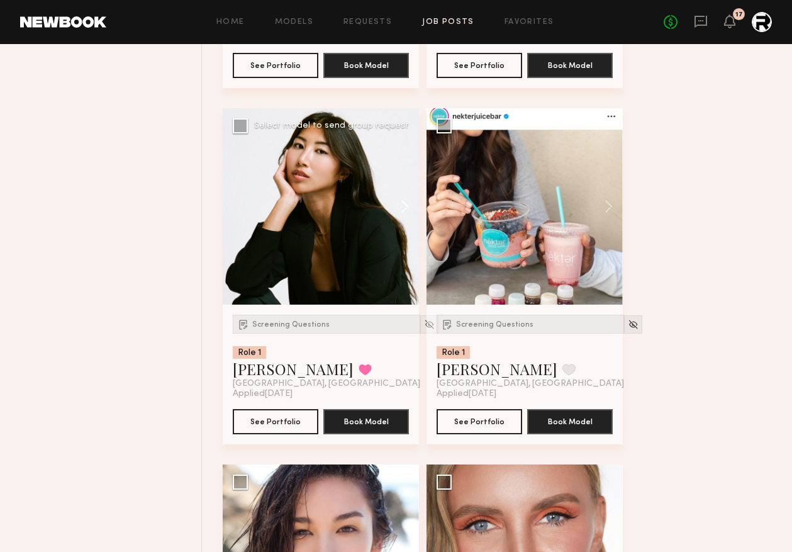
click at [403, 215] on button at bounding box center [399, 206] width 40 height 196
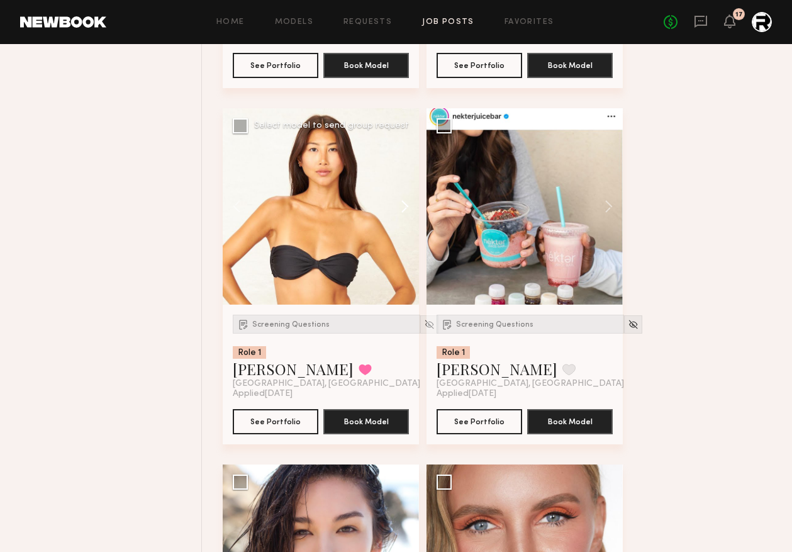
click at [403, 213] on button at bounding box center [399, 206] width 40 height 196
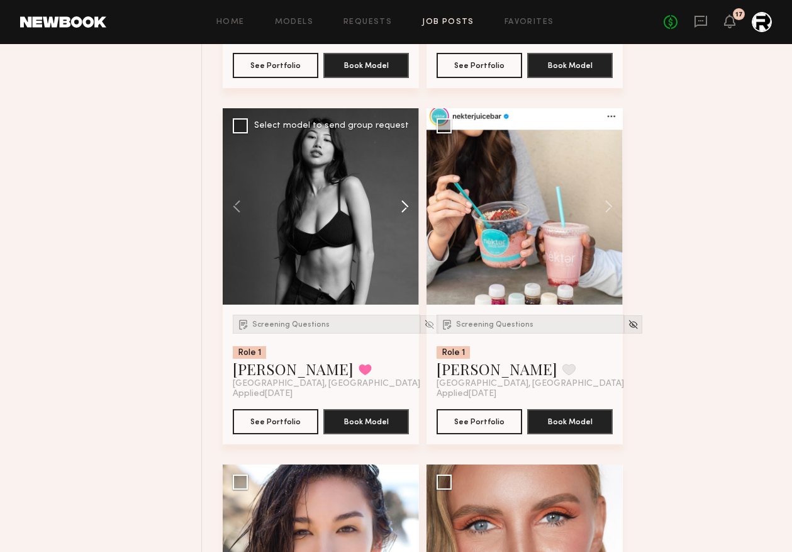
click at [403, 213] on button at bounding box center [399, 206] width 40 height 196
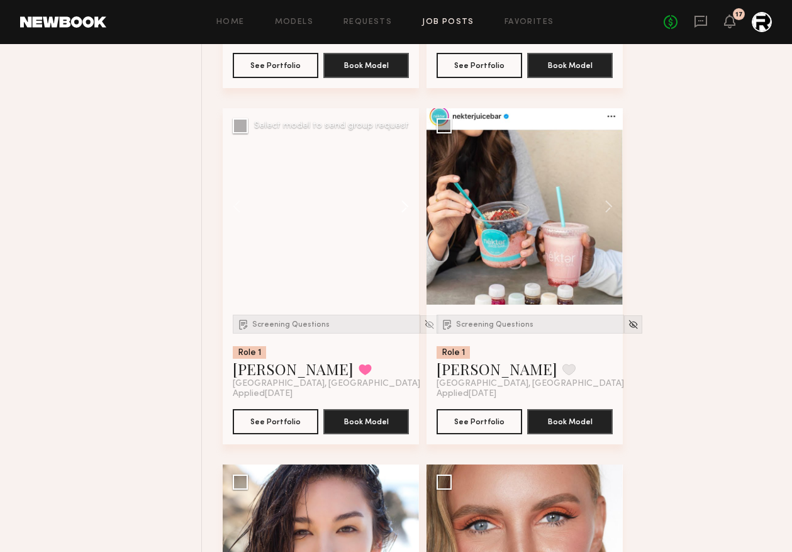
click at [403, 213] on button at bounding box center [399, 206] width 40 height 196
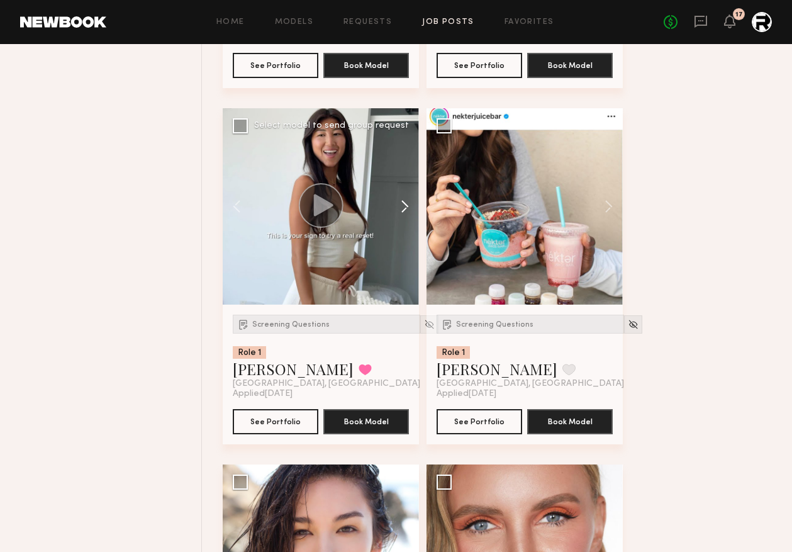
click at [403, 213] on button at bounding box center [399, 206] width 40 height 196
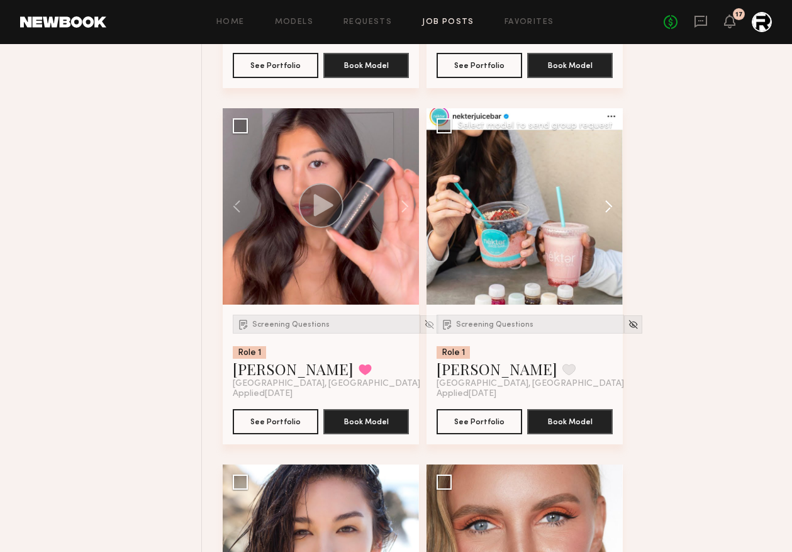
click at [609, 213] on button at bounding box center [603, 206] width 40 height 196
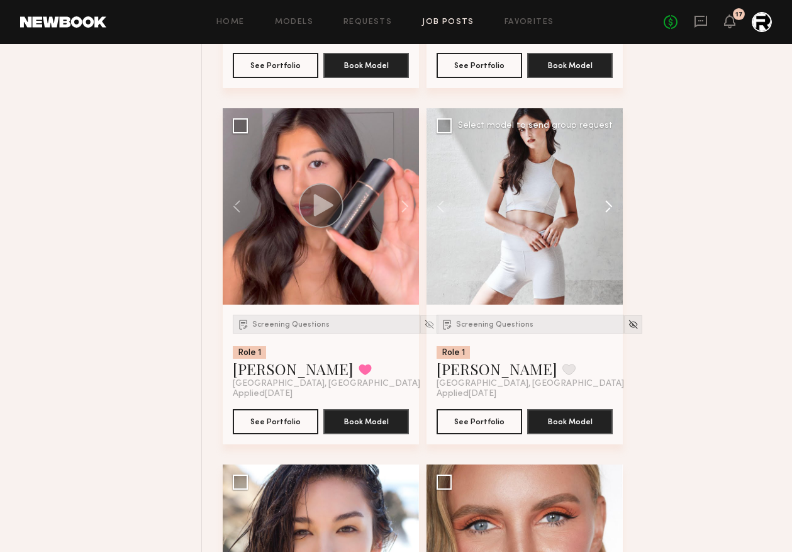
click at [609, 213] on button at bounding box center [603, 206] width 40 height 196
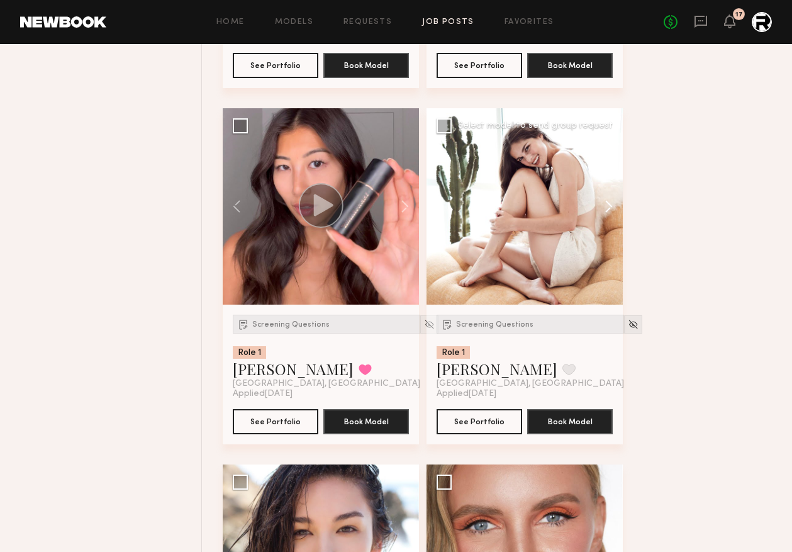
click at [609, 213] on button at bounding box center [603, 206] width 40 height 196
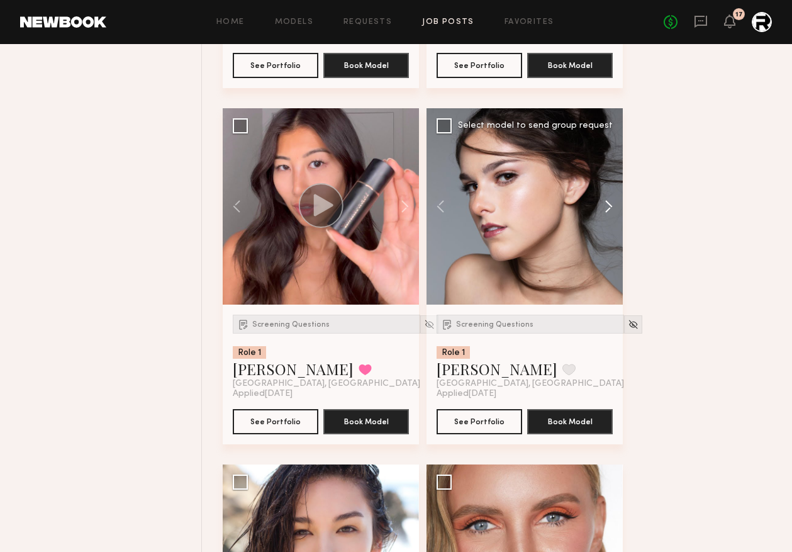
click at [609, 213] on button at bounding box center [603, 206] width 40 height 196
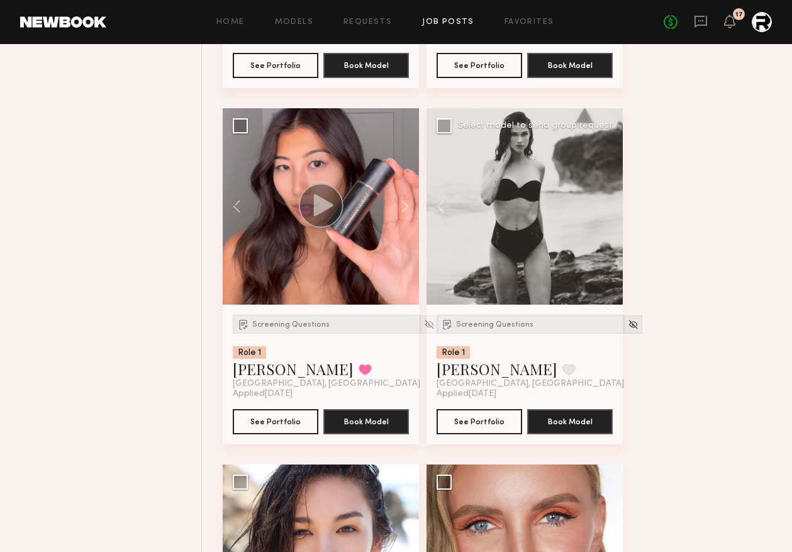
click at [609, 213] on div at bounding box center [525, 206] width 196 height 196
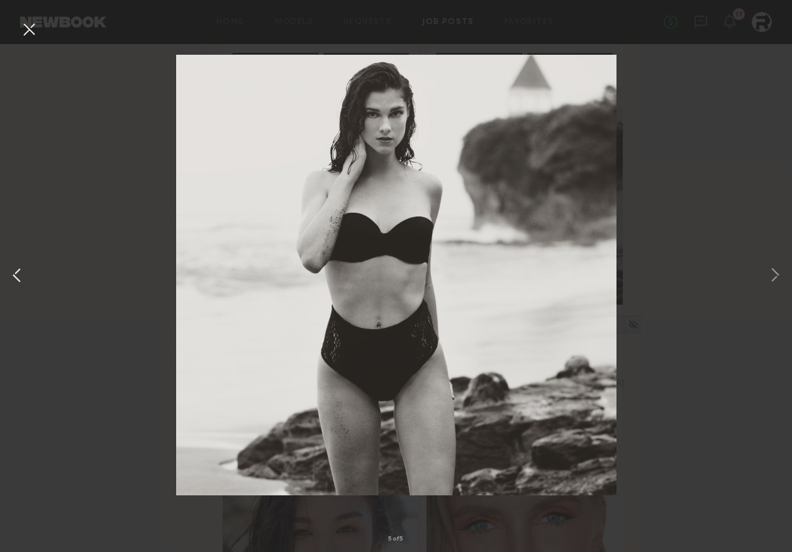
click at [20, 272] on button at bounding box center [16, 276] width 15 height 442
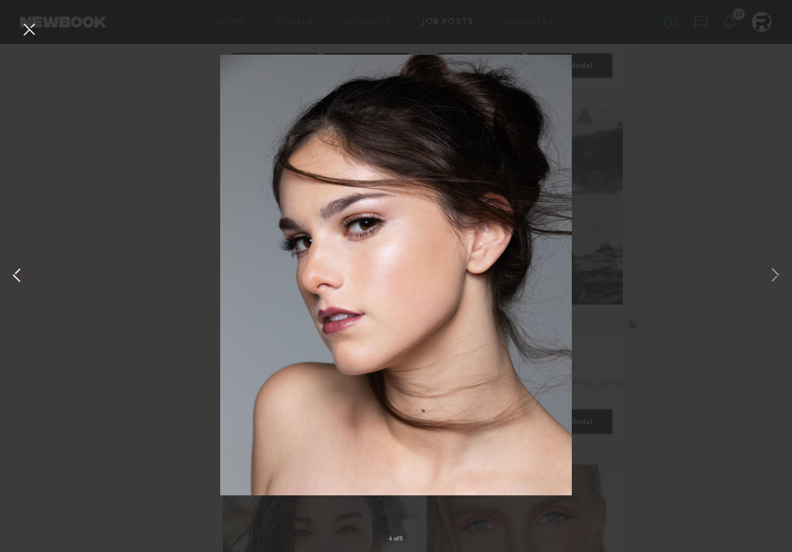
click at [20, 272] on button at bounding box center [16, 276] width 15 height 442
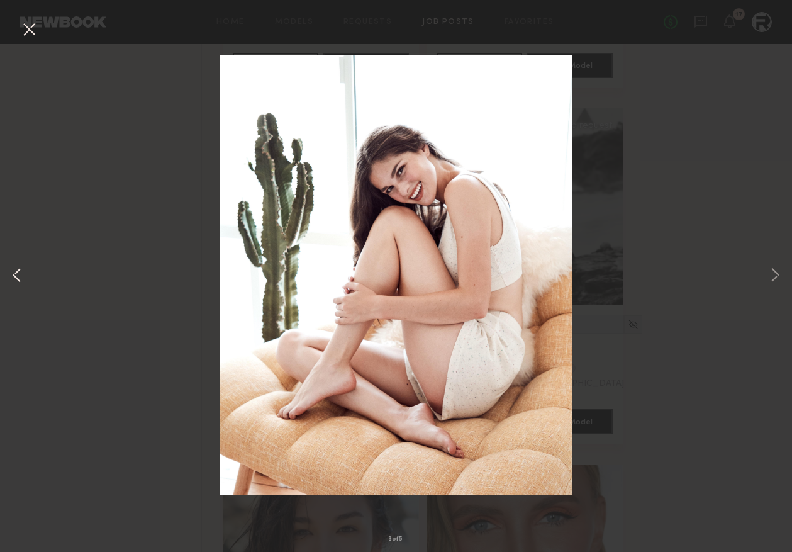
click at [20, 272] on button at bounding box center [16, 276] width 15 height 442
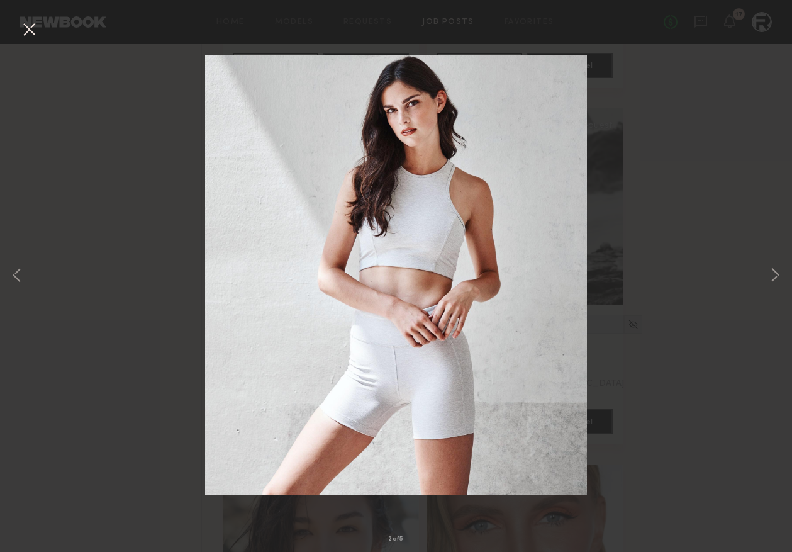
click at [58, 262] on div "2 of 5" at bounding box center [396, 276] width 792 height 552
click at [24, 18] on div "2 of 5" at bounding box center [396, 276] width 792 height 552
click at [31, 33] on button at bounding box center [29, 30] width 20 height 23
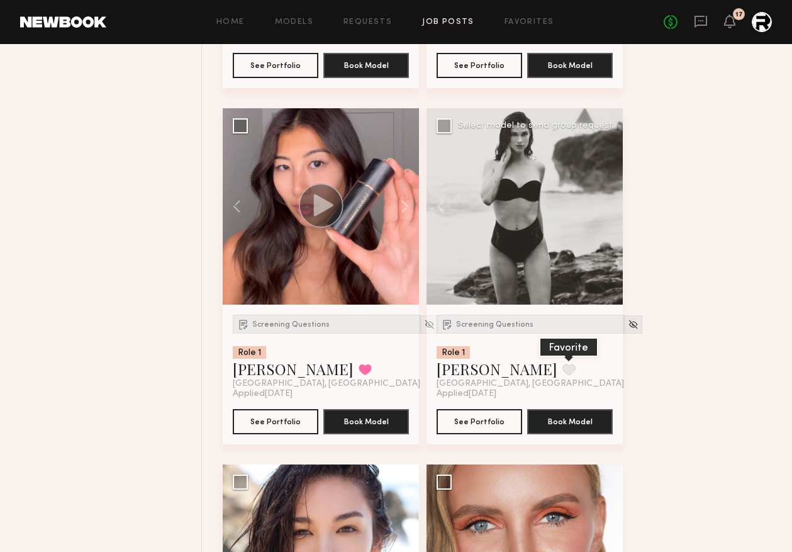
click at [563, 371] on button at bounding box center [569, 369] width 13 height 11
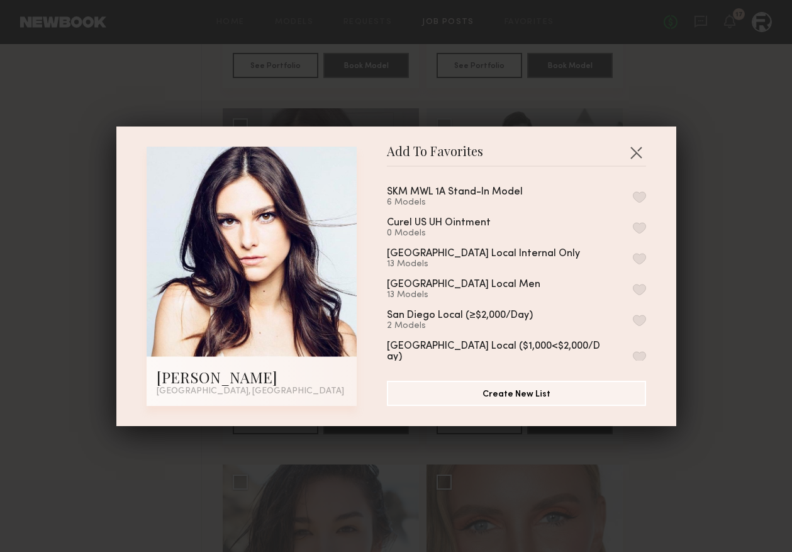
click at [639, 199] on button "button" at bounding box center [639, 196] width 13 height 11
click at [639, 150] on button "button" at bounding box center [636, 152] width 20 height 20
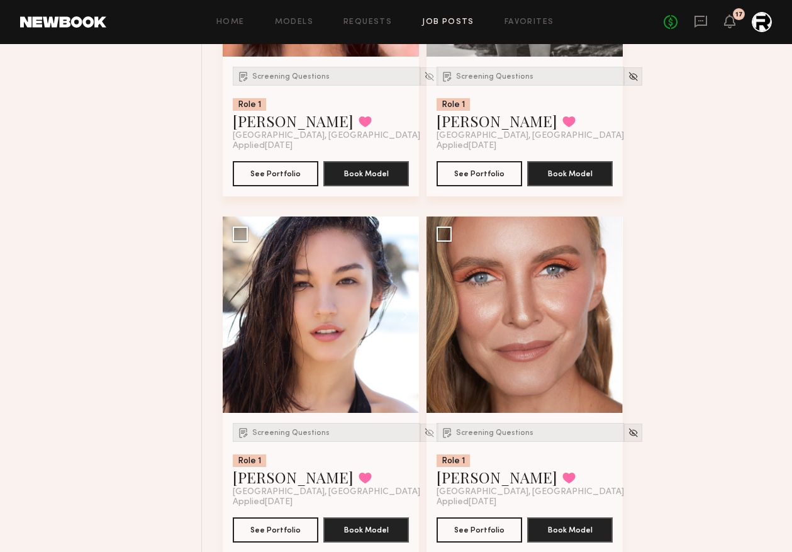
scroll to position [6424, 0]
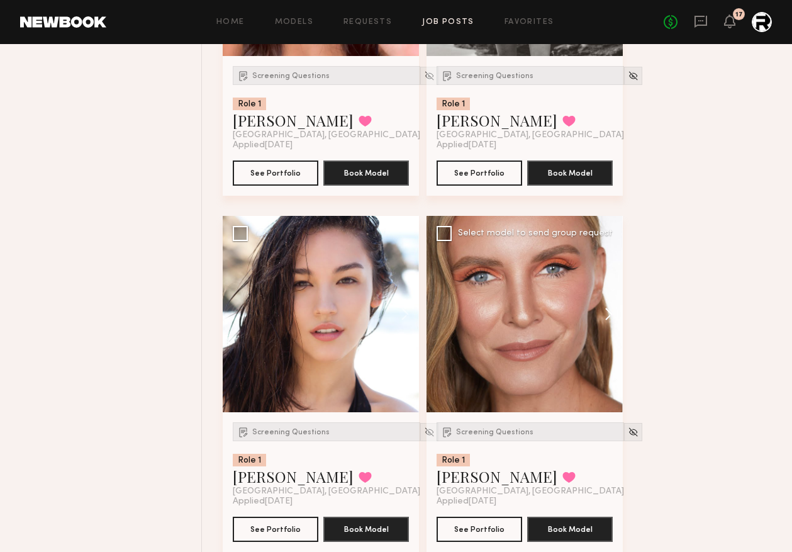
click at [607, 320] on button at bounding box center [603, 314] width 40 height 196
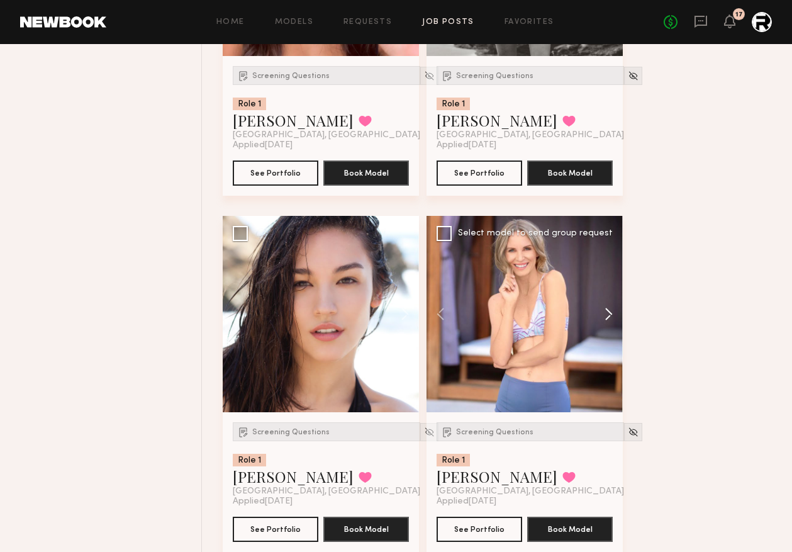
click at [608, 320] on button at bounding box center [603, 314] width 40 height 196
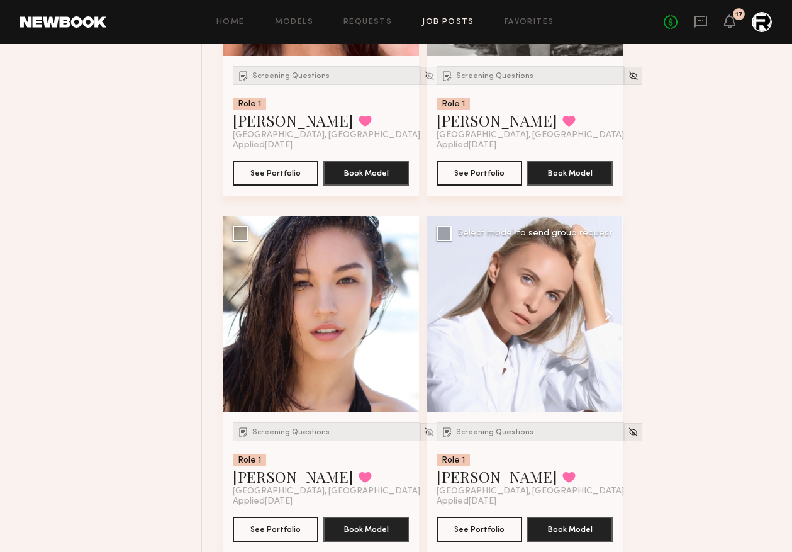
click at [608, 320] on button at bounding box center [603, 314] width 40 height 196
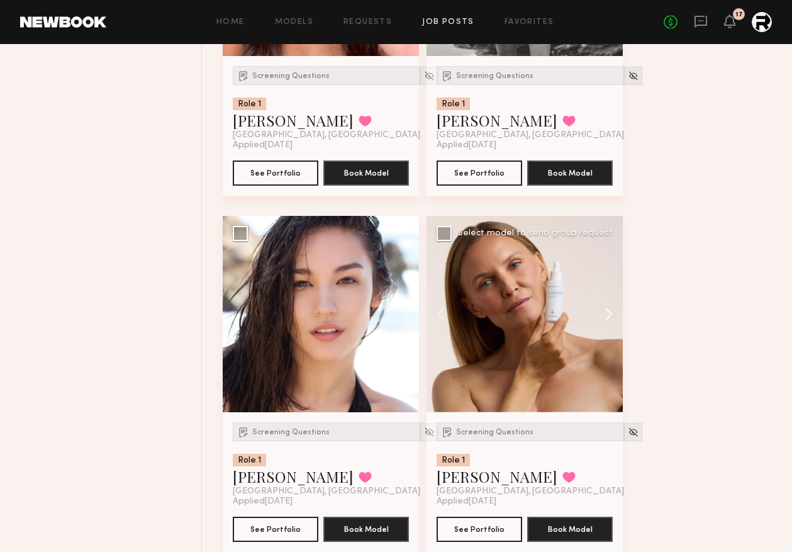
click at [608, 320] on button at bounding box center [603, 314] width 40 height 196
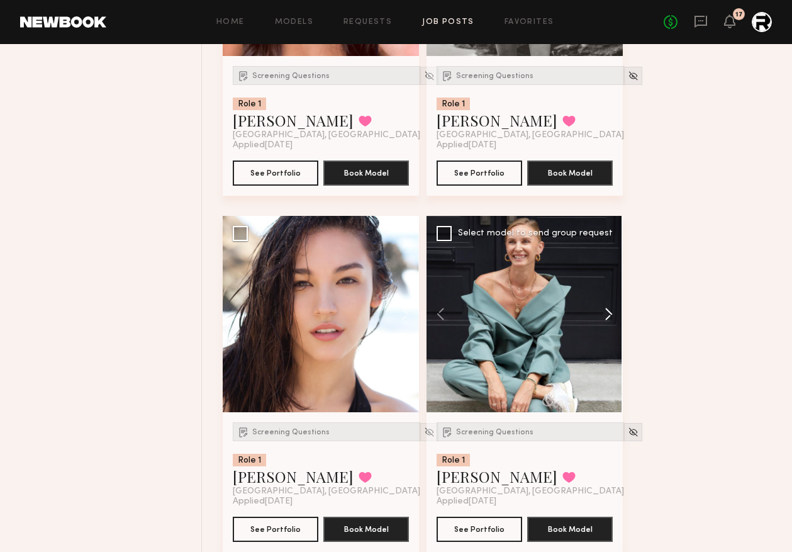
click at [608, 320] on button at bounding box center [603, 314] width 40 height 196
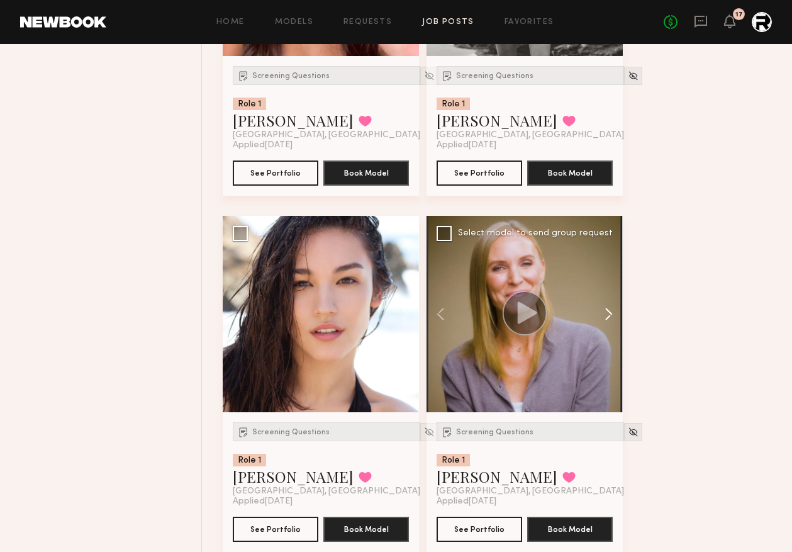
click at [608, 320] on button at bounding box center [603, 314] width 40 height 196
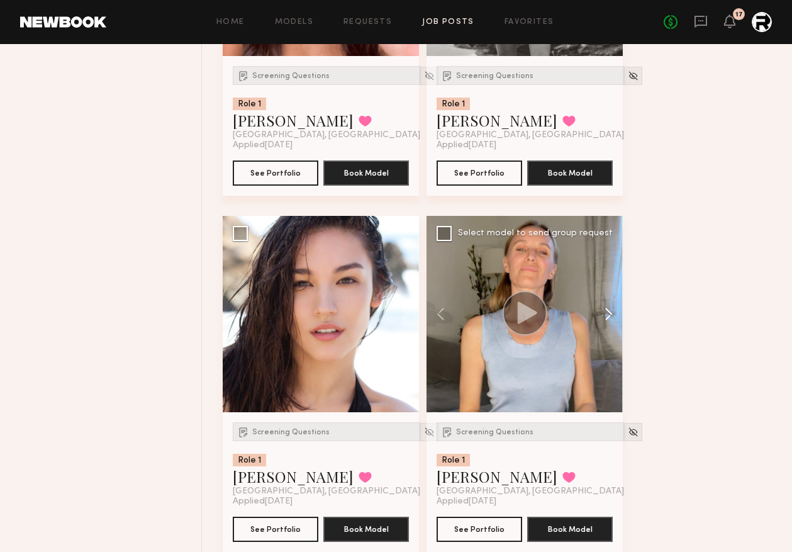
click at [608, 320] on button at bounding box center [603, 314] width 40 height 196
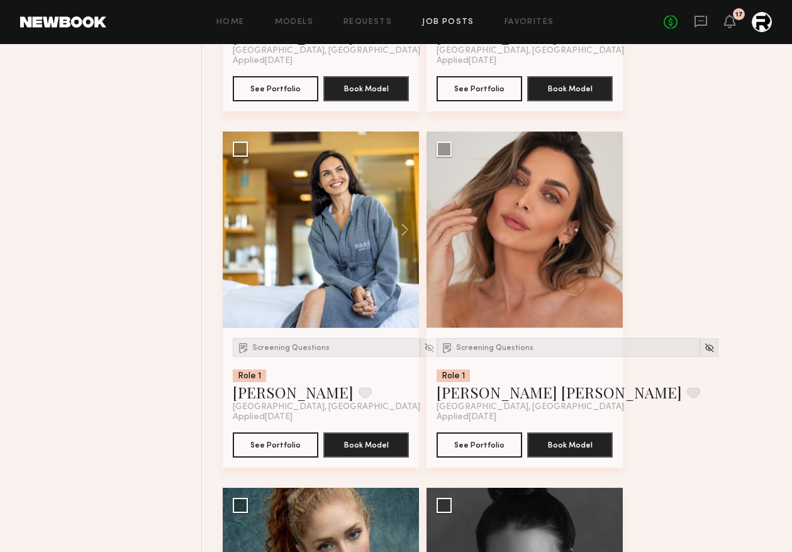
scroll to position [6867, 0]
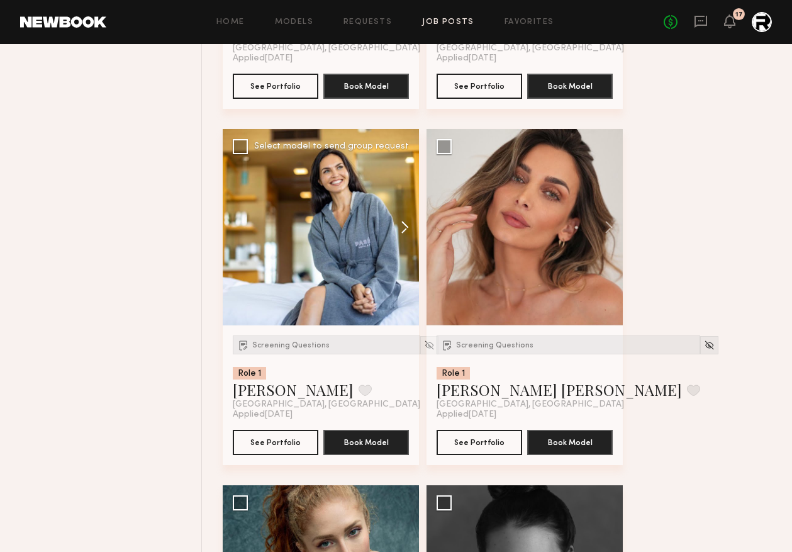
click at [407, 236] on button at bounding box center [399, 227] width 40 height 196
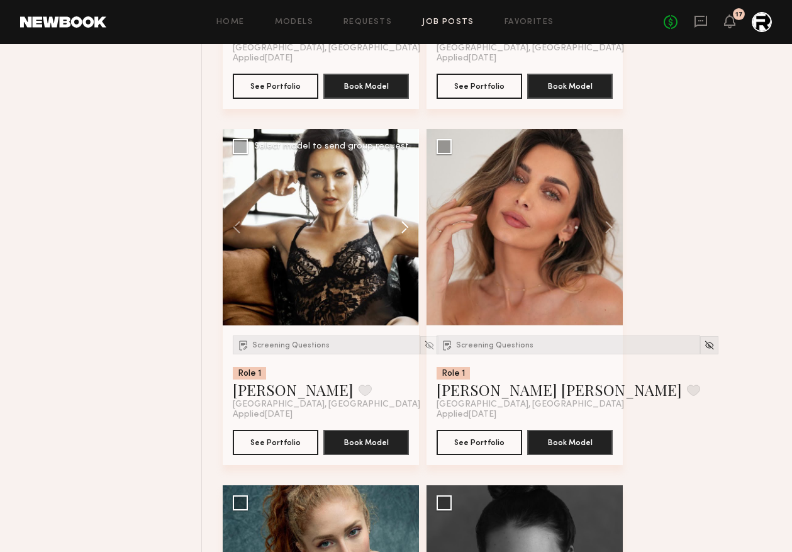
click at [407, 236] on button at bounding box center [399, 227] width 40 height 196
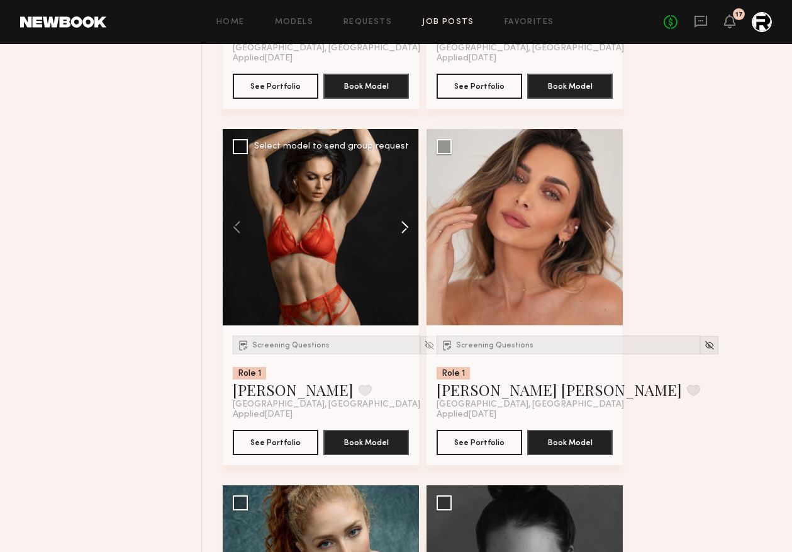
click at [407, 236] on button at bounding box center [399, 227] width 40 height 196
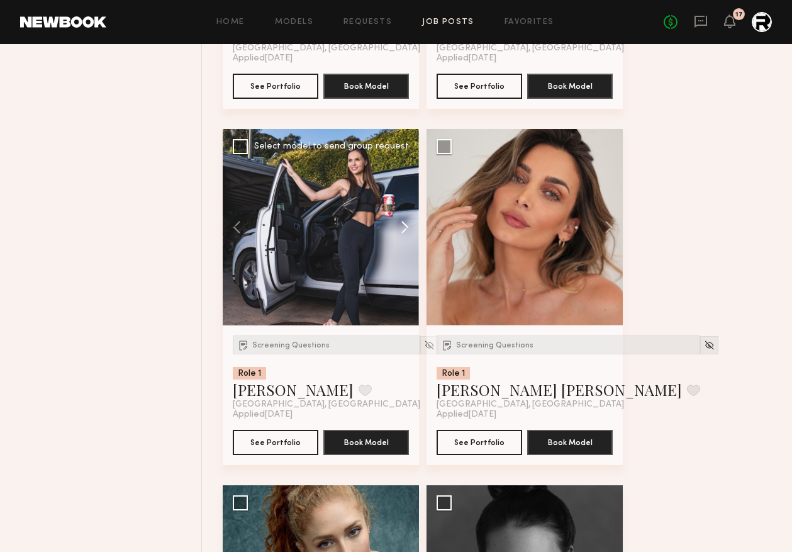
click at [407, 236] on button at bounding box center [399, 227] width 40 height 196
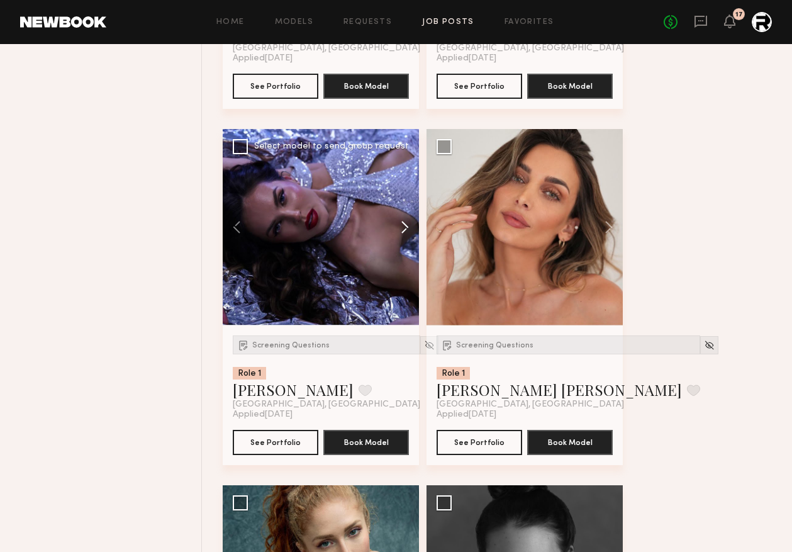
click at [407, 236] on button at bounding box center [399, 227] width 40 height 196
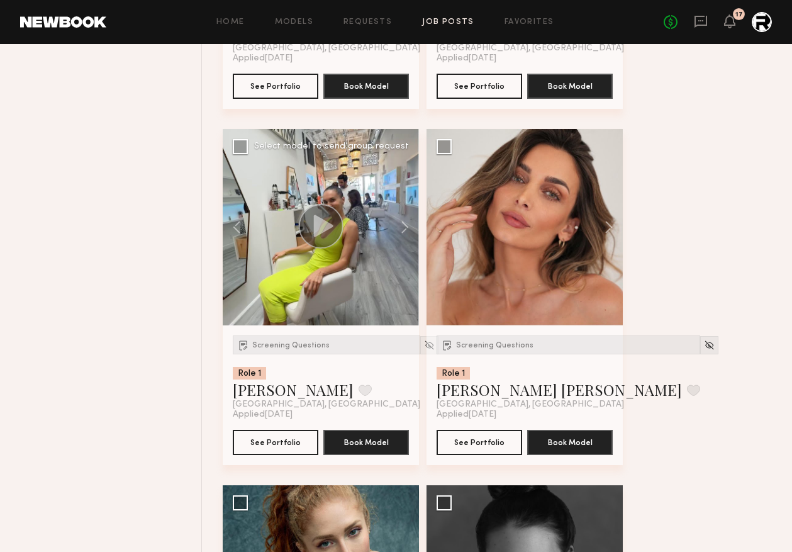
click at [324, 242] on circle at bounding box center [321, 226] width 45 height 45
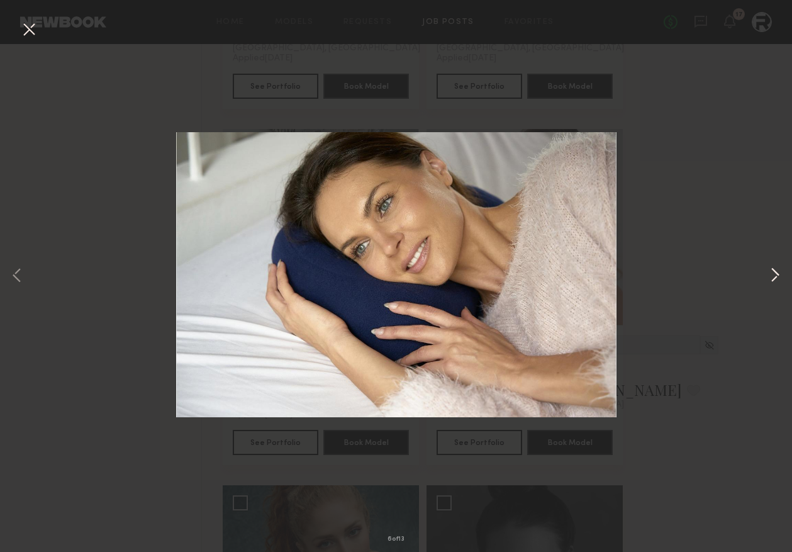
click at [770, 273] on button at bounding box center [775, 276] width 15 height 442
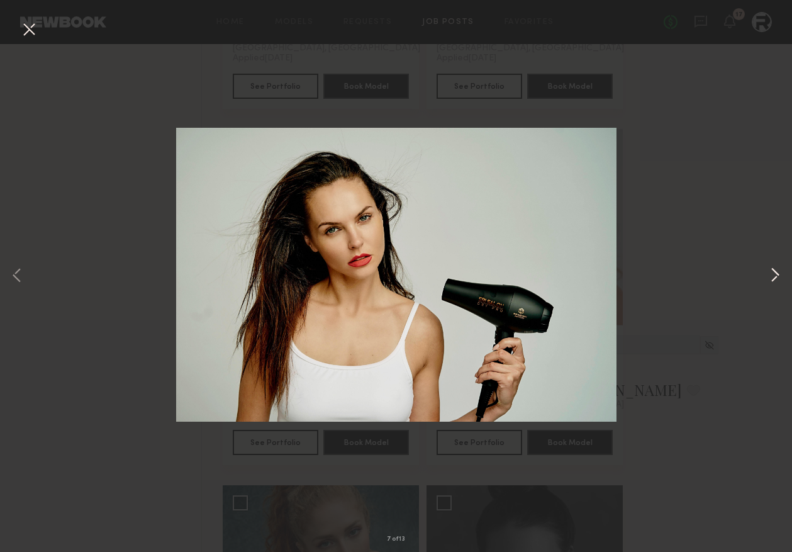
click at [772, 274] on button at bounding box center [775, 276] width 15 height 442
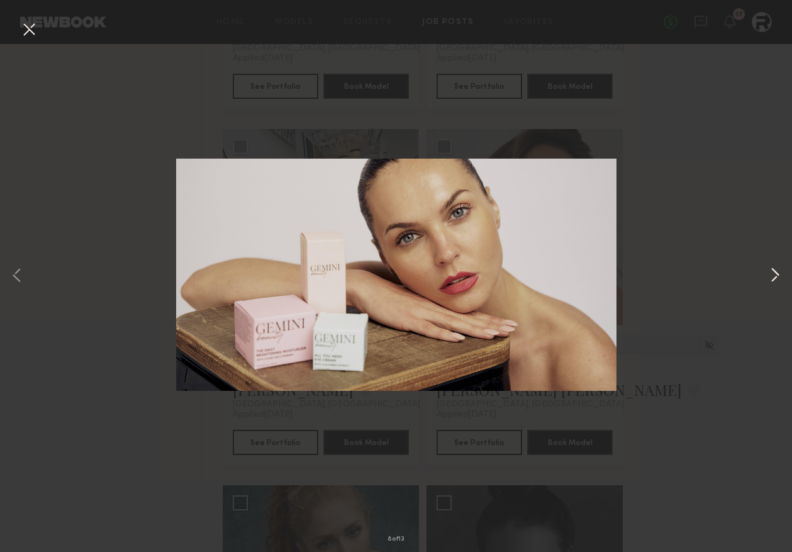
click at [773, 273] on button at bounding box center [775, 276] width 15 height 442
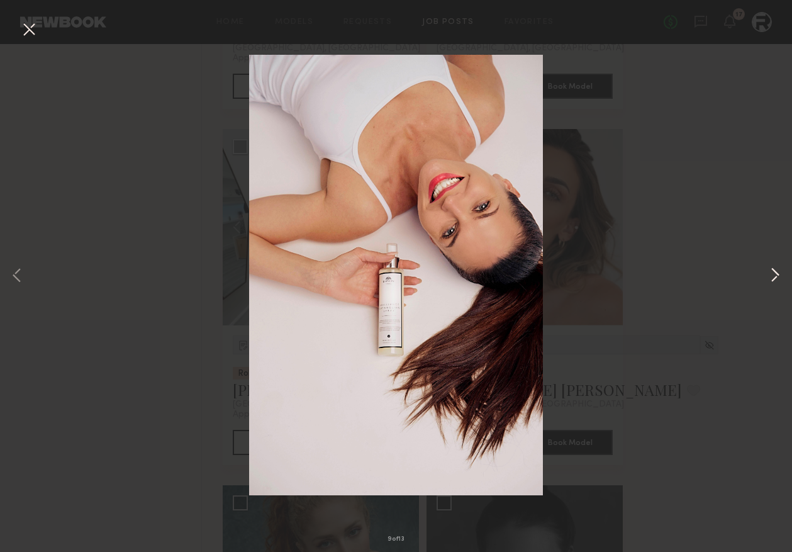
click at [775, 273] on button at bounding box center [775, 276] width 15 height 442
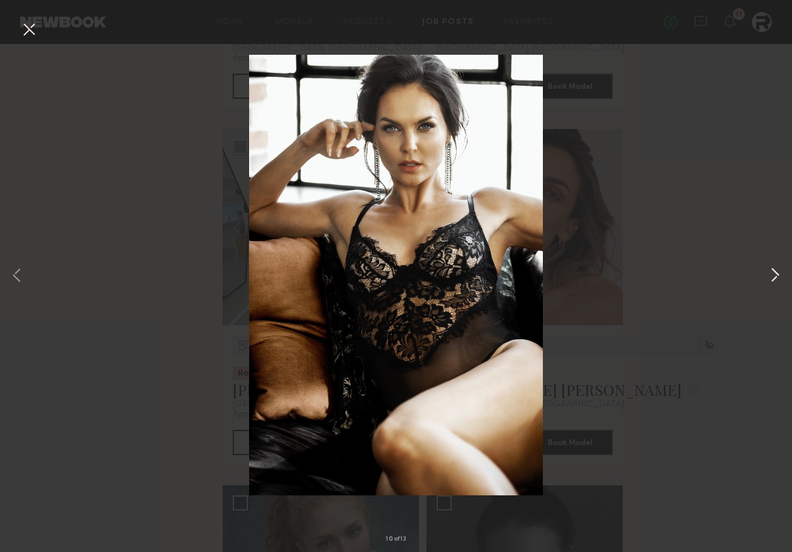
click at [775, 273] on button at bounding box center [775, 276] width 15 height 442
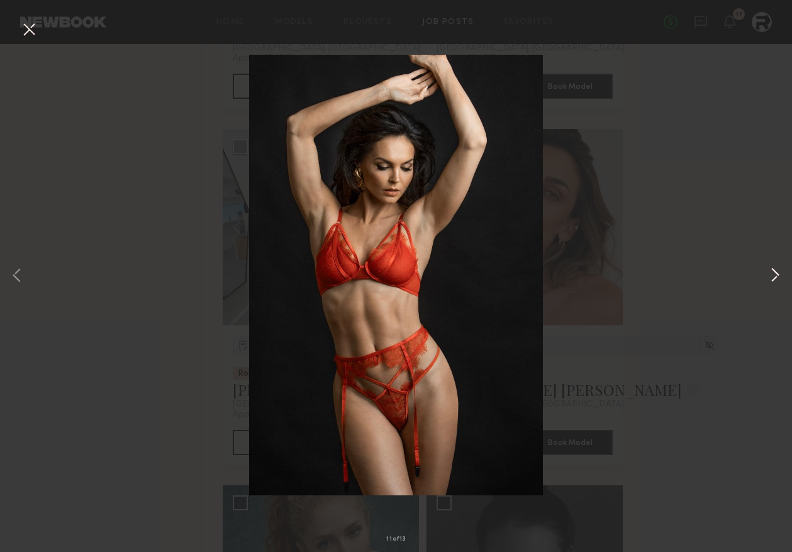
click at [775, 273] on button at bounding box center [775, 276] width 15 height 442
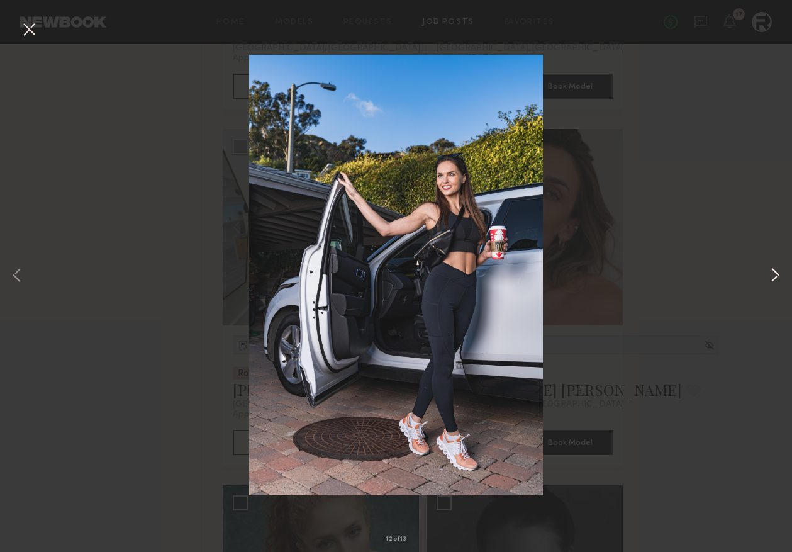
click at [775, 273] on button at bounding box center [775, 276] width 15 height 442
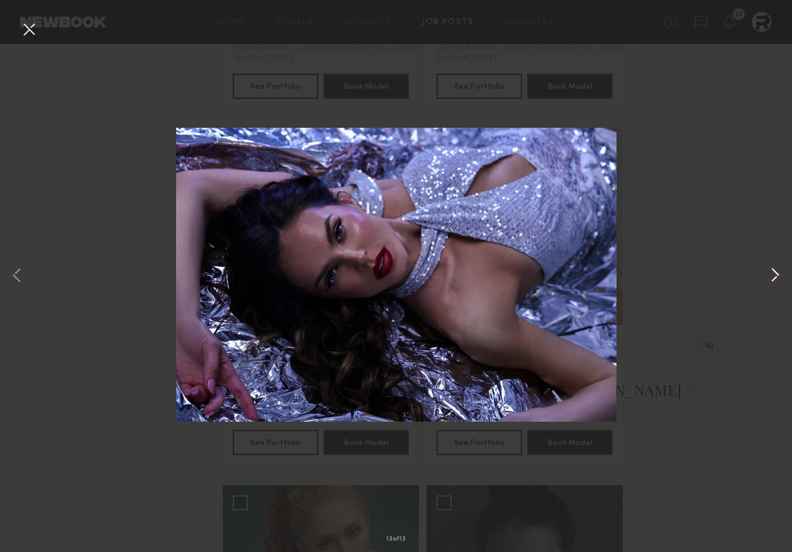
click at [775, 273] on button at bounding box center [775, 276] width 15 height 442
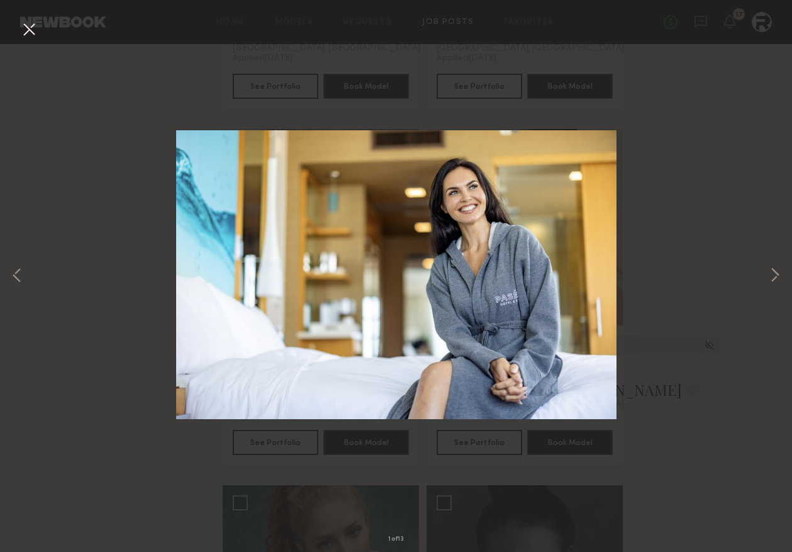
click at [714, 232] on div "1 of 13" at bounding box center [396, 276] width 792 height 552
click at [673, 49] on div "1 of 13" at bounding box center [396, 276] width 792 height 552
click at [30, 21] on button at bounding box center [29, 30] width 20 height 23
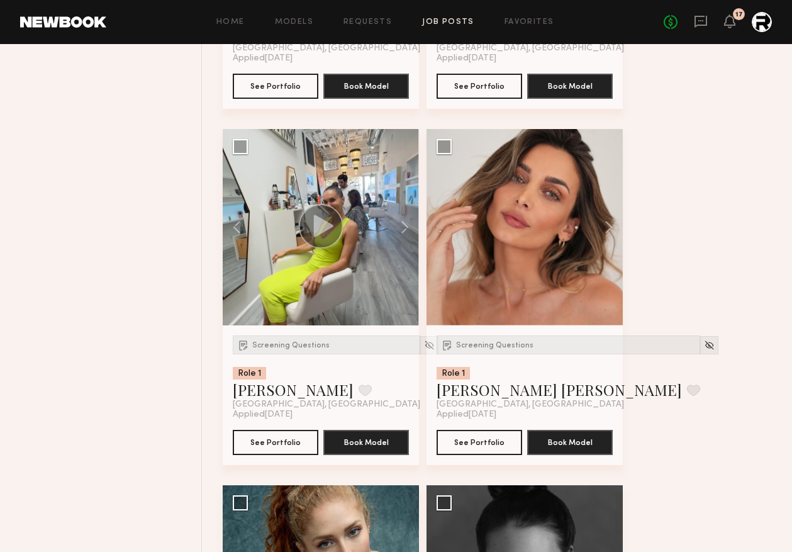
scroll to position [6868, 0]
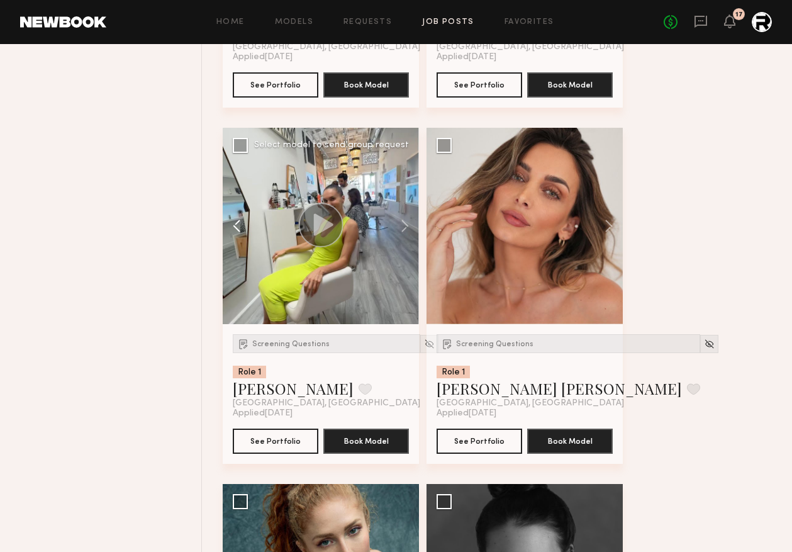
click at [240, 231] on button at bounding box center [243, 226] width 40 height 196
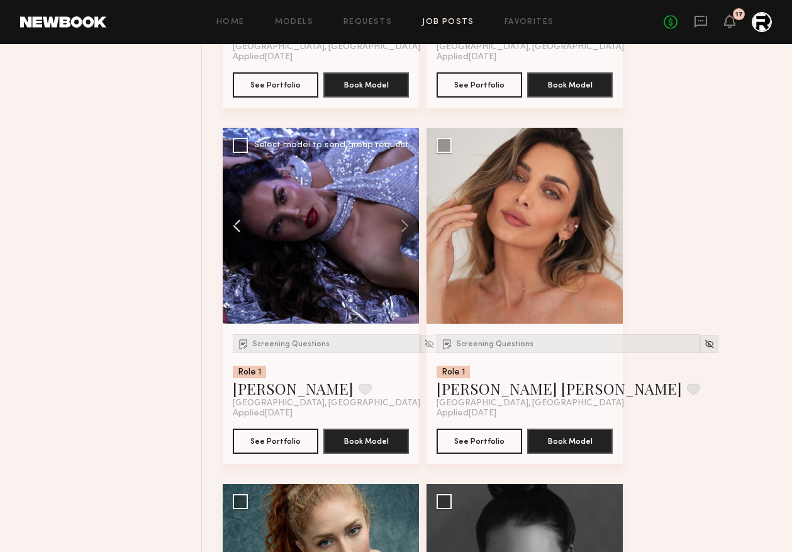
click at [240, 231] on button at bounding box center [243, 226] width 40 height 196
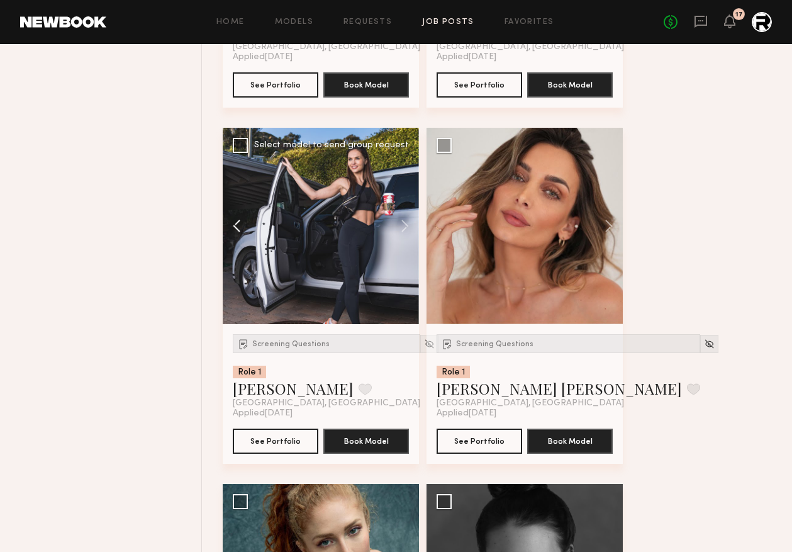
click at [240, 231] on button at bounding box center [243, 226] width 40 height 196
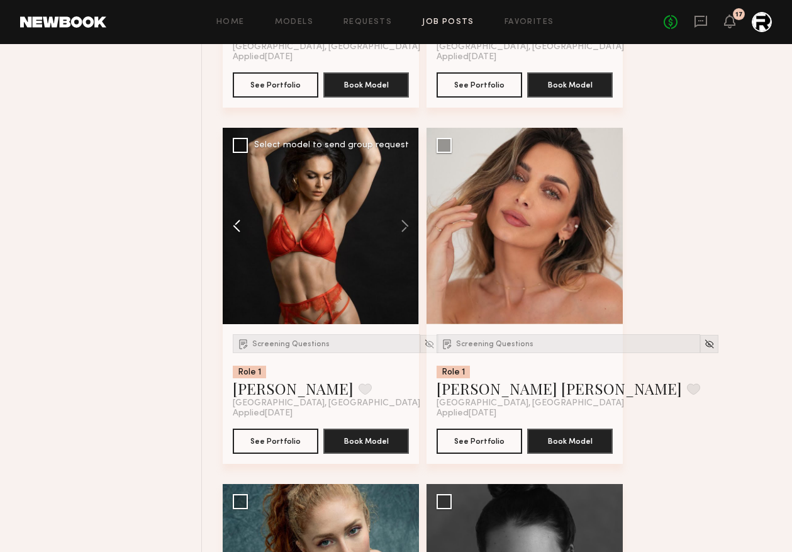
click at [240, 231] on button at bounding box center [243, 226] width 40 height 196
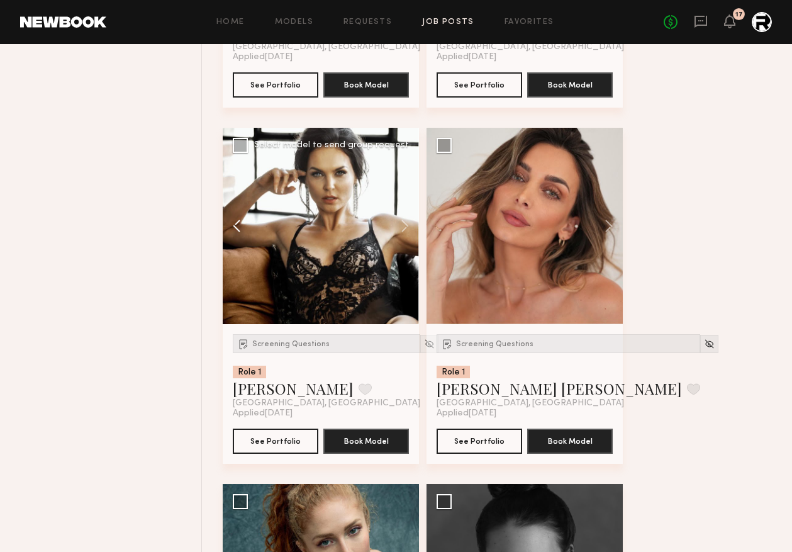
click at [240, 231] on button at bounding box center [243, 226] width 40 height 196
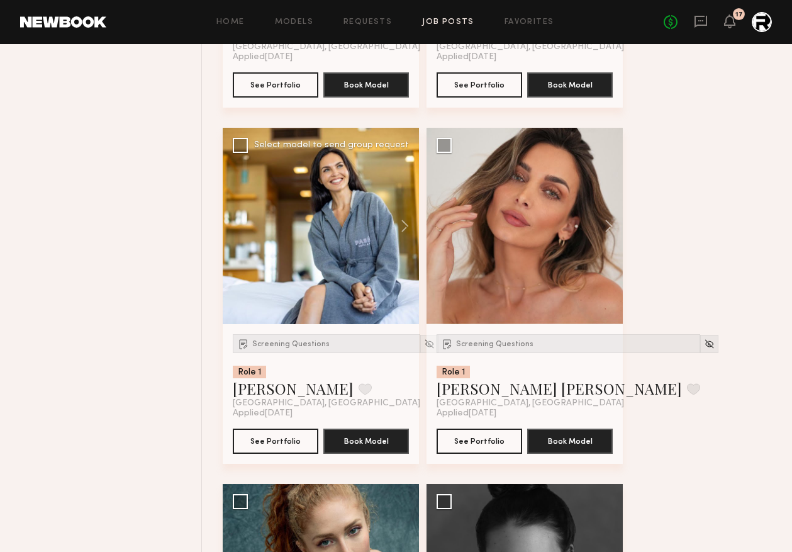
click at [240, 231] on div at bounding box center [321, 226] width 196 height 196
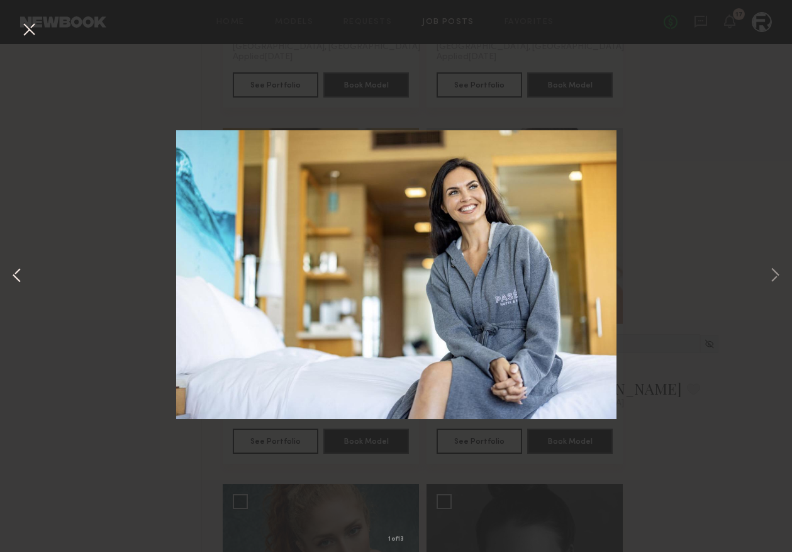
click at [13, 288] on button at bounding box center [16, 276] width 15 height 442
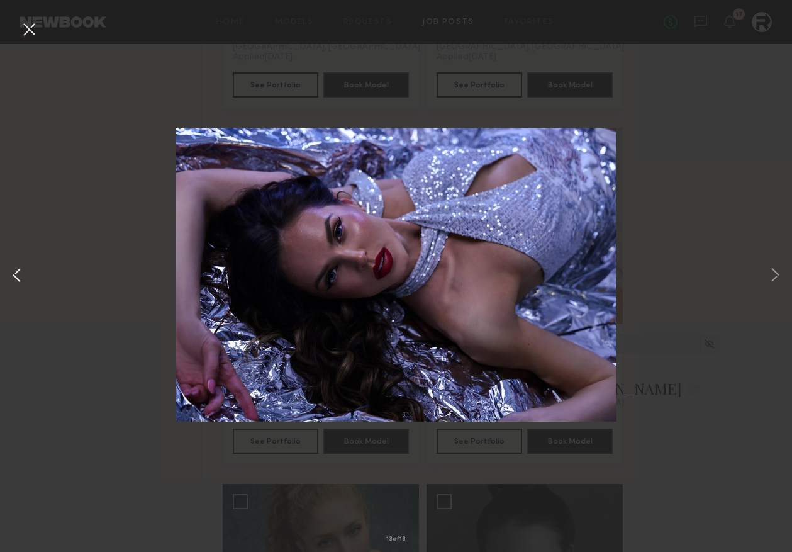
click at [13, 270] on button at bounding box center [16, 276] width 15 height 442
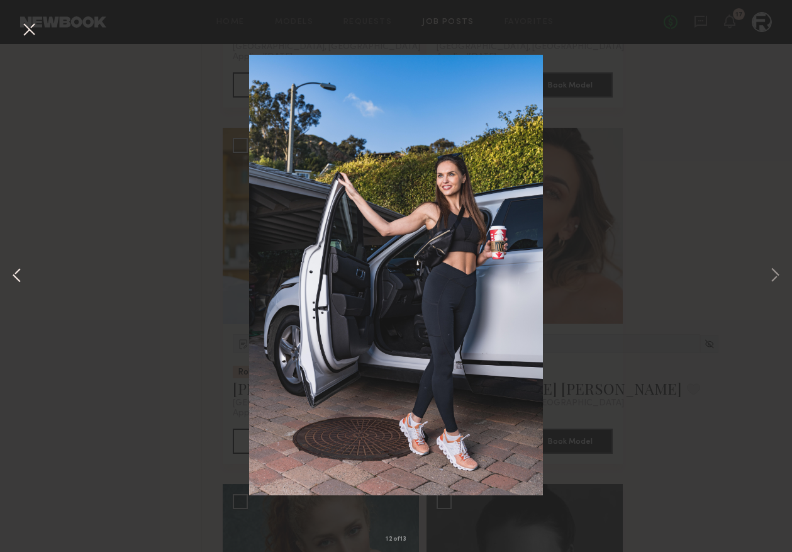
click at [13, 270] on button at bounding box center [16, 276] width 15 height 442
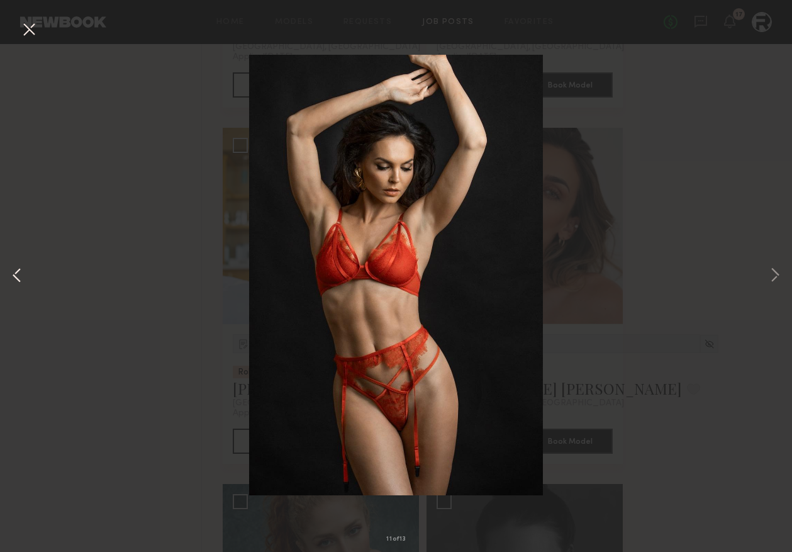
click at [13, 270] on button at bounding box center [16, 276] width 15 height 442
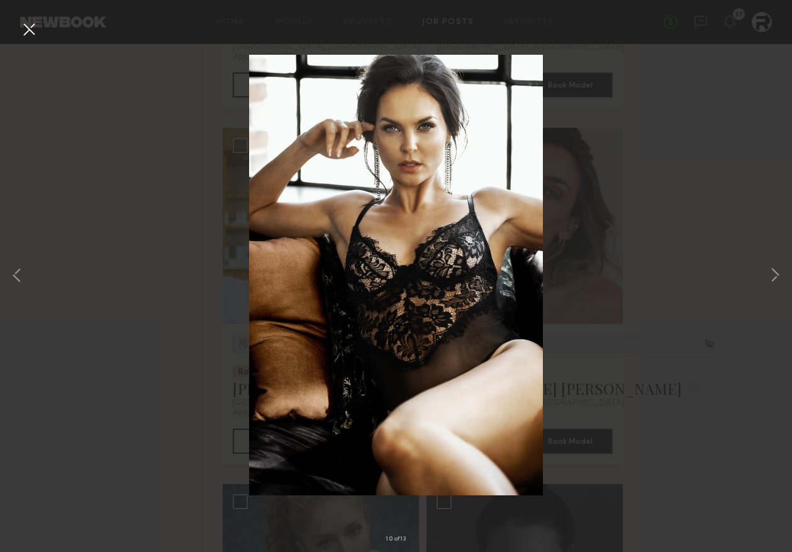
click at [21, 40] on button at bounding box center [29, 30] width 20 height 23
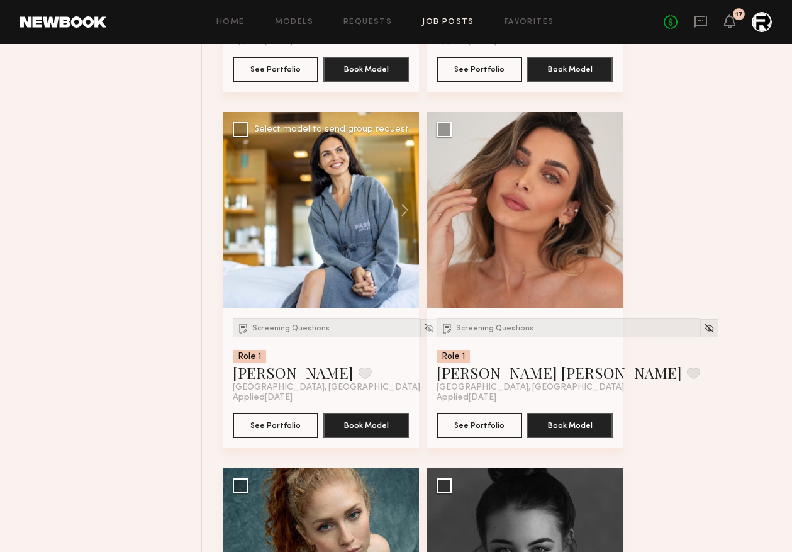
scroll to position [6858, 0]
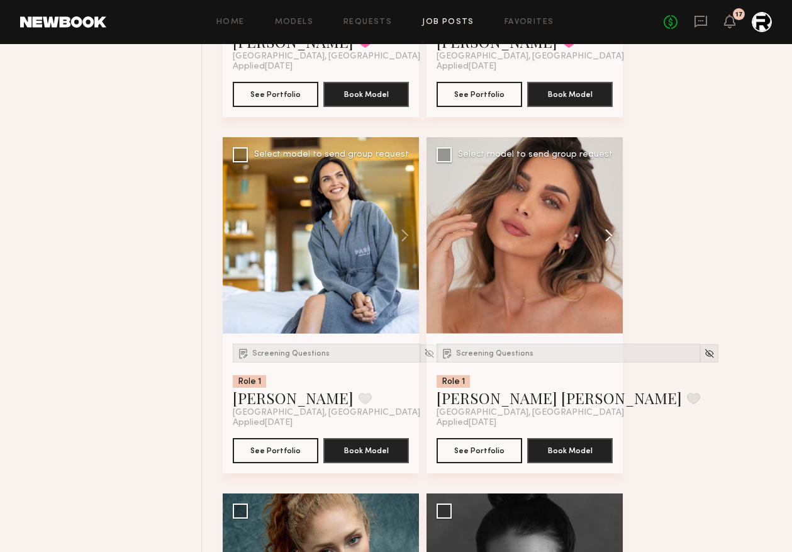
click at [608, 243] on button at bounding box center [603, 235] width 40 height 196
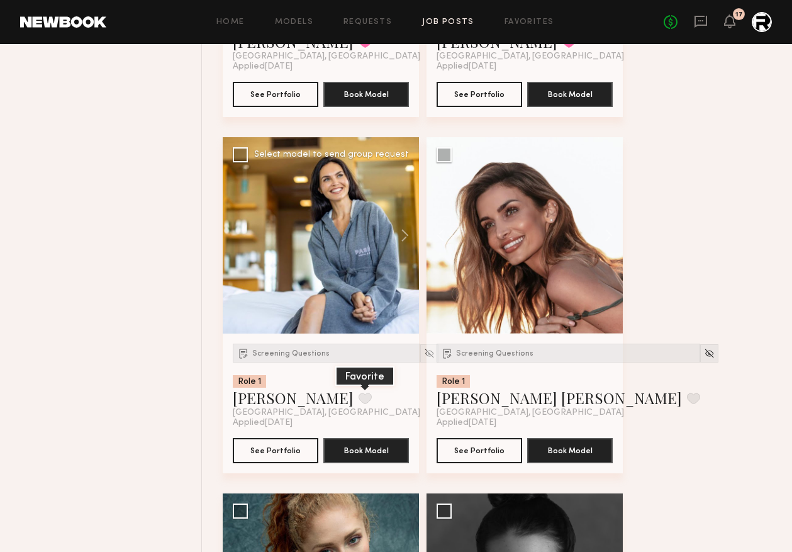
click at [359, 404] on button at bounding box center [365, 398] width 13 height 11
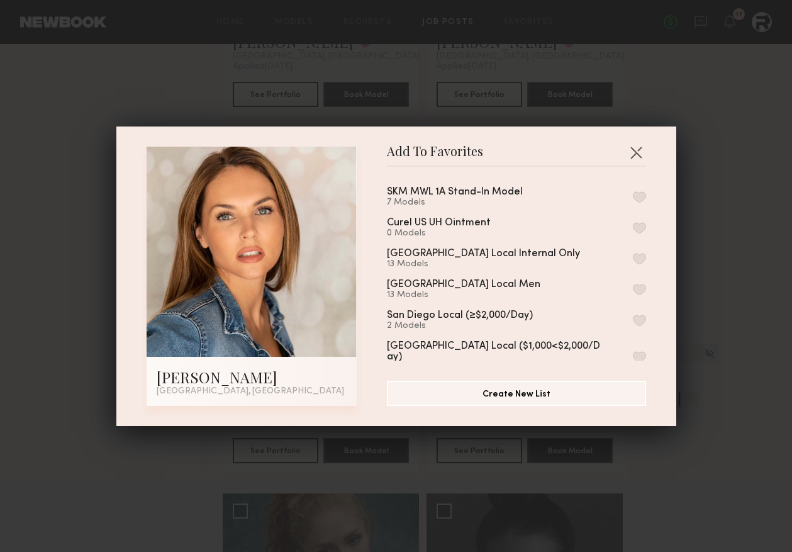
click at [635, 197] on button "button" at bounding box center [639, 196] width 13 height 11
click at [717, 133] on div "Add To Favorites Anna O. Los Angeles, CA Add To Favorites SKM MWL 1A Stand-In M…" at bounding box center [396, 276] width 792 height 552
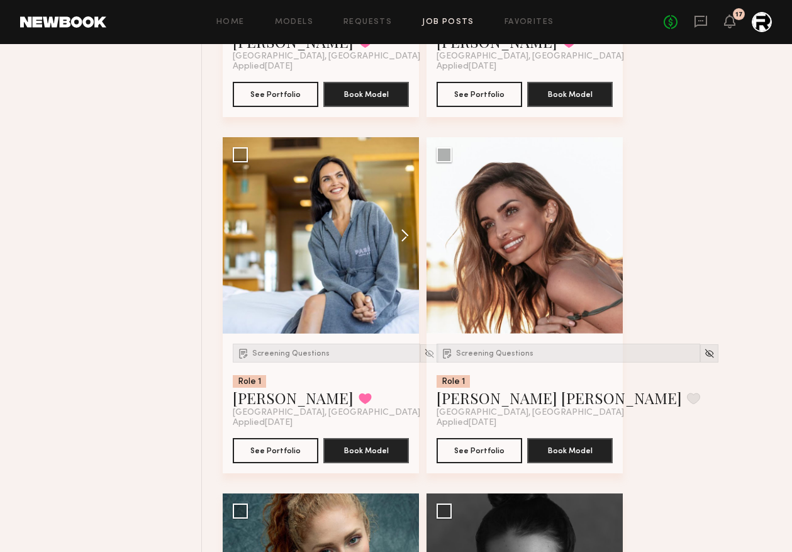
click at [407, 240] on button at bounding box center [399, 235] width 40 height 196
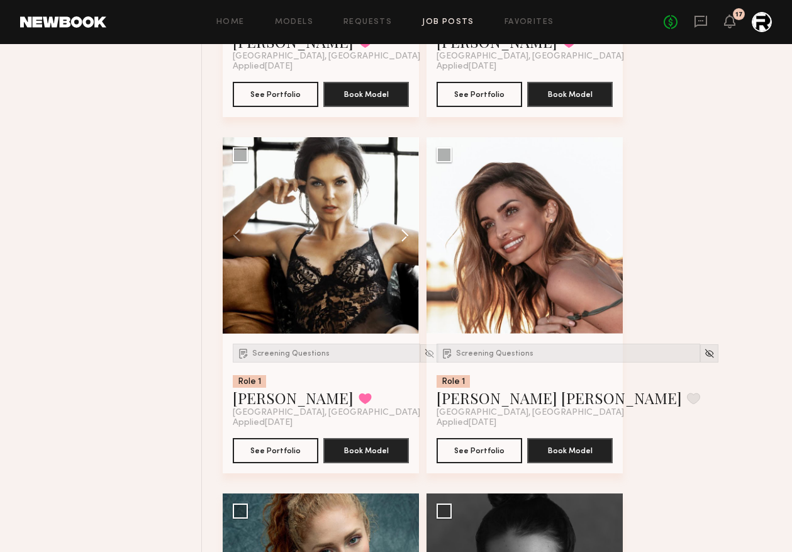
click at [407, 240] on button at bounding box center [399, 235] width 40 height 196
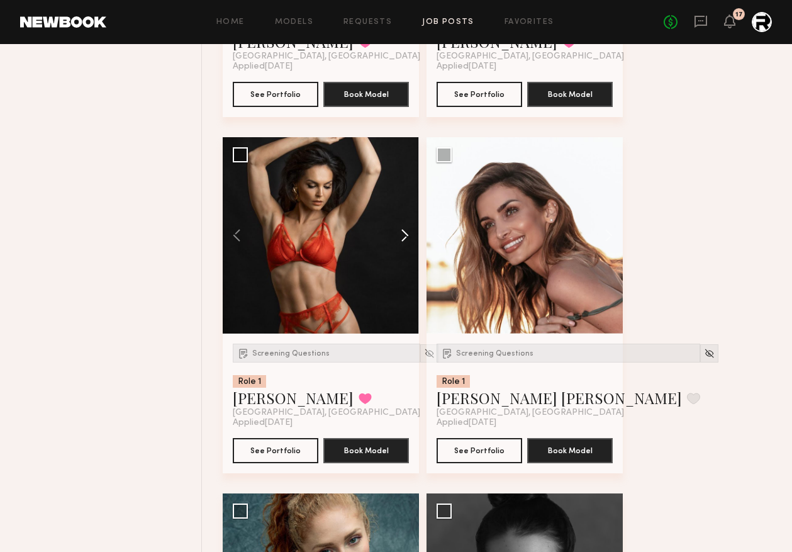
click at [407, 240] on button at bounding box center [399, 235] width 40 height 196
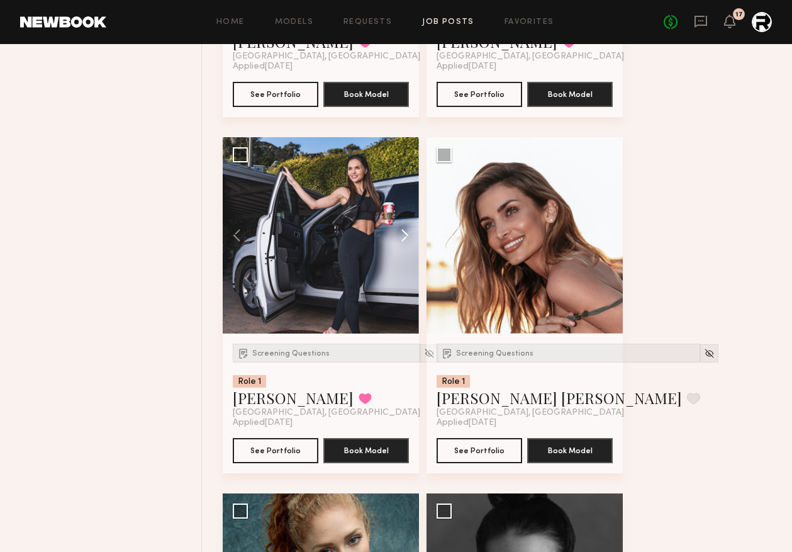
click at [407, 240] on button at bounding box center [399, 235] width 40 height 196
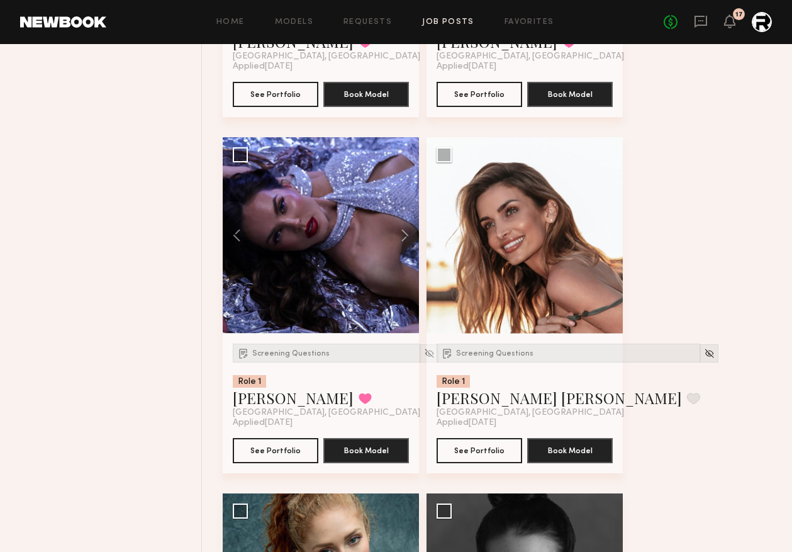
click at [364, 208] on div at bounding box center [321, 235] width 196 height 196
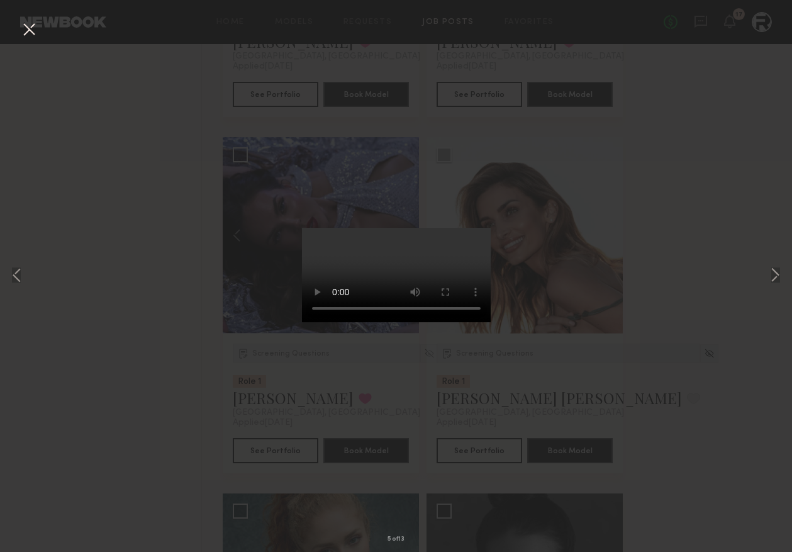
click at [198, 233] on div "5 of 13" at bounding box center [396, 276] width 792 height 552
click at [25, 25] on button at bounding box center [29, 30] width 20 height 23
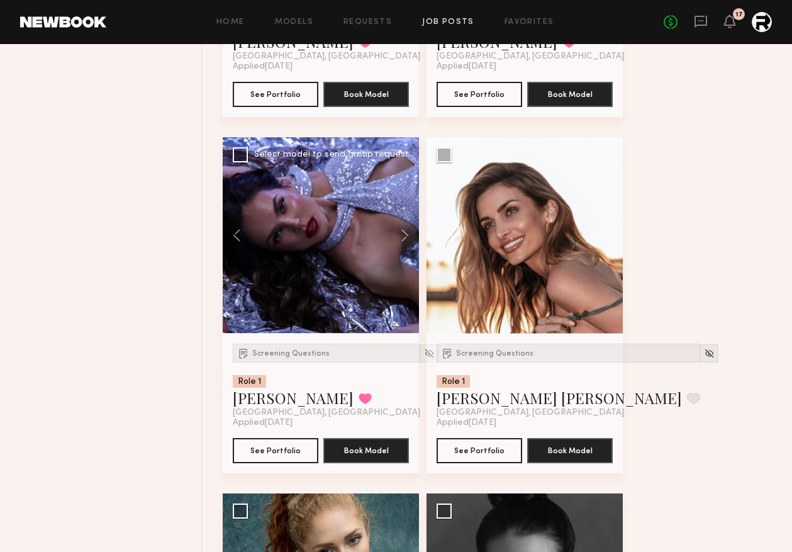
click at [261, 415] on span "[GEOGRAPHIC_DATA], [GEOGRAPHIC_DATA]" at bounding box center [327, 413] width 188 height 10
click at [262, 395] on link "Anna O." at bounding box center [293, 398] width 121 height 20
click at [539, 17] on div "Home Models Requests Job Posts Favorites Sign Out No fees up to $5,000 17" at bounding box center [439, 22] width 666 height 20
click at [539, 19] on link "Favorites" at bounding box center [530, 22] width 50 height 8
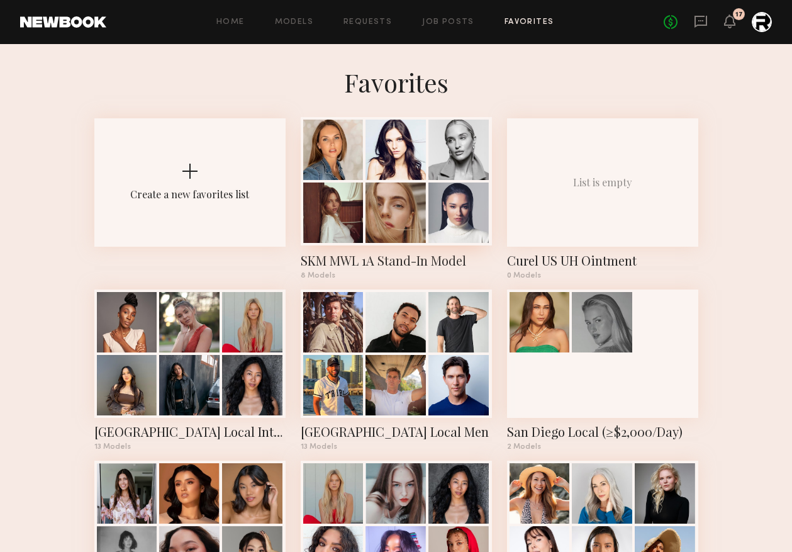
click at [399, 133] on div at bounding box center [396, 150] width 60 height 60
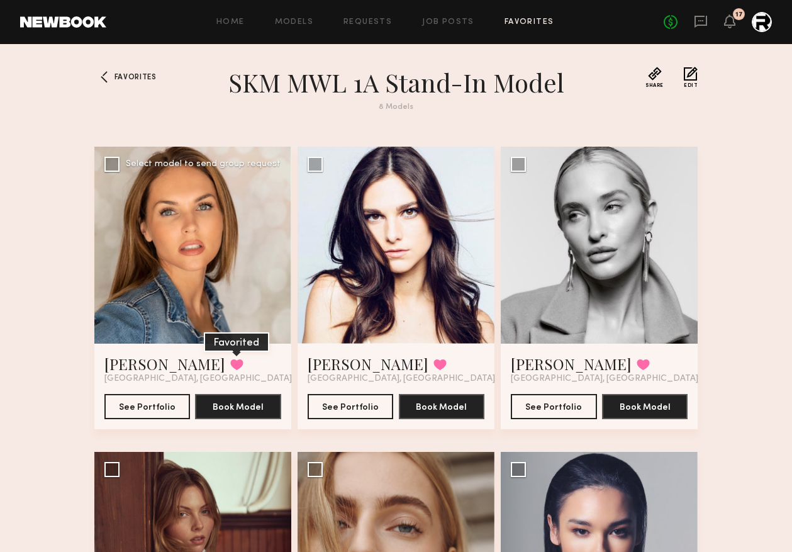
click at [230, 364] on button at bounding box center [236, 364] width 13 height 11
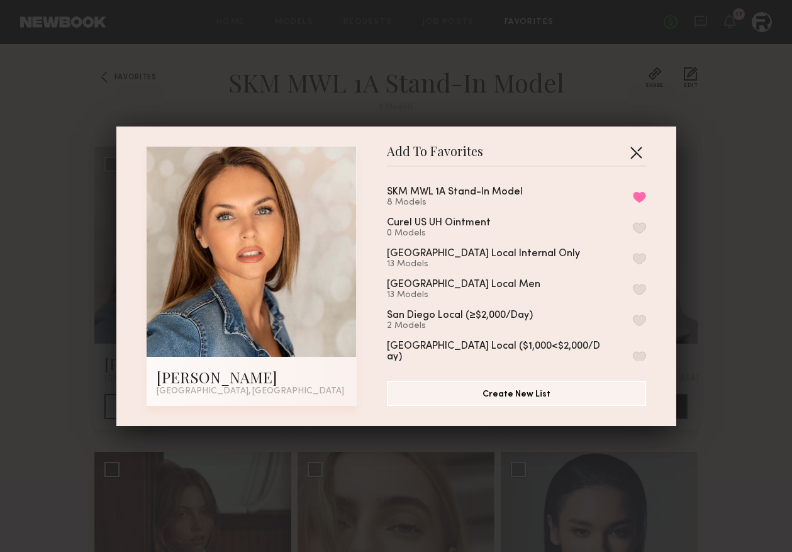
click at [634, 149] on button "button" at bounding box center [636, 152] width 20 height 20
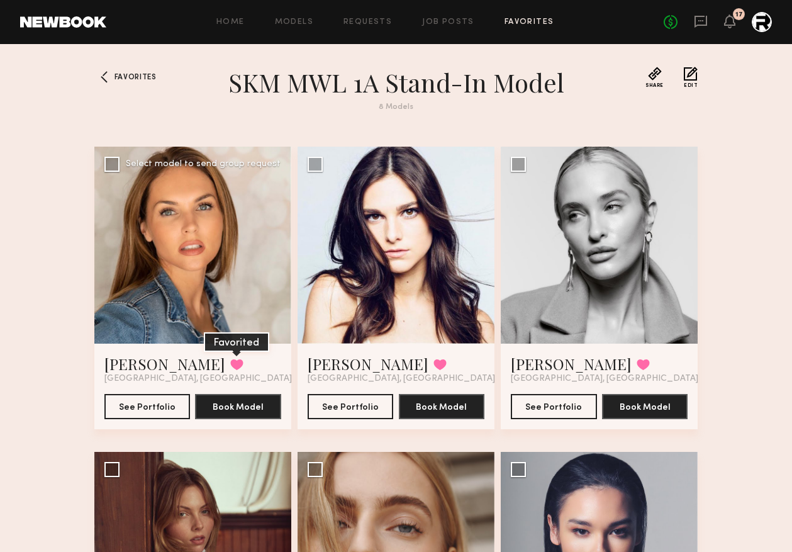
click at [230, 364] on button at bounding box center [236, 364] width 13 height 11
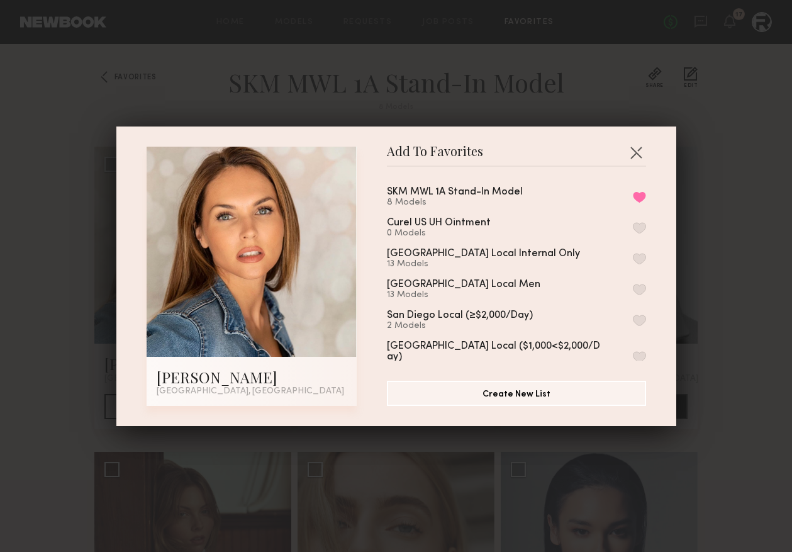
click at [641, 203] on div "SKM MWL 1A Stand-In Model 8 Models Remove from favorite list" at bounding box center [516, 197] width 259 height 21
click at [640, 198] on button "Remove from favorite list" at bounding box center [639, 196] width 13 height 11
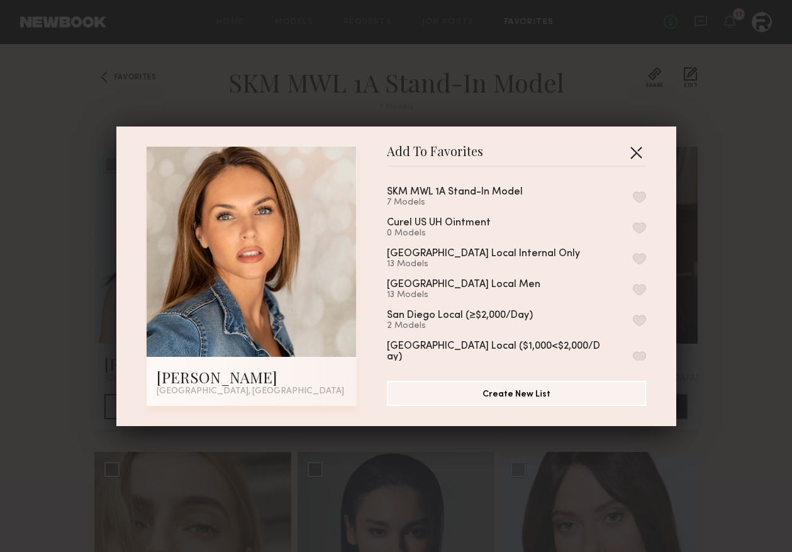
click at [636, 159] on button "button" at bounding box center [636, 152] width 20 height 20
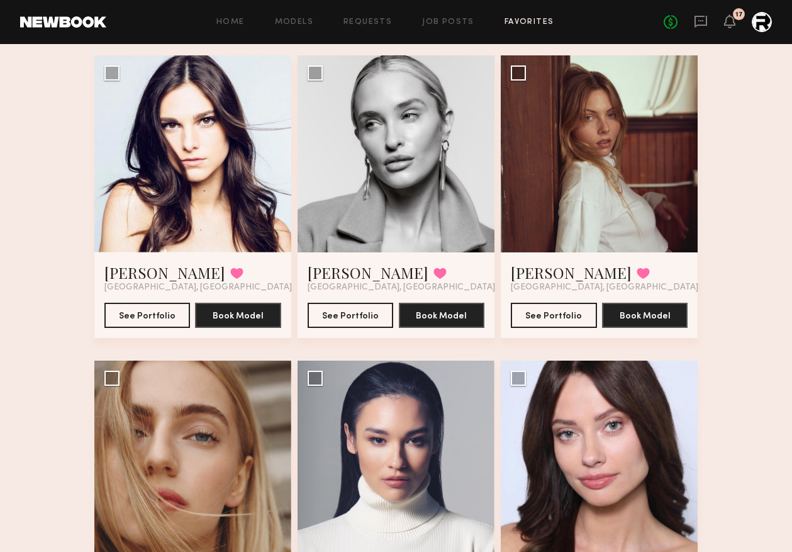
scroll to position [108, 0]
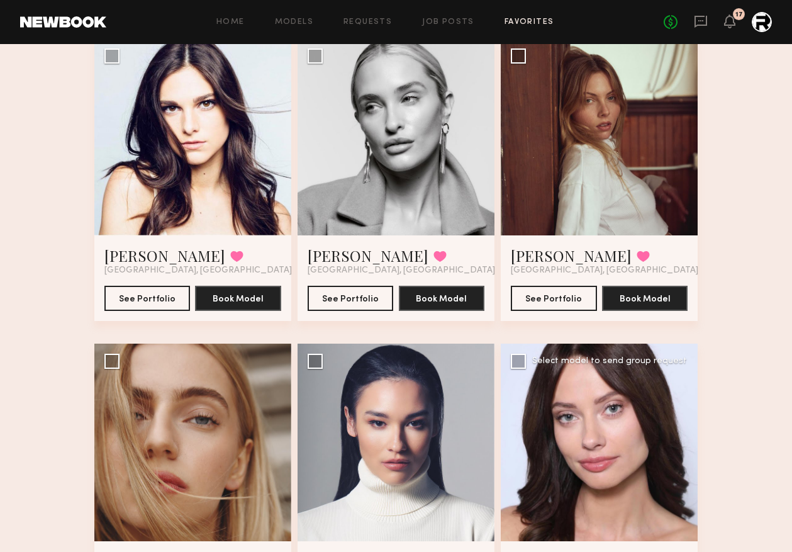
drag, startPoint x: 274, startPoint y: 140, endPoint x: 505, endPoint y: 384, distance: 336.1
click at [505, 384] on div "Ashley E. Favorited Los Angeles, CA See Portfolio Book Model Select model to se…" at bounding box center [396, 496] width 604 height 916
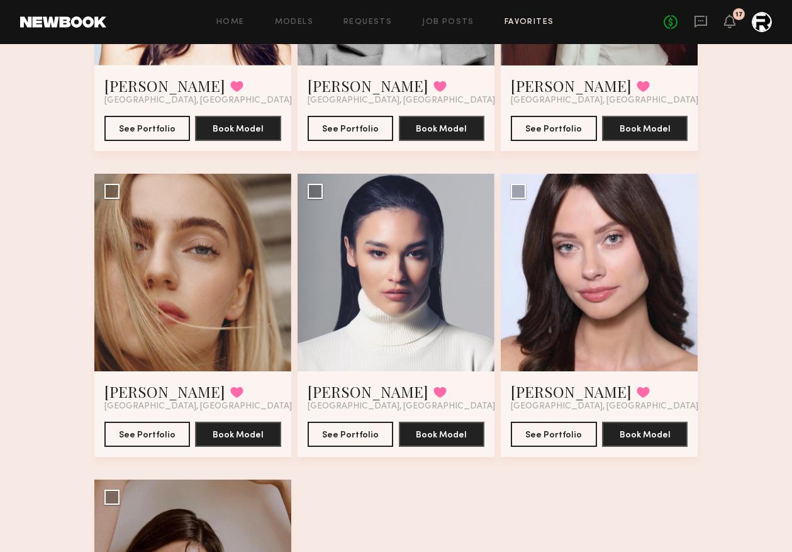
scroll to position [0, 0]
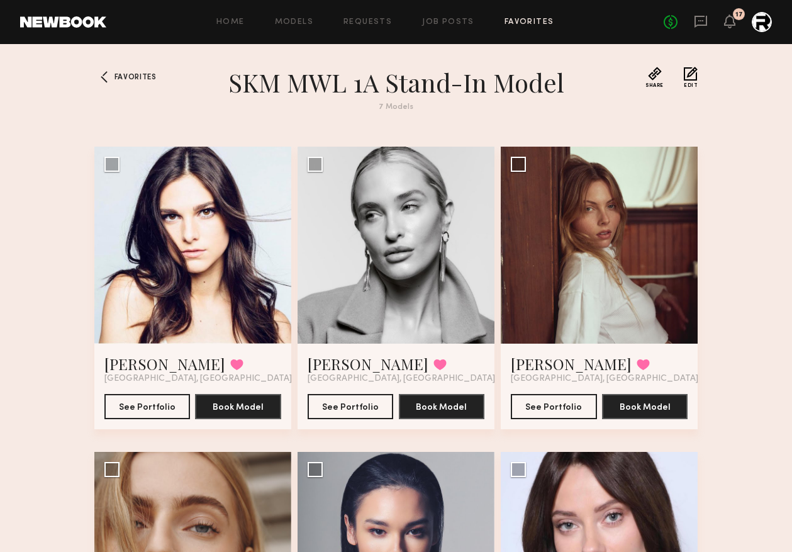
click at [471, 17] on div "Home Models Requests Job Posts Favorites Sign Out No fees up to $5,000 17" at bounding box center [439, 22] width 666 height 20
click at [454, 20] on link "Job Posts" at bounding box center [448, 22] width 52 height 8
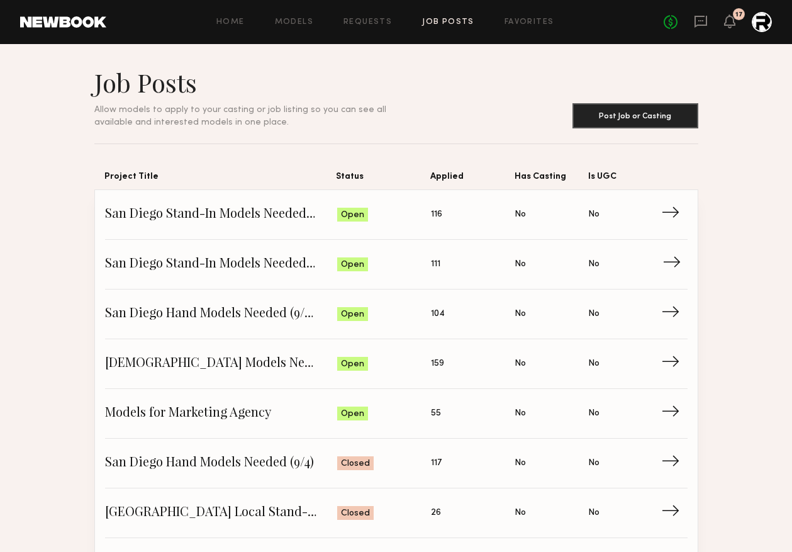
click at [252, 264] on span "San Diego Stand-In Models Needed (10/22)" at bounding box center [221, 264] width 232 height 19
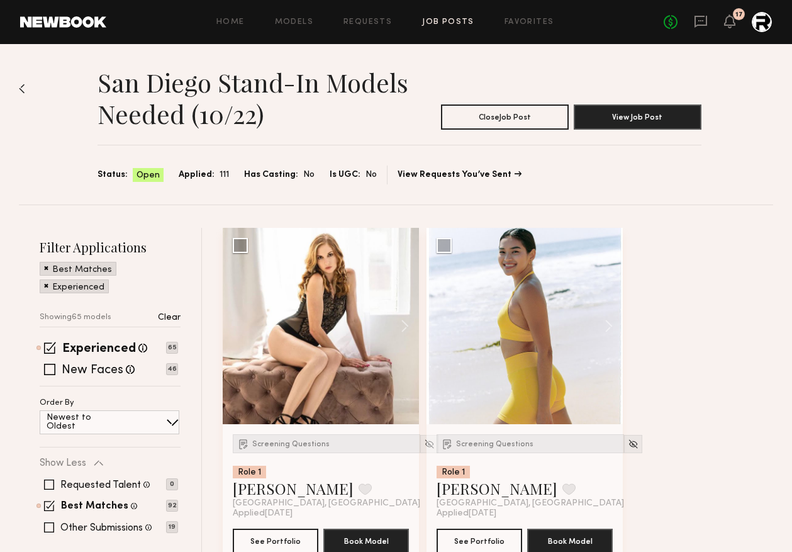
click at [22, 84] on img at bounding box center [22, 89] width 6 height 10
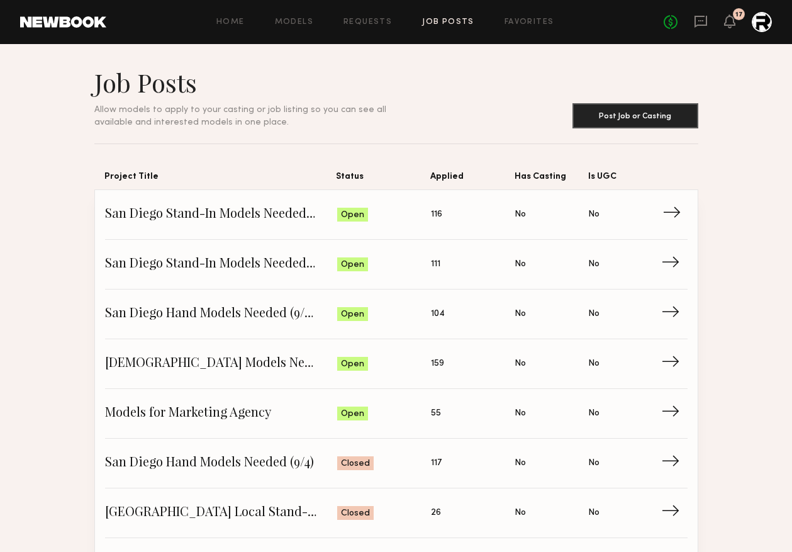
click at [232, 201] on link "San Diego Stand-In Models Needed (10/16) Status: Open Applied: 116 Has Casting:…" at bounding box center [396, 215] width 583 height 50
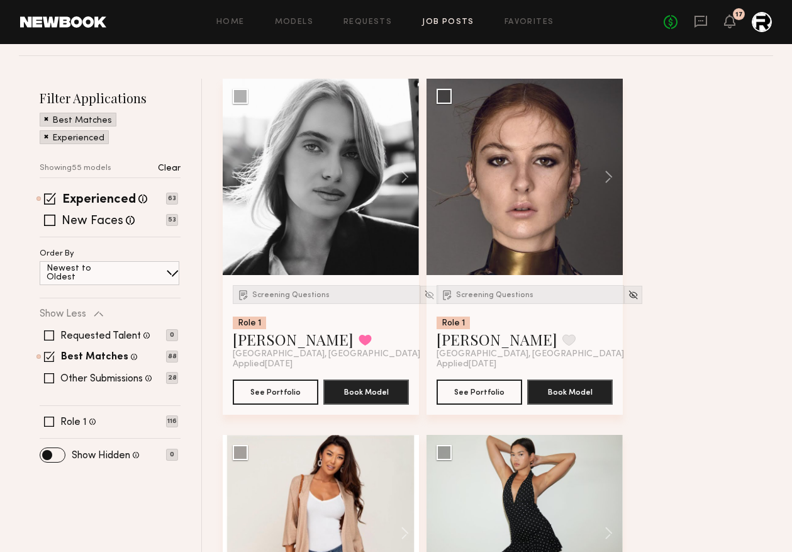
scroll to position [150, 0]
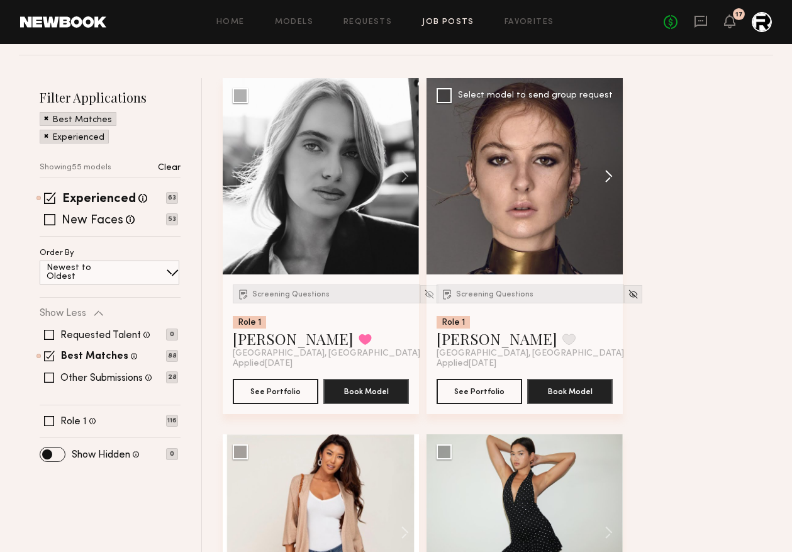
click at [606, 179] on button at bounding box center [603, 176] width 40 height 196
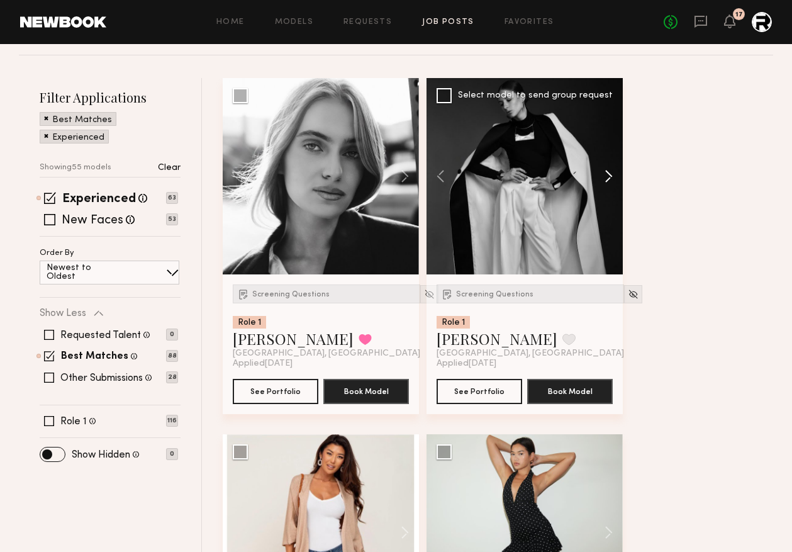
click at [609, 179] on button at bounding box center [603, 176] width 40 height 196
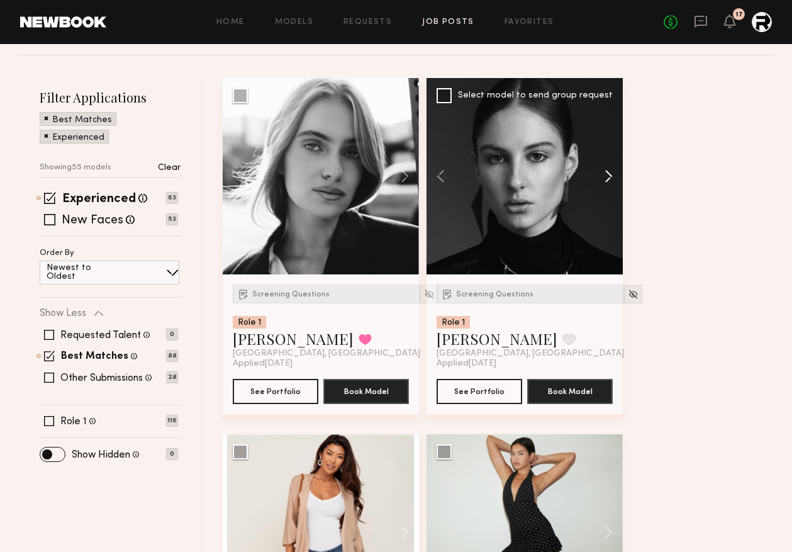
click at [609, 179] on button at bounding box center [603, 176] width 40 height 196
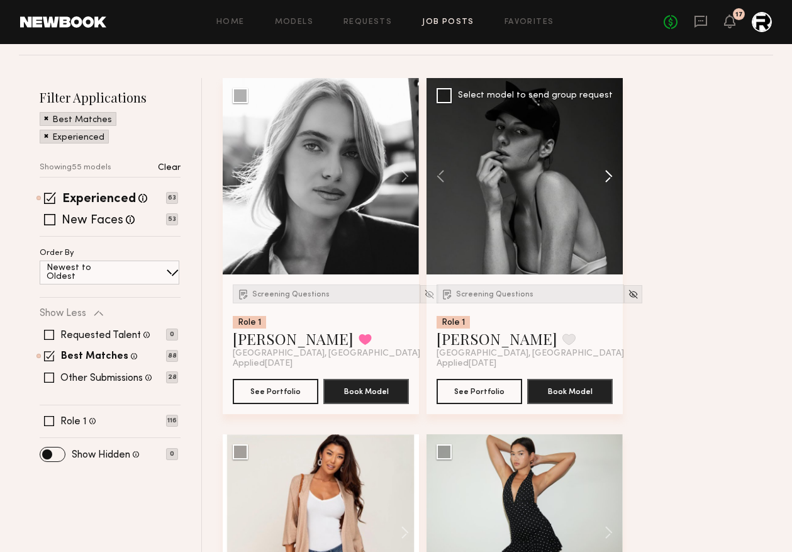
click at [609, 179] on button at bounding box center [603, 176] width 40 height 196
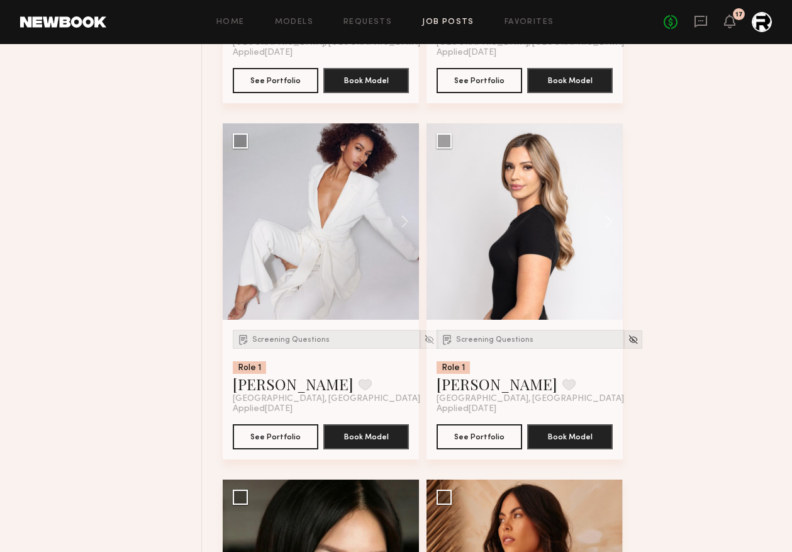
scroll to position [819, 0]
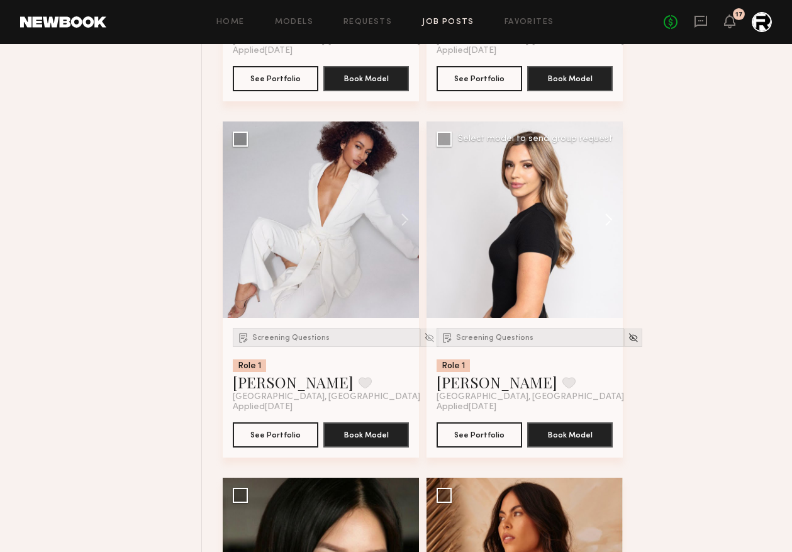
click at [610, 219] on button at bounding box center [603, 219] width 40 height 196
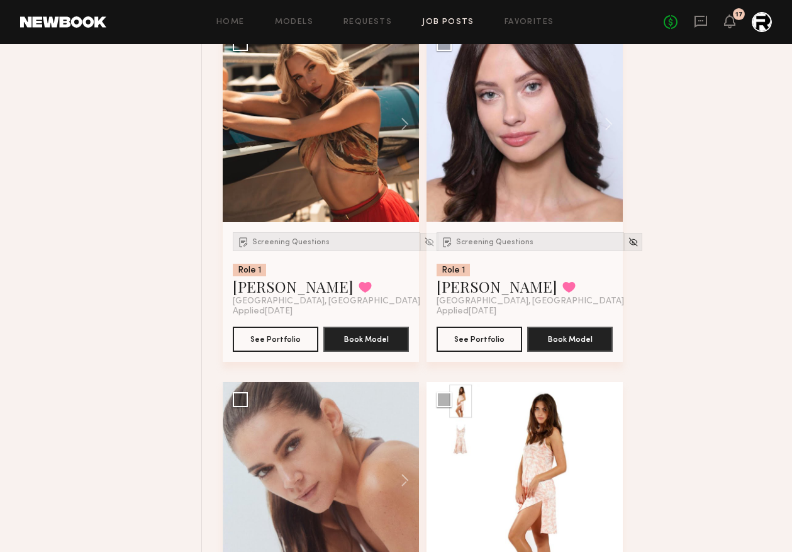
scroll to position [2697, 0]
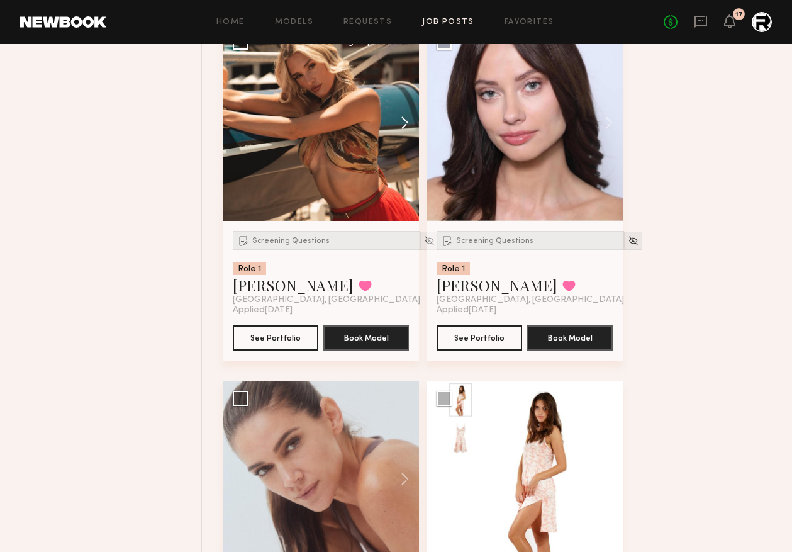
click at [404, 127] on div "Screening Questions Role 1 Anzhela D. Favorited Los Angeles, CA Applied 09/30/2…" at bounding box center [502, 202] width 558 height 5343
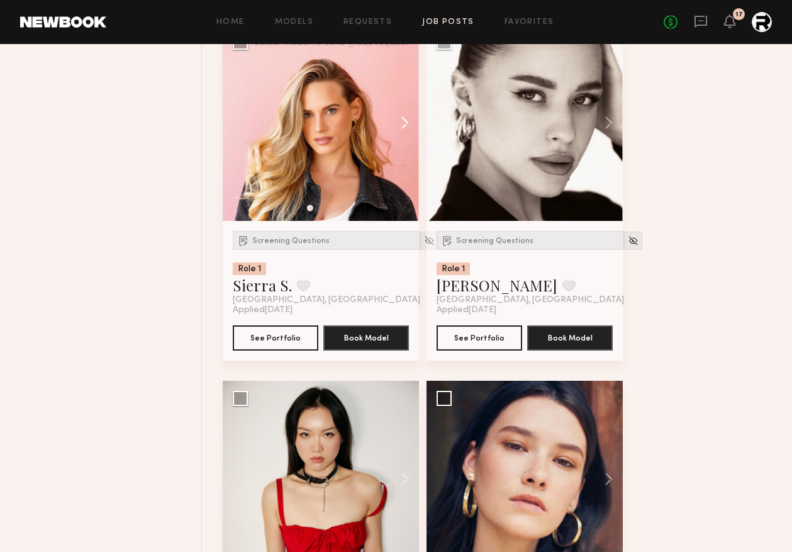
click at [404, 125] on button at bounding box center [399, 123] width 40 height 196
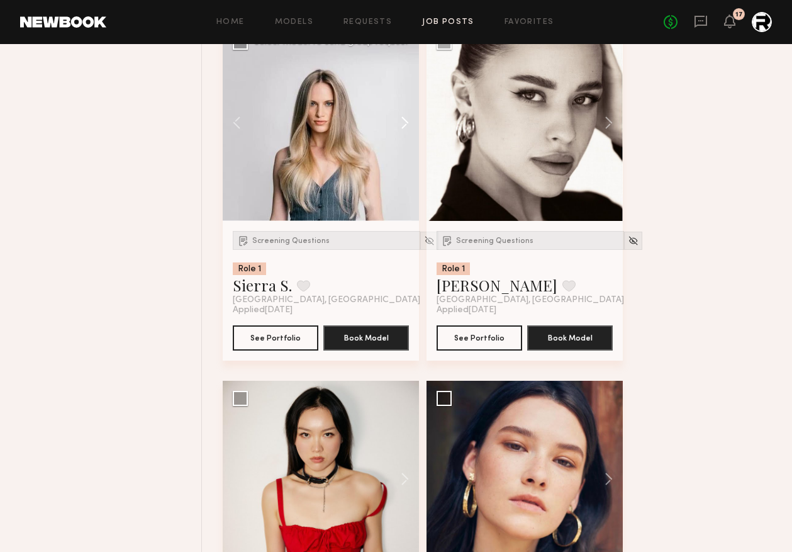
click at [404, 125] on button at bounding box center [399, 123] width 40 height 196
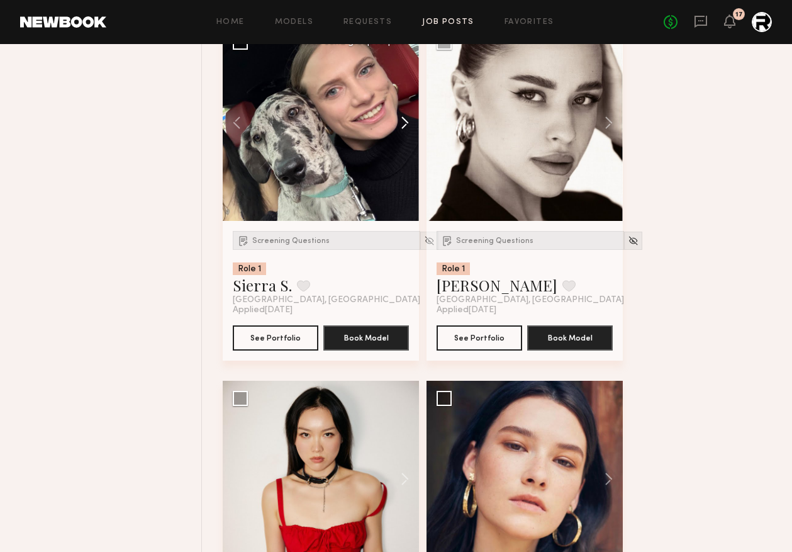
click at [404, 125] on button at bounding box center [399, 123] width 40 height 196
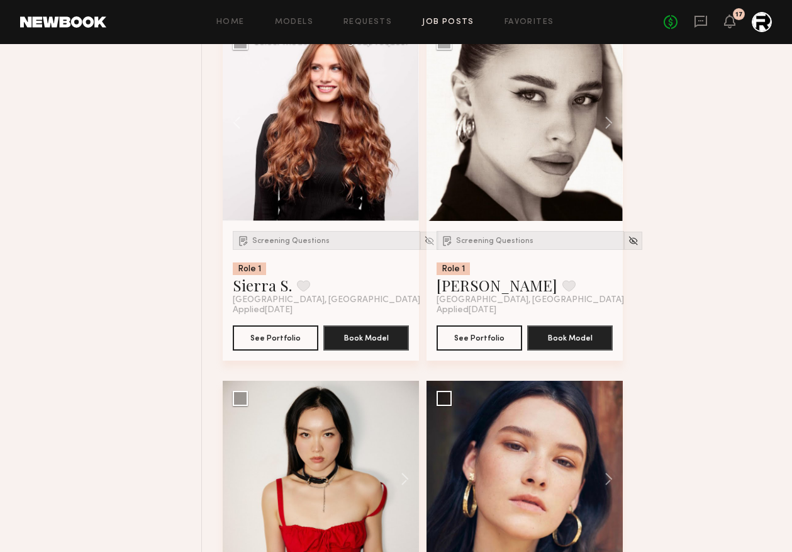
click at [329, 156] on div at bounding box center [321, 123] width 196 height 196
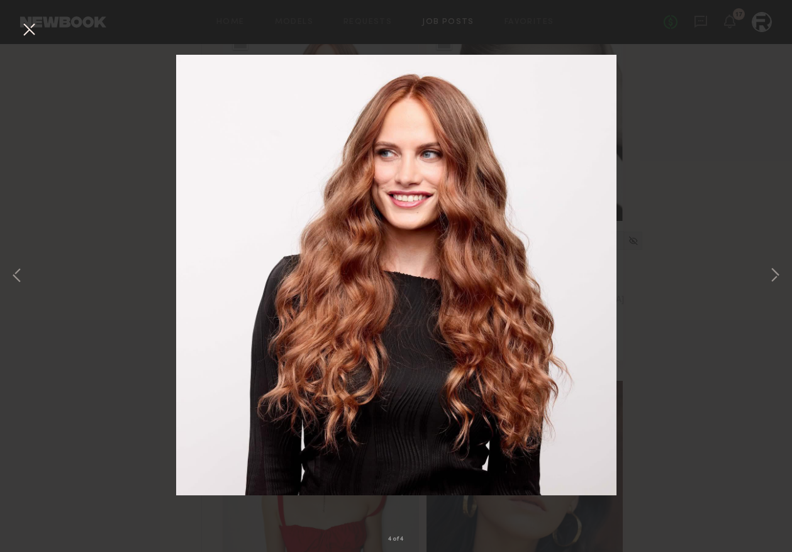
click at [23, 42] on div "4 of 4" at bounding box center [396, 276] width 792 height 552
click at [23, 37] on button at bounding box center [29, 30] width 20 height 23
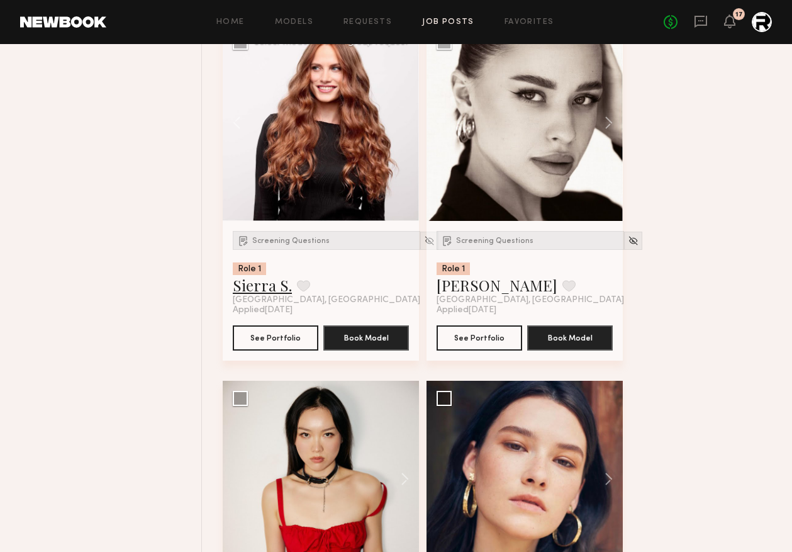
click at [272, 286] on link "Sierra S." at bounding box center [262, 285] width 59 height 20
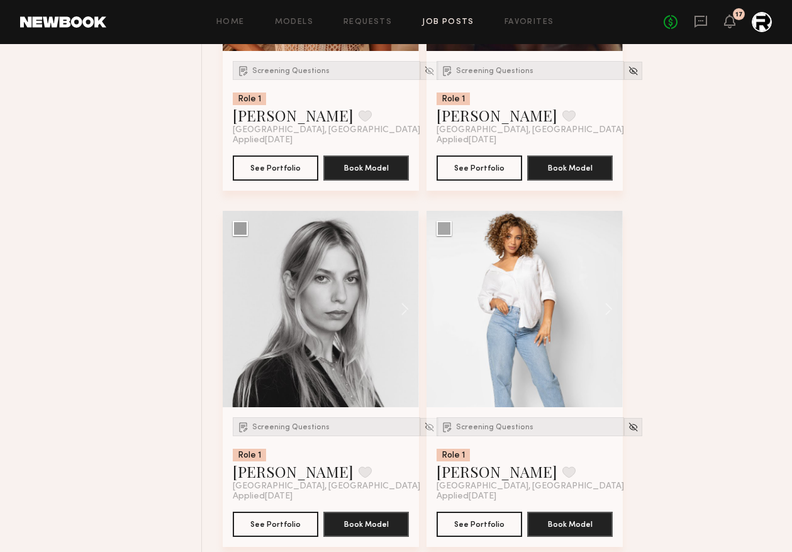
scroll to position [1724, 0]
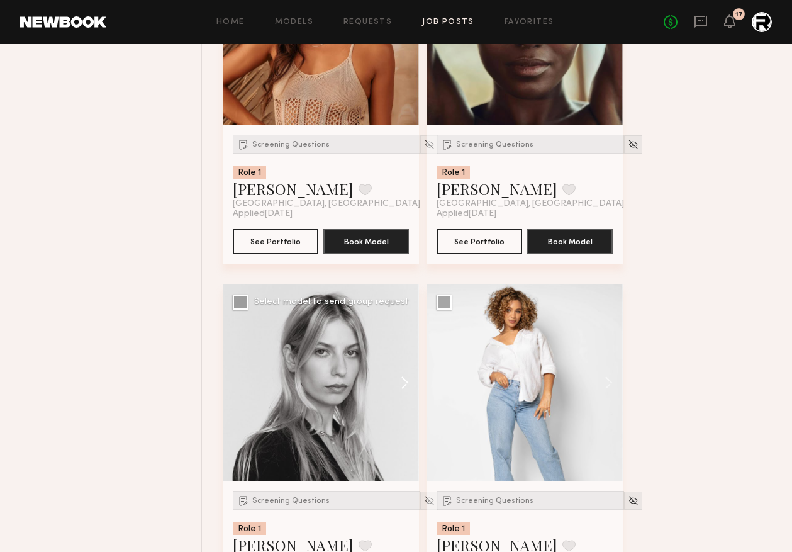
click at [410, 385] on button at bounding box center [399, 382] width 40 height 196
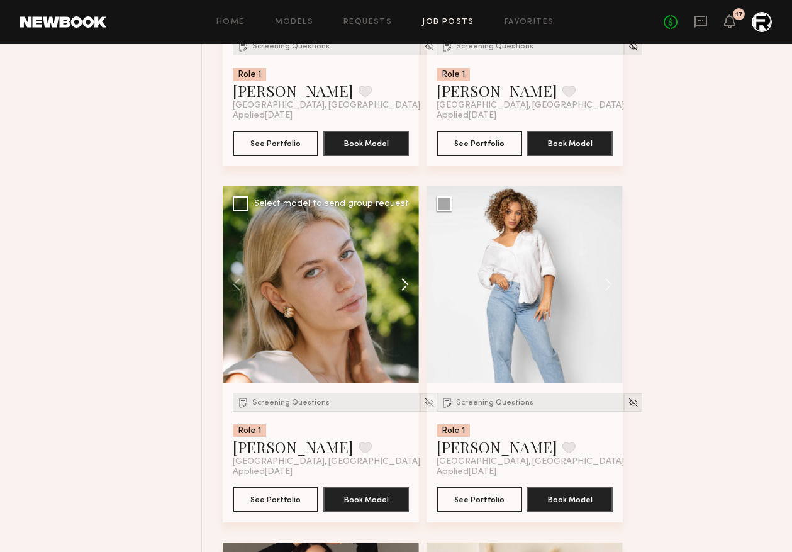
scroll to position [1844, 0]
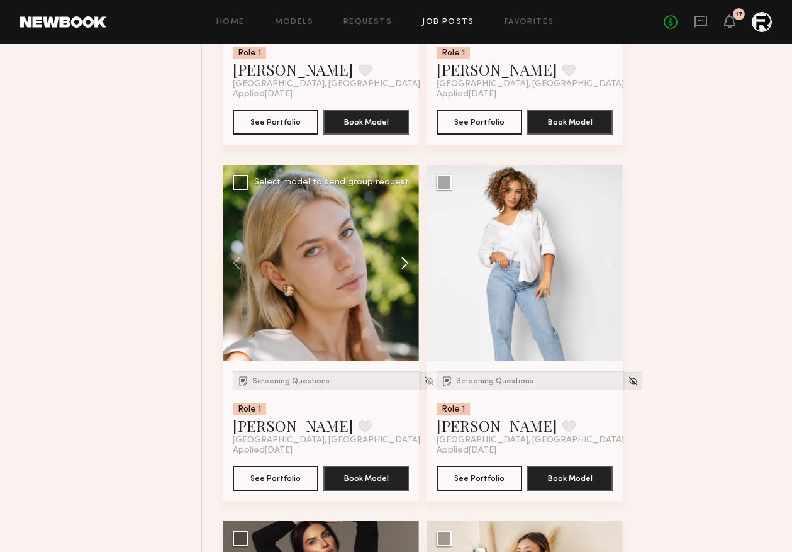
click at [403, 263] on button at bounding box center [399, 263] width 40 height 196
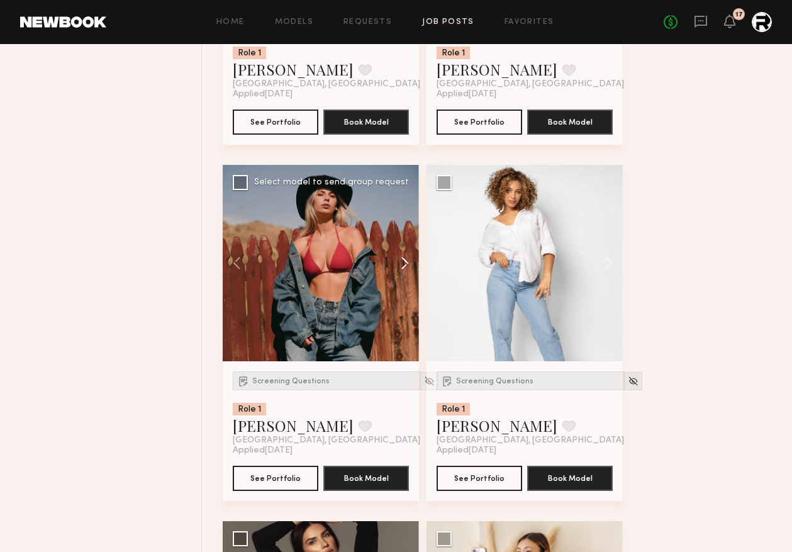
click at [403, 263] on button at bounding box center [399, 263] width 40 height 196
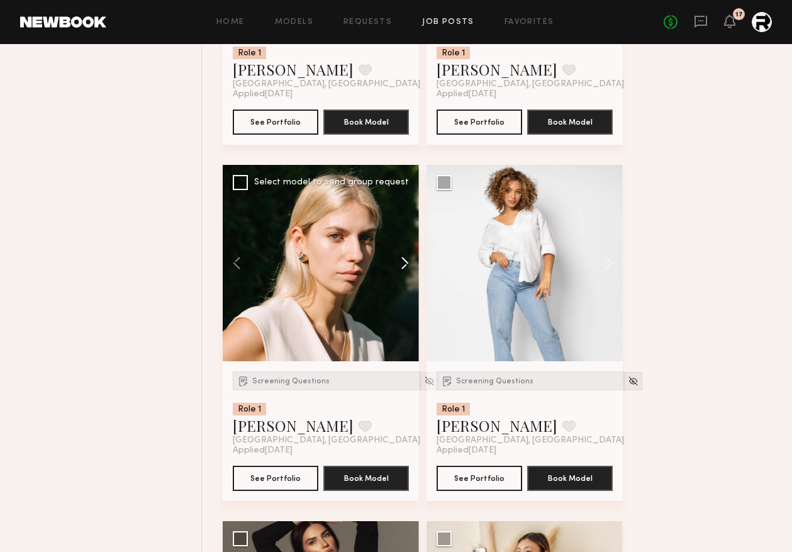
click at [403, 263] on button at bounding box center [399, 263] width 40 height 196
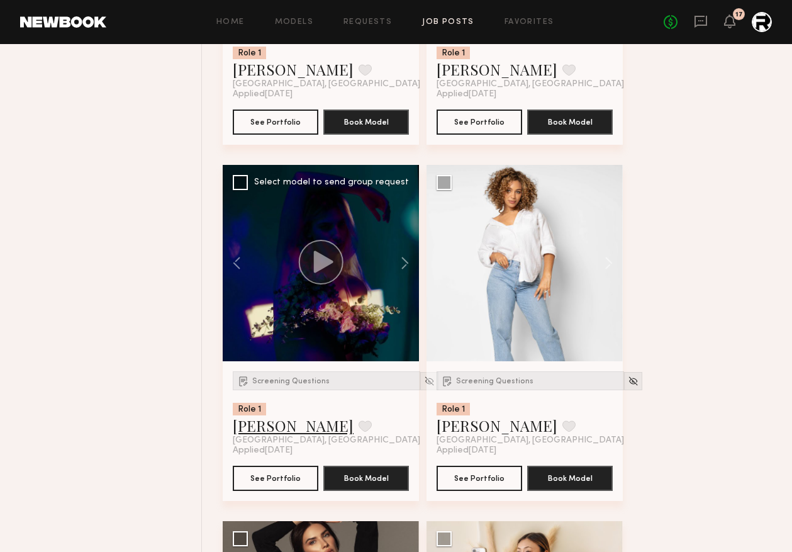
click at [281, 435] on link "Veronika M." at bounding box center [293, 425] width 121 height 20
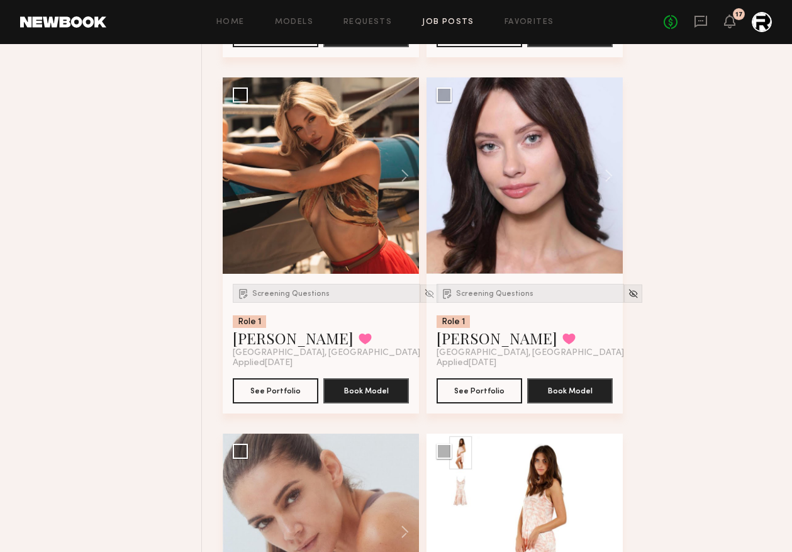
scroll to position [3359, 0]
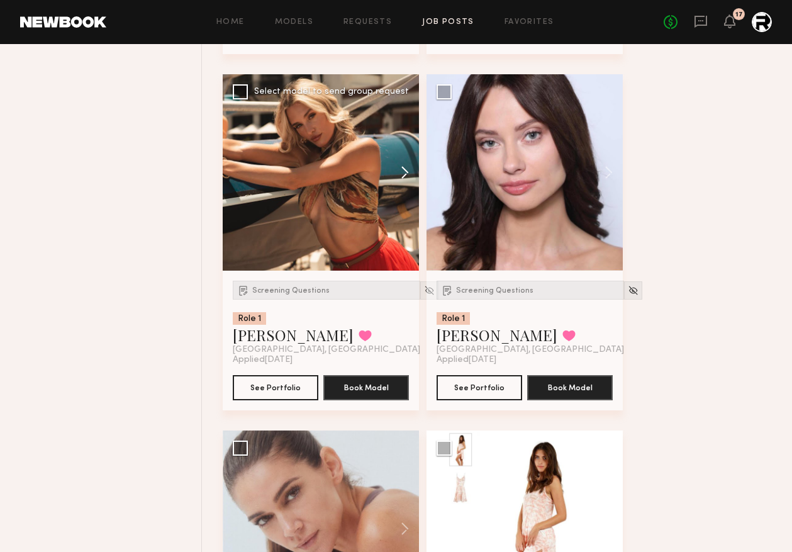
click at [404, 174] on button at bounding box center [399, 172] width 40 height 196
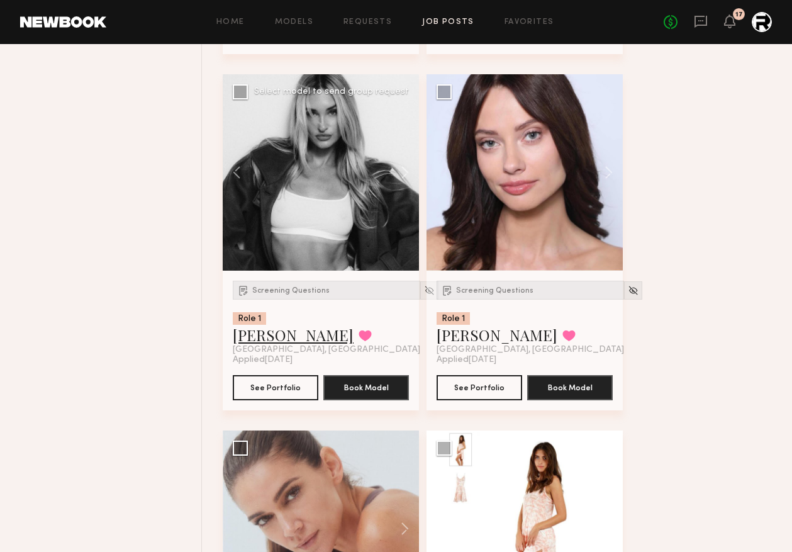
click at [259, 342] on link "[PERSON_NAME]" at bounding box center [293, 335] width 121 height 20
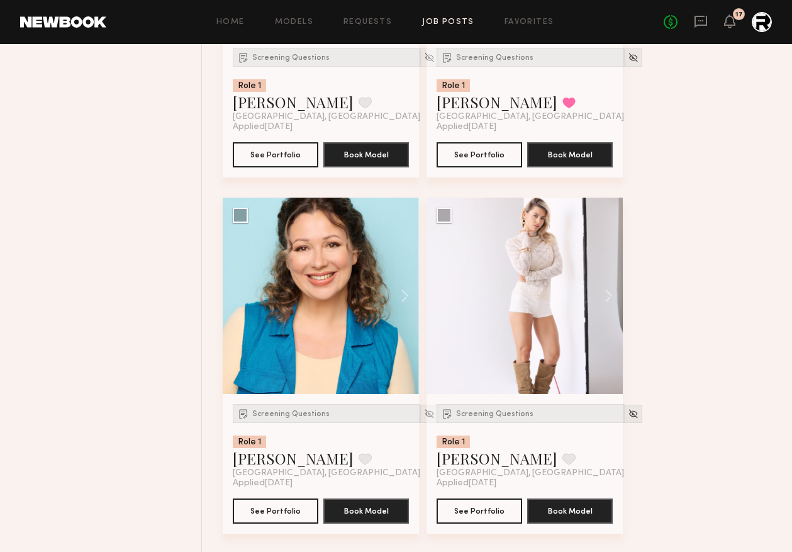
scroll to position [8589, 0]
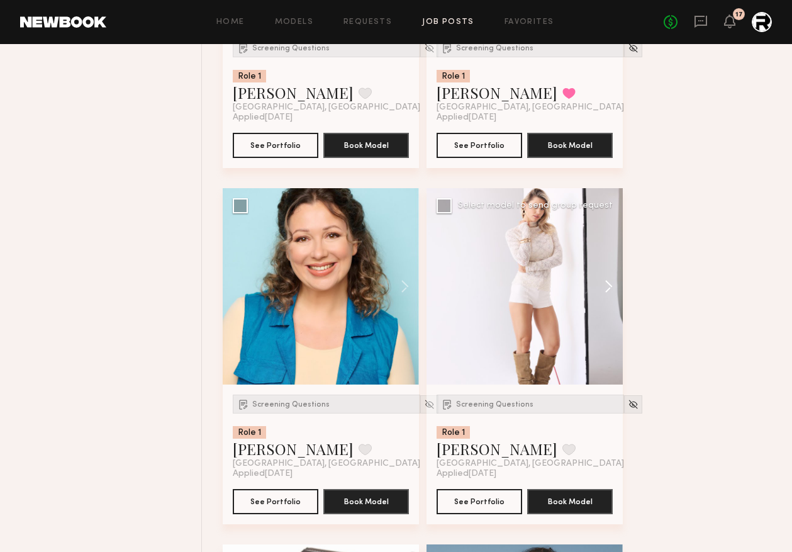
click at [605, 296] on button at bounding box center [603, 286] width 40 height 196
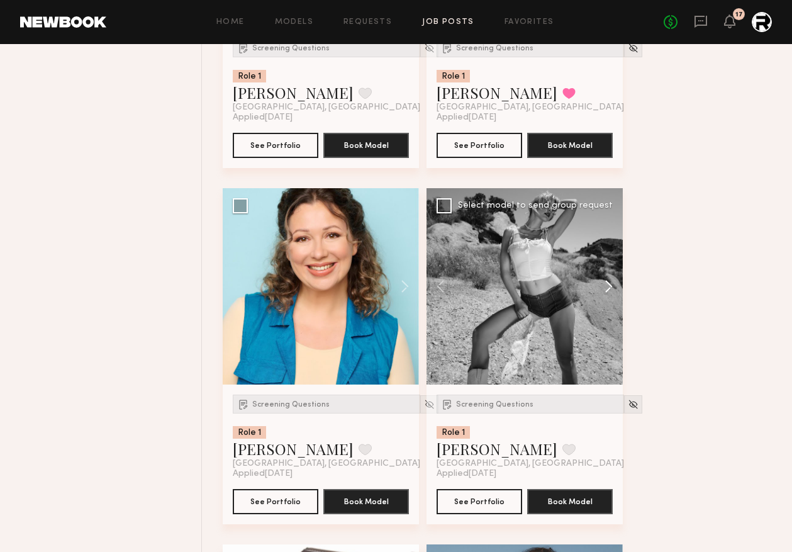
click at [605, 296] on button at bounding box center [603, 286] width 40 height 196
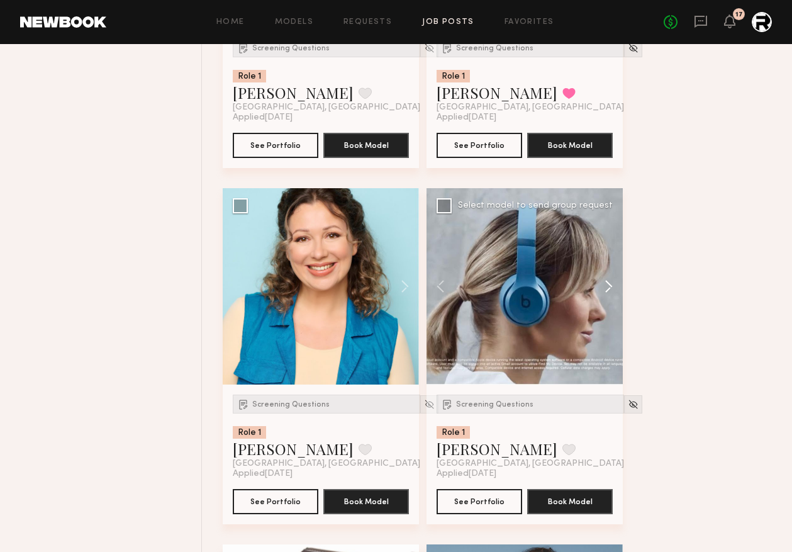
click at [605, 296] on button at bounding box center [603, 286] width 40 height 196
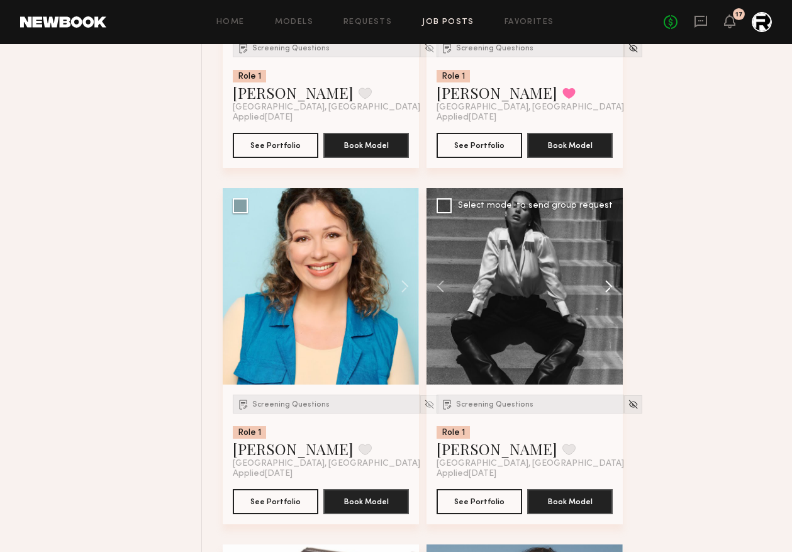
click at [606, 294] on button at bounding box center [603, 286] width 40 height 196
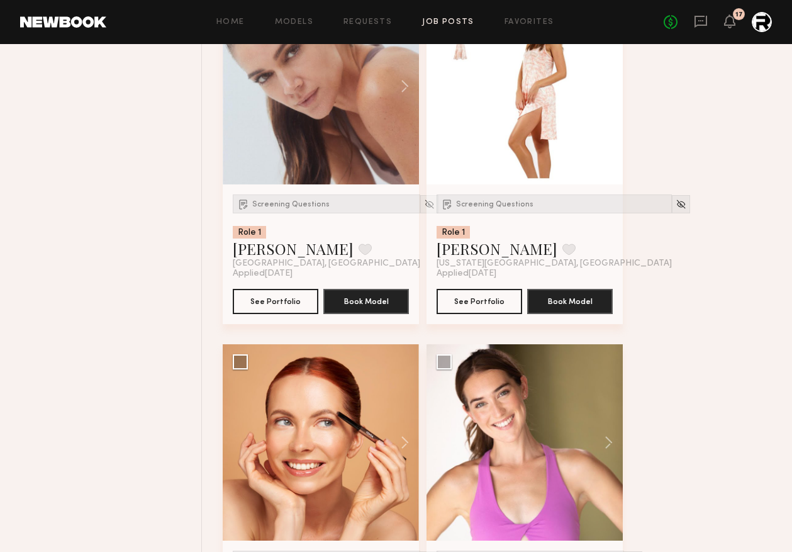
scroll to position [3748, 0]
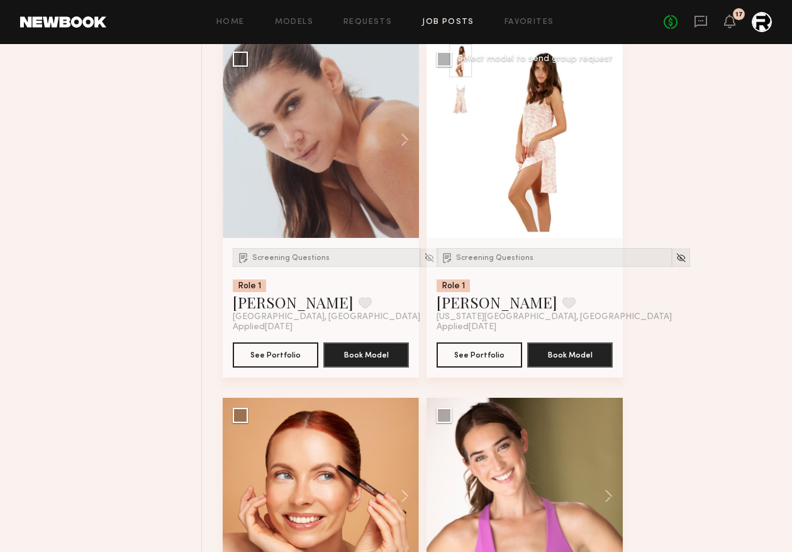
click at [609, 138] on button at bounding box center [603, 140] width 40 height 196
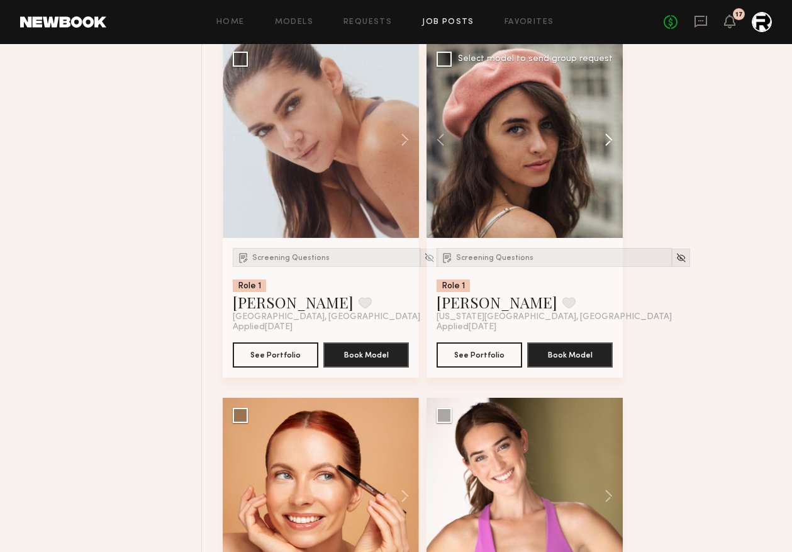
click at [609, 139] on button at bounding box center [603, 140] width 40 height 196
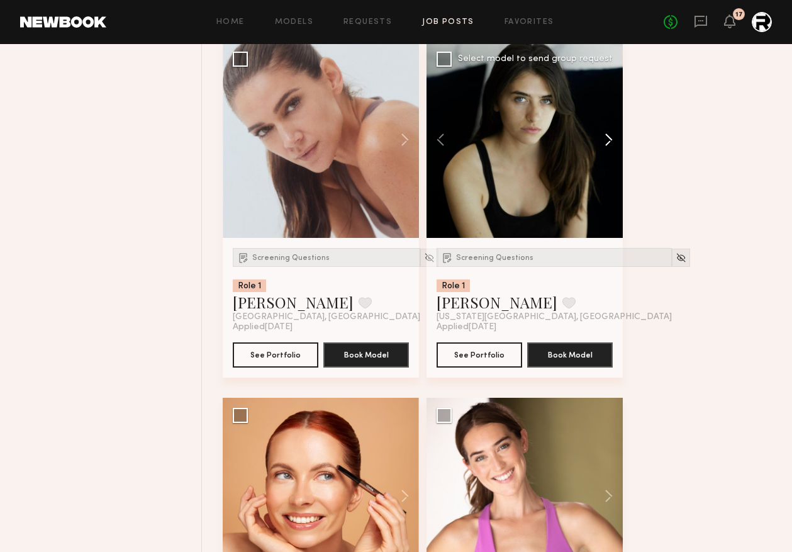
click at [610, 139] on button at bounding box center [603, 140] width 40 height 196
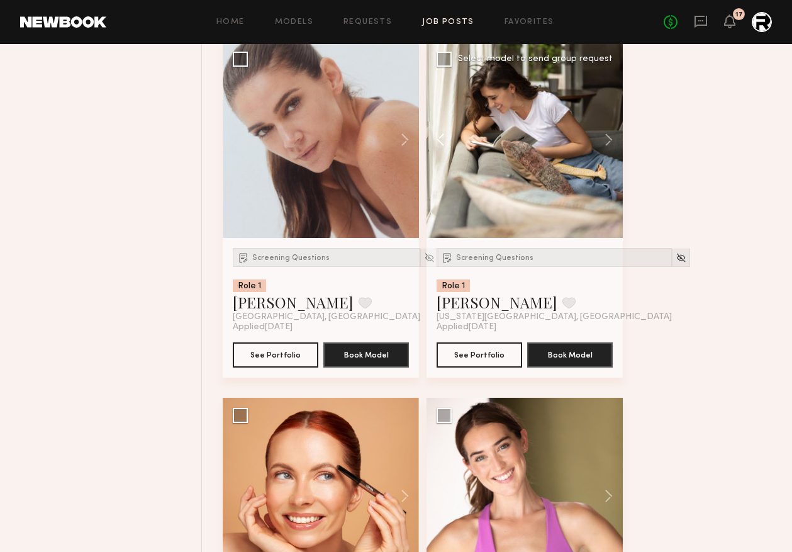
click at [439, 141] on button at bounding box center [447, 140] width 40 height 196
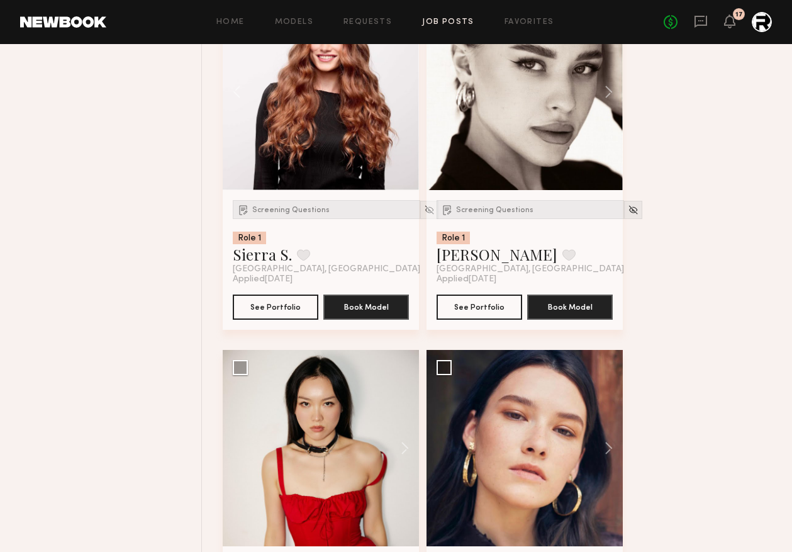
scroll to position [2604, 0]
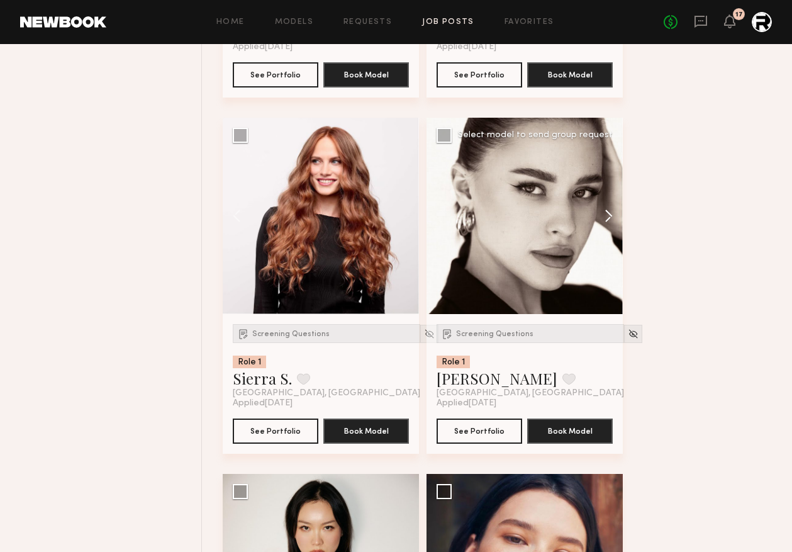
click at [608, 220] on button at bounding box center [603, 216] width 40 height 196
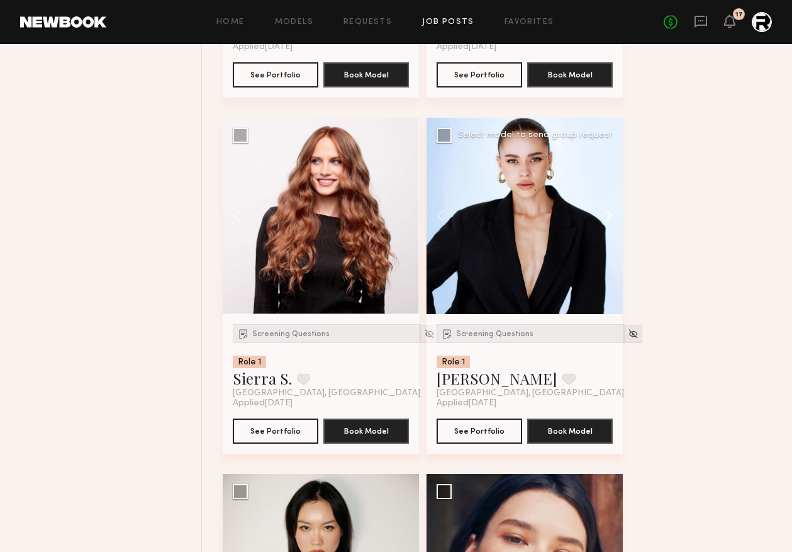
click at [608, 220] on button at bounding box center [603, 216] width 40 height 196
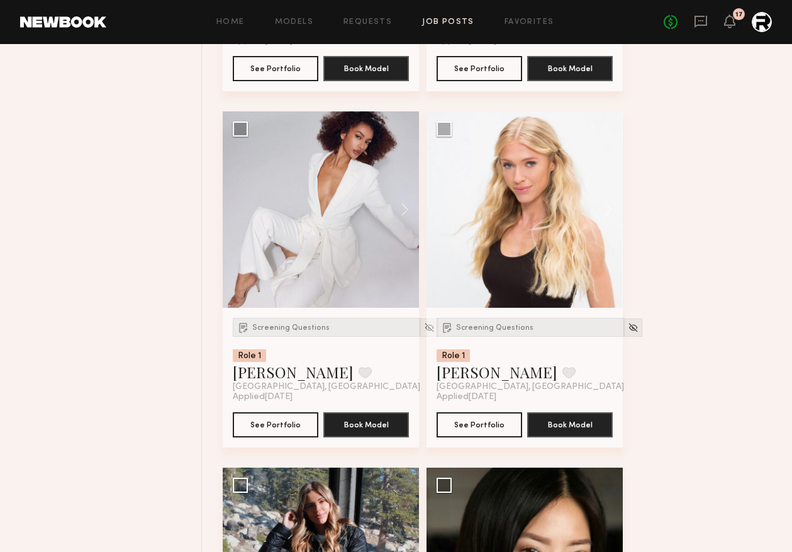
scroll to position [149, 0]
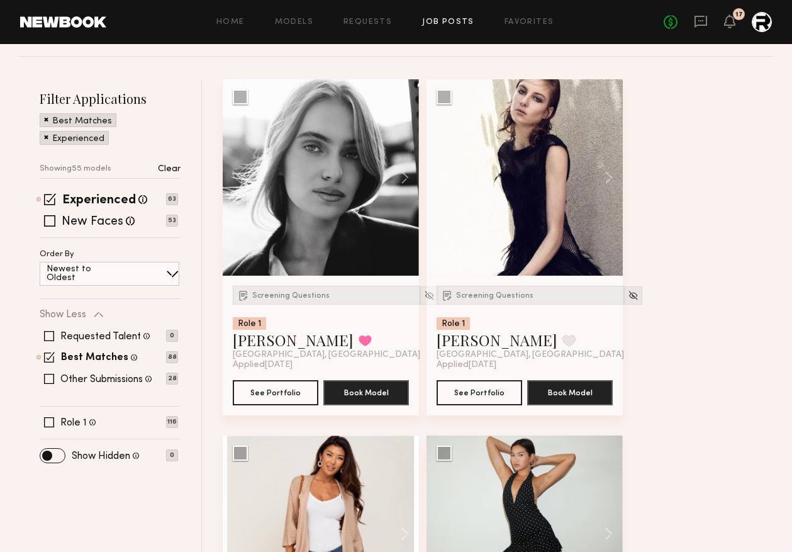
click at [541, 5] on header "Home Models Requests Job Posts Favorites Sign Out No fees up to $5,000 17" at bounding box center [396, 22] width 792 height 44
click at [541, 9] on header "Home Models Requests Job Posts Favorites Sign Out No fees up to $5,000 17" at bounding box center [396, 22] width 792 height 44
click at [541, 23] on link "Favorites" at bounding box center [530, 22] width 50 height 8
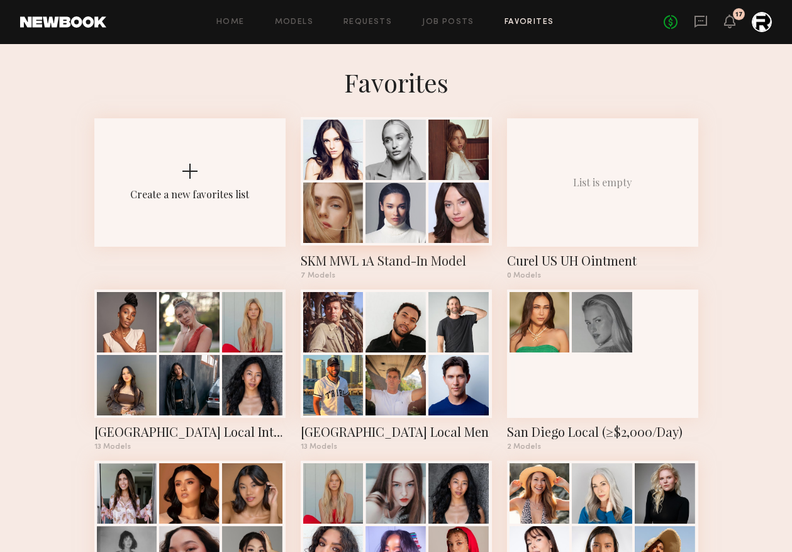
click at [368, 254] on div "SKM MWL 1A Stand-In Model" at bounding box center [396, 261] width 191 height 18
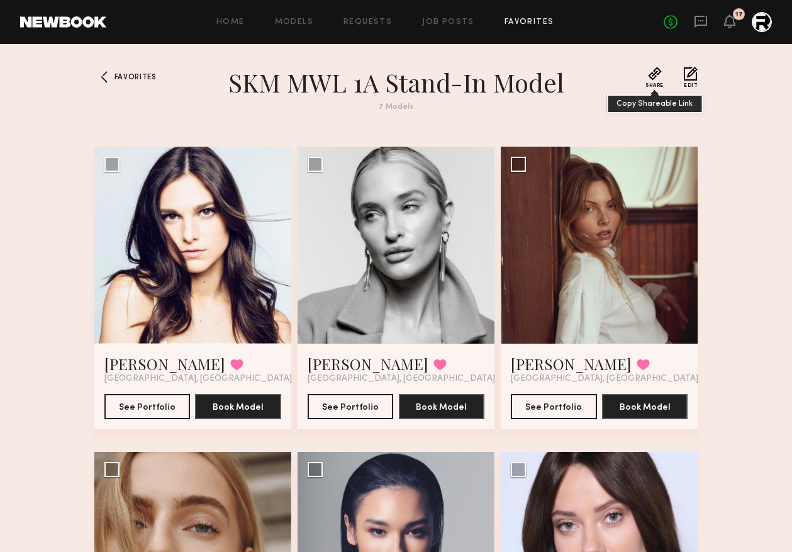
click at [657, 77] on button "Share" at bounding box center [655, 77] width 18 height 21
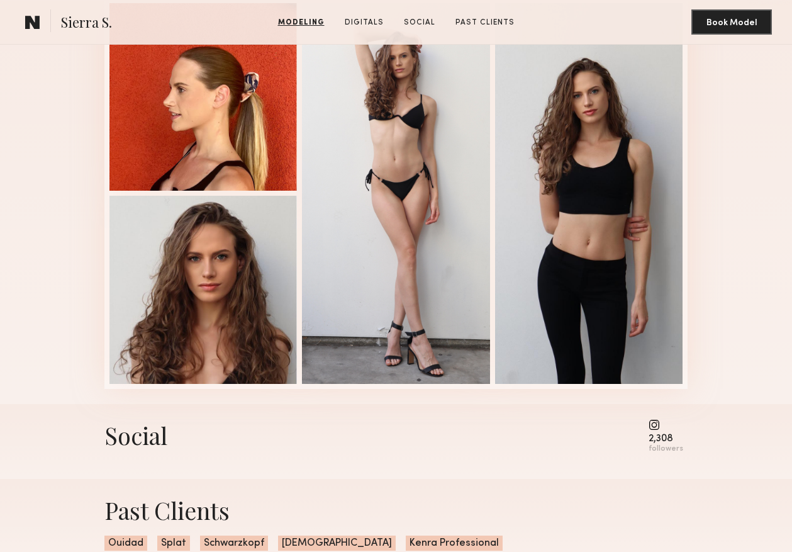
scroll to position [1232, 0]
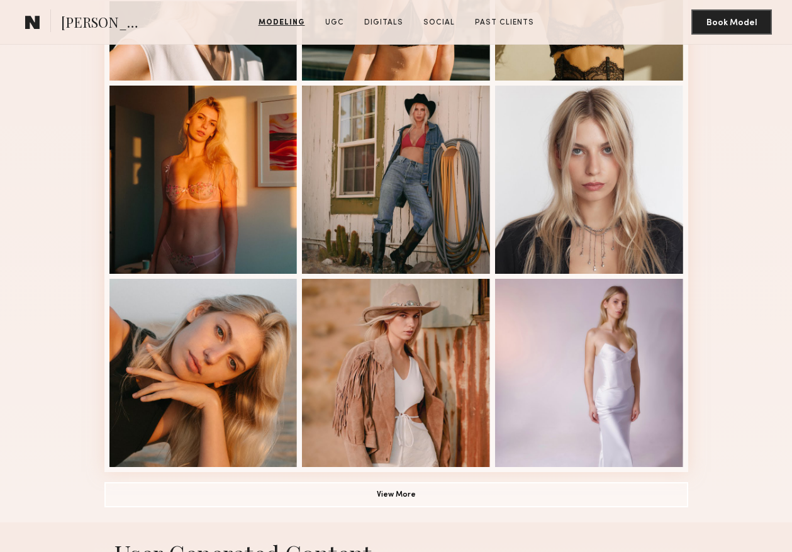
scroll to position [653, 0]
